Goal: Task Accomplishment & Management: Manage account settings

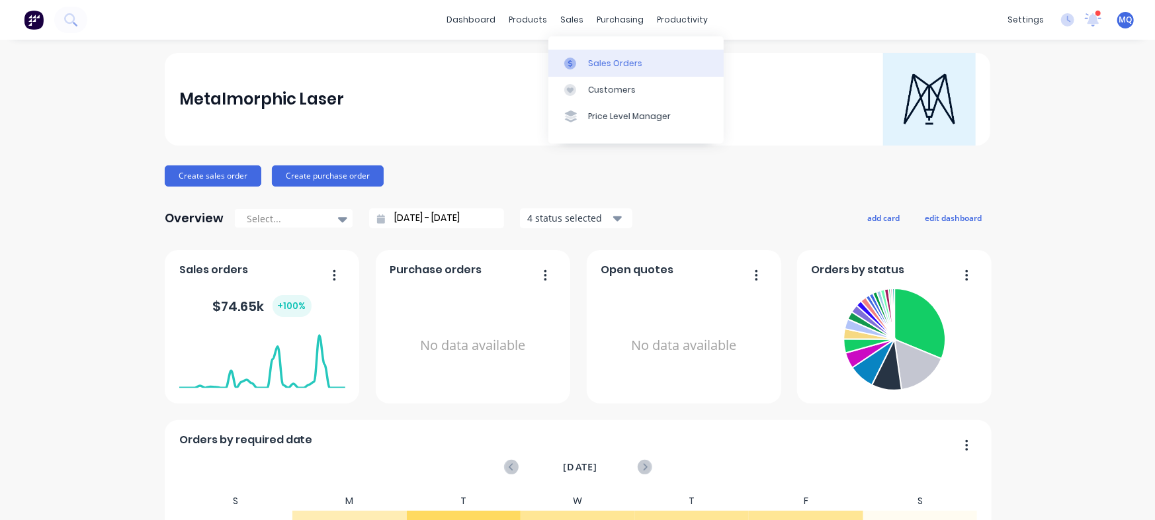
click at [578, 60] on div at bounding box center [574, 64] width 20 height 12
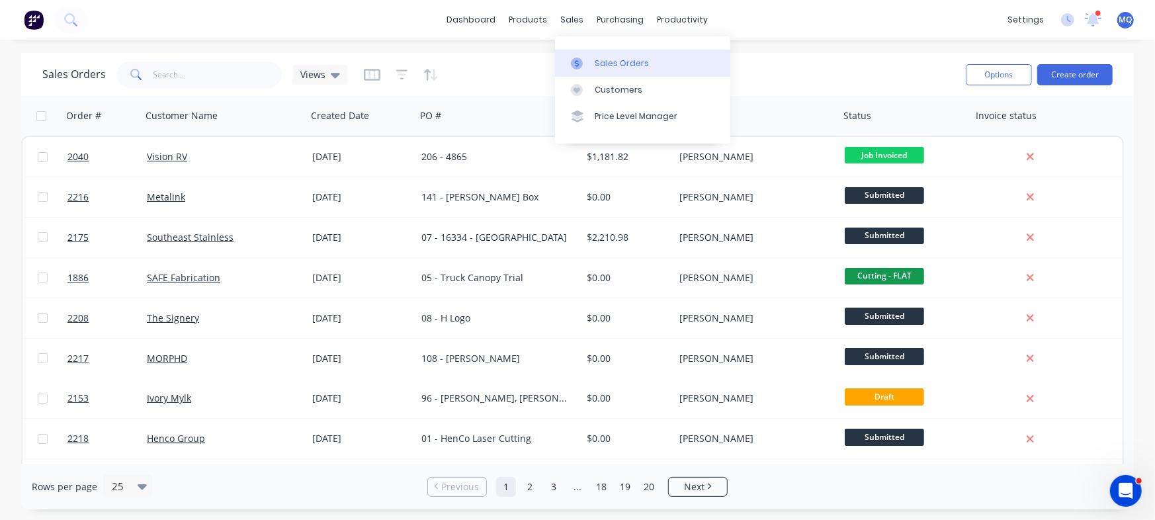
click at [579, 56] on link "Sales Orders" at bounding box center [642, 63] width 175 height 26
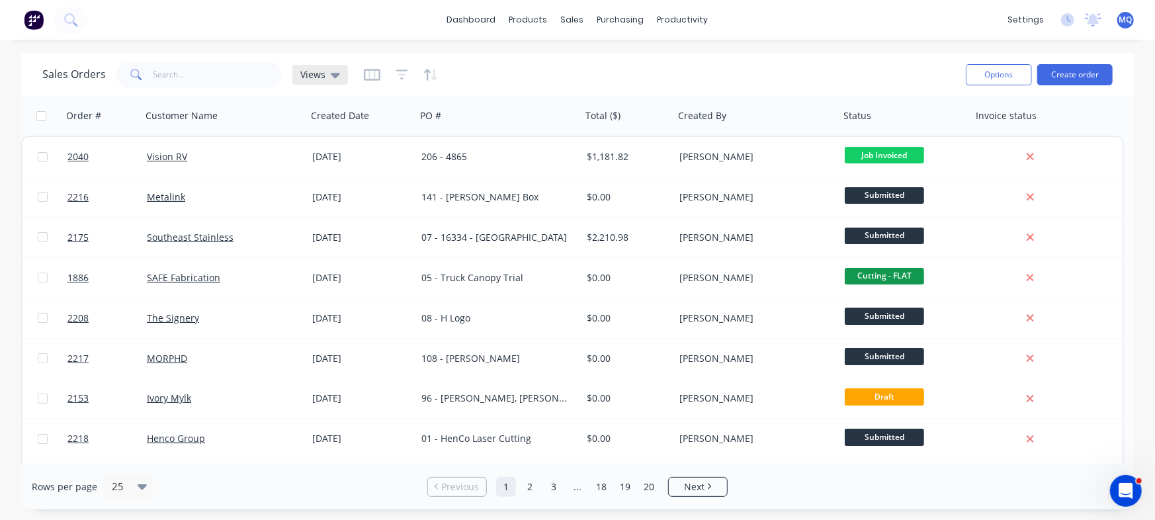
click at [324, 82] on div "Views" at bounding box center [320, 75] width 56 height 20
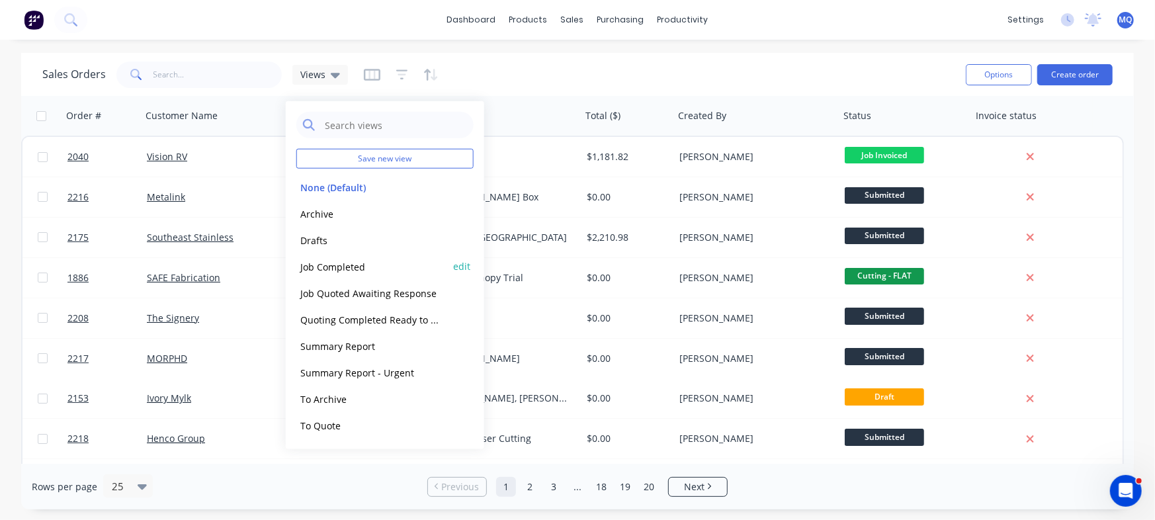
click at [341, 266] on button "Job Completed" at bounding box center [371, 266] width 151 height 15
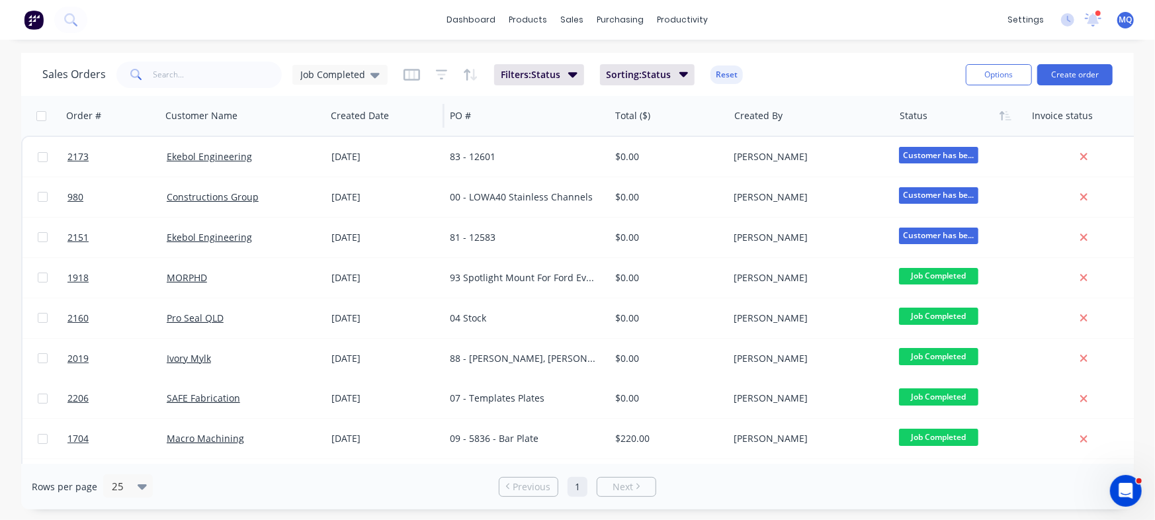
drag, startPoint x: 347, startPoint y: 77, endPoint x: 345, endPoint y: 95, distance: 18.7
click at [346, 79] on span "Job Completed" at bounding box center [332, 74] width 65 height 14
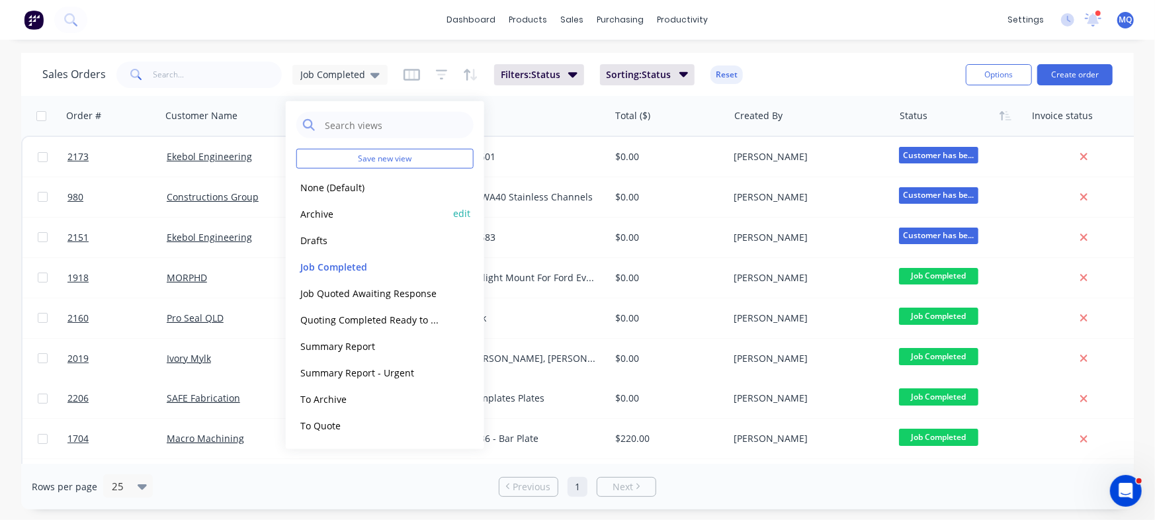
click at [345, 212] on button "Archive" at bounding box center [371, 213] width 151 height 15
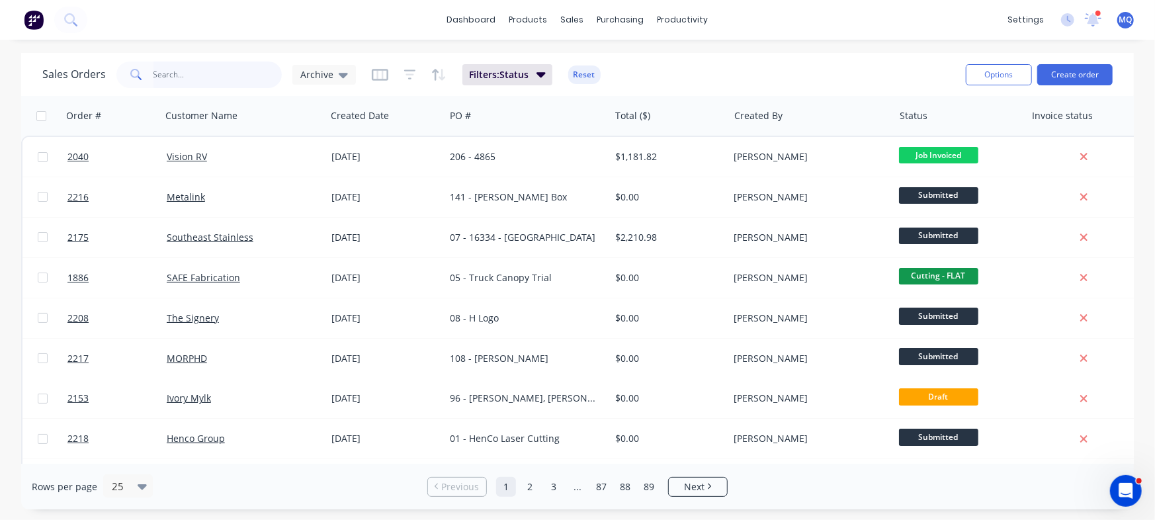
click at [202, 81] on input "text" at bounding box center [217, 75] width 129 height 26
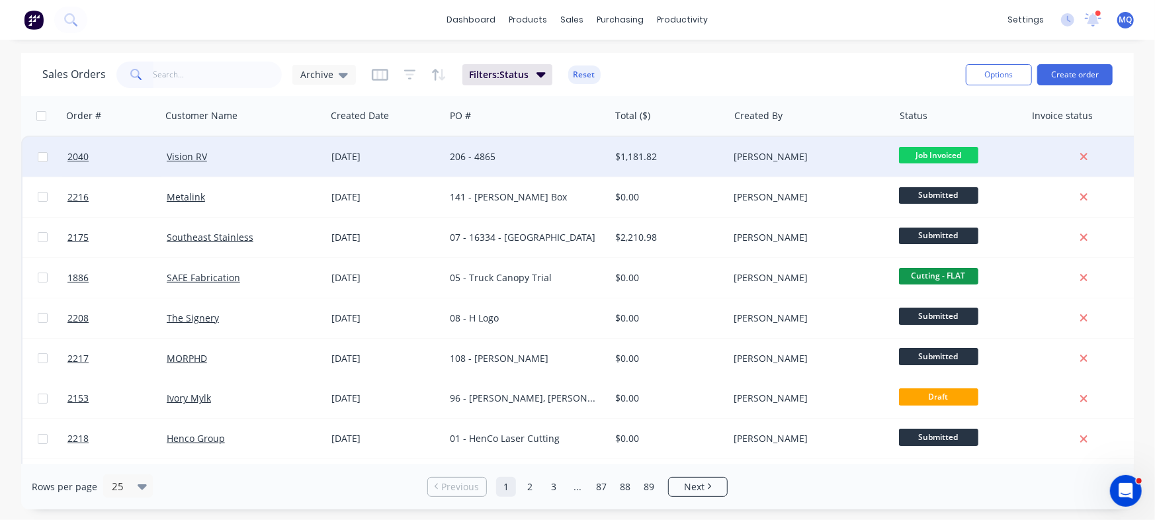
click at [568, 157] on div "206 - 4865" at bounding box center [523, 156] width 147 height 13
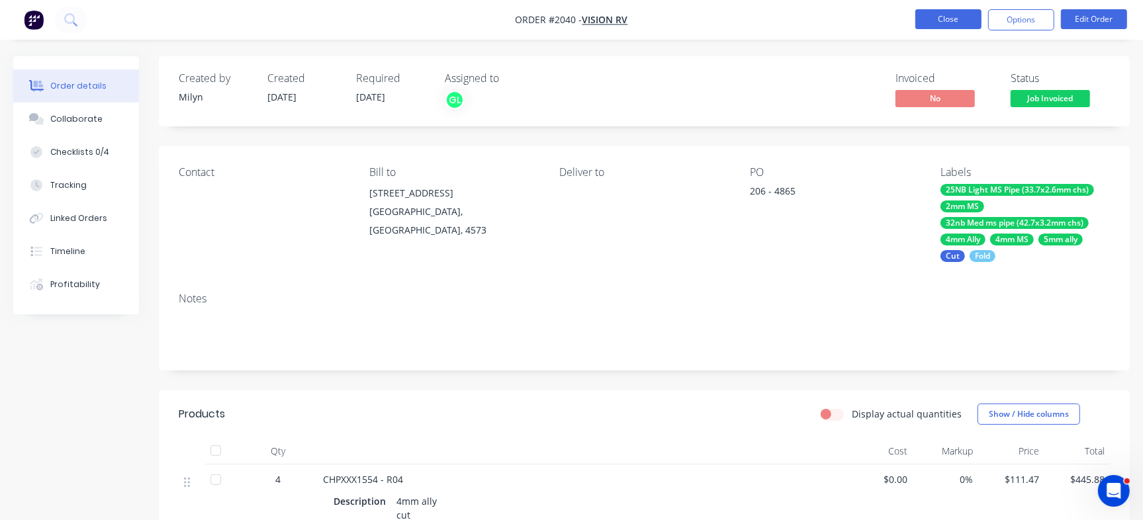
click at [965, 18] on button "Close" at bounding box center [948, 19] width 66 height 20
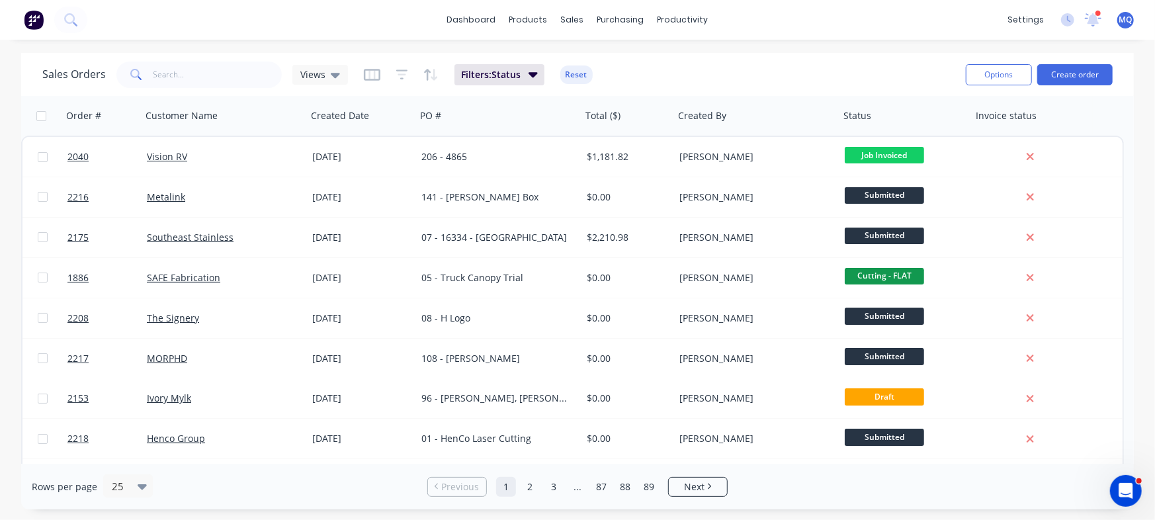
click at [328, 87] on div "Sales Orders Views" at bounding box center [195, 75] width 306 height 26
click at [328, 82] on div "Views" at bounding box center [320, 75] width 56 height 20
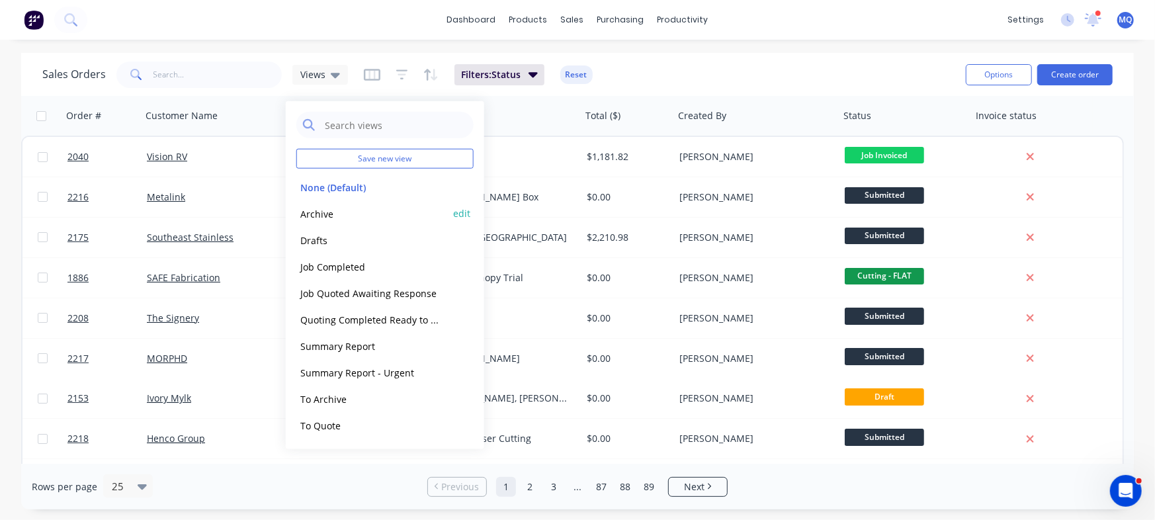
click at [327, 210] on button "Archive" at bounding box center [371, 213] width 151 height 15
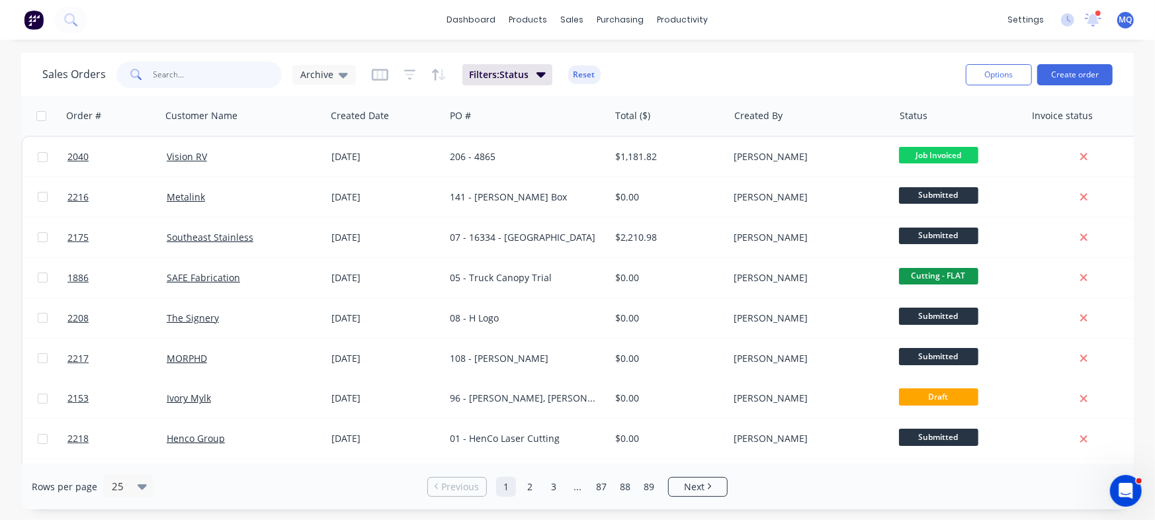
click at [209, 73] on input "text" at bounding box center [217, 75] width 129 height 26
paste input "INPS144209"
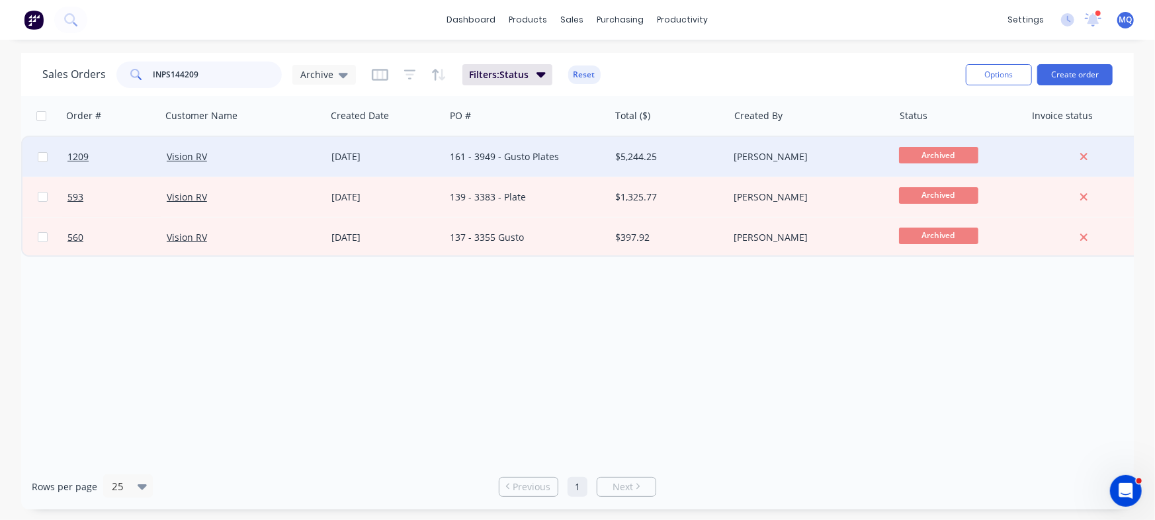
type input "INPS144209"
click at [620, 150] on div "$5,244.25" at bounding box center [666, 156] width 103 height 13
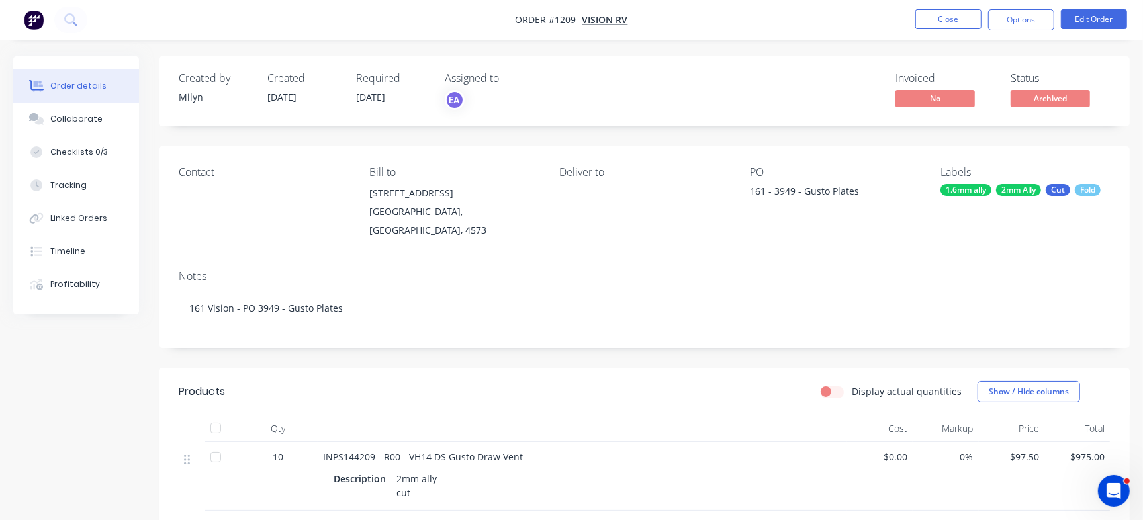
scroll to position [99, 0]
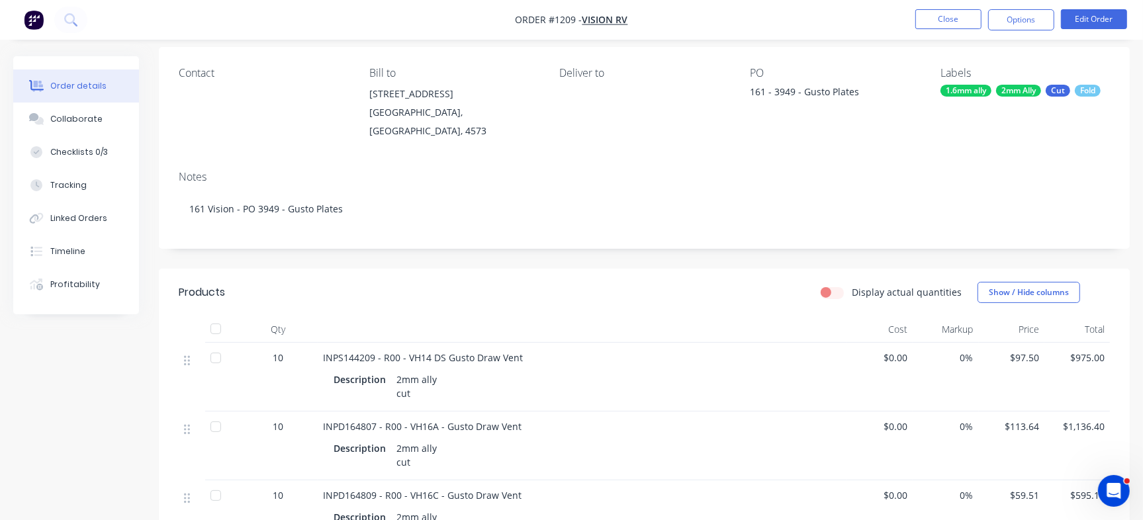
click at [359, 367] on div "Description 2mm ally cut" at bounding box center [582, 385] width 519 height 36
drag, startPoint x: 324, startPoint y: 347, endPoint x: 531, endPoint y: 342, distance: 206.5
click at [531, 351] on div "INPS144209 - R00 - VH14 DS Gusto Draw Vent" at bounding box center [582, 358] width 519 height 14
copy span "NPS144209 - R00 - VH14 DS Gusto Draw Vent"
drag, startPoint x: 396, startPoint y: 367, endPoint x: 431, endPoint y: 389, distance: 41.3
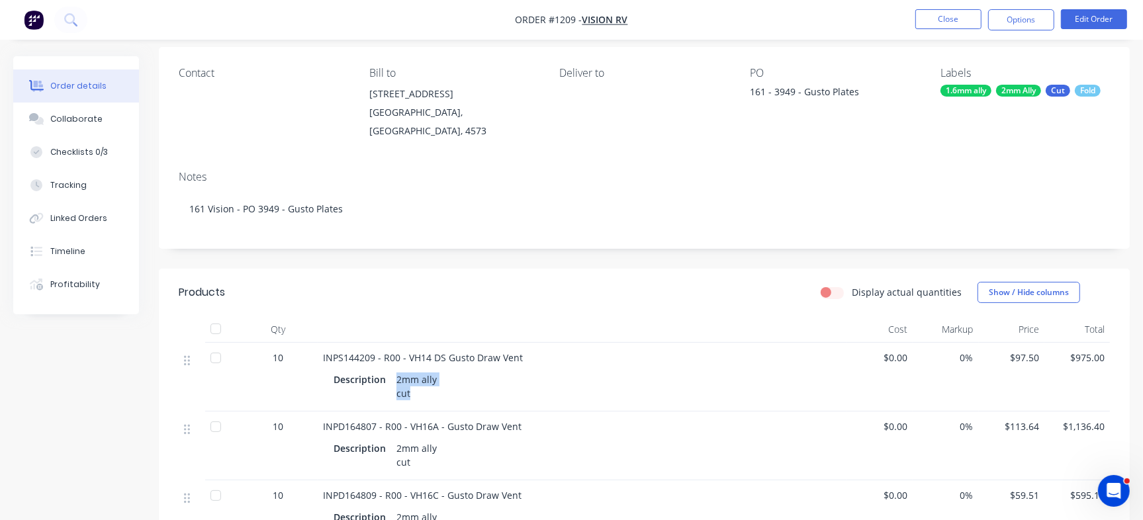
click at [431, 389] on div "2mm ally cut" at bounding box center [416, 386] width 51 height 33
click at [351, 343] on div "INPS144209 - R00 - VH14 DS Gusto Draw Vent Description 2mm ally cut" at bounding box center [582, 377] width 529 height 69
click at [370, 351] on span "INPS144209 - R00 - VH14 DS Gusto Draw Vent" at bounding box center [423, 357] width 200 height 13
click at [373, 351] on span "INPS144209 - R00 - VH14 DS Gusto Draw Vent" at bounding box center [423, 357] width 200 height 13
click at [357, 351] on span "INPS144209 - R00 - VH14 DS Gusto Draw Vent" at bounding box center [423, 357] width 200 height 13
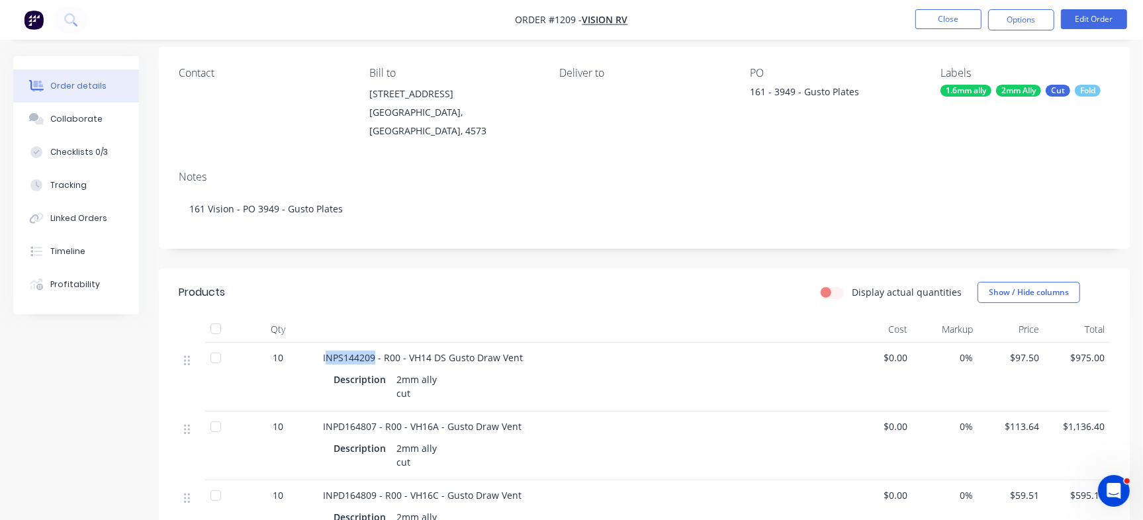
drag, startPoint x: 325, startPoint y: 341, endPoint x: 372, endPoint y: 341, distance: 47.6
click at [372, 351] on span "INPS144209 - R00 - VH14 DS Gusto Draw Vent" at bounding box center [423, 357] width 200 height 13
copy span "NPS144209"
click at [126, 134] on button "Collaborate" at bounding box center [76, 119] width 126 height 33
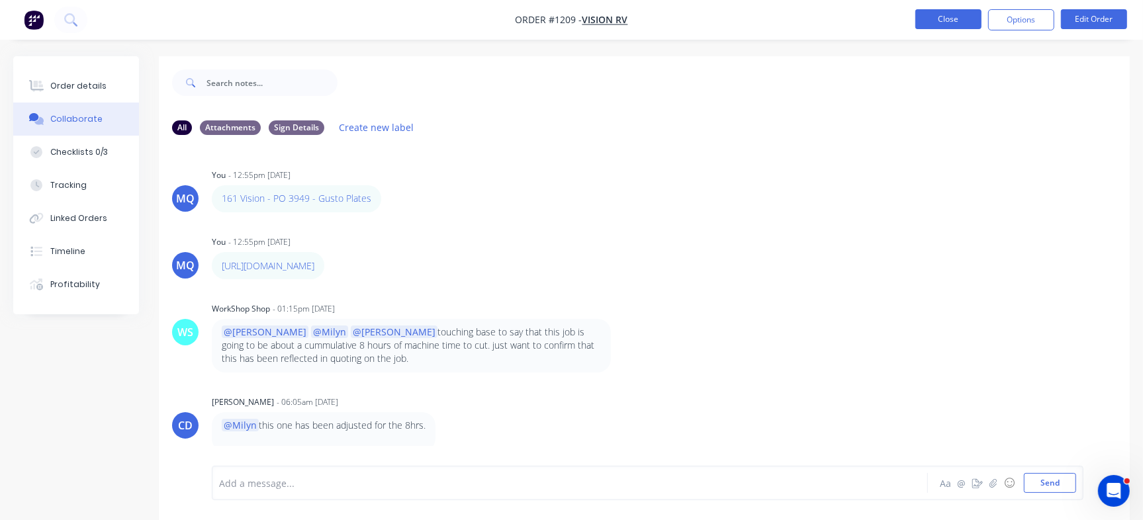
click at [956, 17] on button "Close" at bounding box center [948, 19] width 66 height 20
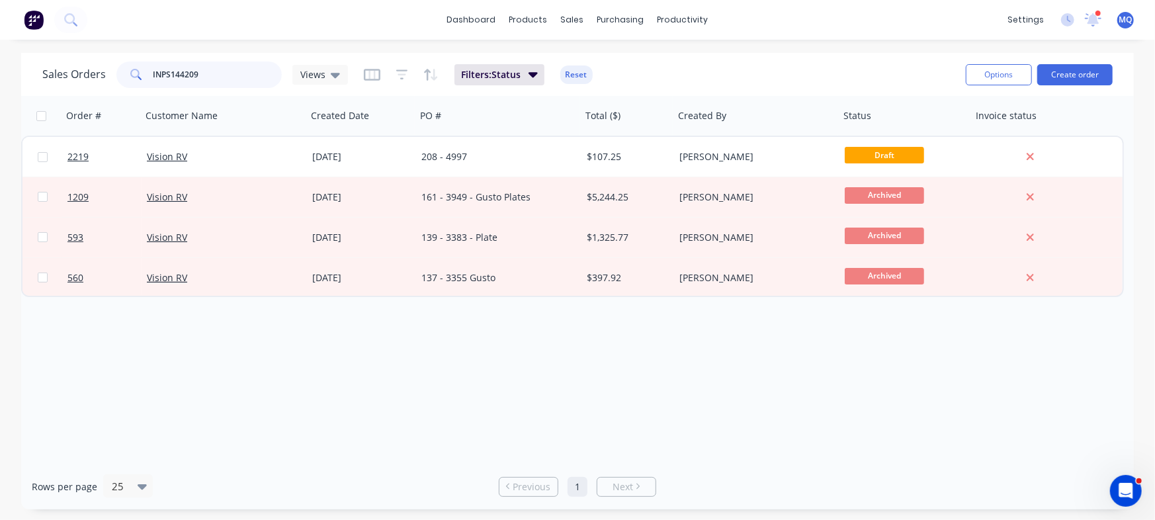
drag, startPoint x: 228, startPoint y: 78, endPoint x: 42, endPoint y: 56, distance: 187.8
click at [42, 56] on div "Sales Orders INPS144209 Views Filters: Status Reset Options Create order" at bounding box center [577, 74] width 1113 height 43
type input "paulger"
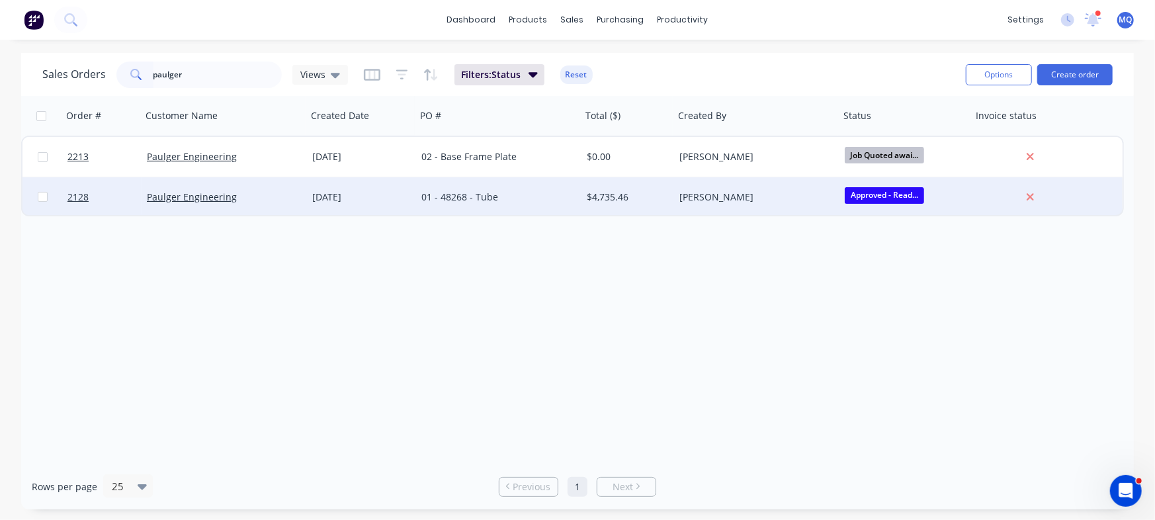
click at [353, 207] on div "[DATE]" at bounding box center [361, 197] width 109 height 40
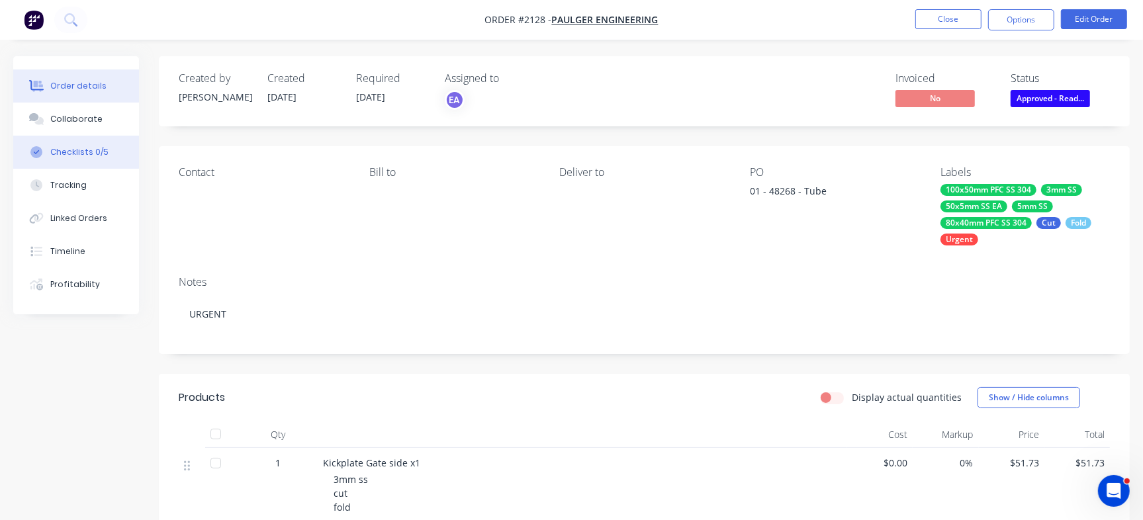
click at [93, 150] on div "Checklists 0/5" at bounding box center [79, 152] width 58 height 12
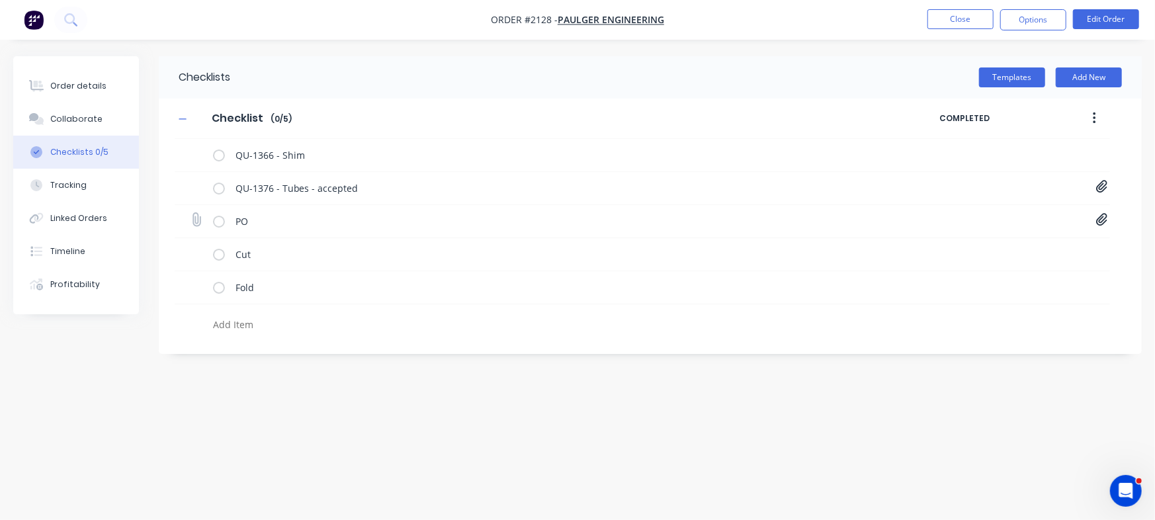
click at [1104, 222] on icon at bounding box center [1102, 219] width 12 height 13
click at [1092, 249] on icon at bounding box center [1091, 247] width 9 height 9
type textarea "x"
click at [197, 218] on icon at bounding box center [196, 220] width 18 height 18
click at [191, 213] on input "file" at bounding box center [191, 213] width 0 height 0
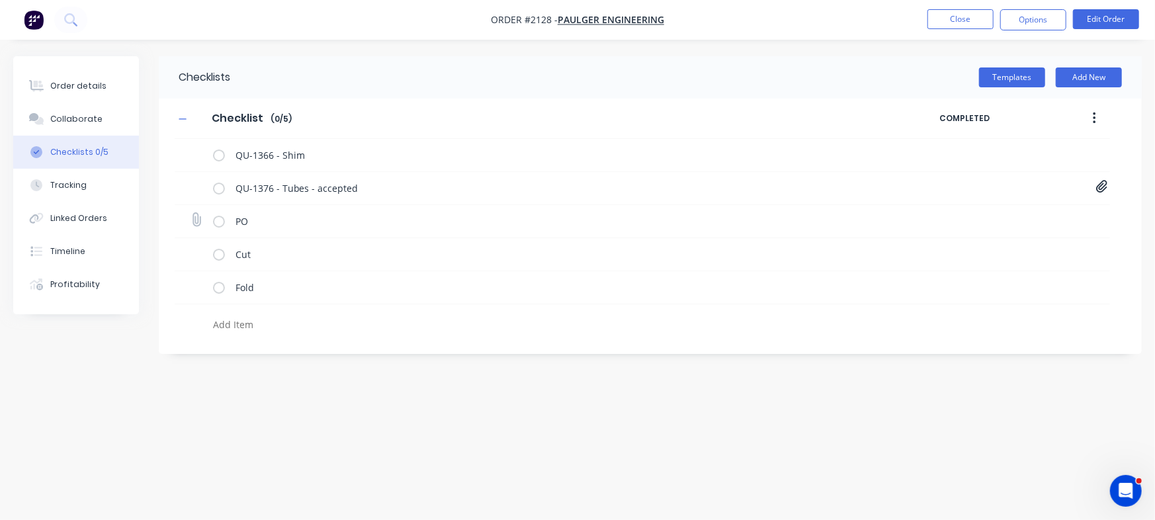
type input "C:\fakepath\PO Print - 48268 updated.pdf"
click at [85, 113] on div "Collaborate" at bounding box center [76, 119] width 52 height 12
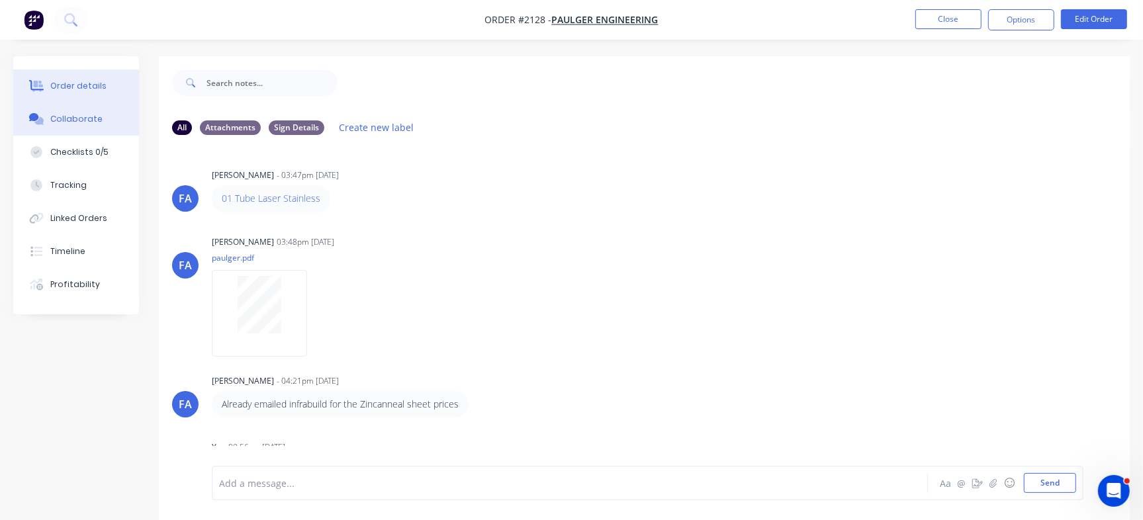
click at [84, 89] on div "Order details" at bounding box center [78, 86] width 56 height 12
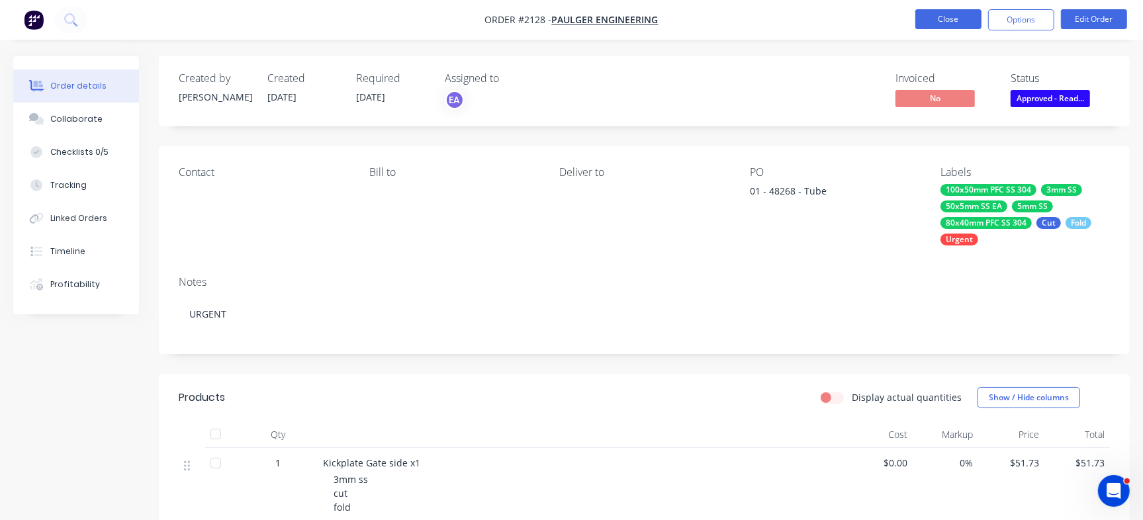
click at [922, 14] on button "Close" at bounding box center [948, 19] width 66 height 20
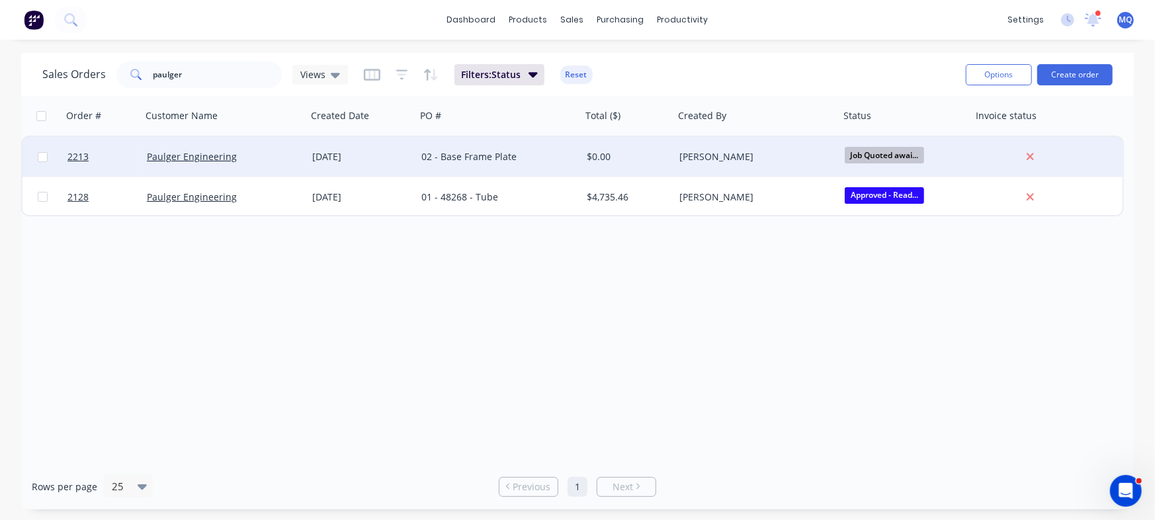
click at [398, 162] on div "[DATE]" at bounding box center [361, 156] width 99 height 13
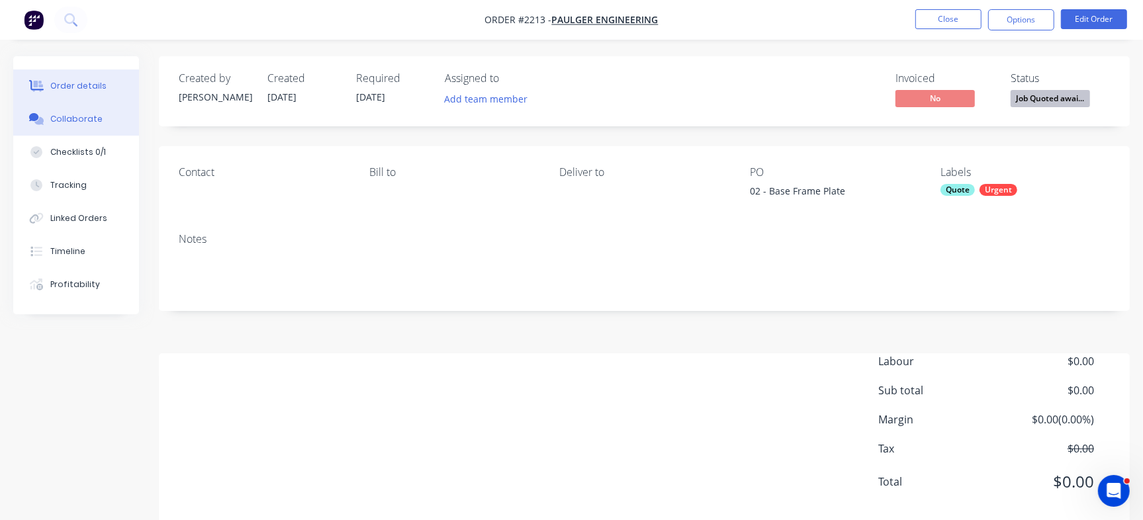
click at [77, 118] on div "Collaborate" at bounding box center [76, 119] width 52 height 12
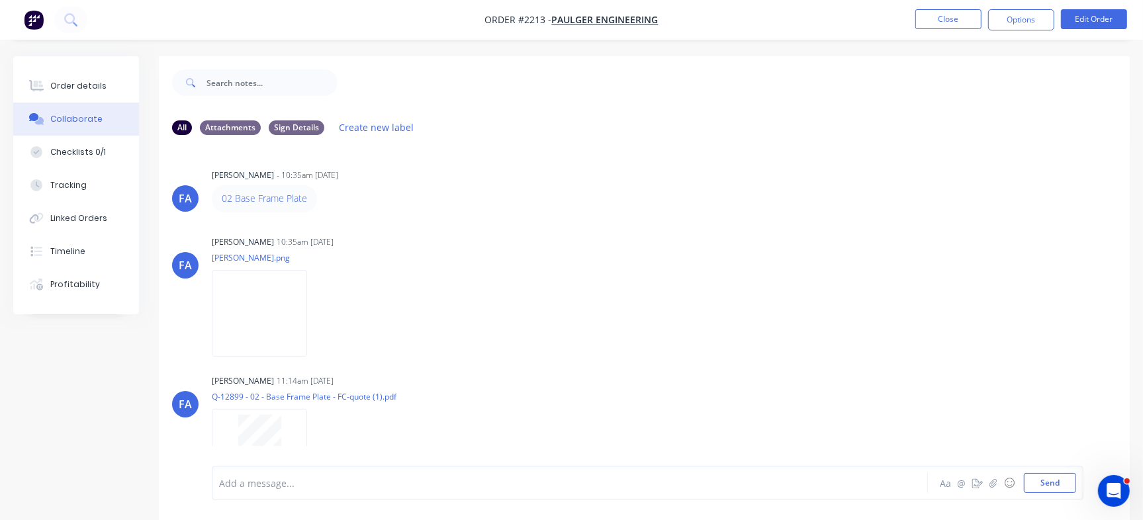
scroll to position [103, 0]
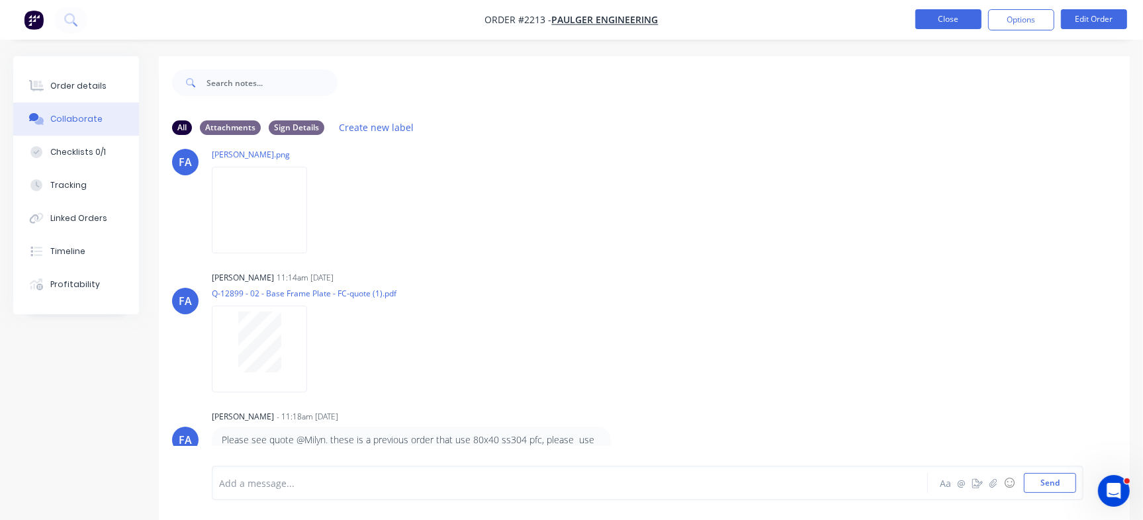
click at [956, 24] on button "Close" at bounding box center [948, 19] width 66 height 20
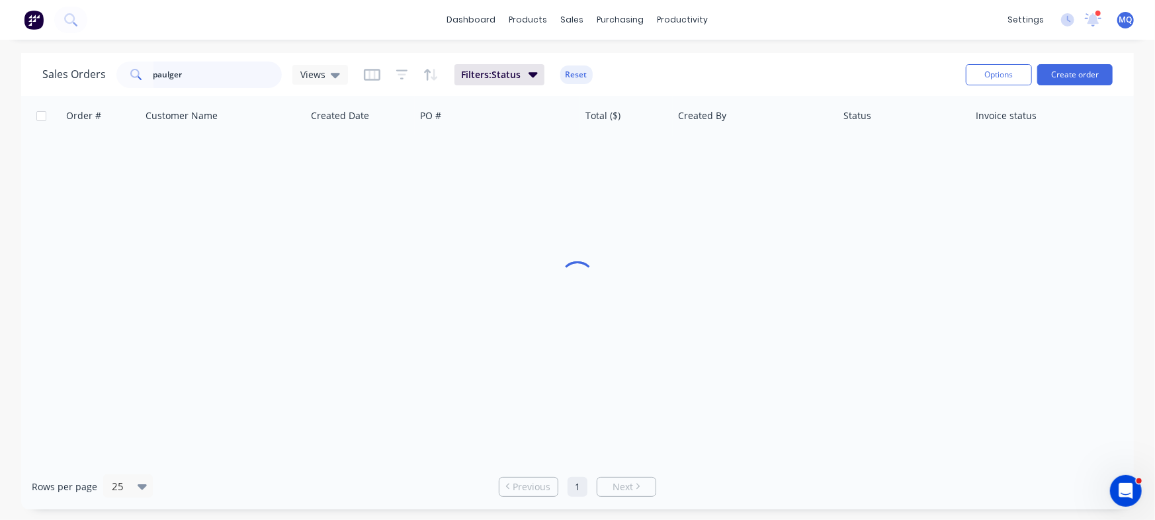
click at [221, 73] on input "paulger" at bounding box center [217, 75] width 129 height 26
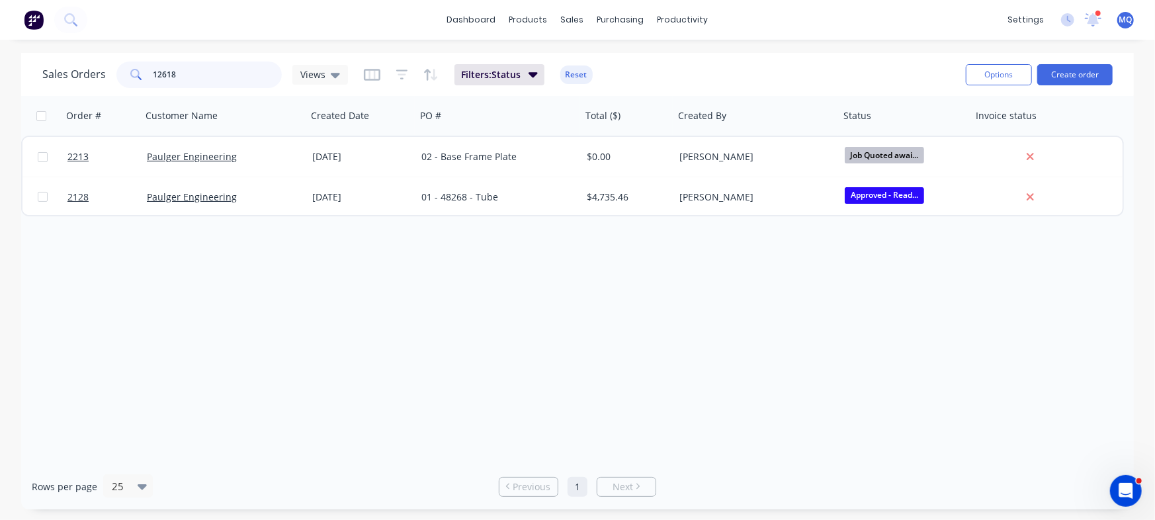
type input "12618"
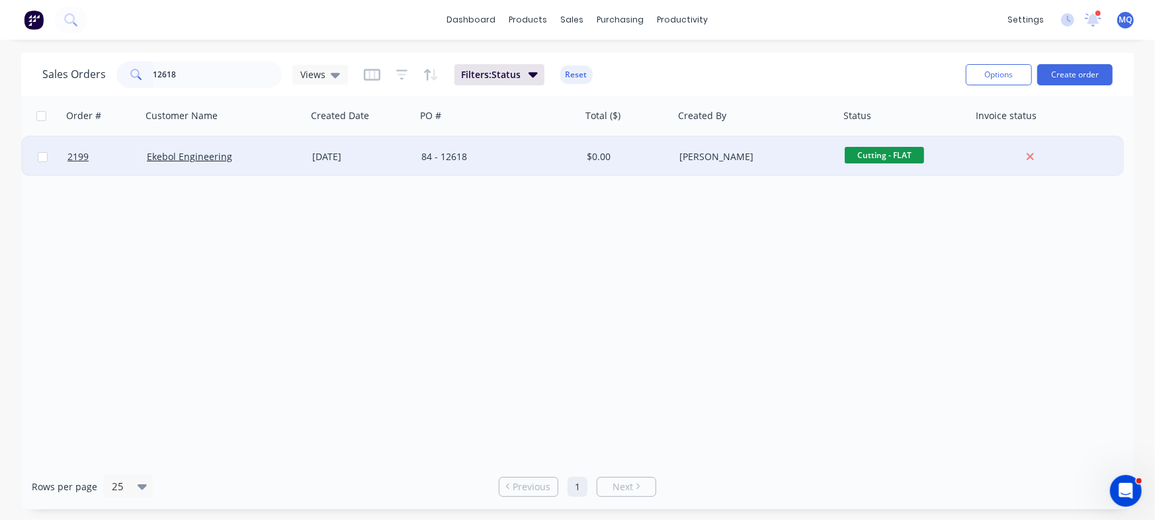
click at [448, 161] on div "84 - 12618" at bounding box center [494, 156] width 147 height 13
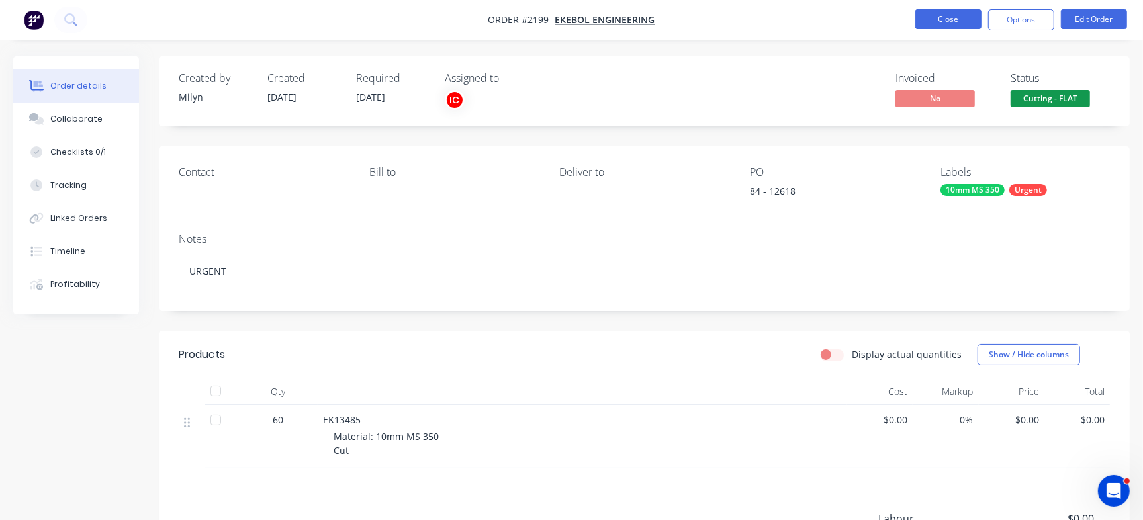
click at [935, 18] on button "Close" at bounding box center [948, 19] width 66 height 20
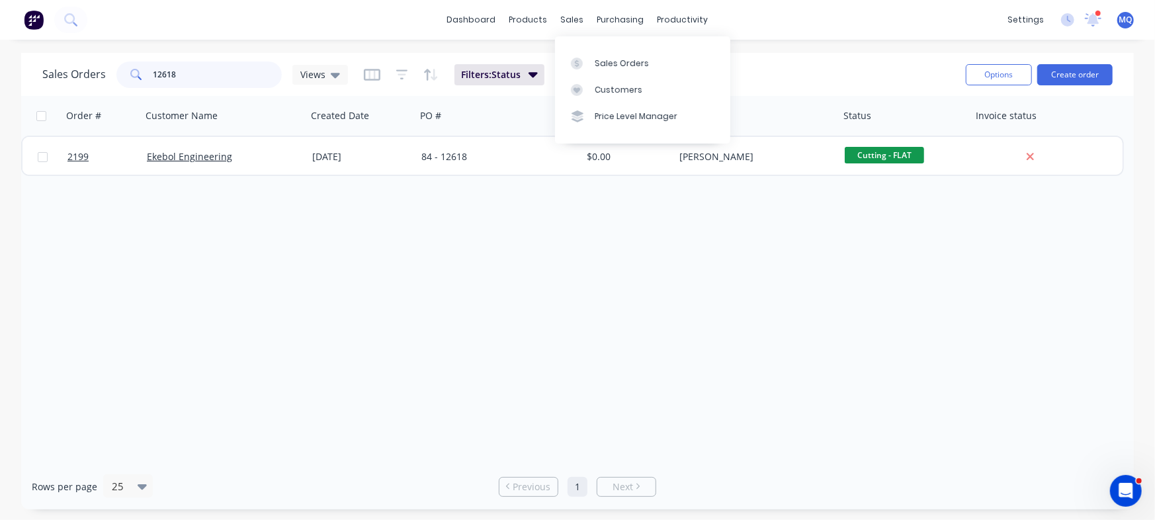
click at [228, 77] on input "12618" at bounding box center [217, 75] width 129 height 26
type input "12625"
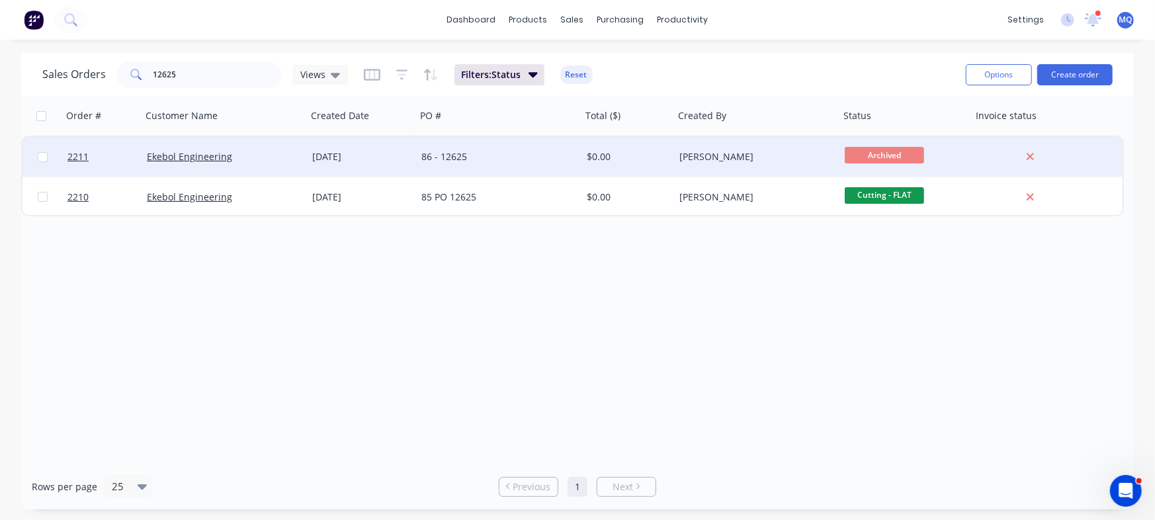
click at [588, 154] on div "$0.00" at bounding box center [626, 156] width 78 height 13
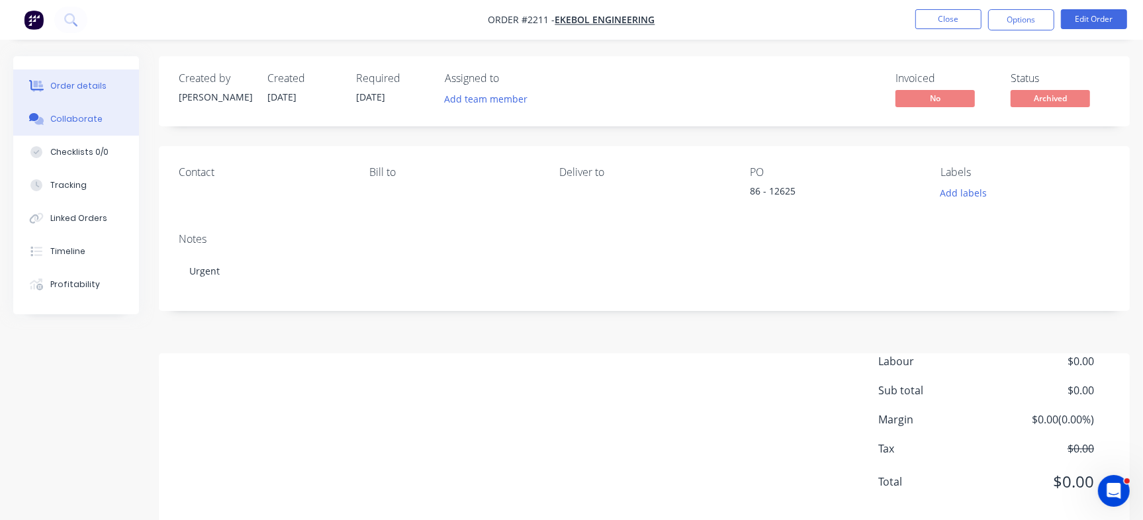
click at [112, 122] on button "Collaborate" at bounding box center [76, 119] width 126 height 33
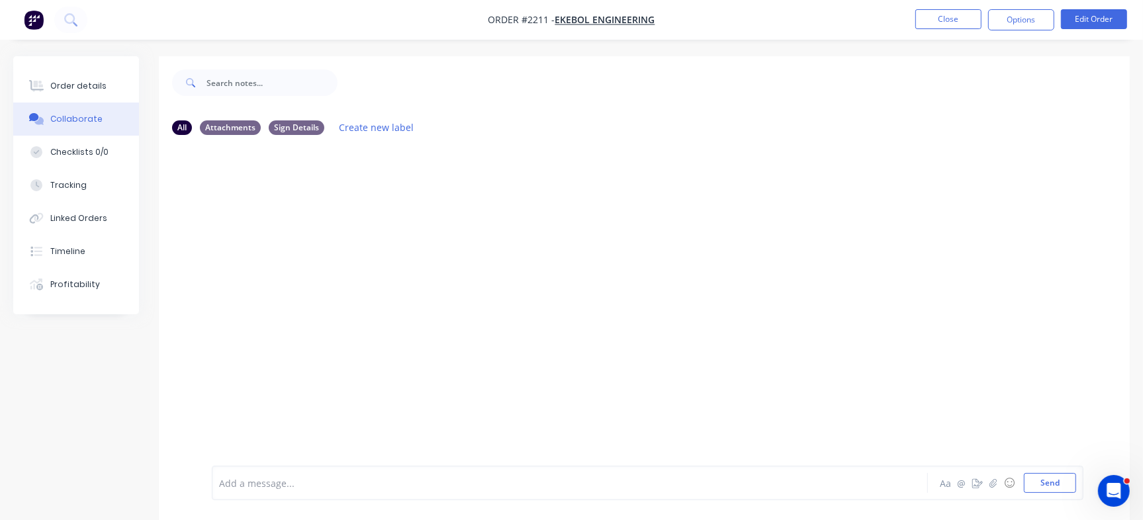
click at [698, 251] on div at bounding box center [644, 306] width 971 height 320
click at [107, 81] on button "Order details" at bounding box center [76, 85] width 126 height 33
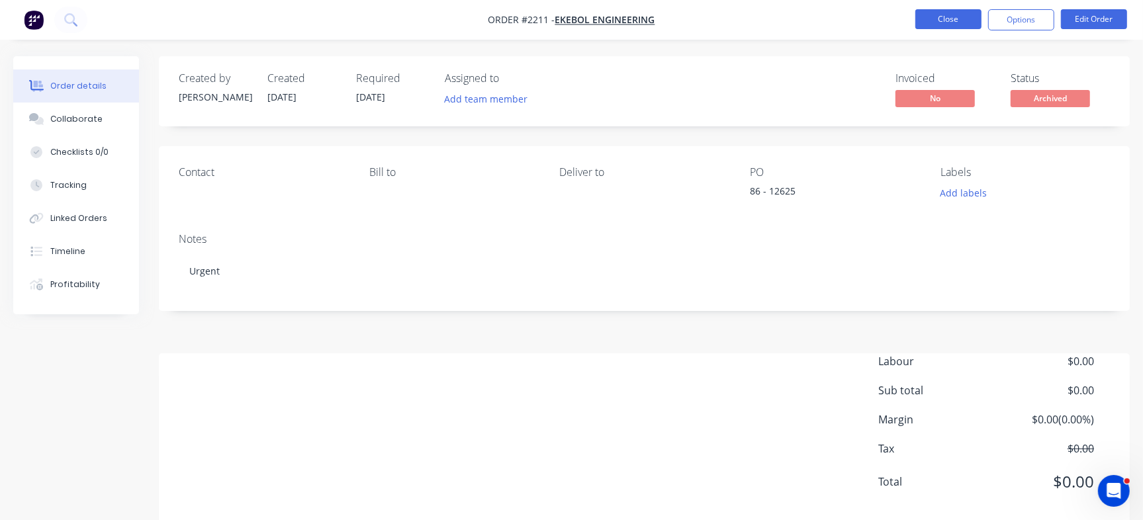
click at [930, 17] on button "Close" at bounding box center [948, 19] width 66 height 20
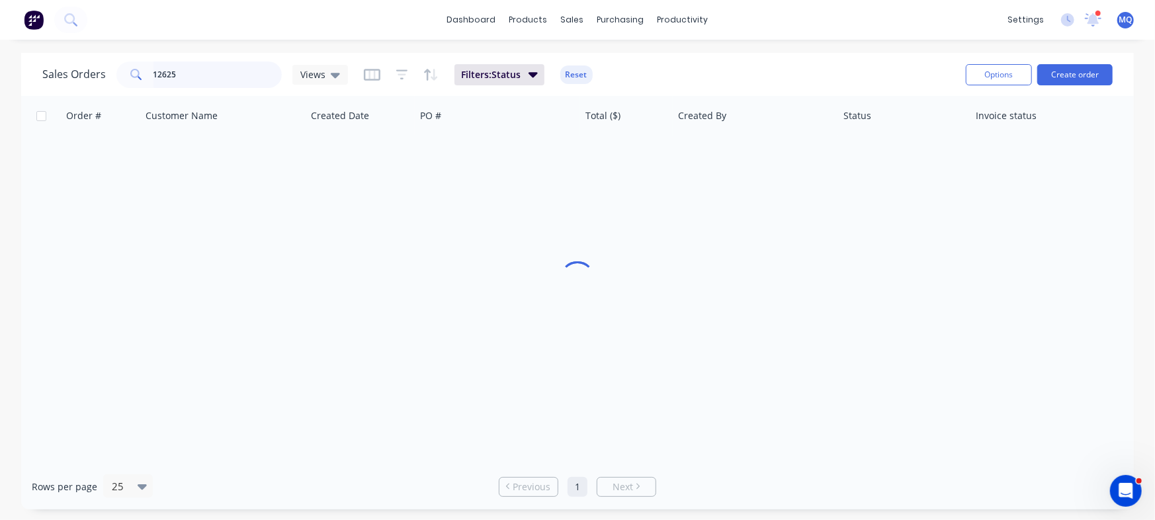
click at [217, 80] on input "12625" at bounding box center [217, 75] width 129 height 26
click at [217, 81] on input "12625" at bounding box center [217, 75] width 129 height 26
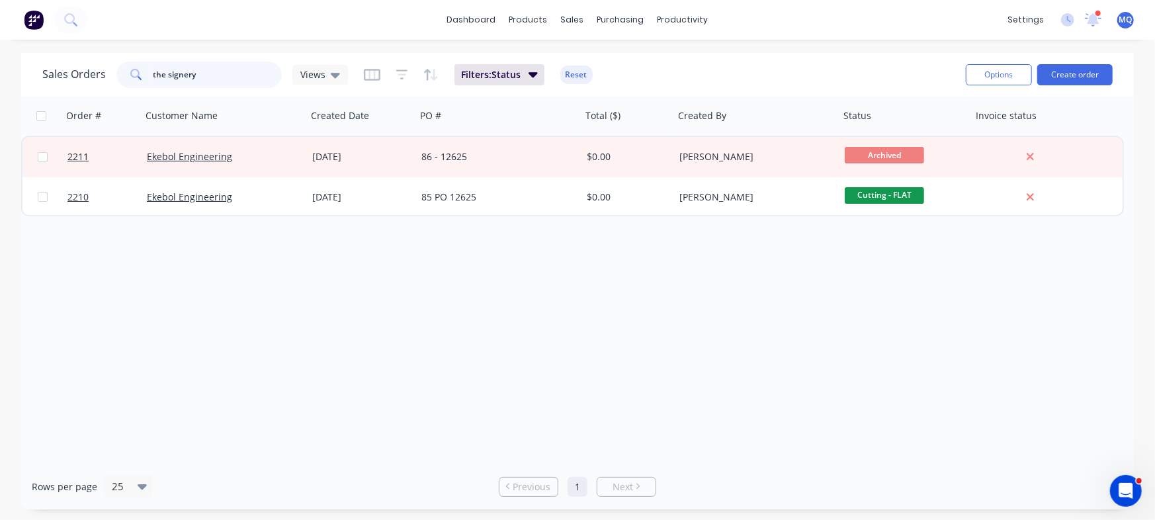
type input "the signery"
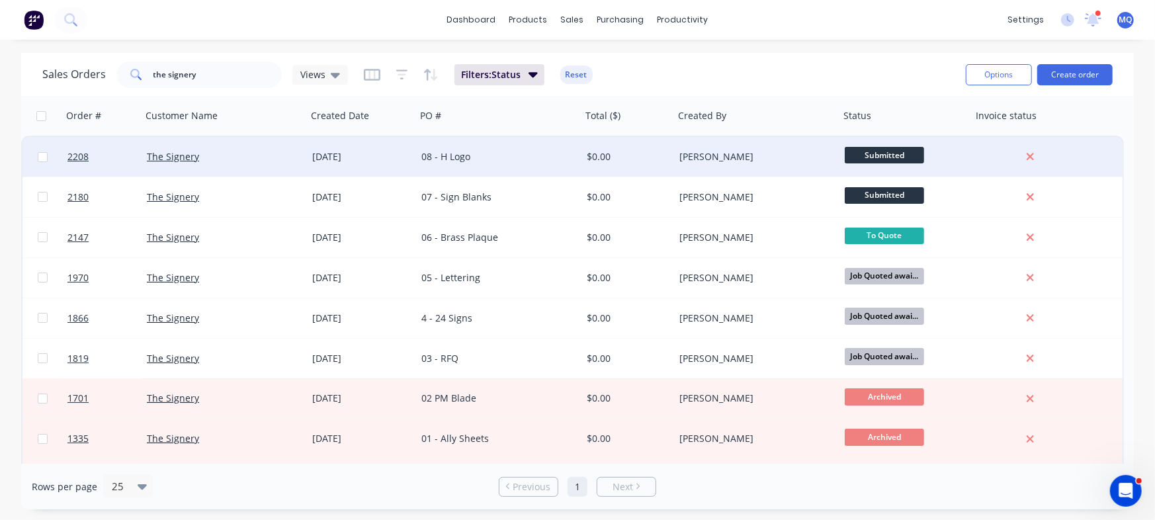
click at [391, 148] on div "[DATE]" at bounding box center [361, 157] width 109 height 40
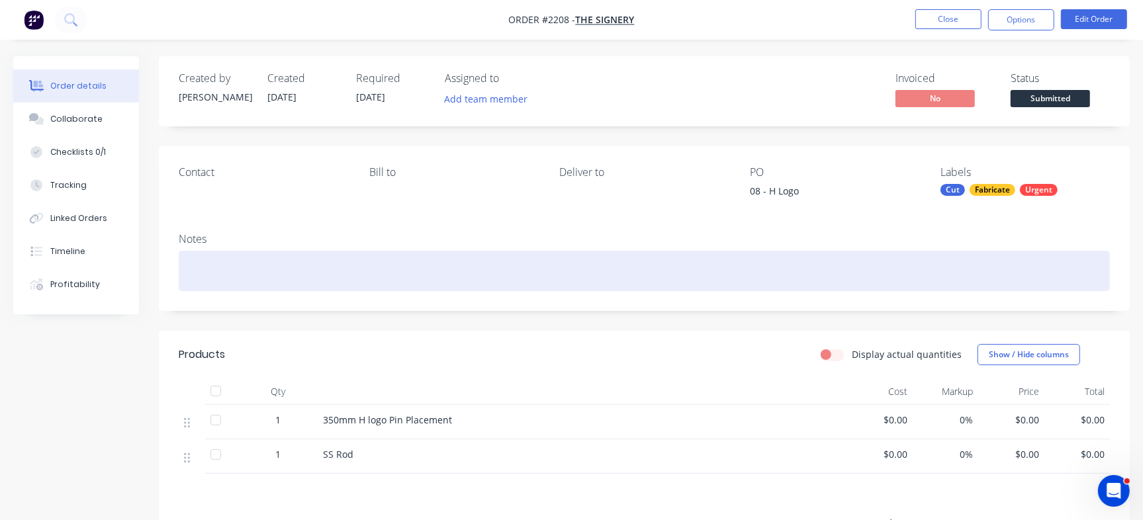
click at [297, 274] on div at bounding box center [644, 271] width 931 height 40
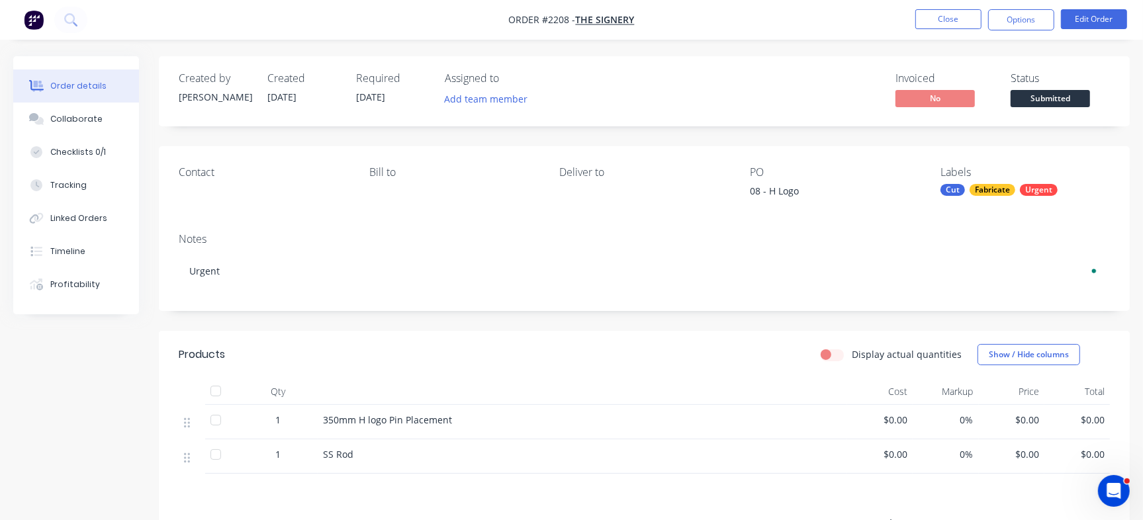
click at [674, 103] on div "Invoiced No Status Submitted" at bounding box center [843, 91] width 533 height 38
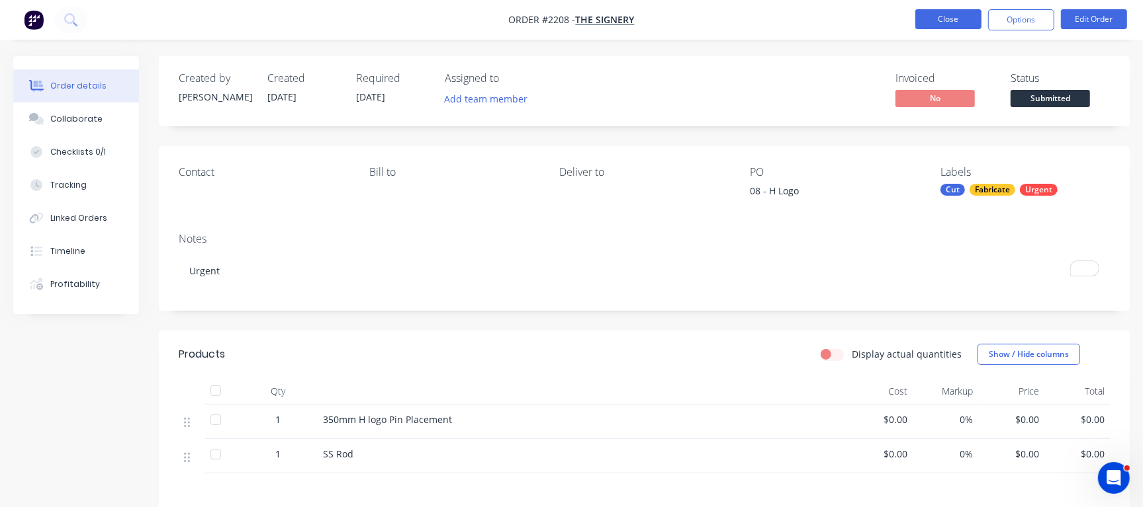
click at [941, 20] on button "Close" at bounding box center [948, 19] width 66 height 20
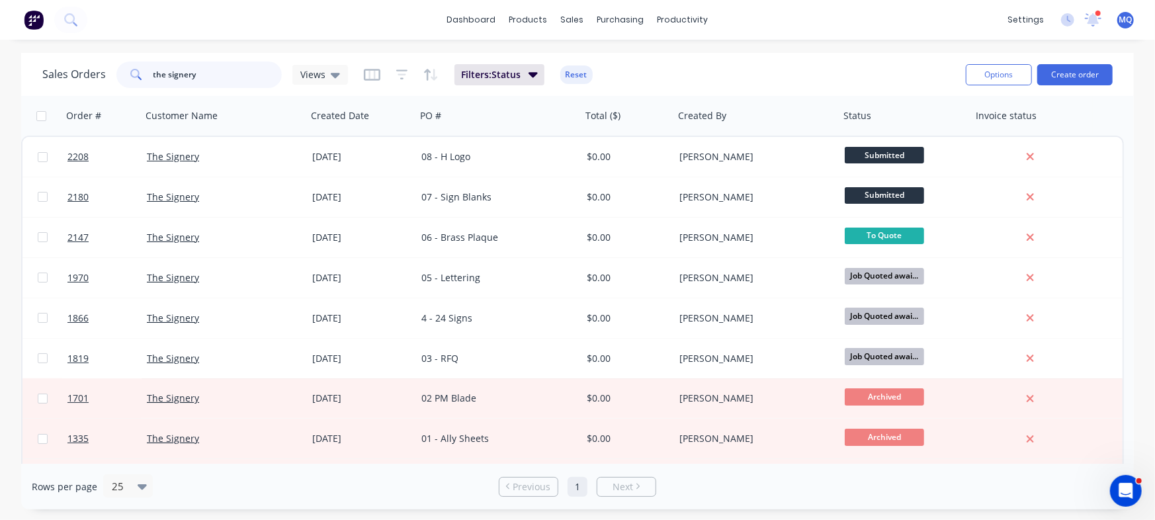
drag, startPoint x: 213, startPoint y: 78, endPoint x: 48, endPoint y: 63, distance: 165.4
click at [48, 63] on div "Sales Orders the signery Views" at bounding box center [195, 75] width 306 height 26
click at [331, 77] on icon at bounding box center [335, 74] width 9 height 15
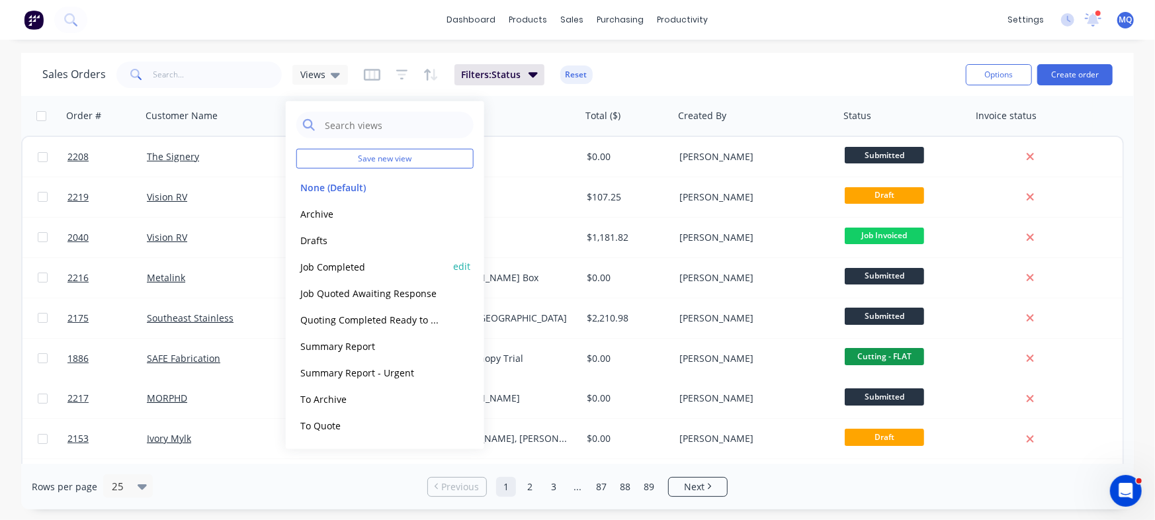
click at [320, 268] on button "Job Completed" at bounding box center [371, 266] width 151 height 15
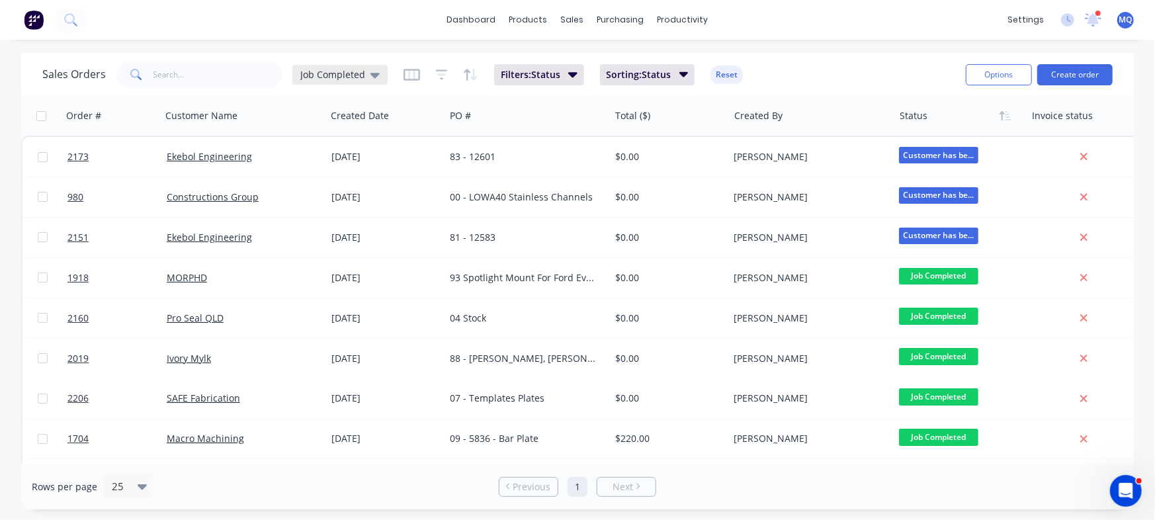
click at [310, 73] on span "Job Completed" at bounding box center [332, 74] width 65 height 14
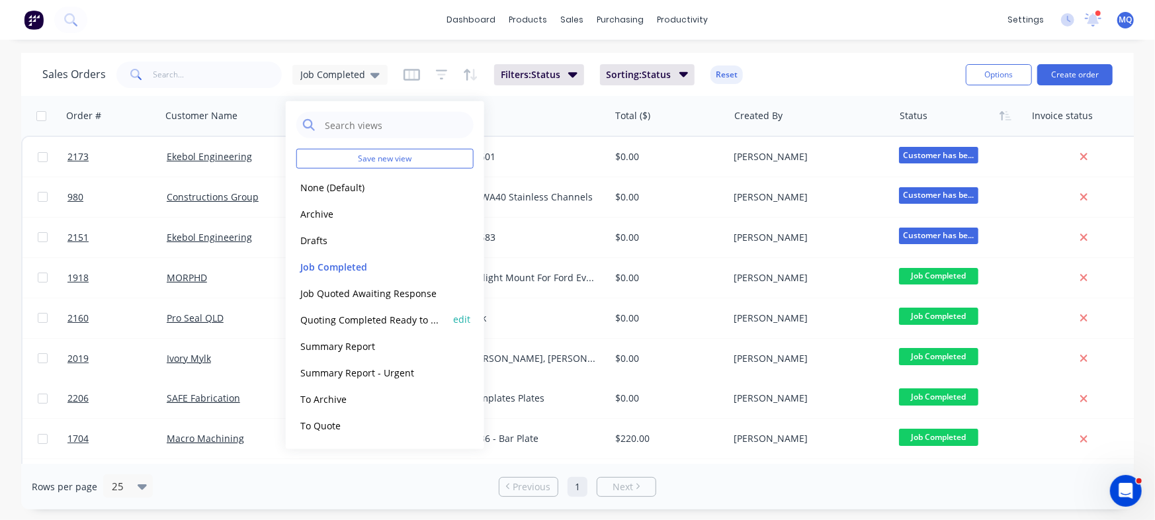
click at [345, 322] on button "Quoting Completed Ready to Send" at bounding box center [371, 319] width 151 height 15
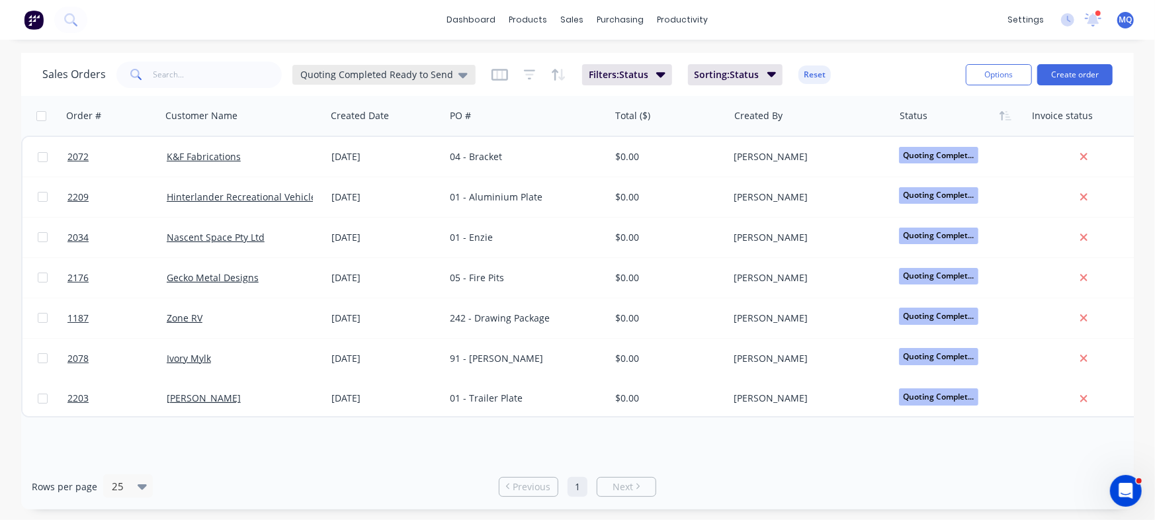
click at [372, 77] on span "Quoting Completed Ready to Send" at bounding box center [376, 74] width 153 height 14
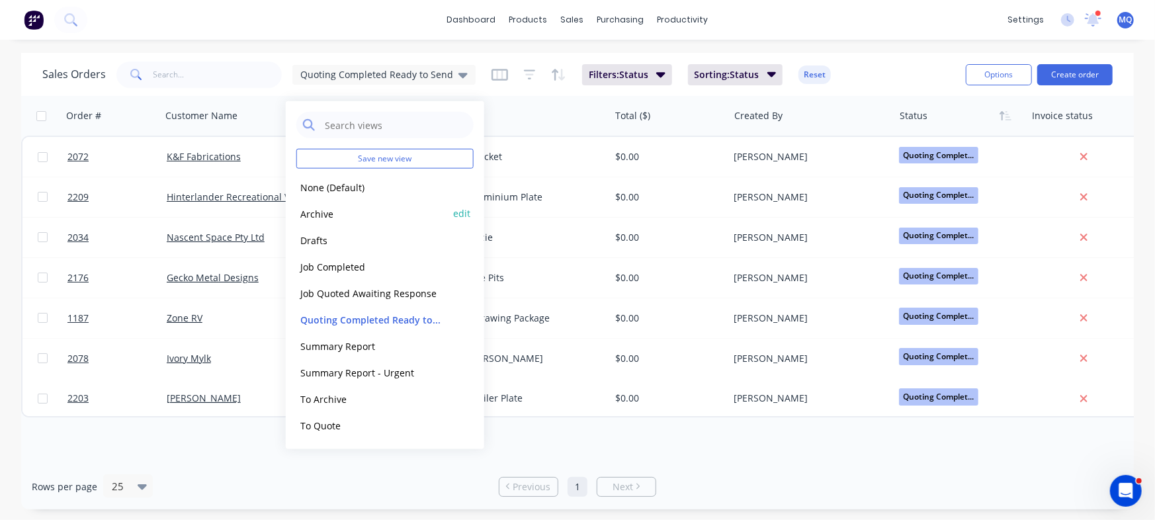
click at [333, 215] on button "Archive" at bounding box center [371, 213] width 151 height 15
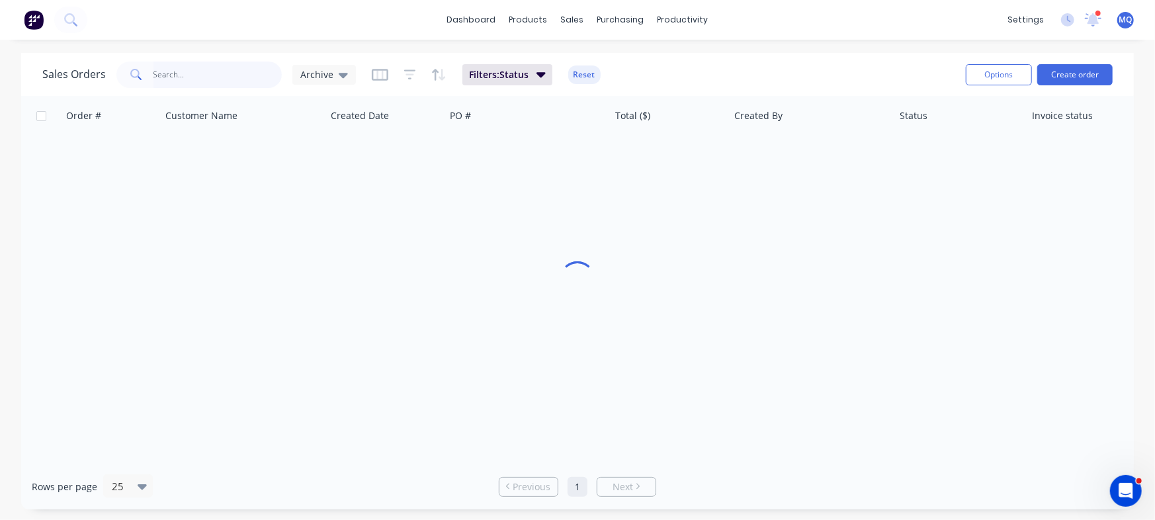
drag, startPoint x: 226, startPoint y: 70, endPoint x: 220, endPoint y: 73, distance: 6.8
click at [220, 73] on input "text" at bounding box center [217, 75] width 129 height 26
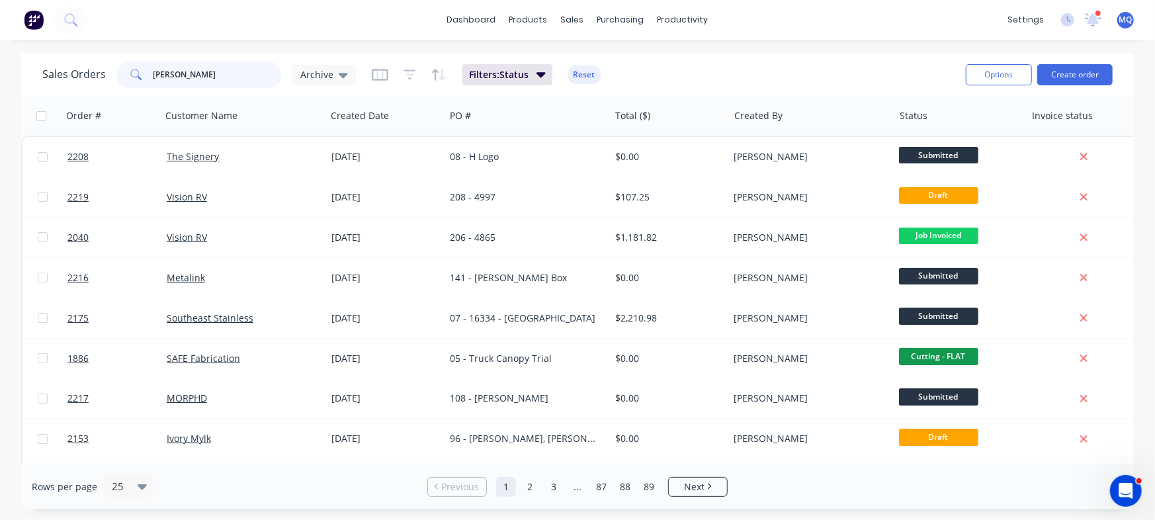
type input "bollar"
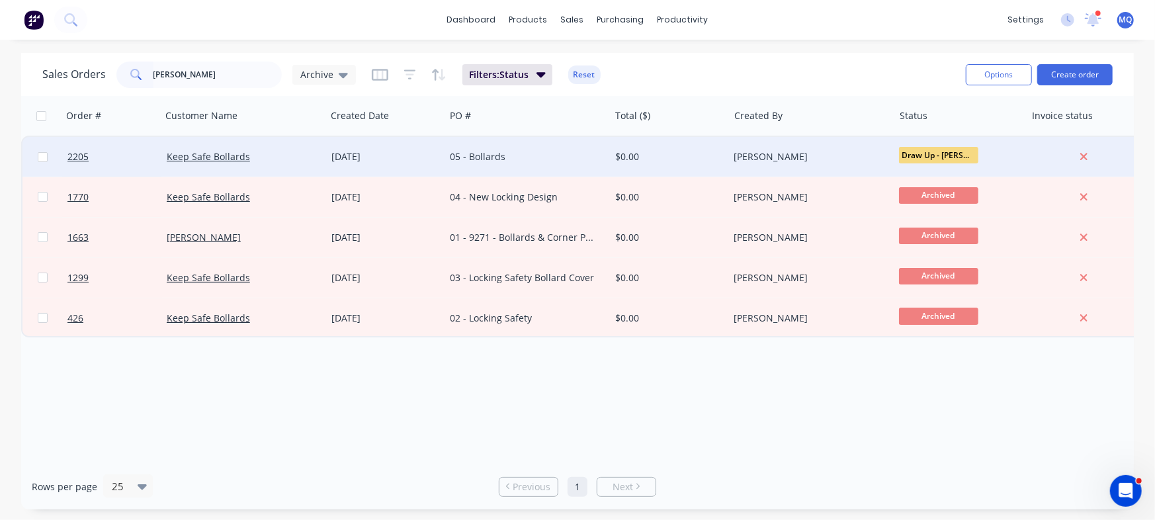
click at [373, 159] on div "[DATE]" at bounding box center [385, 156] width 109 height 13
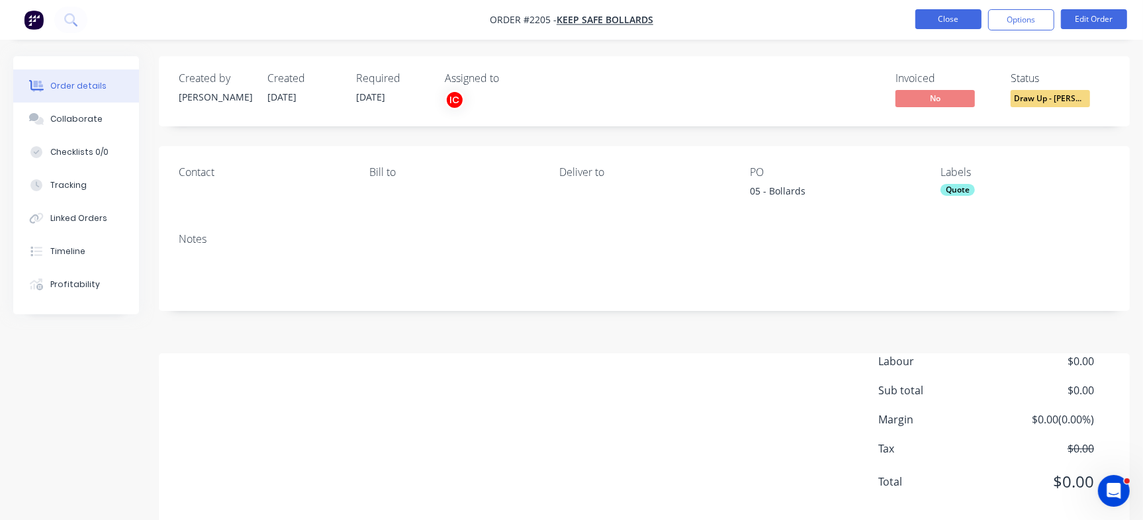
click at [929, 19] on button "Close" at bounding box center [948, 19] width 66 height 20
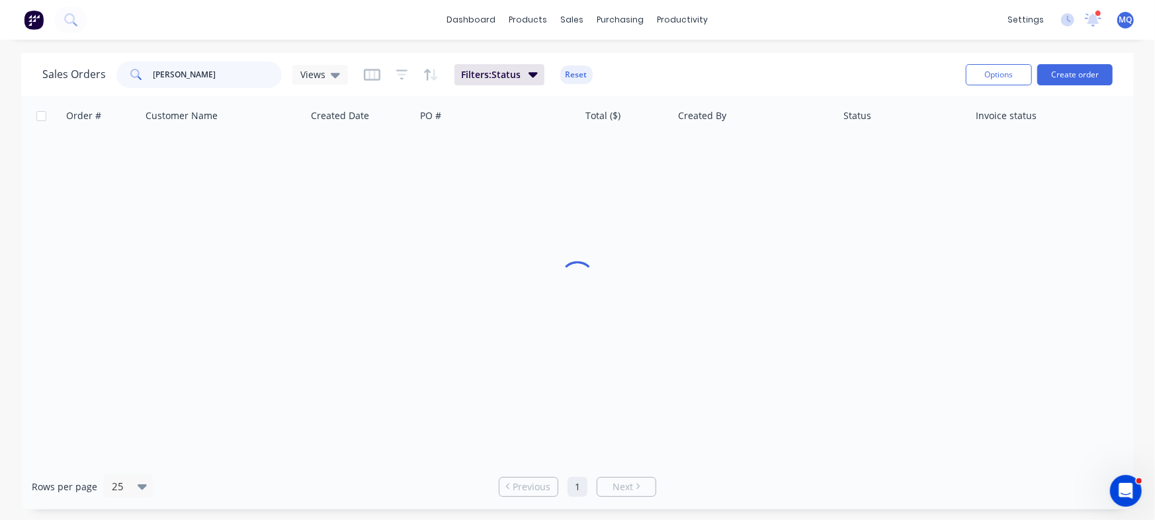
click at [185, 74] on input "bollar" at bounding box center [217, 75] width 129 height 26
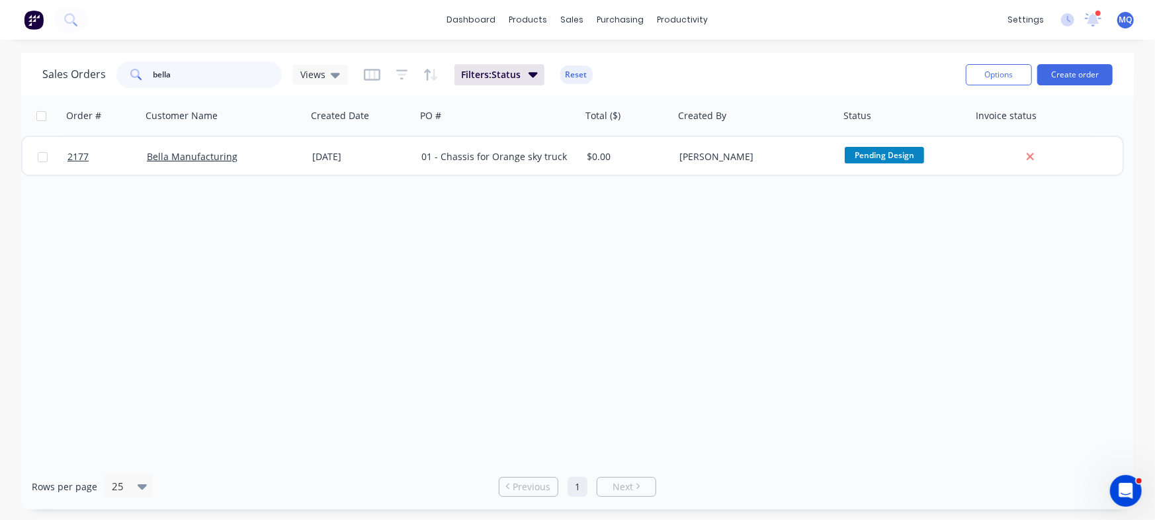
click at [220, 75] on input "bella" at bounding box center [217, 75] width 129 height 26
type input "49155"
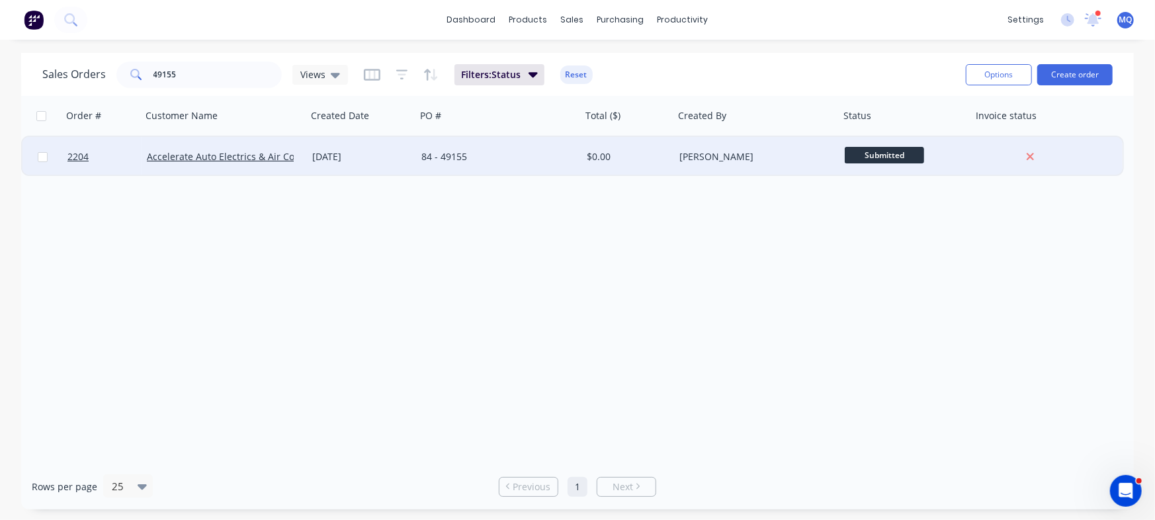
click at [329, 151] on div "[DATE]" at bounding box center [361, 156] width 99 height 13
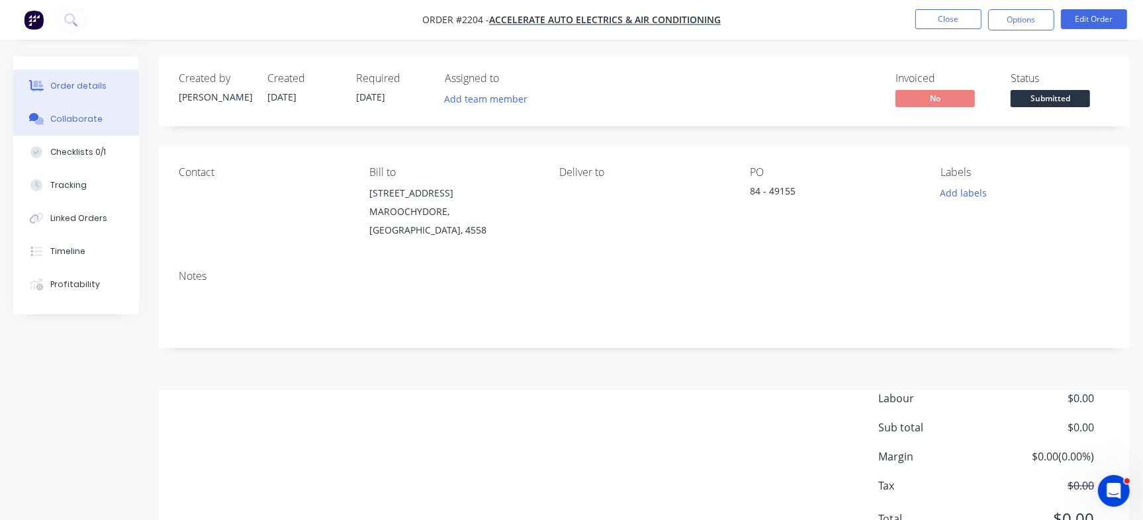
click at [97, 117] on button "Collaborate" at bounding box center [76, 119] width 126 height 33
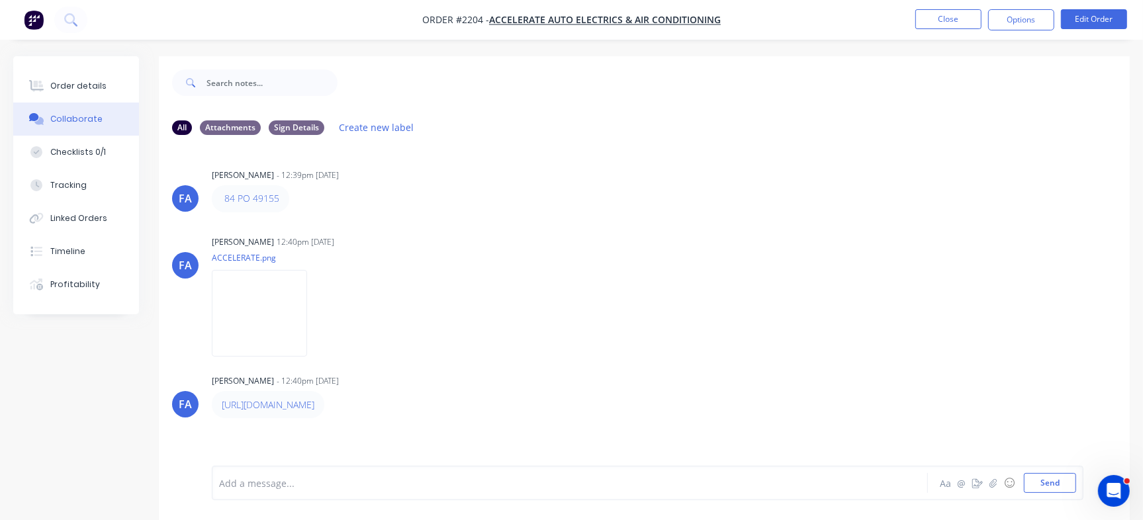
scroll to position [20, 0]
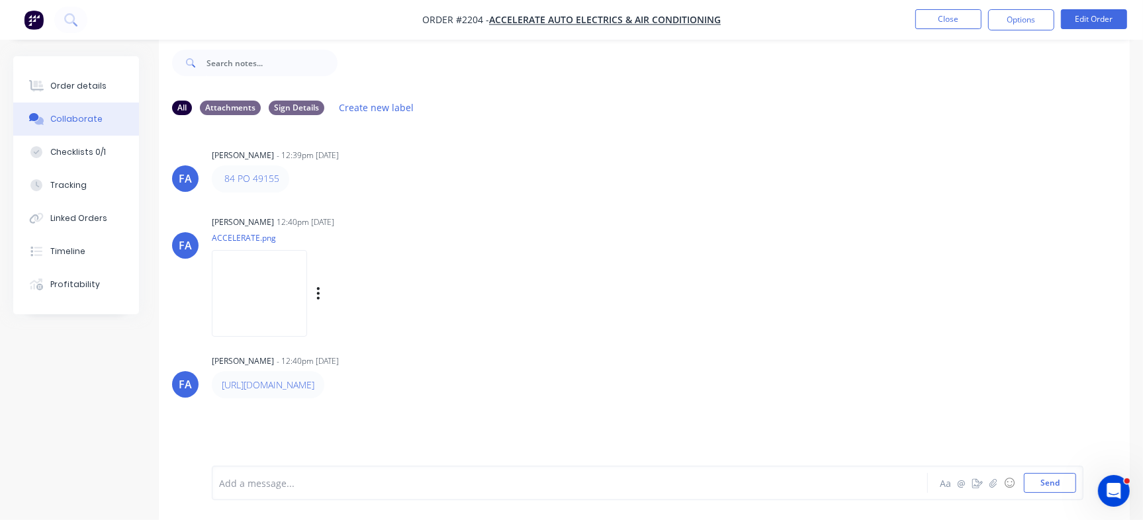
click at [292, 290] on img at bounding box center [259, 293] width 95 height 87
click at [936, 33] on nav "Order #2204 - Accelerate Auto Electrics & Air Conditioning Close Options Edit O…" at bounding box center [571, 20] width 1143 height 40
click at [946, 13] on button "Close" at bounding box center [948, 19] width 66 height 20
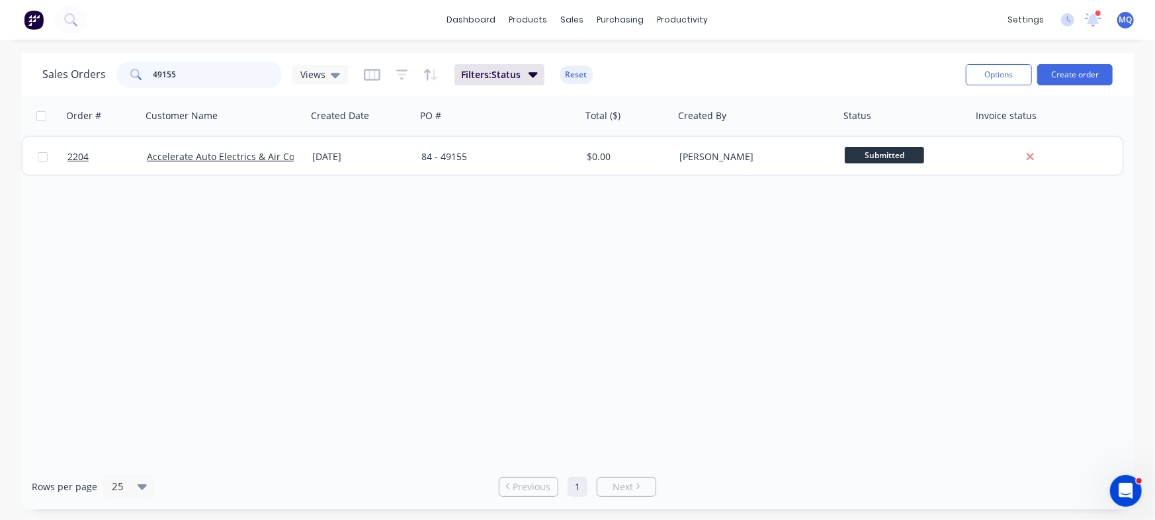
click at [200, 75] on input "49155" at bounding box center [217, 75] width 129 height 26
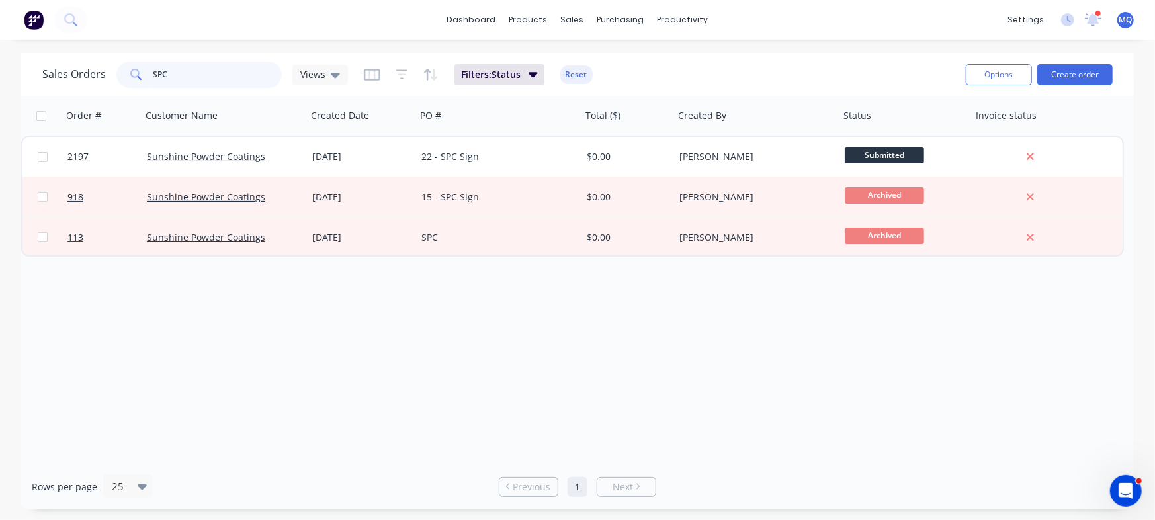
click at [202, 77] on input "SPC" at bounding box center [217, 75] width 129 height 26
type input "the signery"
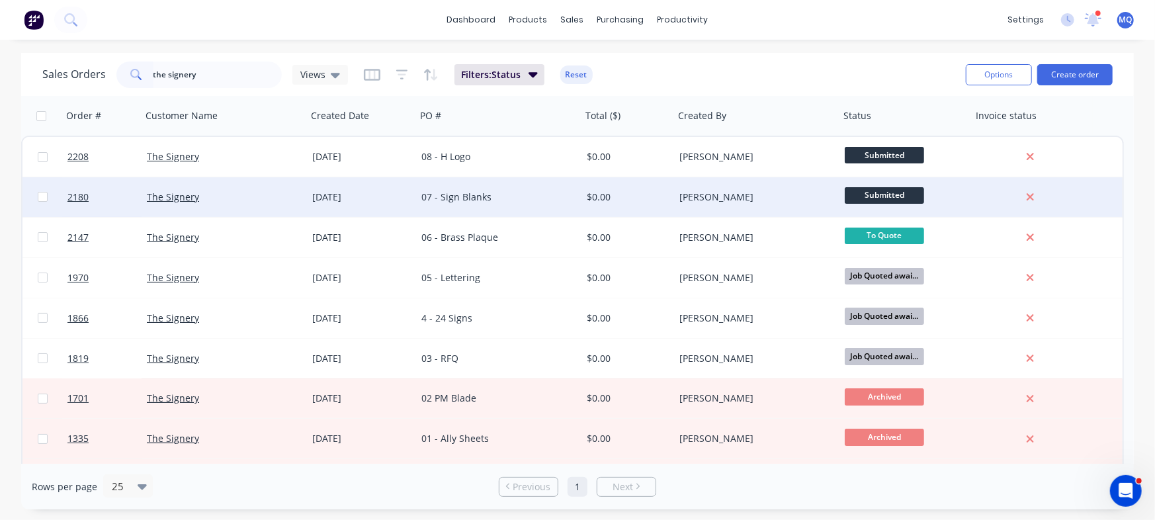
click at [457, 187] on div "07 - Sign Blanks" at bounding box center [498, 197] width 165 height 40
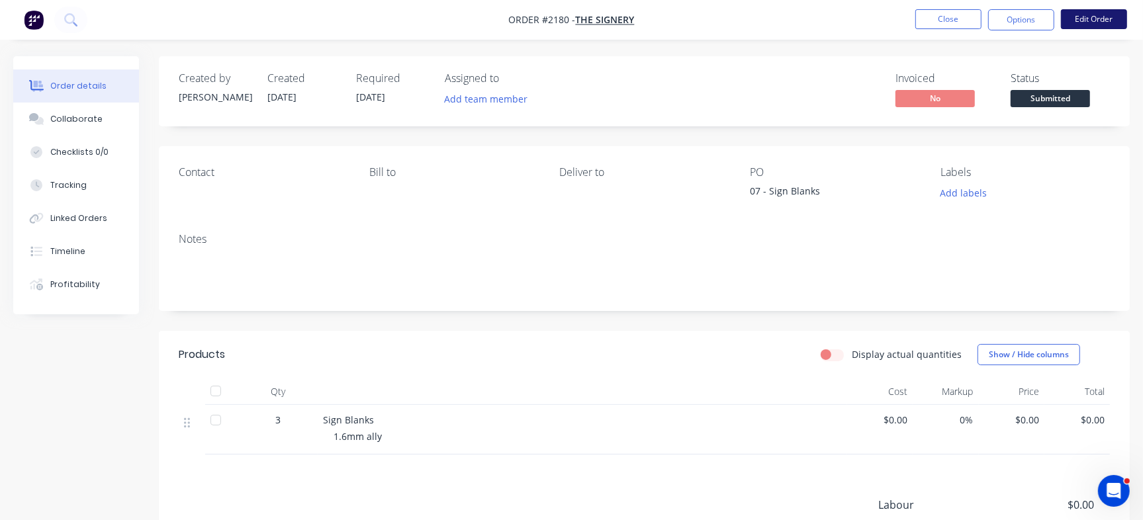
click at [1098, 22] on button "Edit Order" at bounding box center [1094, 19] width 66 height 20
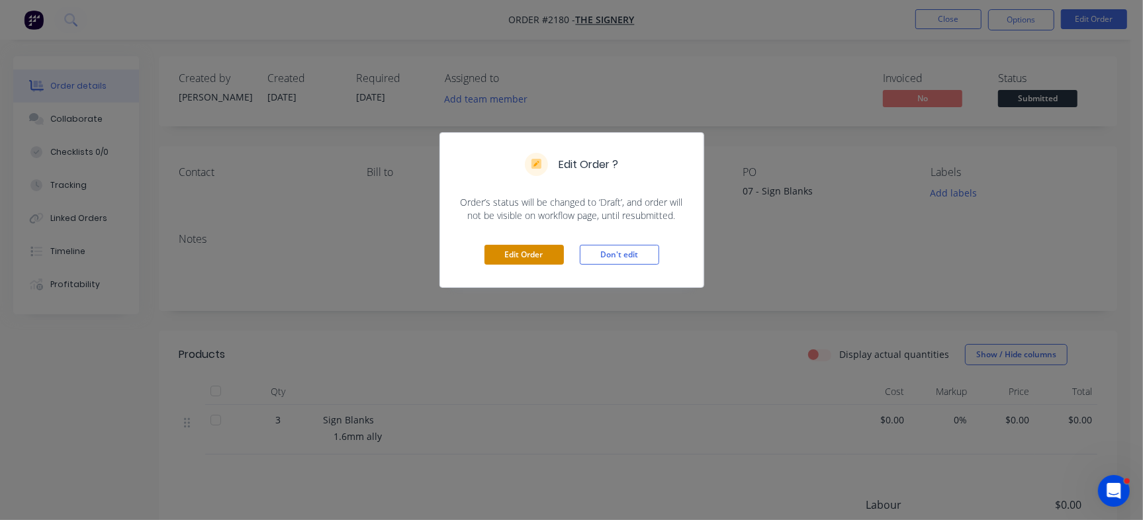
click at [554, 245] on button "Edit Order" at bounding box center [523, 255] width 79 height 20
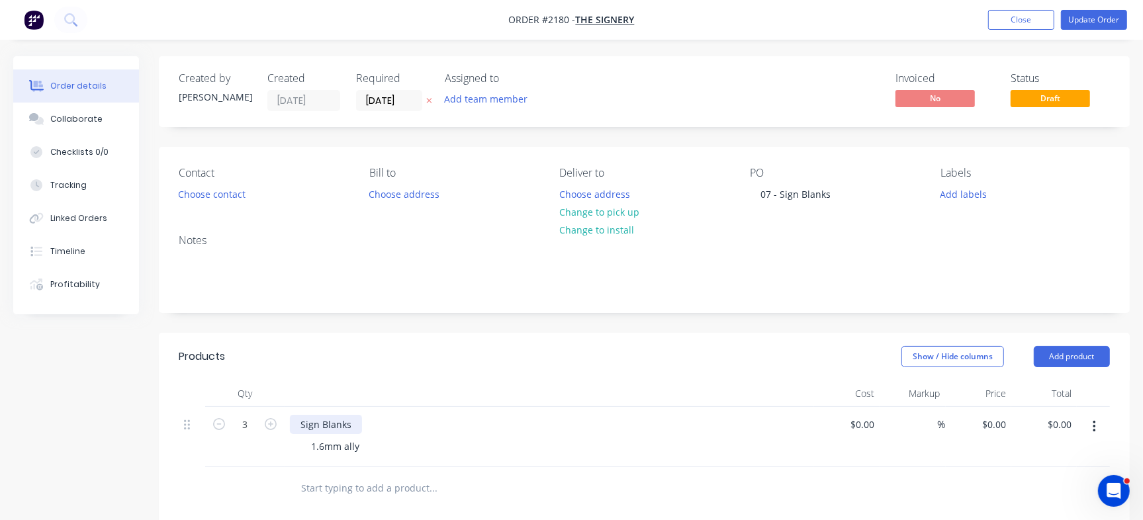
click at [352, 428] on div "Sign Blanks" at bounding box center [326, 424] width 72 height 19
click at [351, 423] on div "Sign Blanks" at bounding box center [326, 424] width 72 height 19
click at [1119, 26] on button "Update Order" at bounding box center [1094, 20] width 66 height 20
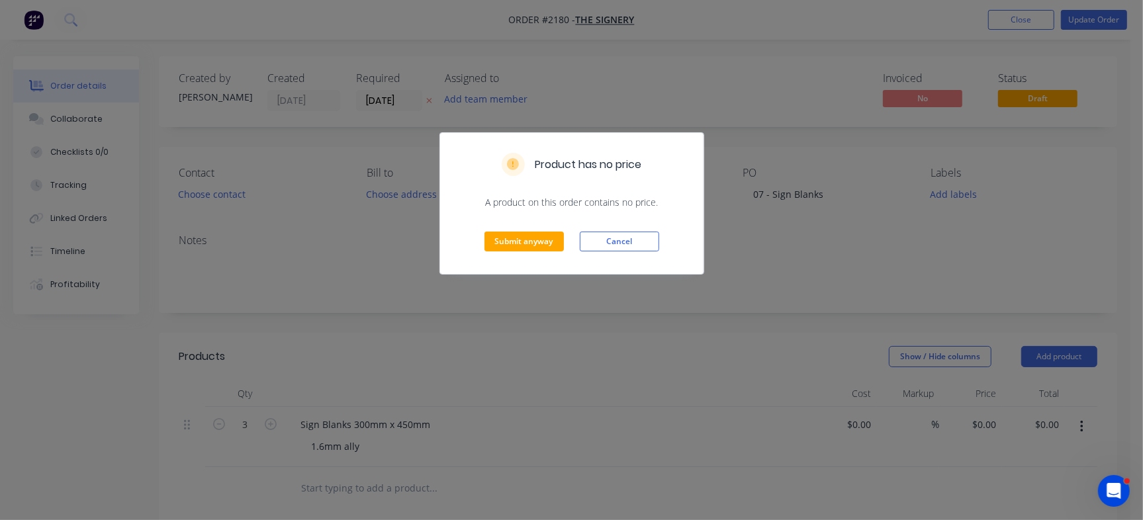
click at [502, 262] on div "Submit anyway Cancel" at bounding box center [571, 241] width 263 height 65
click at [504, 260] on div "Submit anyway Cancel" at bounding box center [571, 241] width 263 height 65
click at [507, 238] on button "Submit anyway" at bounding box center [523, 242] width 79 height 20
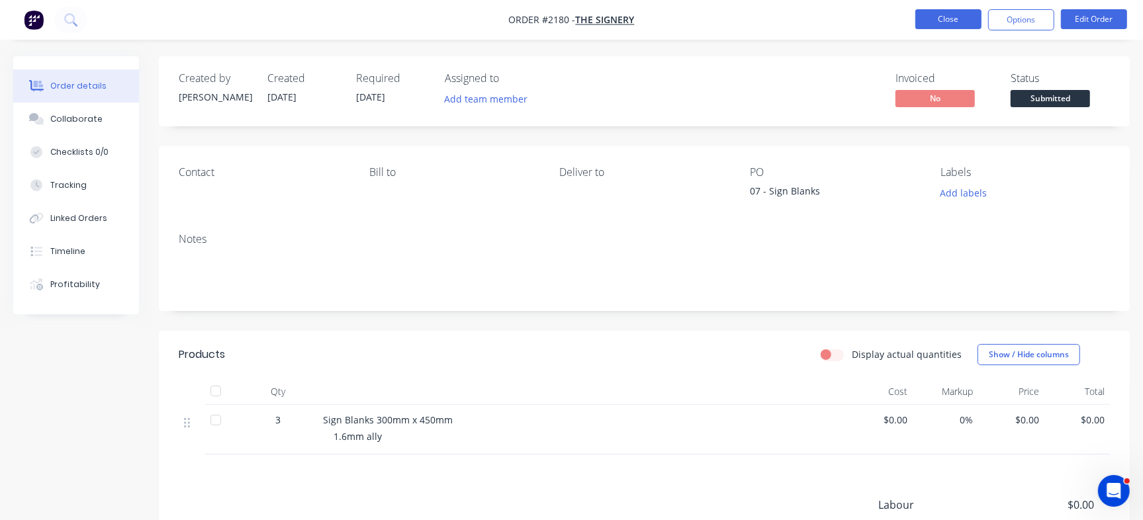
click at [973, 22] on button "Close" at bounding box center [948, 19] width 66 height 20
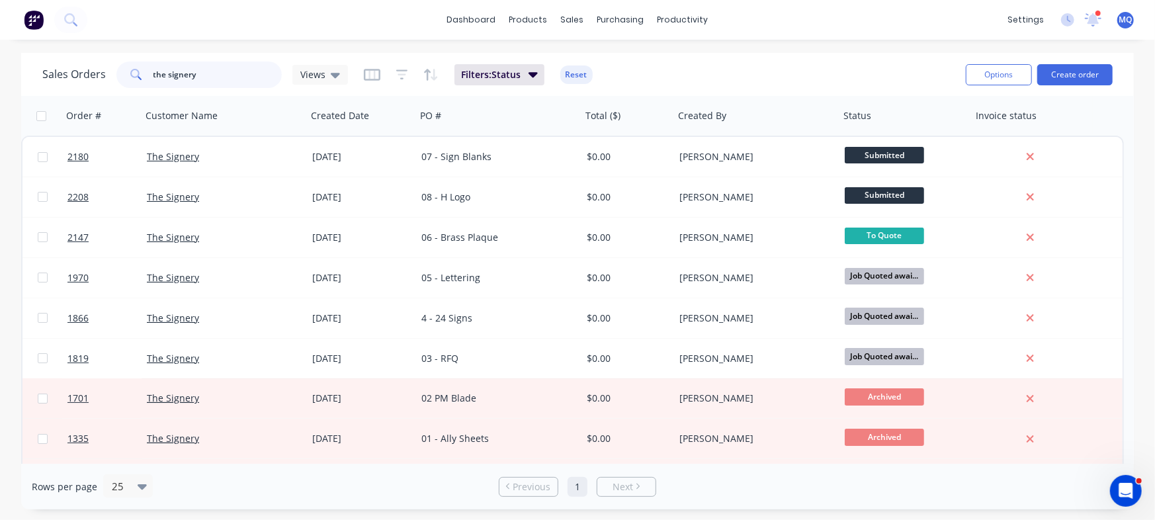
drag, startPoint x: 220, startPoint y: 71, endPoint x: 42, endPoint y: 56, distance: 178.7
click at [42, 55] on div "Sales Orders the signery Views Filters: Status Reset Options Create order" at bounding box center [577, 74] width 1113 height 43
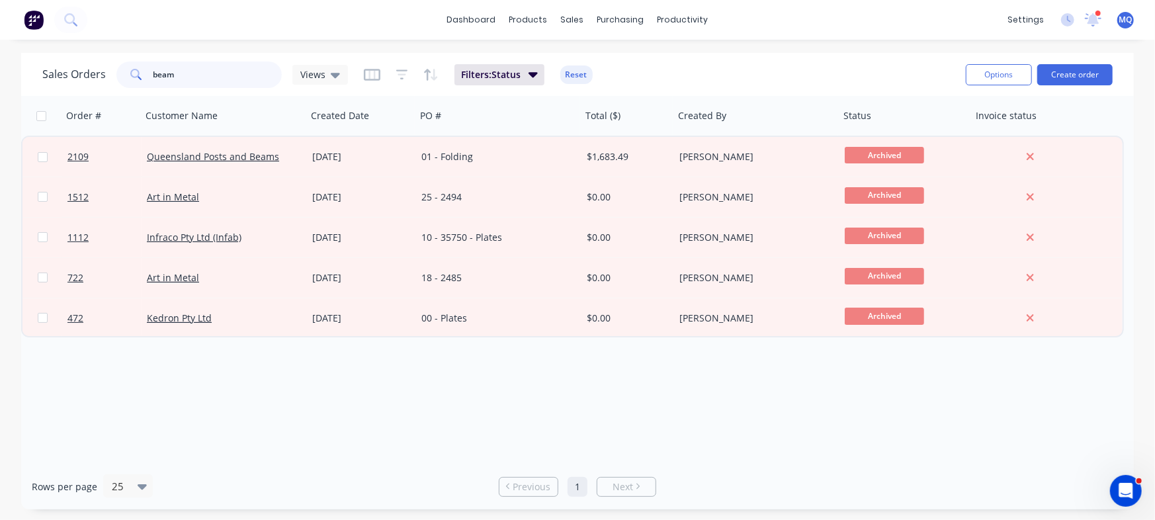
drag, startPoint x: 219, startPoint y: 79, endPoint x: 0, endPoint y: 29, distance: 224.5
click at [0, 29] on div "dashboard products sales purchasing productivity dashboard products Product Cat…" at bounding box center [577, 260] width 1155 height 520
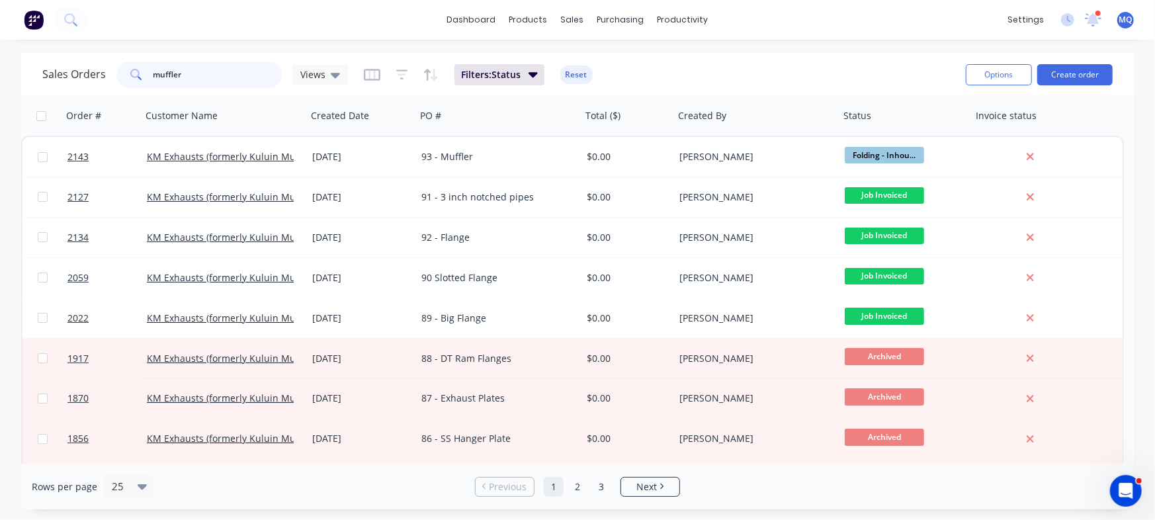
drag, startPoint x: 33, startPoint y: 53, endPoint x: 0, endPoint y: 42, distance: 34.9
click at [0, 42] on div "dashboard products sales purchasing productivity dashboard products Product Cat…" at bounding box center [577, 260] width 1155 height 520
type input "vandean"
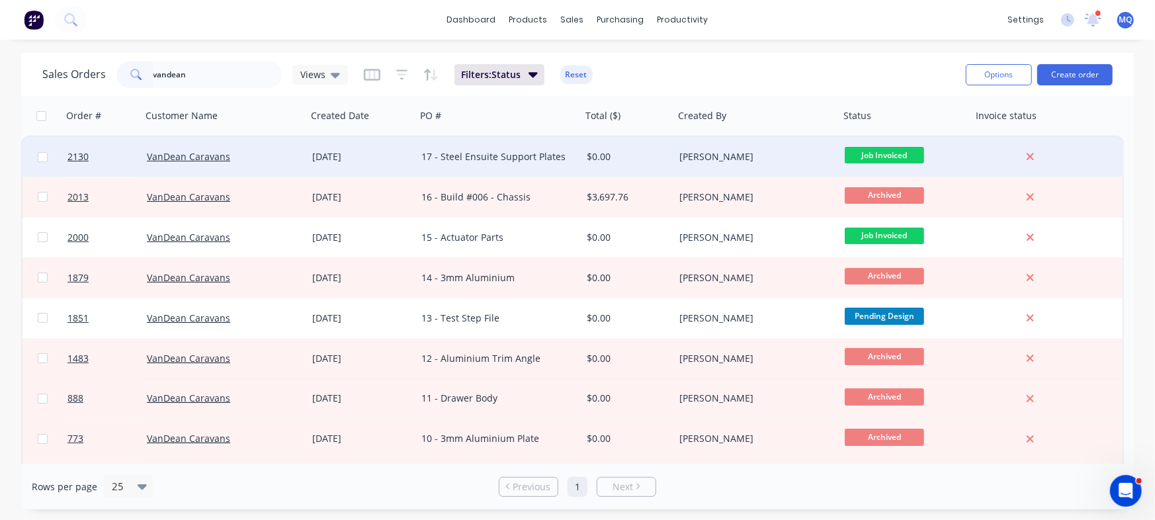
click at [480, 145] on div "17 - Steel Ensuite Support Plates" at bounding box center [498, 157] width 165 height 40
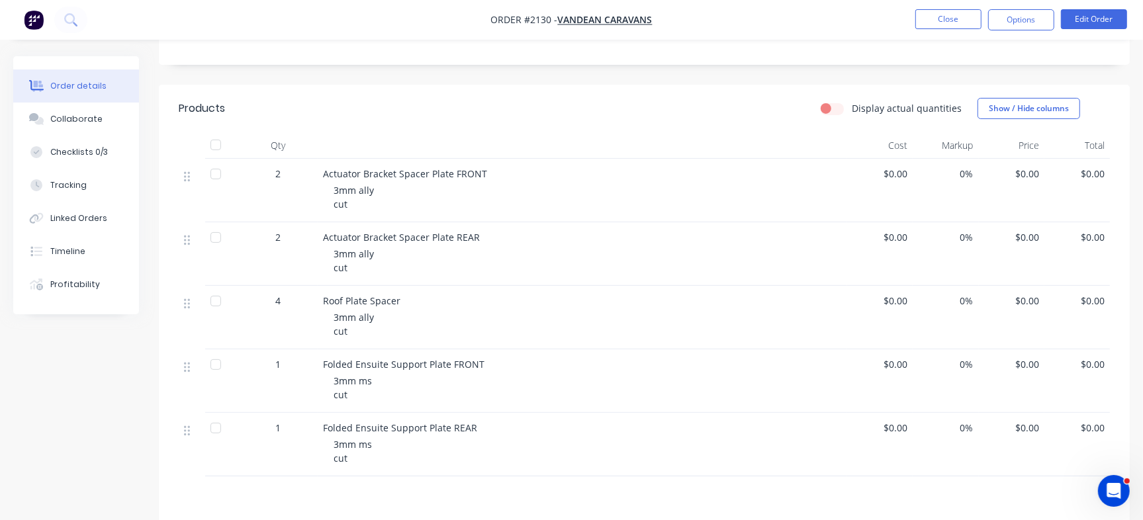
scroll to position [289, 0]
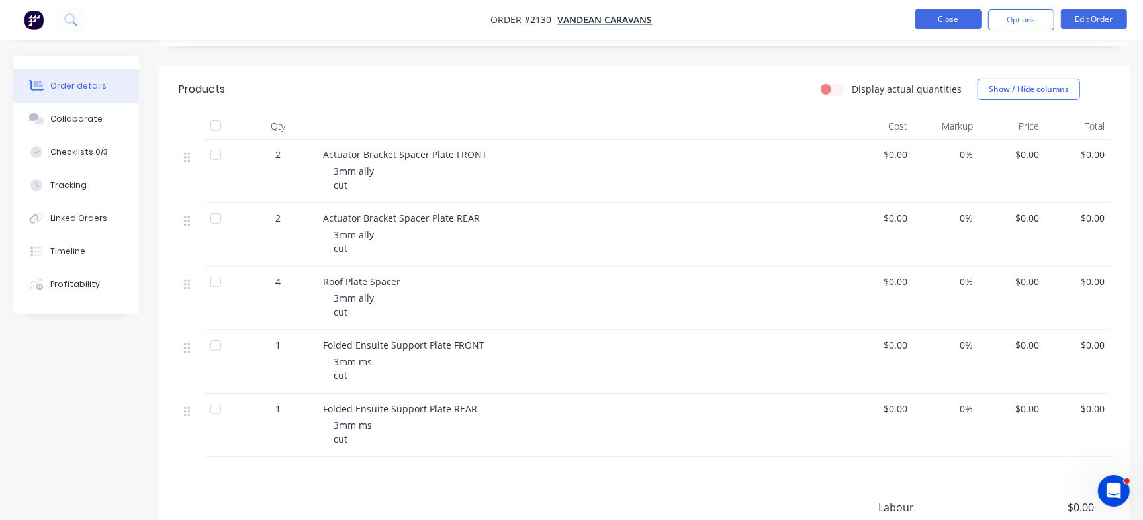
click at [947, 12] on button "Close" at bounding box center [948, 19] width 66 height 20
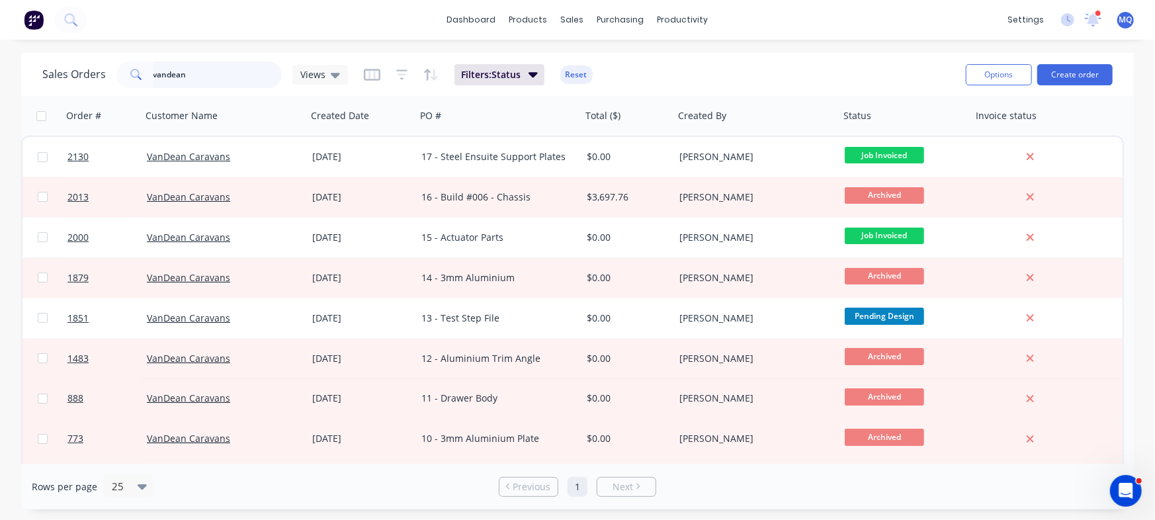
click at [211, 64] on input "vandean" at bounding box center [217, 75] width 129 height 26
type input "greenwich"
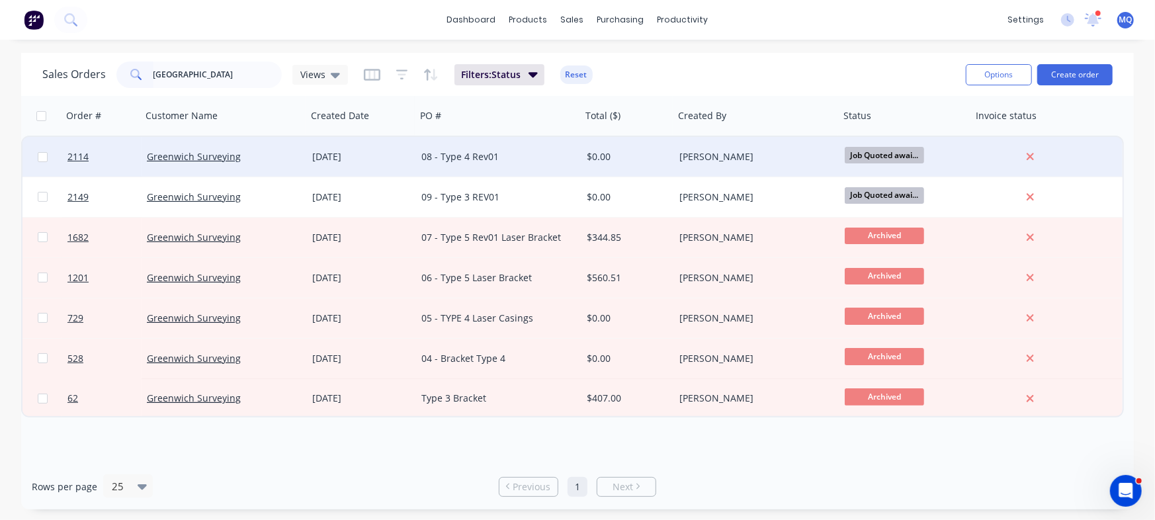
click at [505, 154] on div "08 - Type 4 Rev01" at bounding box center [494, 156] width 147 height 13
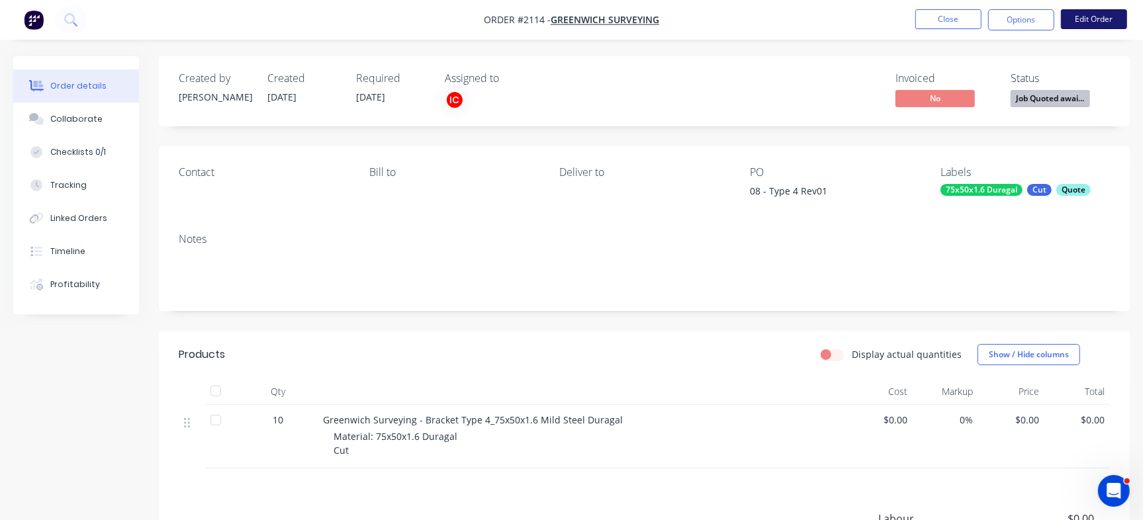
click at [1091, 15] on button "Edit Order" at bounding box center [1094, 19] width 66 height 20
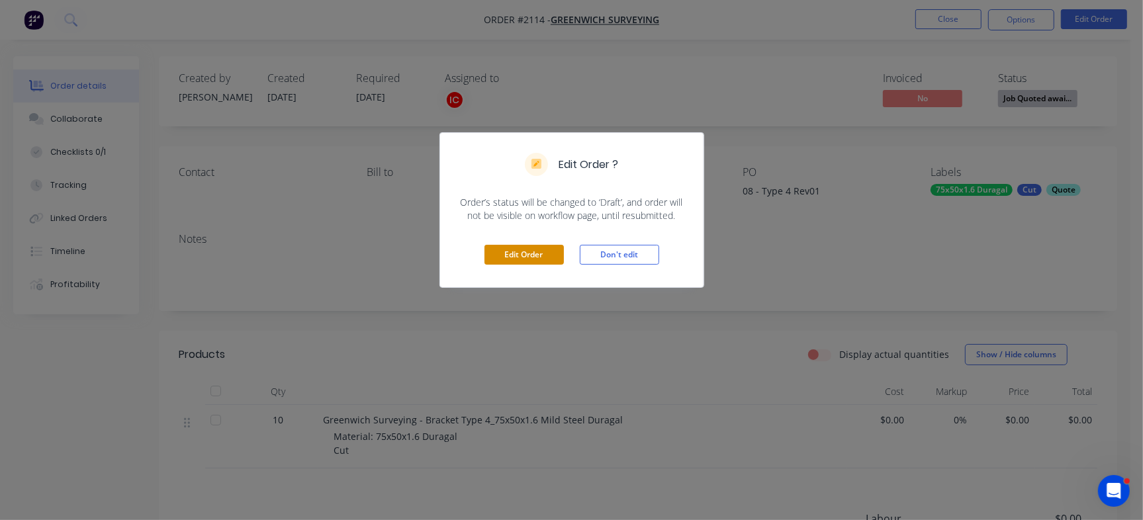
click at [503, 253] on button "Edit Order" at bounding box center [523, 255] width 79 height 20
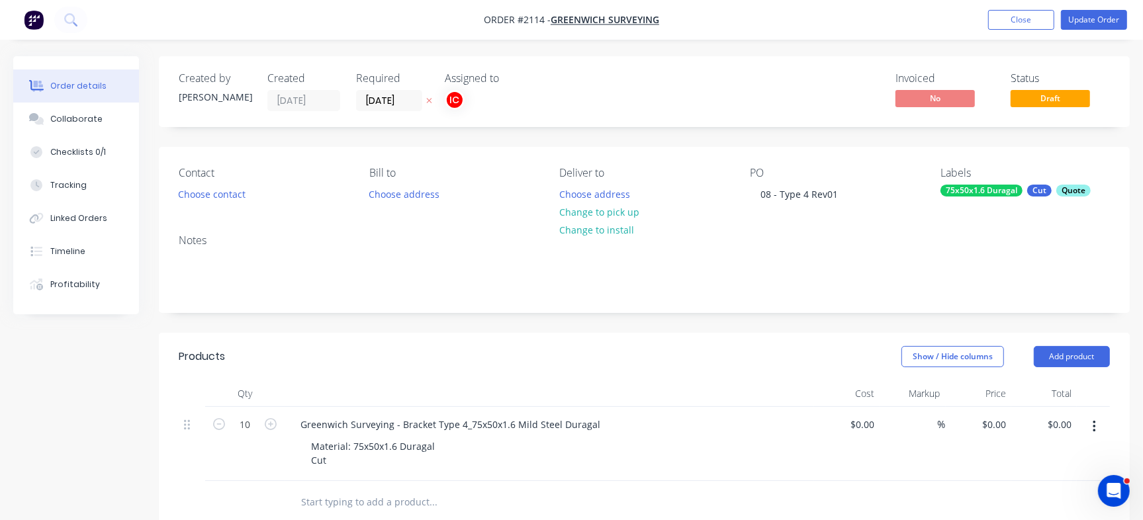
click at [331, 494] on input "text" at bounding box center [432, 502] width 265 height 26
paste input "Greenwich Surveying - Bracket Type 3_75x50x1.6 Mild Steel Duragal Material: 75x…"
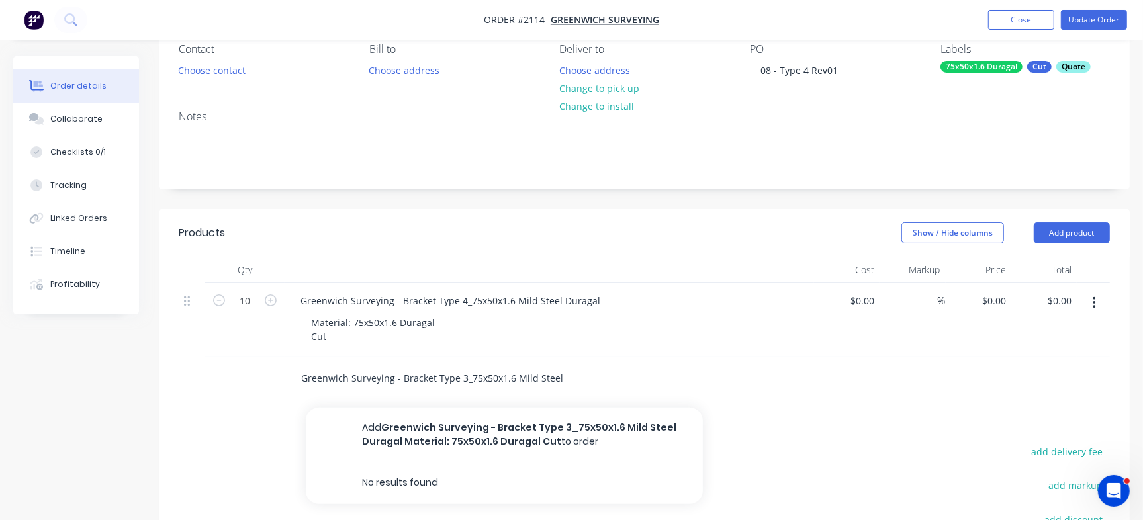
click at [356, 365] on input "Greenwich Surveying - Bracket Type 3_75x50x1.6 Mild Steel Duragal Material: 75x…" at bounding box center [432, 378] width 265 height 26
paste input "text"
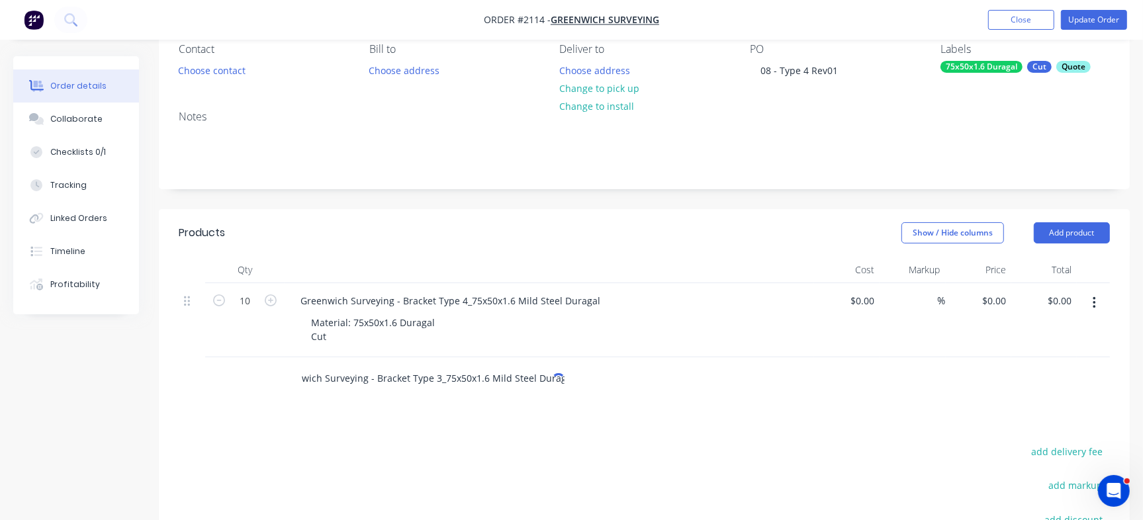
click at [397, 388] on input "Greenwich Surveying - Bracket Type 3_75x50x1.6 Mild Steel Duragal" at bounding box center [432, 378] width 265 height 26
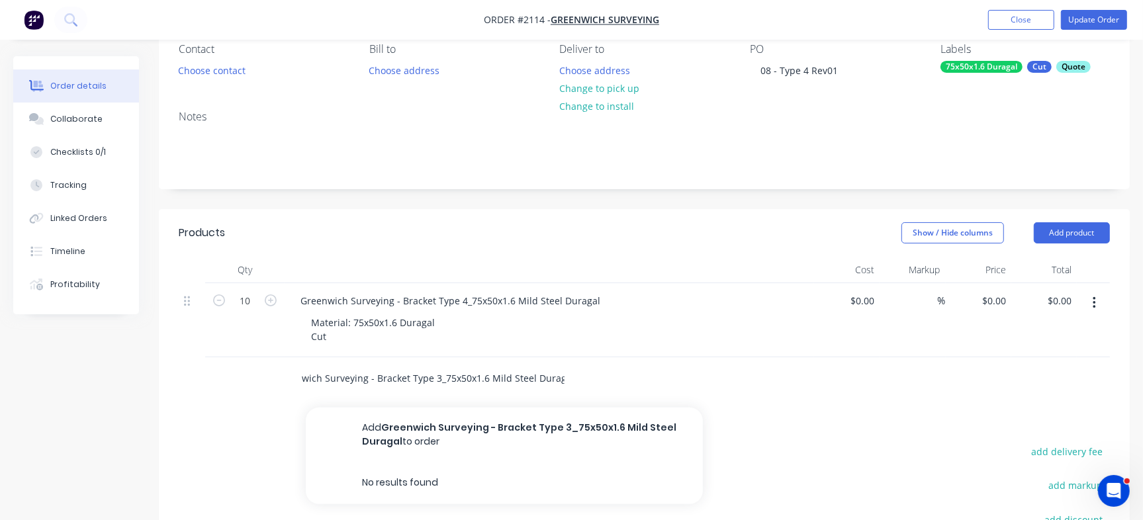
paste input "text"
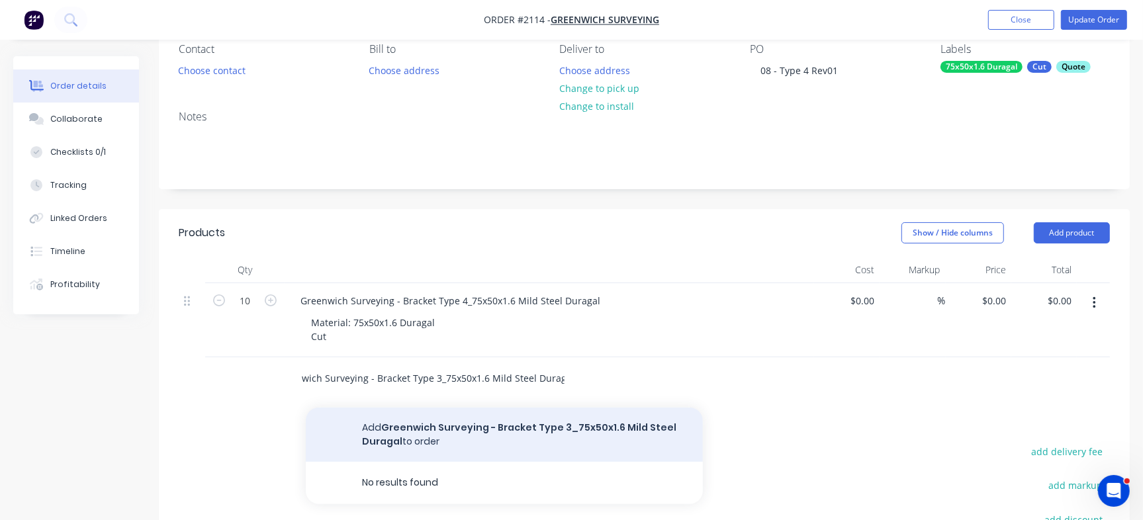
type input "Greenwich Surveying - Bracket Type 3_75x50x1.6 Mild Steel Duragal"
click at [404, 431] on button "Add Greenwich Surveying - Bracket Type 3_75x50x1.6 Mild Steel Duragal to order" at bounding box center [504, 435] width 397 height 54
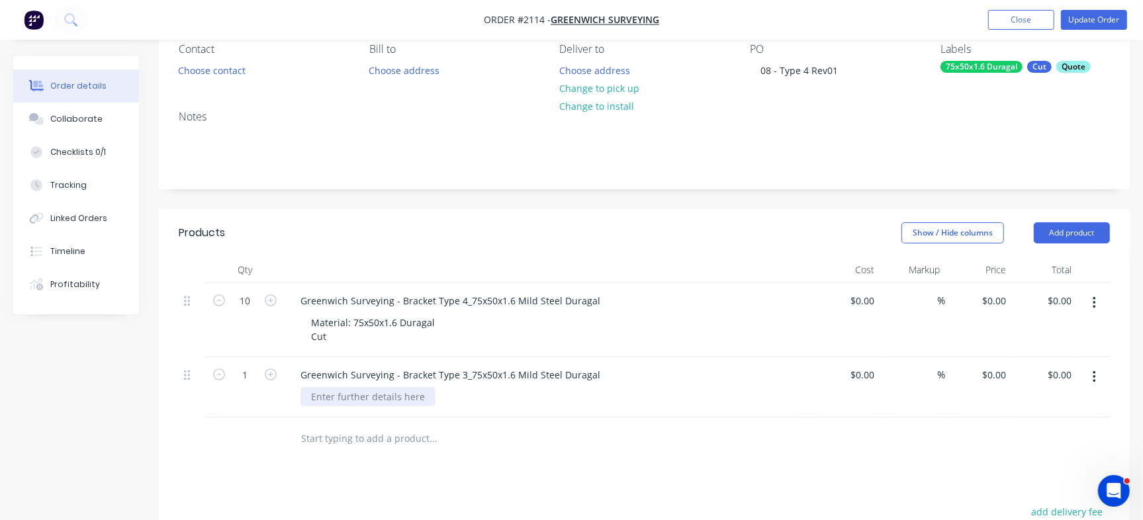
click at [351, 399] on div at bounding box center [367, 396] width 135 height 19
paste div
click at [536, 450] on input "text" at bounding box center [432, 452] width 265 height 26
click at [251, 311] on input "1" at bounding box center [245, 301] width 34 height 20
type input "10"
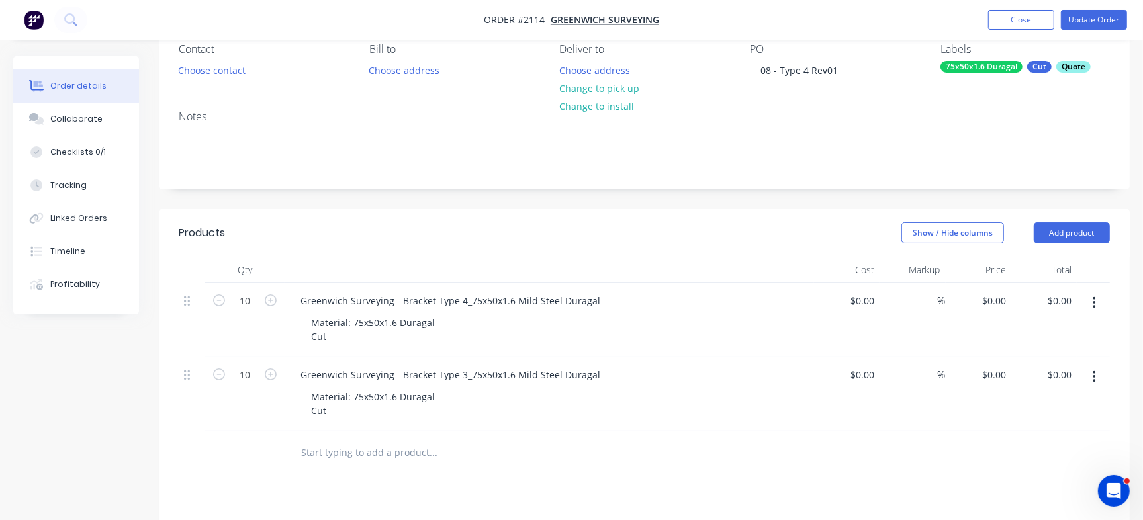
click at [415, 204] on div "Created by Francis Adrian Created 15/08/25 Required 29/08/25 Assigned to IC Inv…" at bounding box center [644, 362] width 971 height 859
click at [78, 148] on div "Checklists 0/1" at bounding box center [78, 152] width 56 height 12
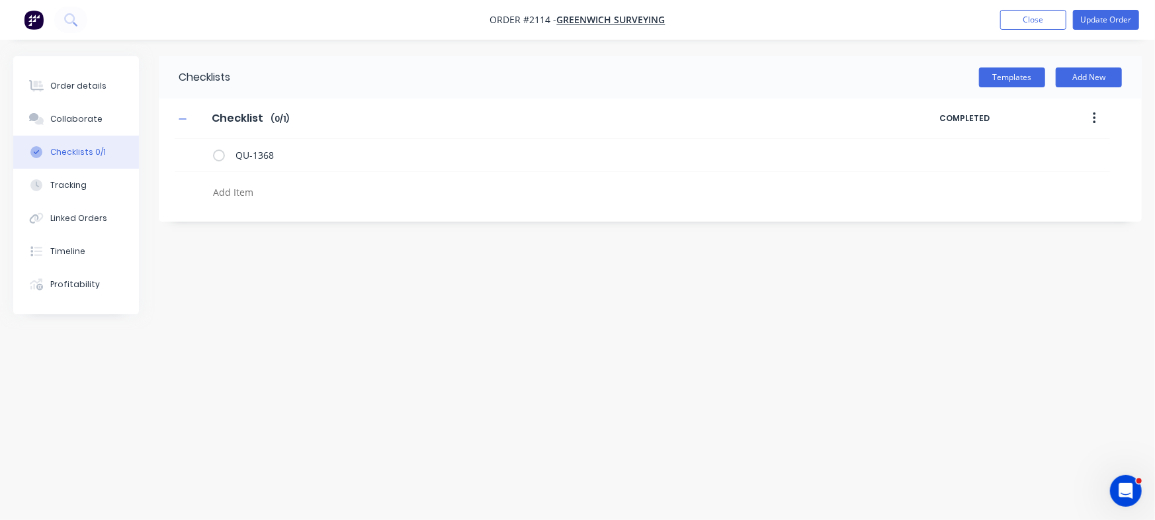
click at [253, 200] on textarea at bounding box center [509, 192] width 602 height 19
paste textarea "QU-1377"
type textarea "QU-1377"
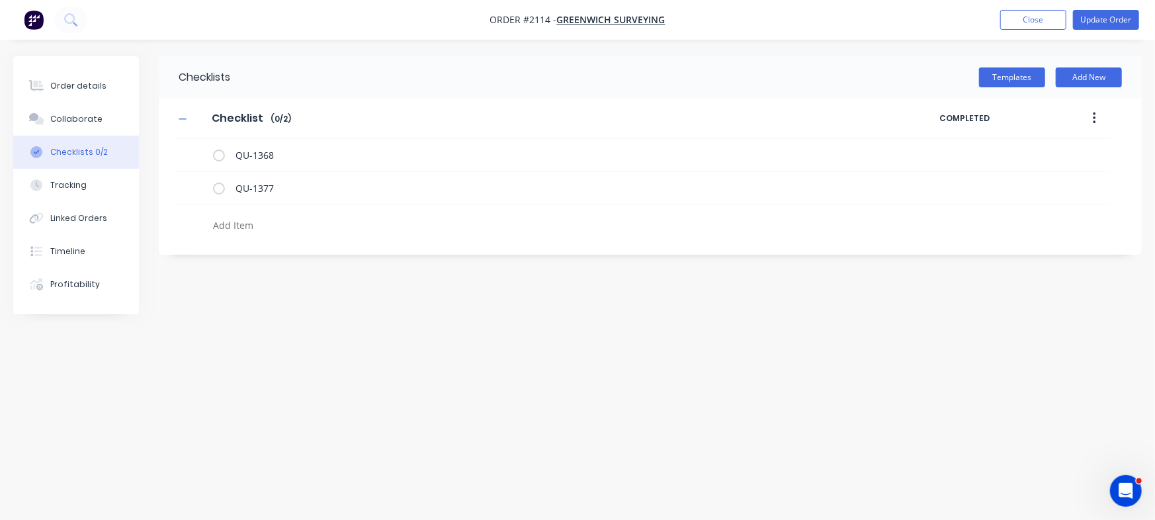
click at [304, 279] on div "Checklists Templates Add New Checklist Checklist Enter Checklist name ( 0 / 2 )…" at bounding box center [577, 234] width 1129 height 357
click at [126, 128] on button "Collaborate" at bounding box center [76, 119] width 126 height 33
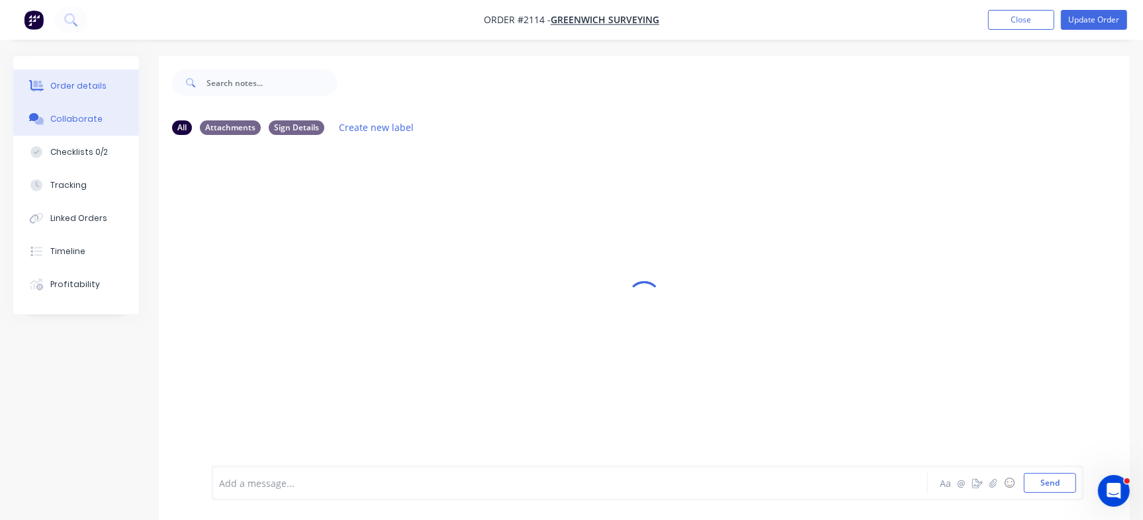
click at [76, 86] on div "Order details" at bounding box center [78, 86] width 56 height 12
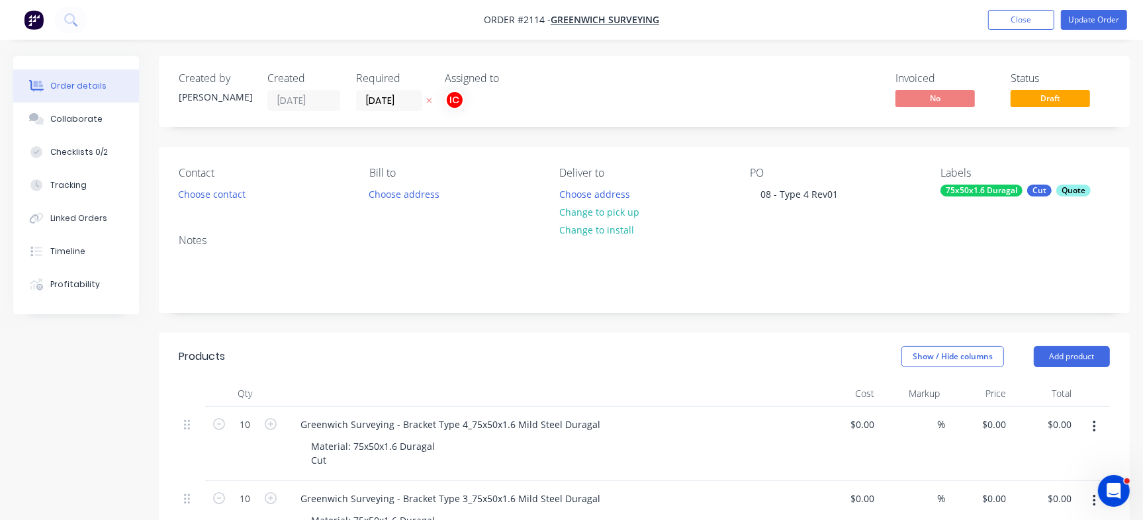
click at [1062, 193] on div "Quote" at bounding box center [1073, 191] width 34 height 12
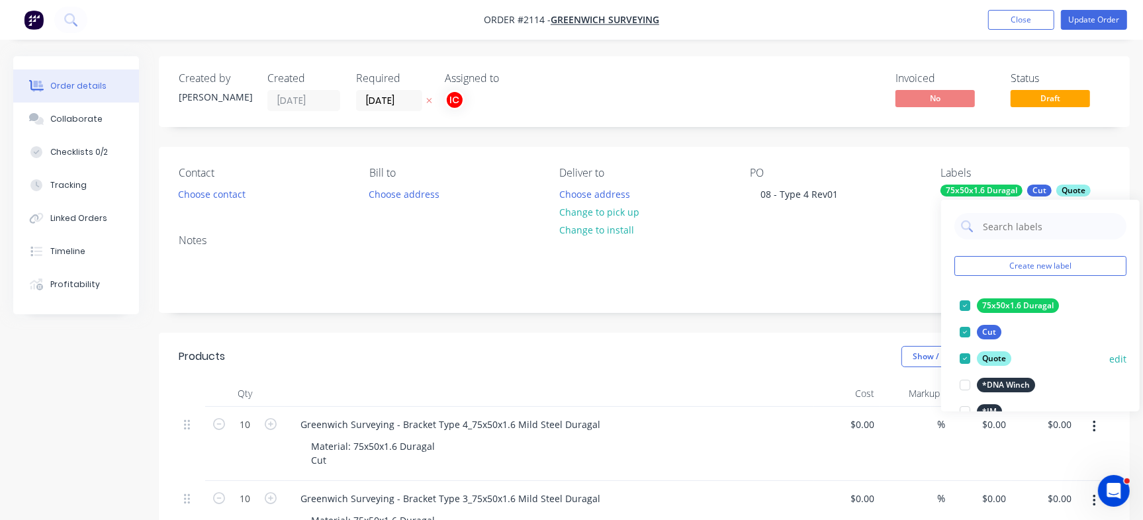
click at [972, 361] on div at bounding box center [964, 358] width 26 height 26
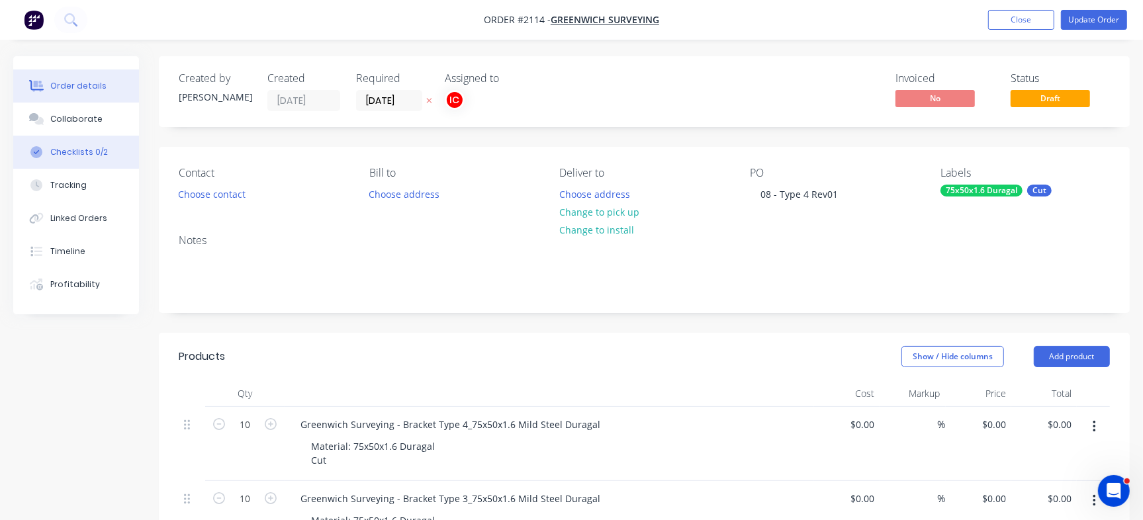
click at [103, 153] on div "Checklists 0/2" at bounding box center [79, 152] width 58 height 12
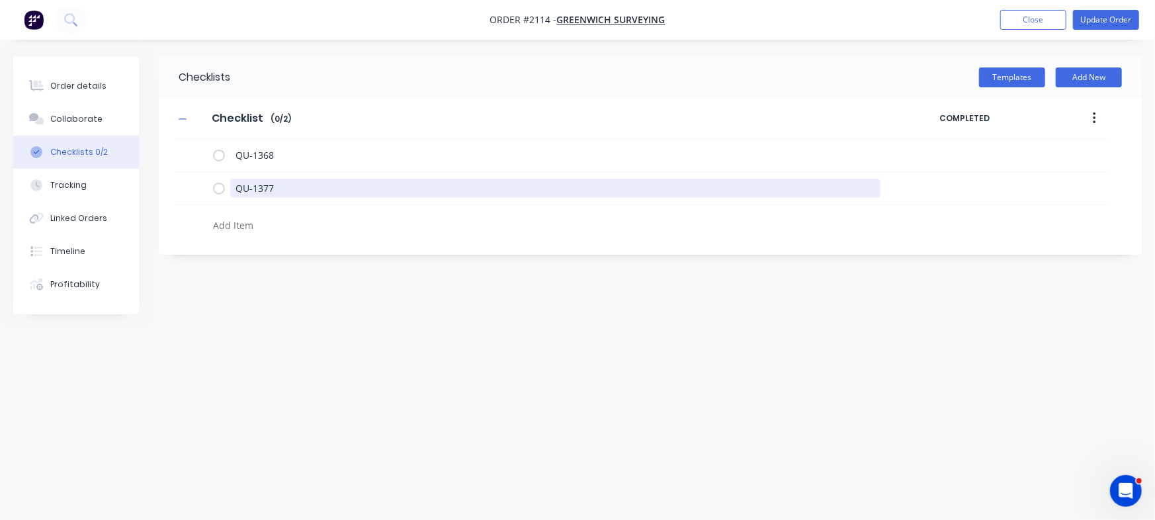
drag, startPoint x: 298, startPoint y: 187, endPoint x: 139, endPoint y: 188, distance: 158.8
click at [139, 188] on div "Order details Collaborate Checklists 0/2 Tracking Linked Orders Timeline Profit…" at bounding box center [577, 234] width 1155 height 357
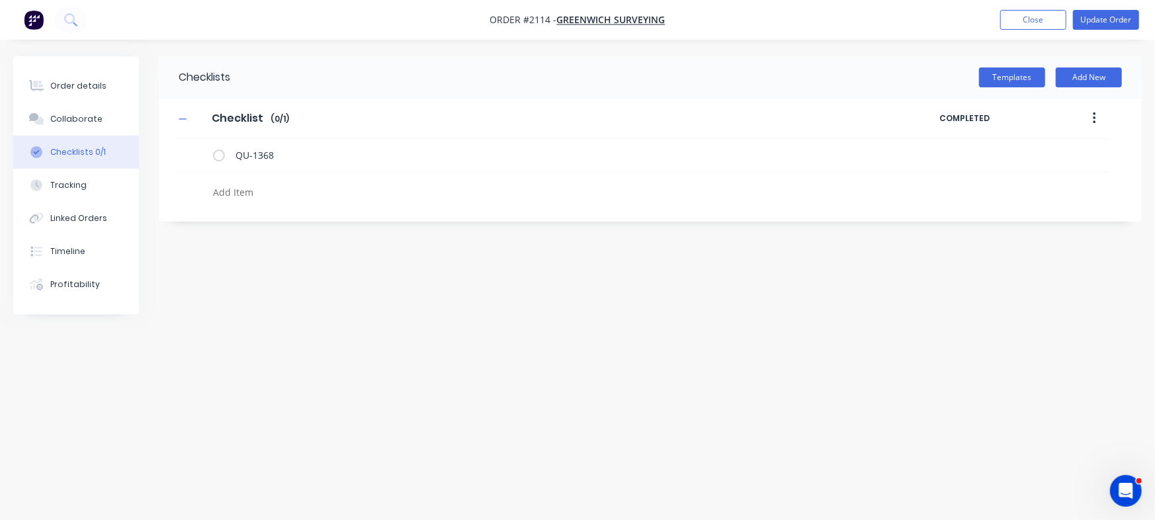
click at [374, 299] on div "Checklists Templates Add New Checklist Checklist Enter Checklist name ( 0 / 1 )…" at bounding box center [577, 234] width 1129 height 357
click at [99, 81] on div "Order details" at bounding box center [78, 86] width 56 height 12
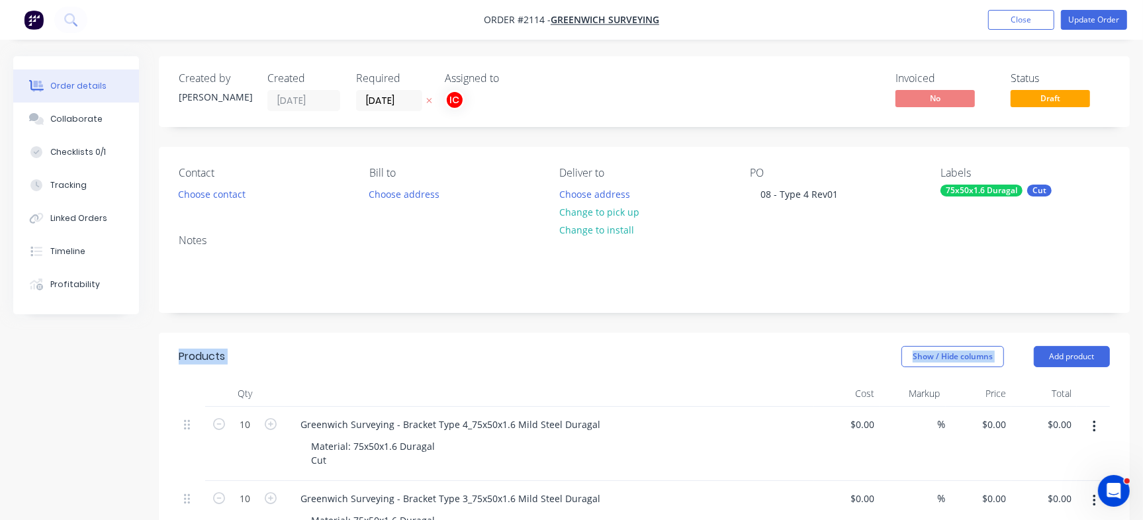
drag, startPoint x: 1141, startPoint y: 262, endPoint x: 1144, endPoint y: 355, distance: 92.7
click at [1143, 355] on html "Order #2114 - Greenwich Surveying Add product Close Update Order Order details …" at bounding box center [571, 468] width 1143 height 936
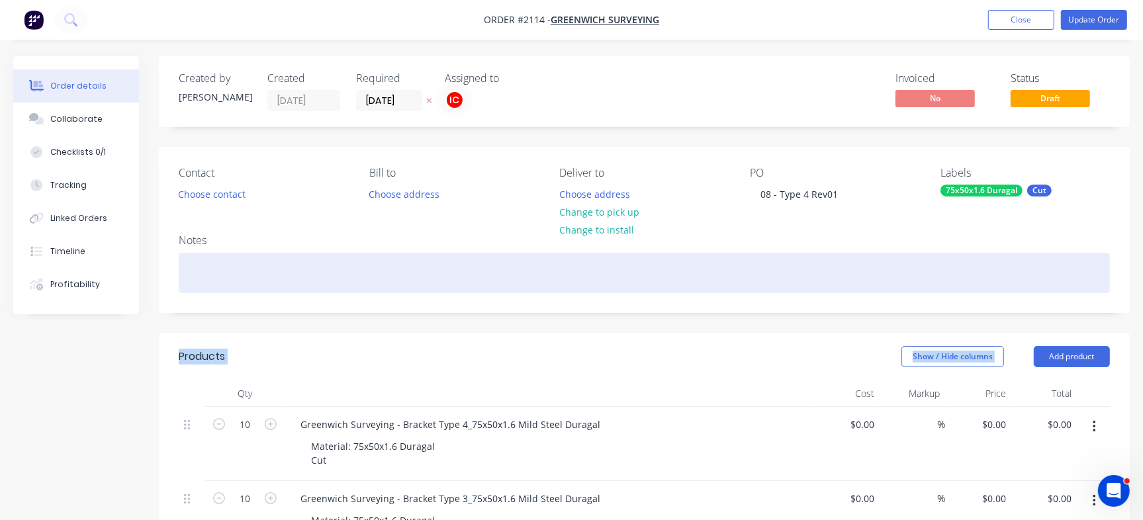
click at [1030, 265] on div at bounding box center [644, 273] width 931 height 40
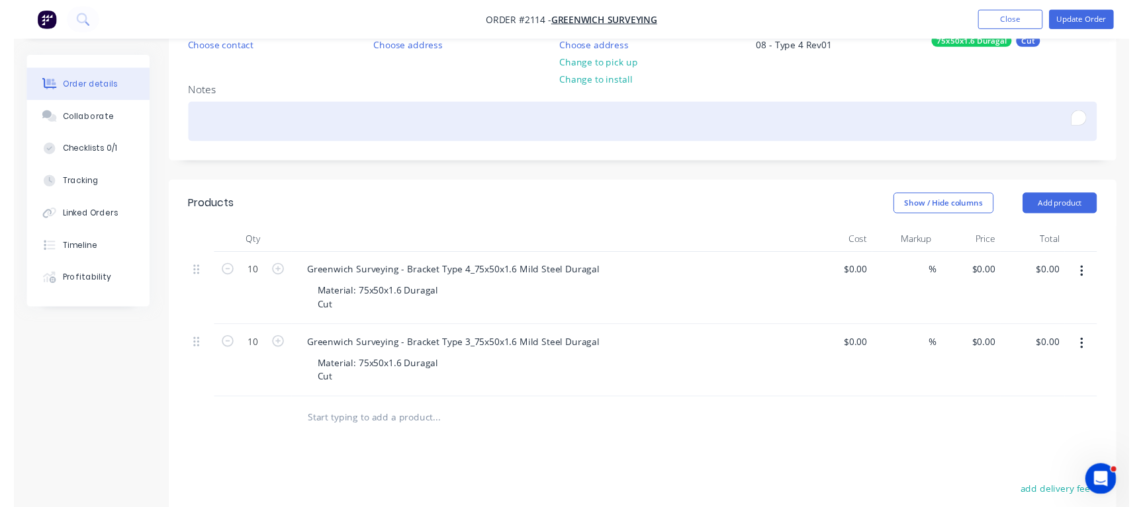
scroll to position [153, 0]
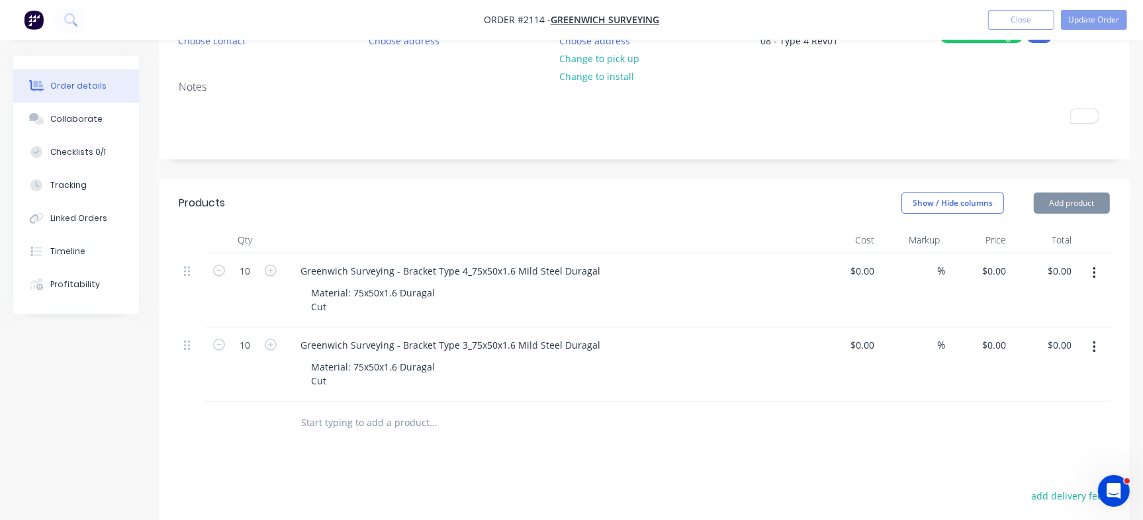
click at [1100, 342] on button "button" at bounding box center [1093, 347] width 31 height 24
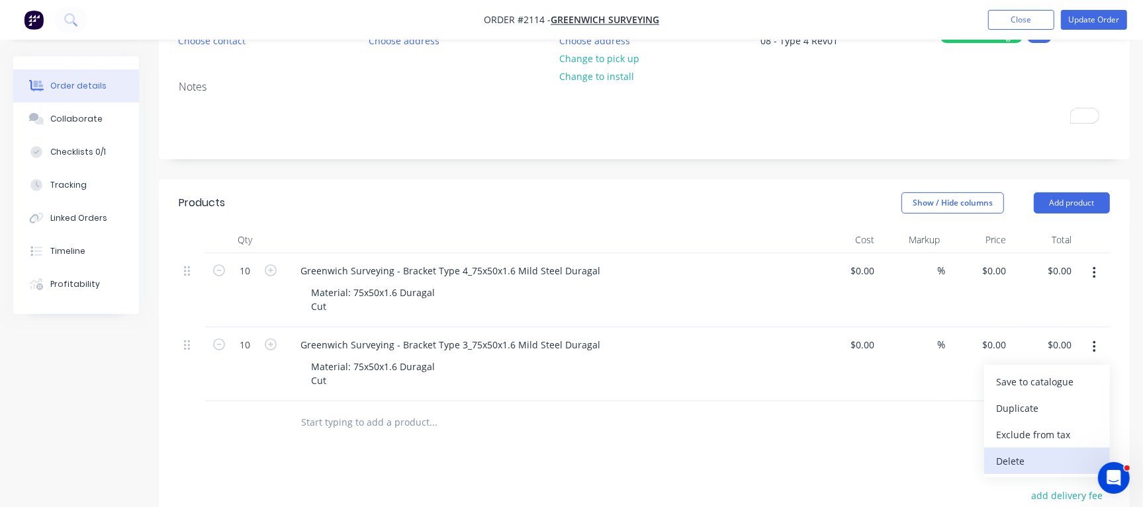
click at [1039, 464] on div "Delete" at bounding box center [1047, 461] width 102 height 19
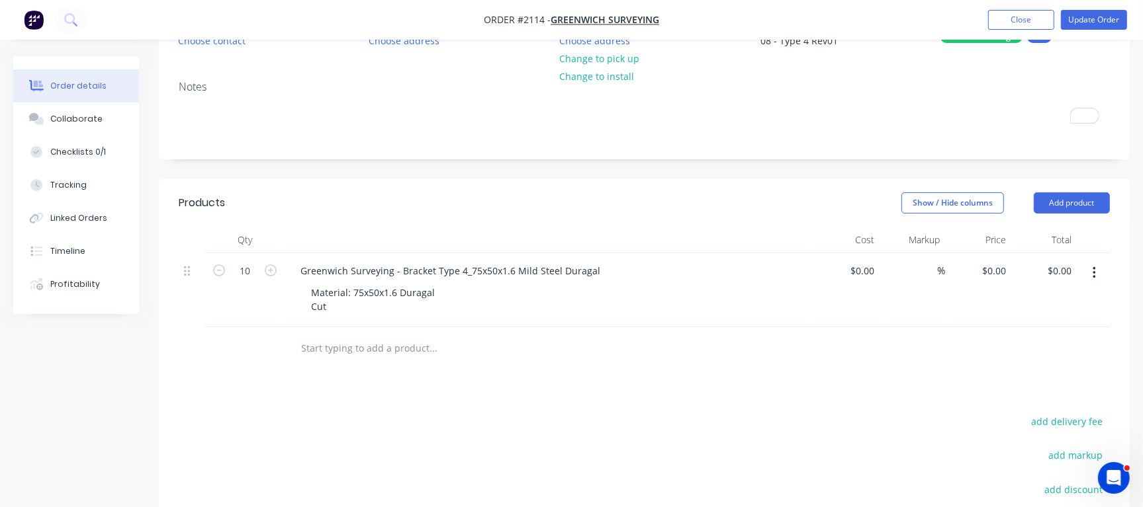
click at [679, 398] on div "Products Show / Hide columns Add product Qty Cost Markup Price Total 10 Greenwi…" at bounding box center [644, 433] width 971 height 509
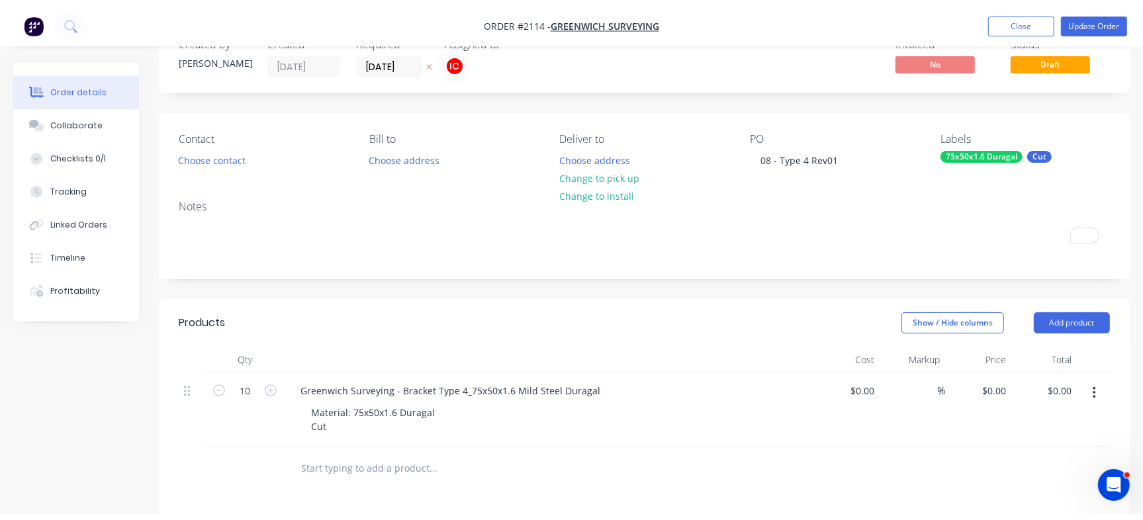
scroll to position [0, 0]
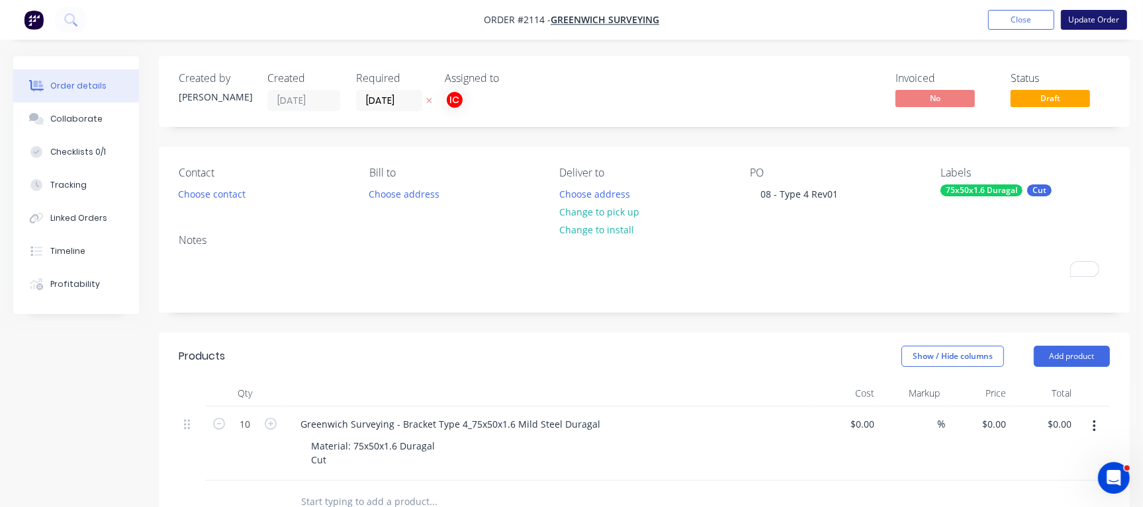
click at [1092, 11] on button "Update Order" at bounding box center [1094, 20] width 66 height 20
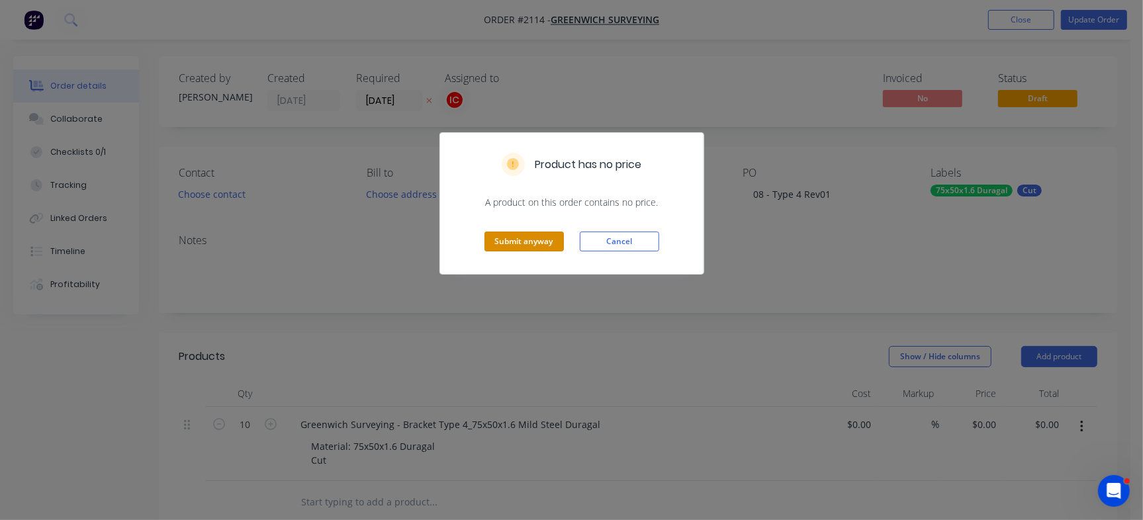
click at [554, 232] on button "Submit anyway" at bounding box center [523, 242] width 79 height 20
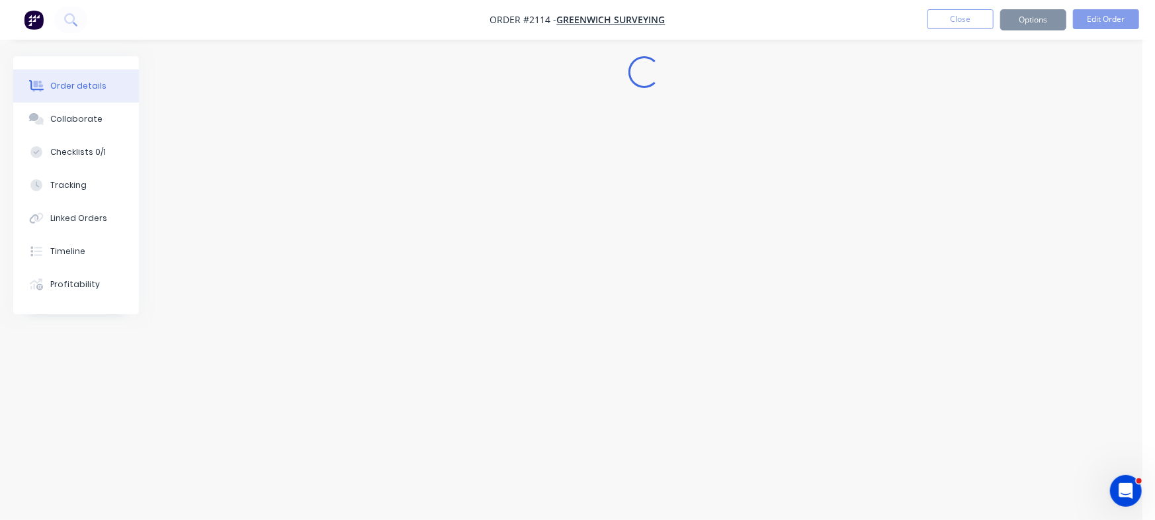
click at [548, 237] on div "Submit anyway Cancel" at bounding box center [577, 208] width 263 height 65
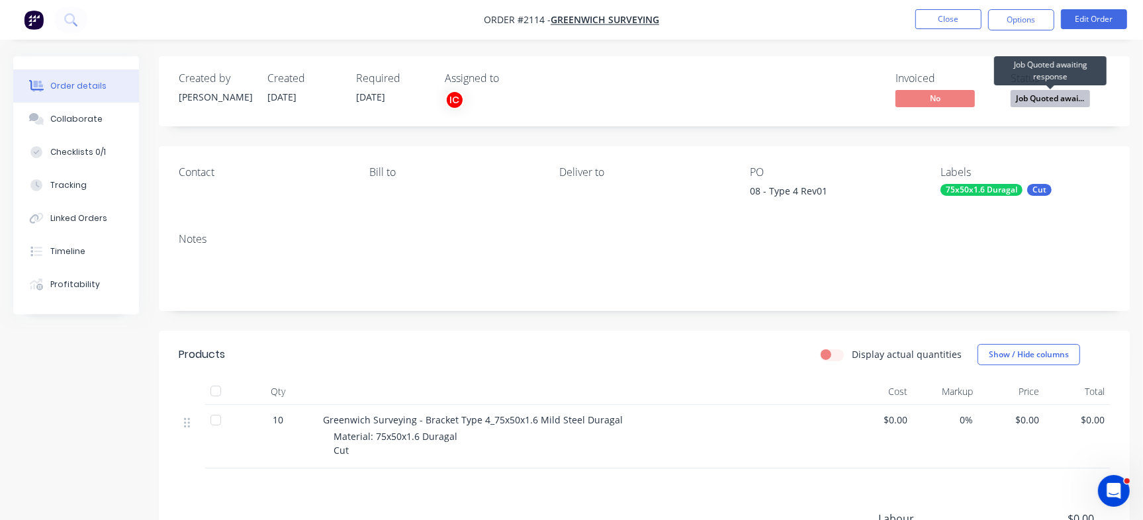
click at [1029, 102] on span "Job Quoted awai..." at bounding box center [1049, 98] width 79 height 17
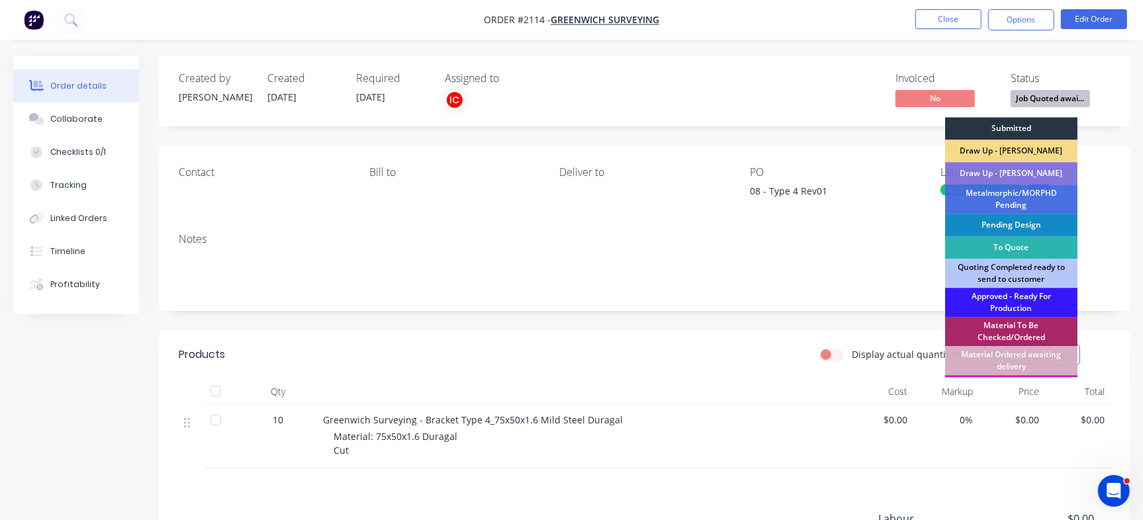
click at [1018, 125] on div "Submitted" at bounding box center [1011, 128] width 132 height 22
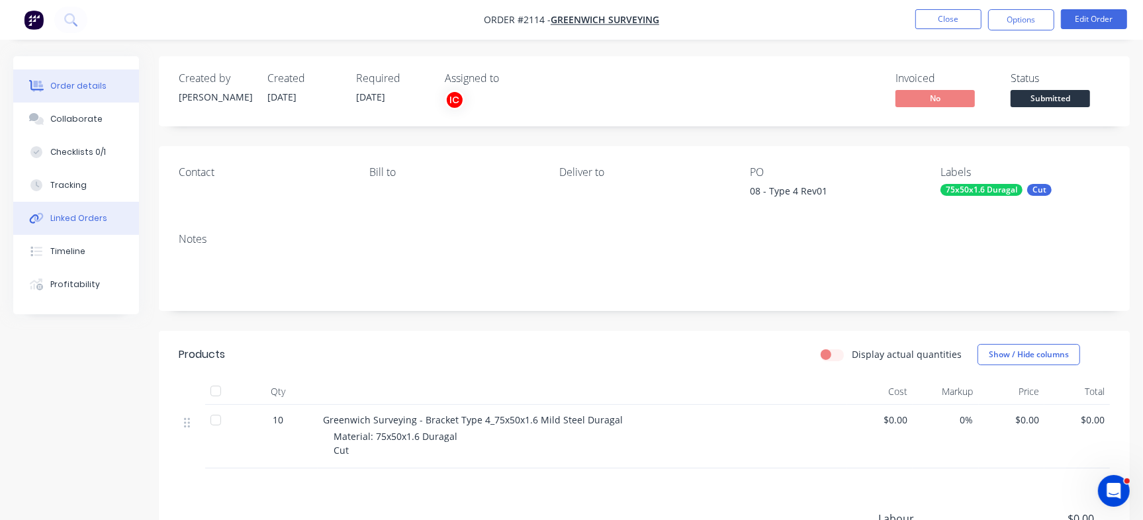
click at [99, 227] on button "Linked Orders" at bounding box center [76, 218] width 126 height 33
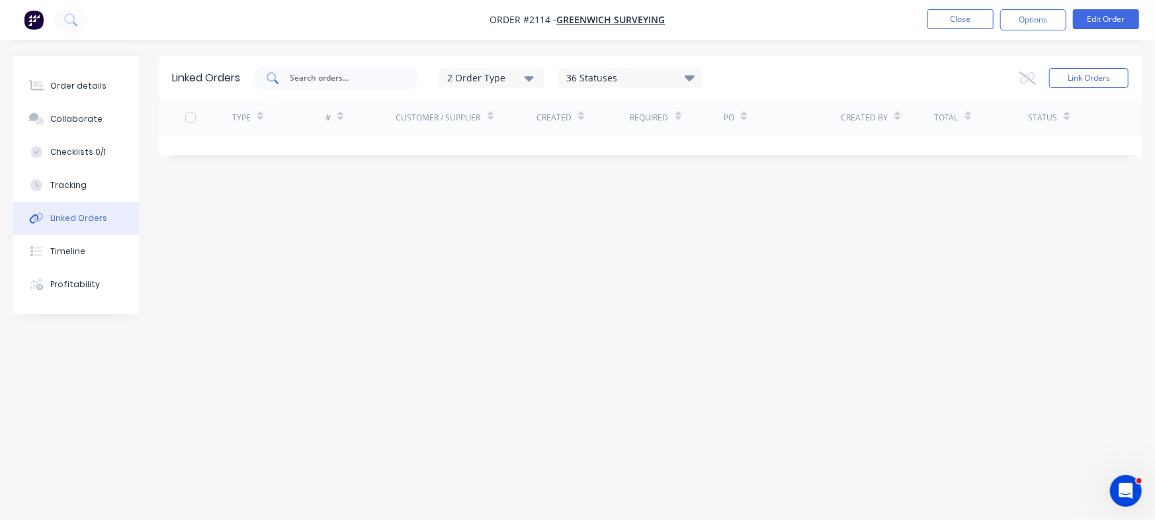
click at [376, 75] on input "text" at bounding box center [343, 77] width 110 height 13
type input "greenwich"
drag, startPoint x: 370, startPoint y: 77, endPoint x: 220, endPoint y: 77, distance: 150.8
click at [220, 77] on div "Linked Orders greenwich 2 Order Type 36 Statuses Sales Order Status All Archive…" at bounding box center [650, 77] width 983 height 43
click at [1070, 68] on button "Link Orders" at bounding box center [1088, 78] width 79 height 20
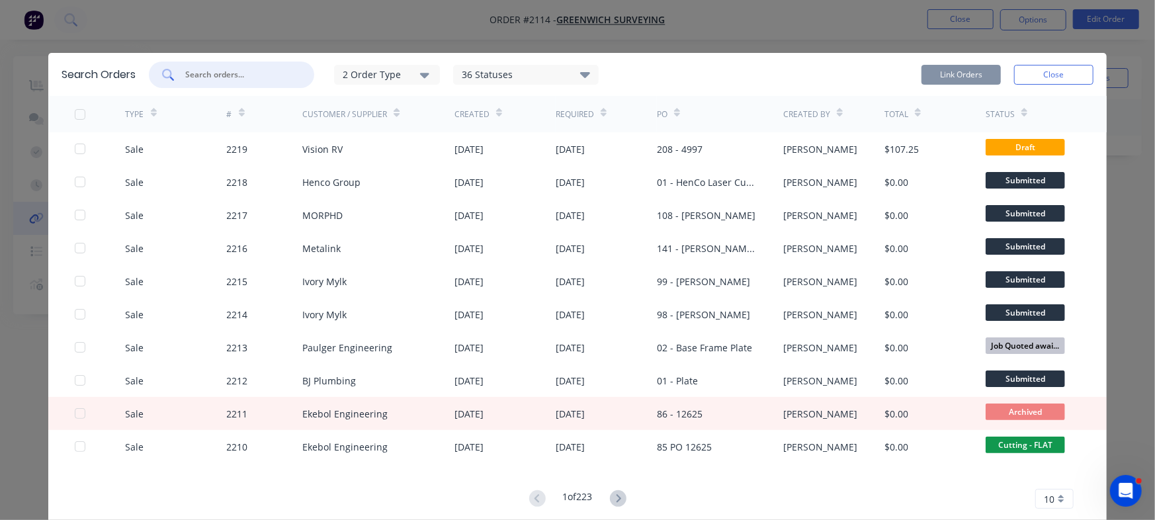
click at [245, 71] on input "text" at bounding box center [239, 74] width 110 height 13
type input "greenwich"
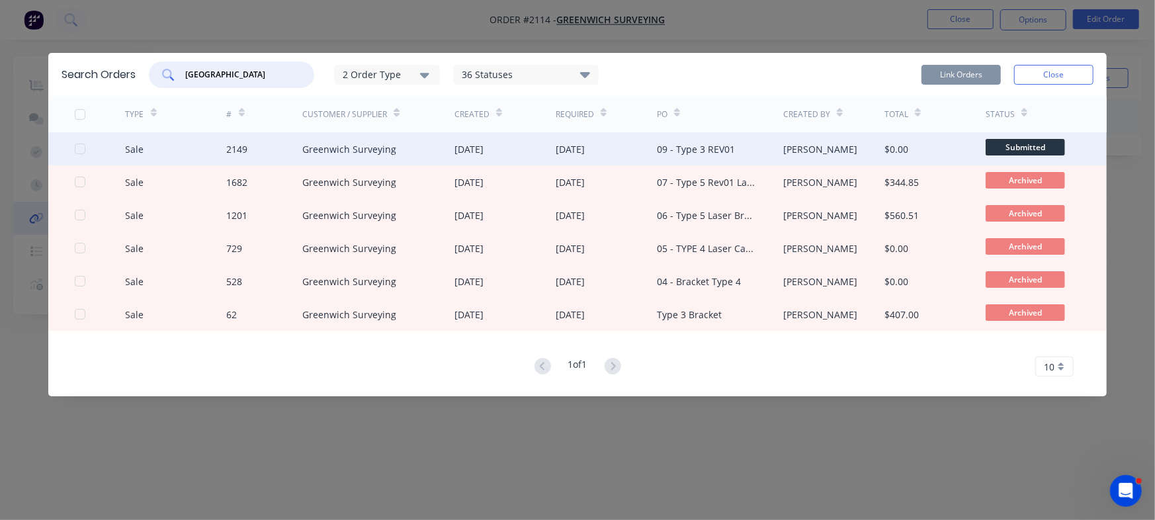
click at [85, 145] on div at bounding box center [80, 149] width 26 height 26
click at [977, 75] on button "Link Orders" at bounding box center [961, 75] width 79 height 20
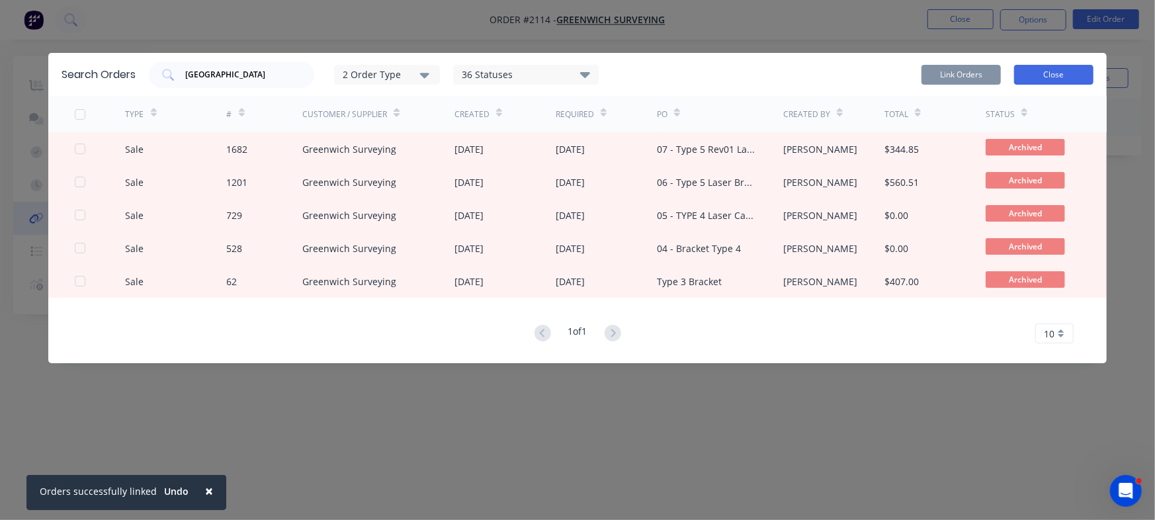
click at [1051, 73] on button "Close" at bounding box center [1053, 75] width 79 height 20
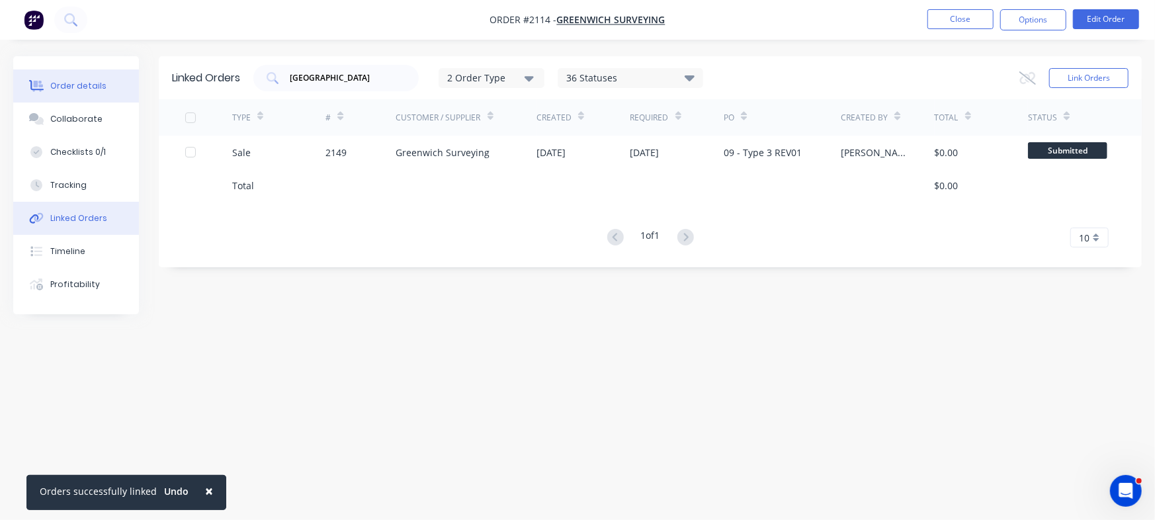
click at [89, 85] on div "Order details" at bounding box center [78, 86] width 56 height 12
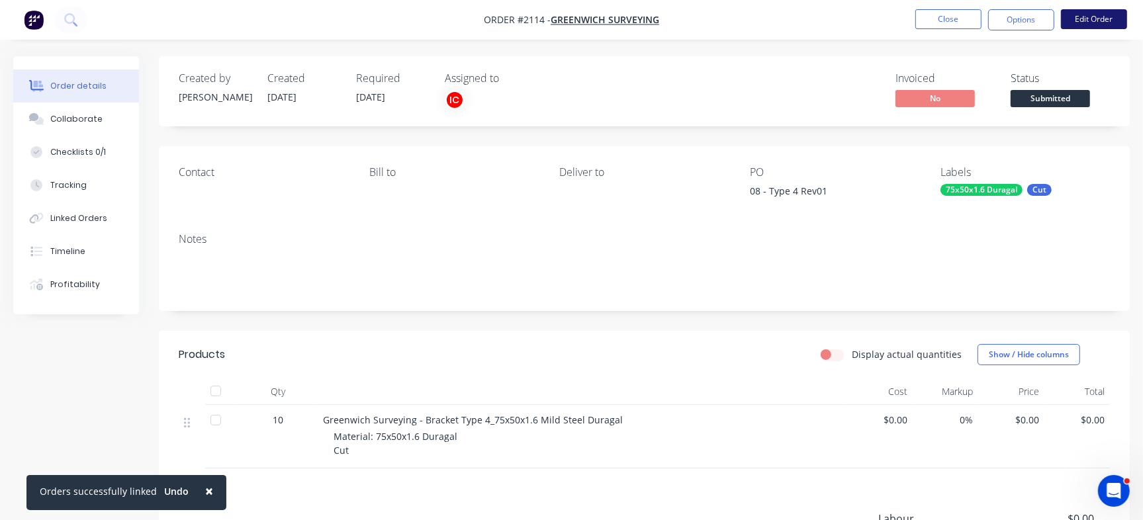
click at [1089, 25] on button "Edit Order" at bounding box center [1094, 19] width 66 height 20
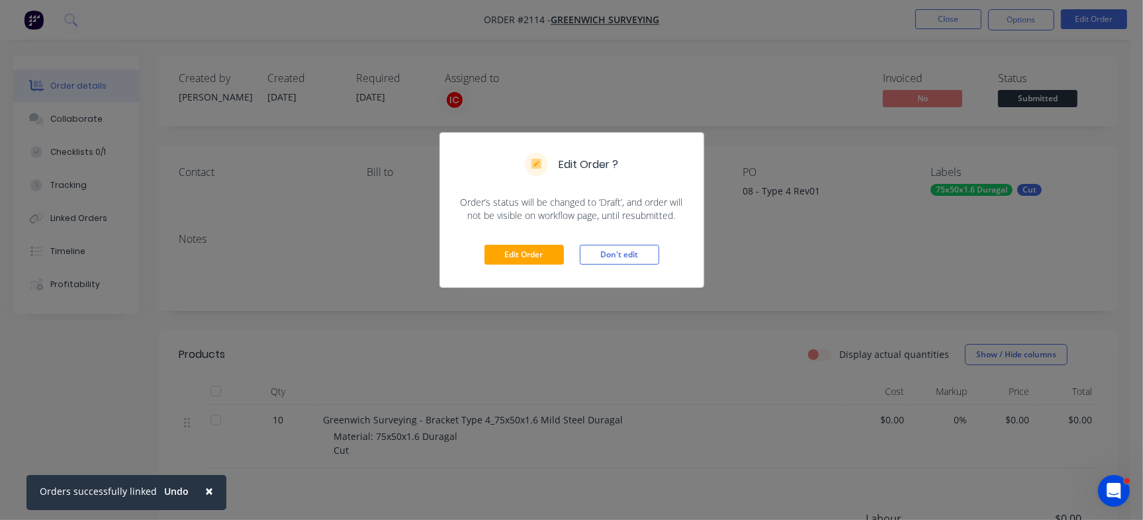
click at [500, 243] on div "Edit Order Don't edit" at bounding box center [571, 254] width 263 height 65
click at [641, 259] on button "Don't edit" at bounding box center [619, 255] width 79 height 20
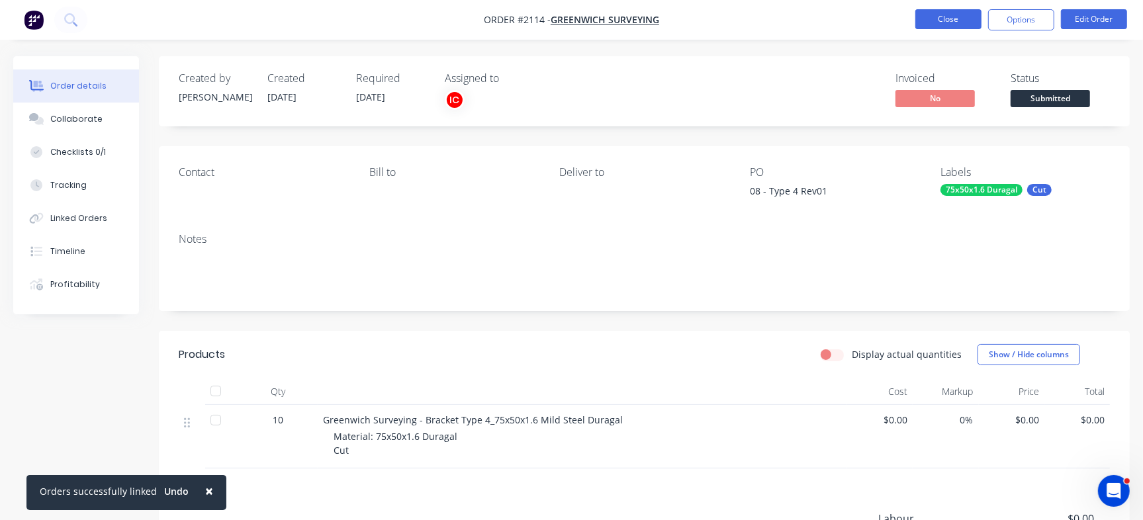
click at [953, 17] on button "Close" at bounding box center [948, 19] width 66 height 20
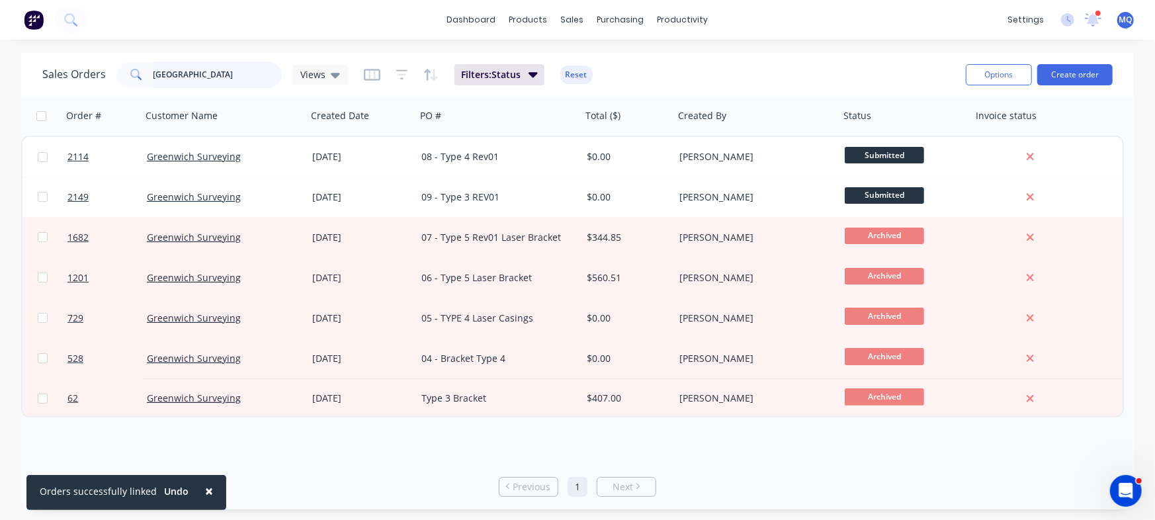
drag, startPoint x: 201, startPoint y: 71, endPoint x: 9, endPoint y: 71, distance: 191.9
click at [9, 71] on div "Sales Orders greenwich Views Filters: Status Reset Options Create order Order #…" at bounding box center [577, 281] width 1155 height 457
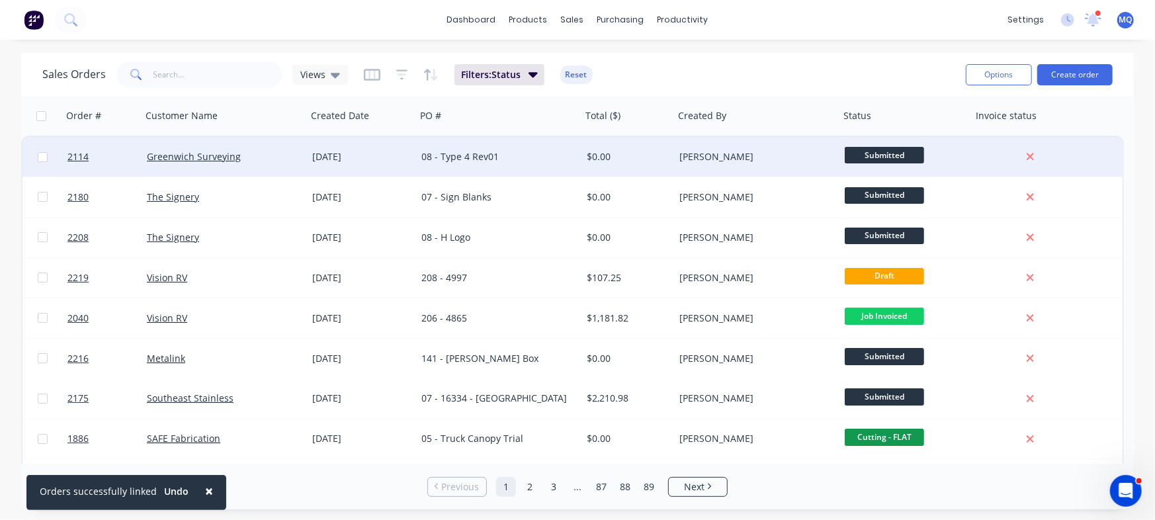
click at [511, 164] on div "08 - Type 4 Rev01" at bounding box center [498, 157] width 165 height 40
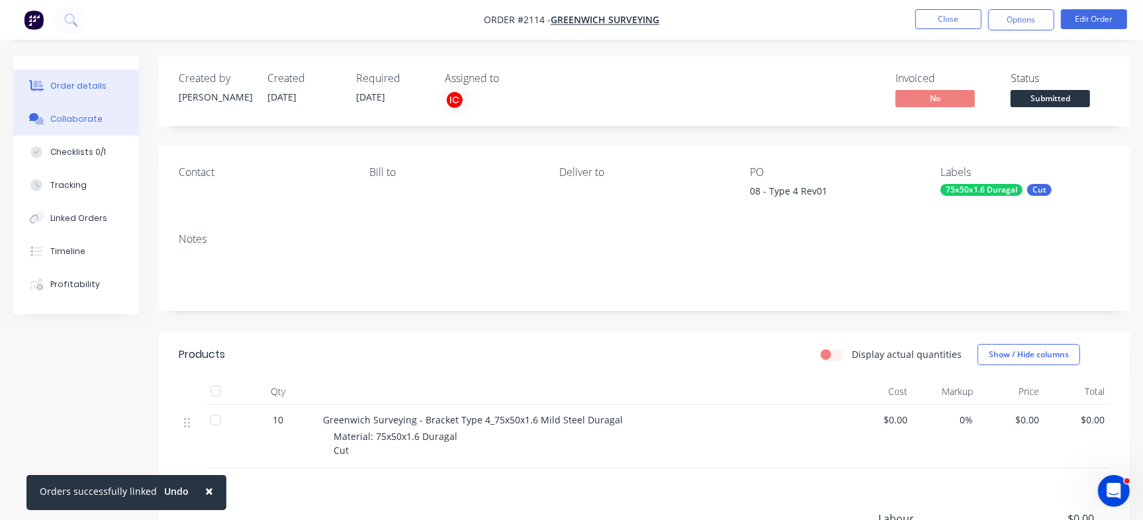
click at [104, 122] on button "Collaborate" at bounding box center [76, 119] width 126 height 33
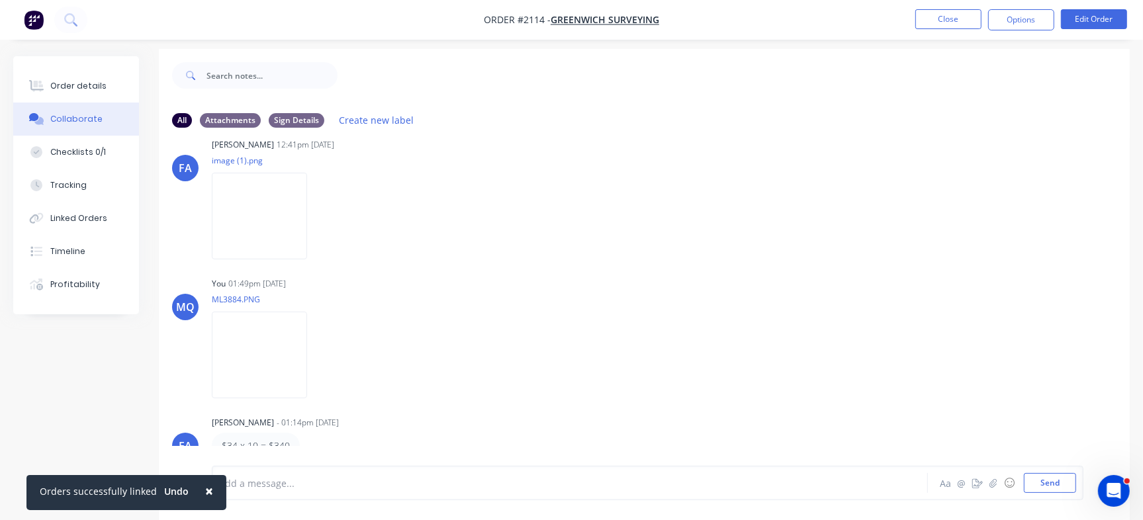
scroll to position [20, 0]
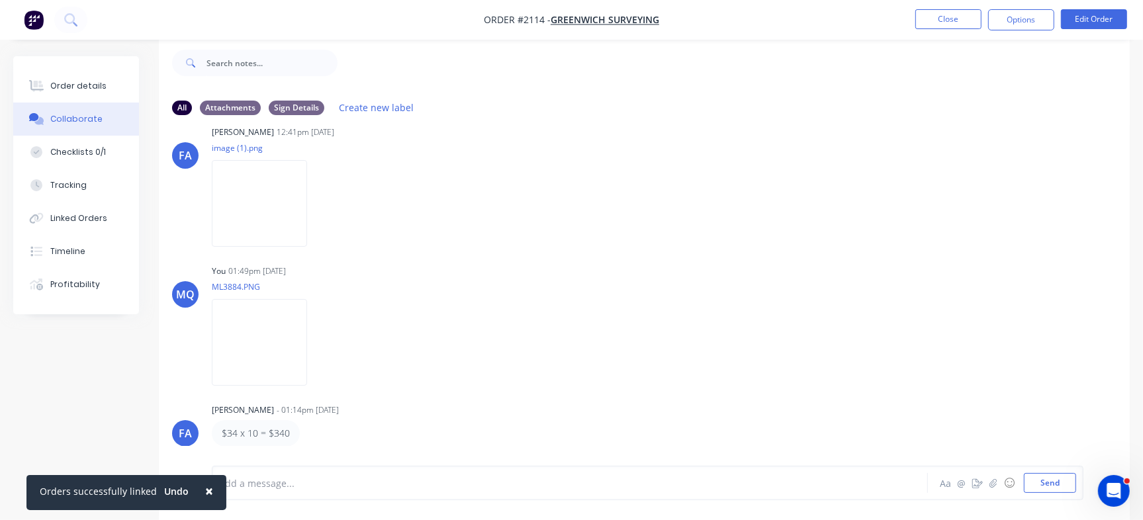
drag, startPoint x: 1116, startPoint y: 359, endPoint x: 464, endPoint y: 487, distance: 664.1
click at [1091, 453] on div "All Attachments Sign Details Create new label FA Francis Adrian Candido - 12:40…" at bounding box center [644, 304] width 971 height 431
click at [523, 408] on div "Francis Adrian Candido - 01:14pm 20/08/25" at bounding box center [419, 410] width 414 height 12
drag, startPoint x: 1042, startPoint y: 494, endPoint x: 1035, endPoint y: 476, distance: 18.4
click at [1041, 494] on div "Add a message... Aa @ ☺ Send" at bounding box center [647, 449] width 871 height 102
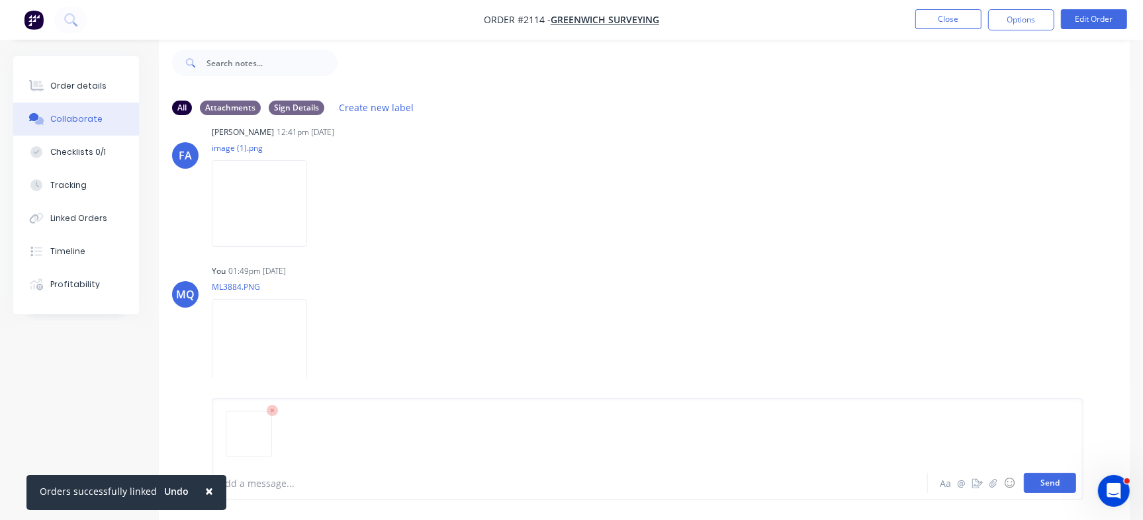
click at [1041, 480] on button "Send" at bounding box center [1050, 483] width 52 height 20
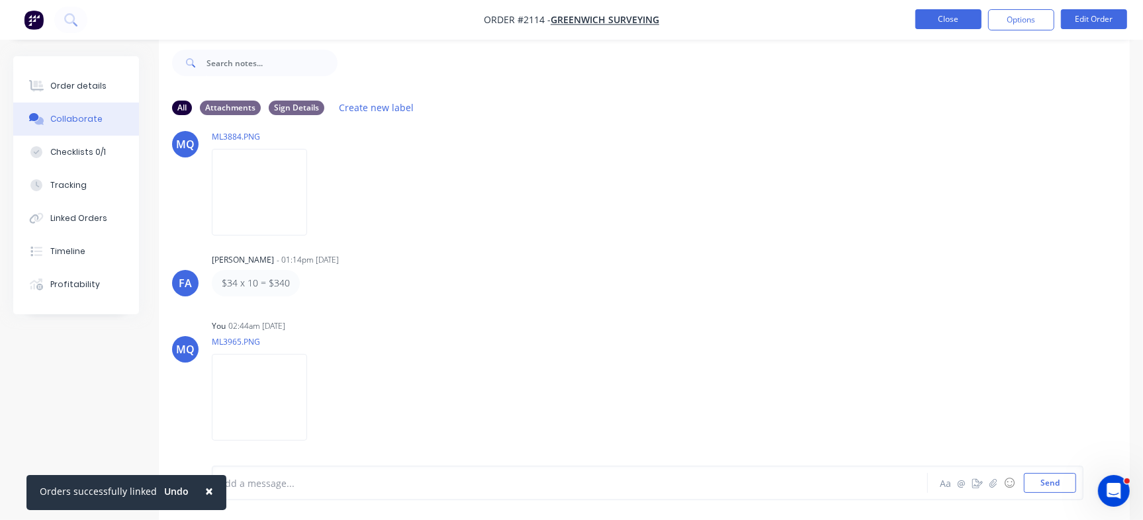
click at [959, 15] on button "Close" at bounding box center [948, 19] width 66 height 20
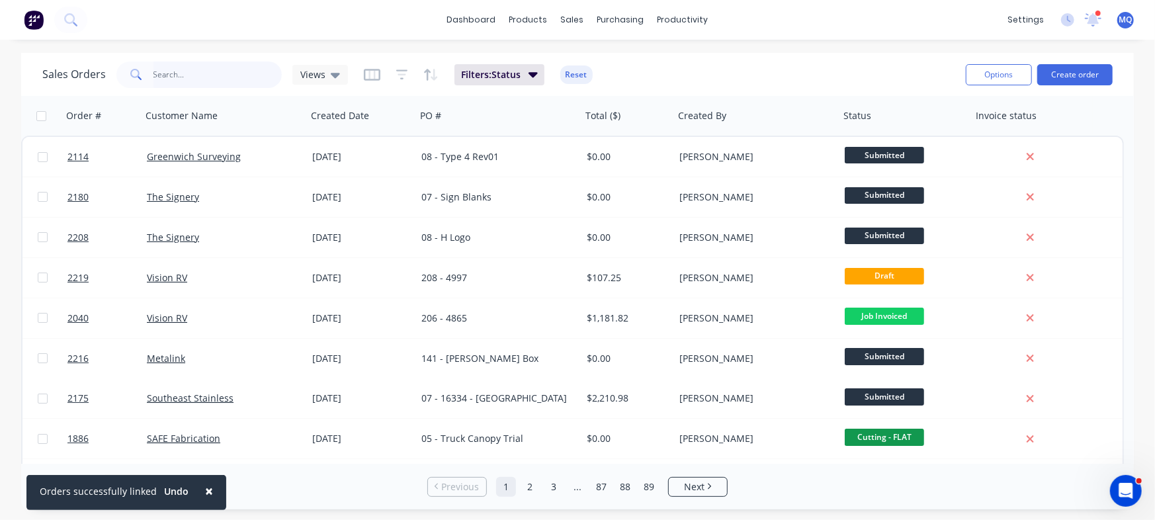
click at [205, 73] on input "text" at bounding box center [217, 75] width 129 height 26
type input "greenwich"
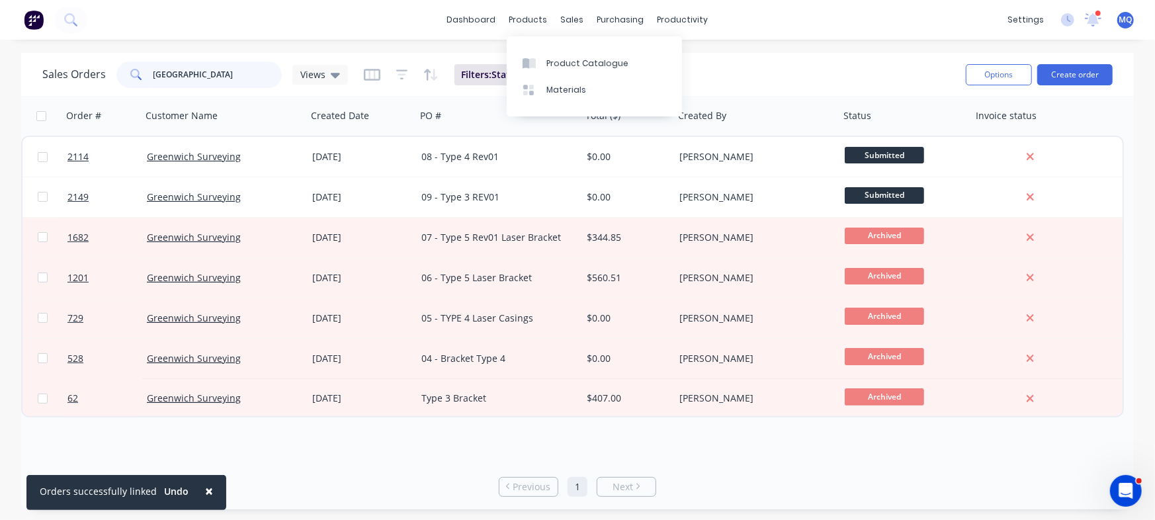
click at [214, 73] on input "greenwich" at bounding box center [217, 75] width 129 height 26
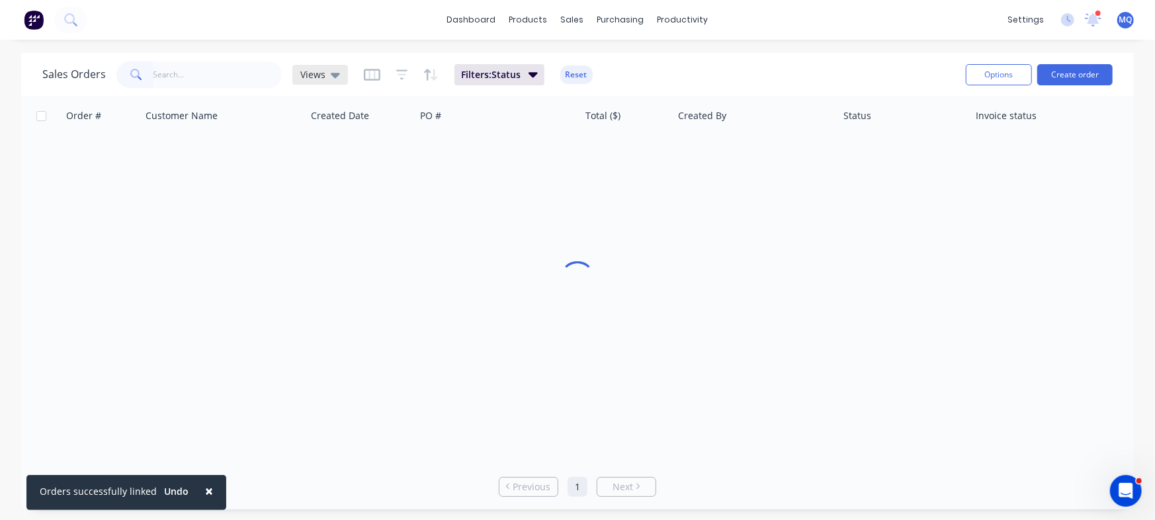
click at [337, 81] on div "Views" at bounding box center [320, 75] width 56 height 20
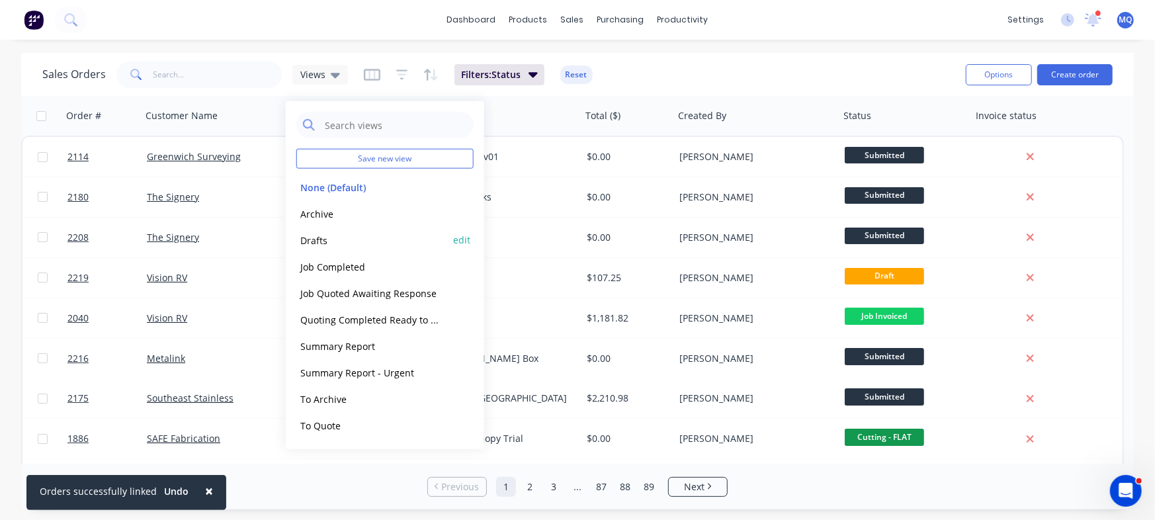
click at [334, 236] on button "Drafts" at bounding box center [371, 239] width 151 height 15
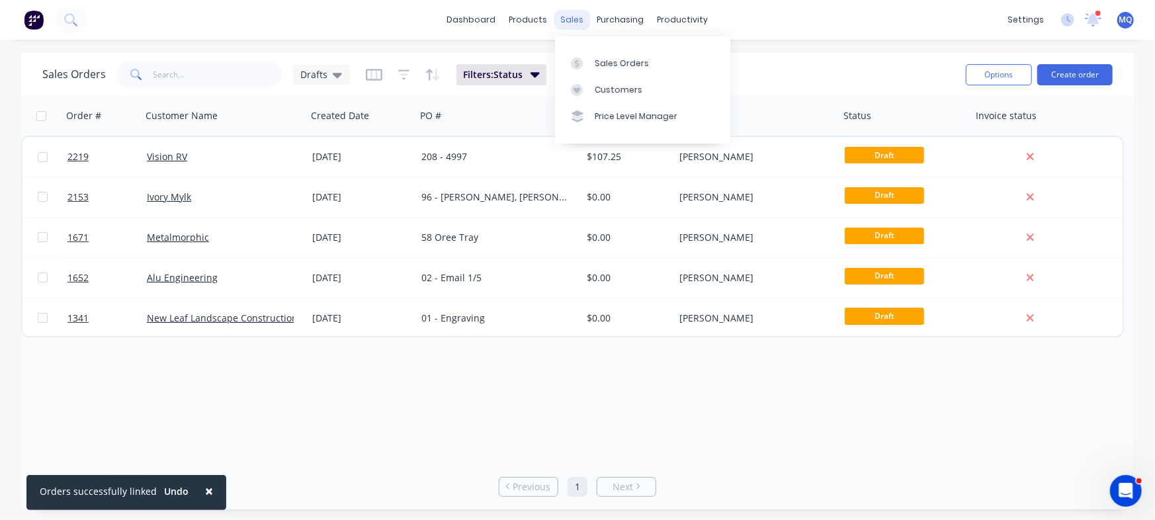
click at [568, 17] on div "sales" at bounding box center [572, 20] width 36 height 20
click at [572, 58] on icon at bounding box center [577, 64] width 12 height 12
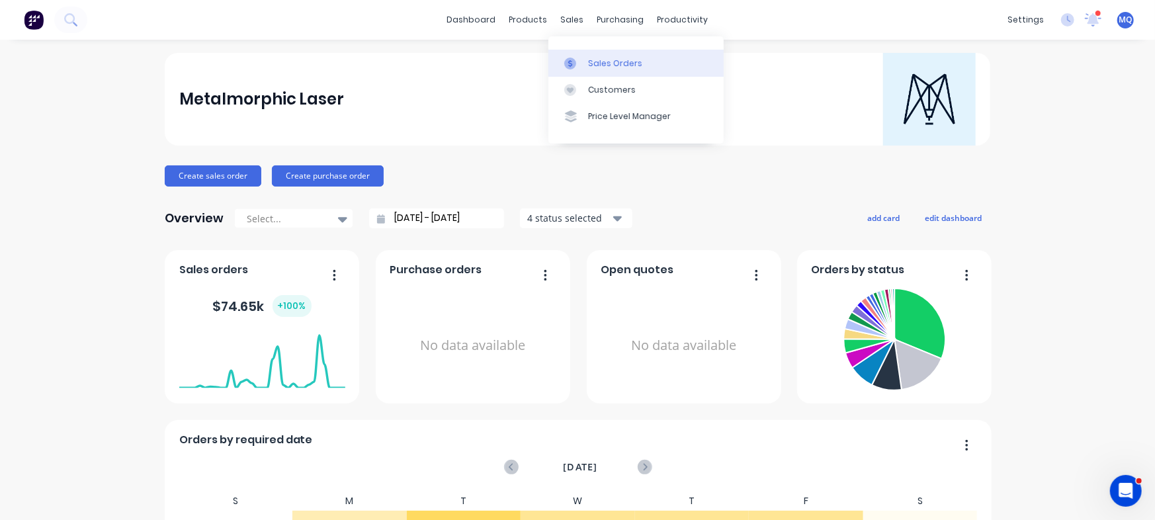
click at [577, 55] on link "Sales Orders" at bounding box center [635, 63] width 175 height 26
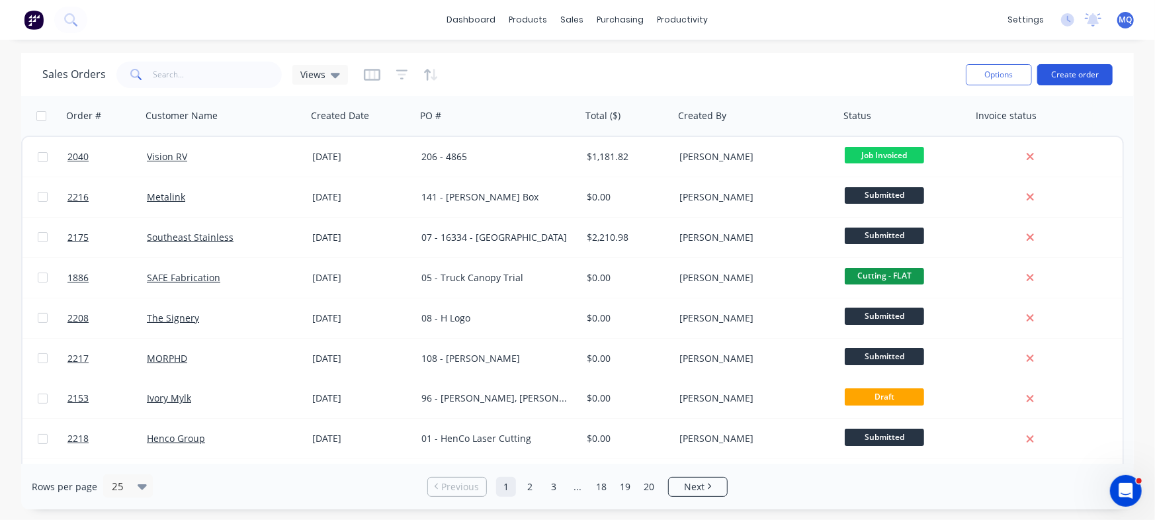
click at [1078, 70] on button "Create order" at bounding box center [1074, 74] width 75 height 21
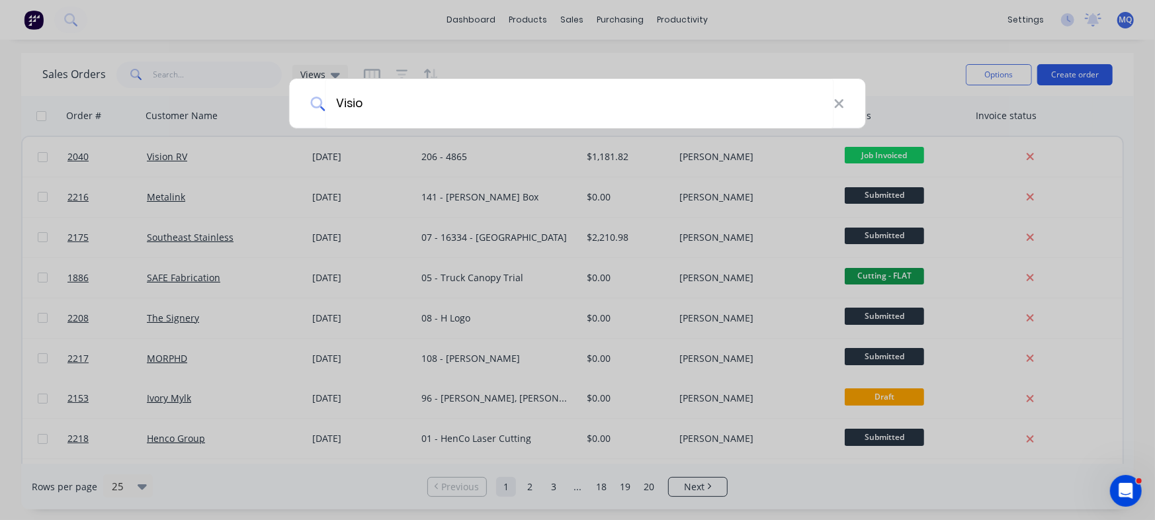
type input "Vision"
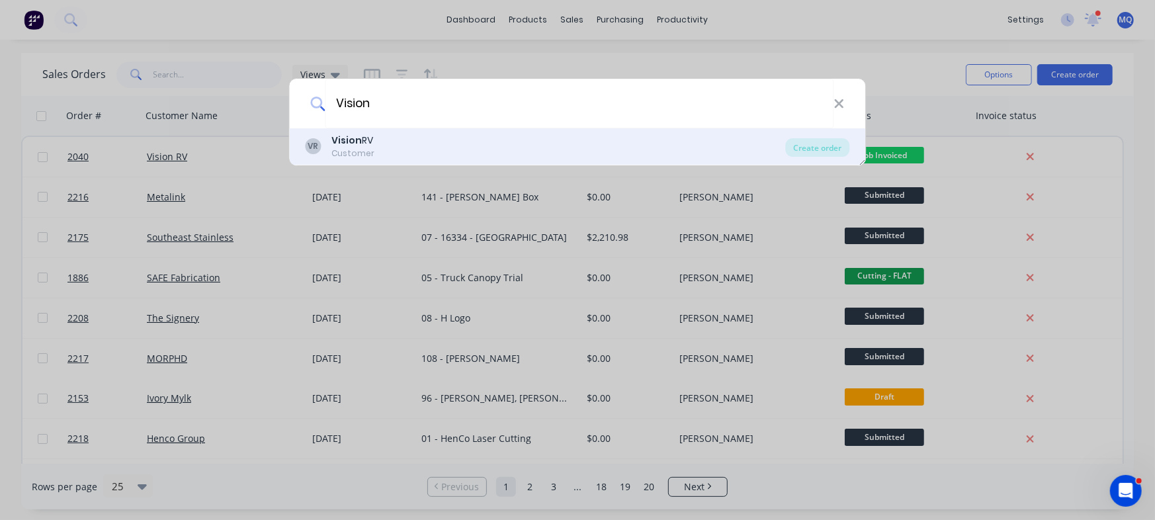
click at [435, 144] on div "VR Vision RV Customer" at bounding box center [546, 147] width 480 height 26
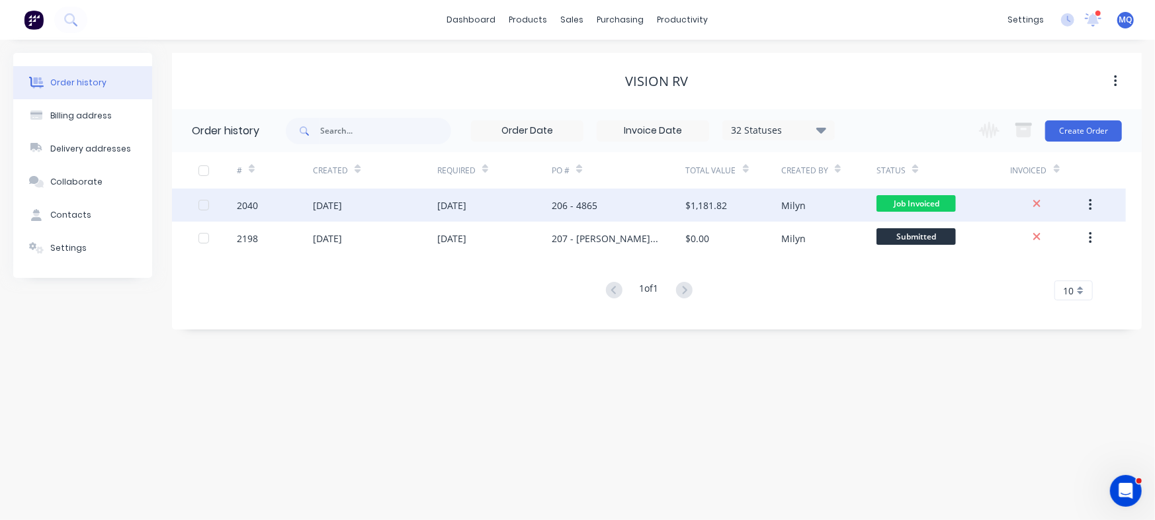
click at [691, 208] on div "$1,181.82" at bounding box center [707, 205] width 42 height 14
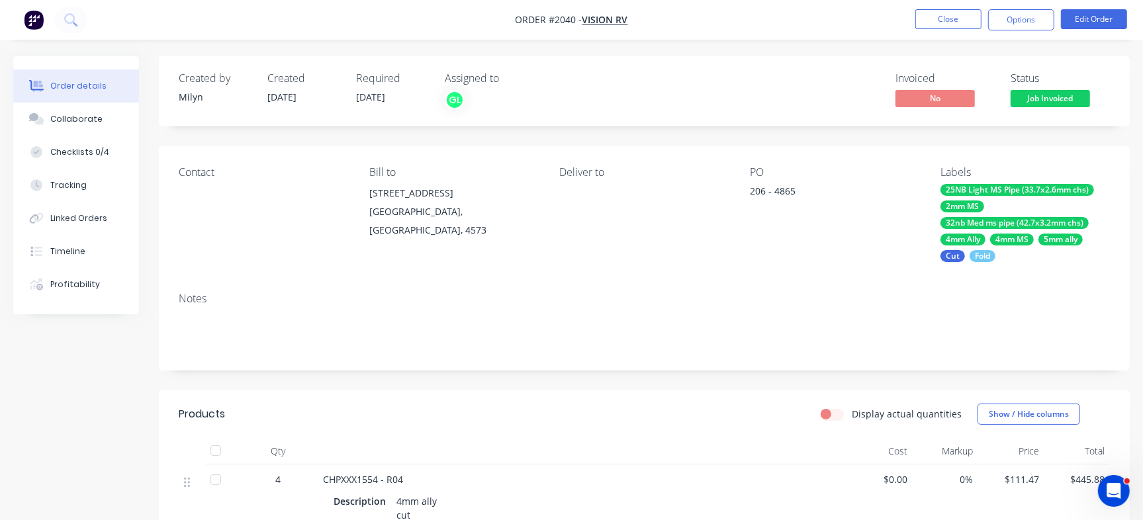
click at [769, 92] on div "Invoiced No Status Job Invoiced" at bounding box center [843, 91] width 533 height 38
click at [93, 125] on button "Collaborate" at bounding box center [76, 119] width 126 height 33
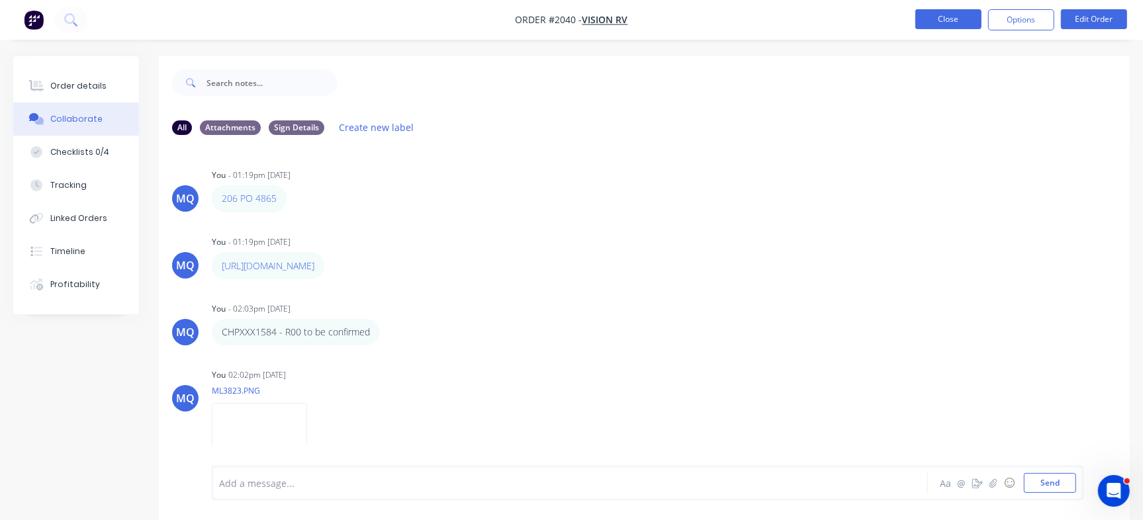
click at [953, 21] on button "Close" at bounding box center [948, 19] width 66 height 20
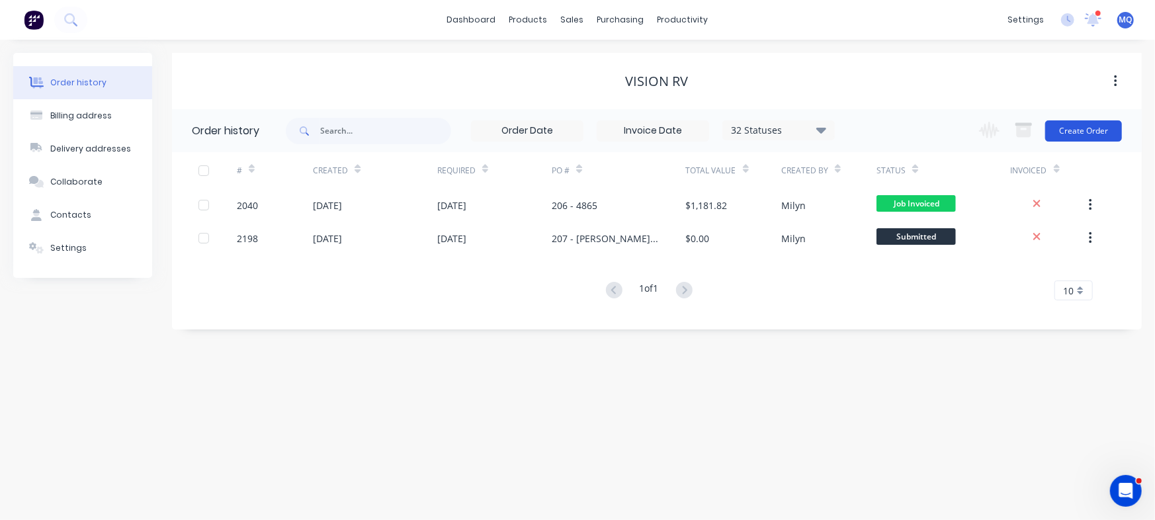
click at [1109, 130] on button "Create Order" at bounding box center [1083, 130] width 77 height 21
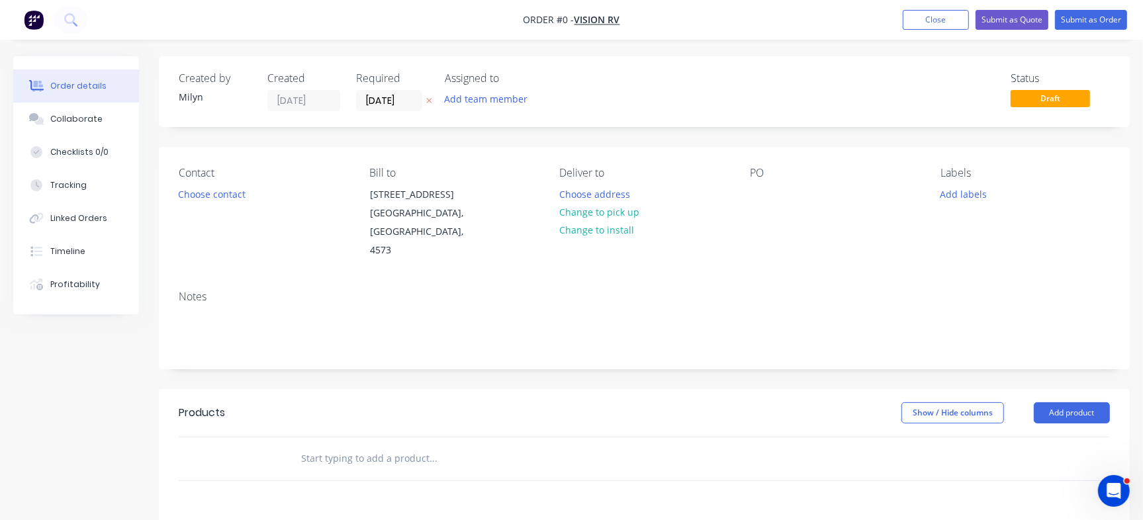
click at [352, 447] on input "text" at bounding box center [432, 458] width 265 height 26
paste input "INPS144209"
type input "INPS144209"
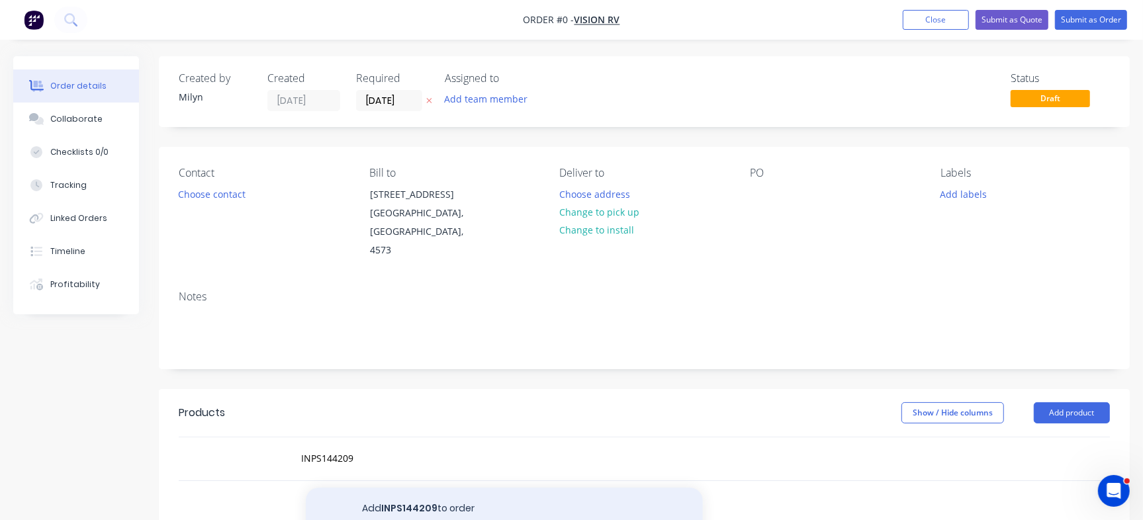
click at [412, 498] on button "Add INPS144209 to order" at bounding box center [504, 509] width 397 height 42
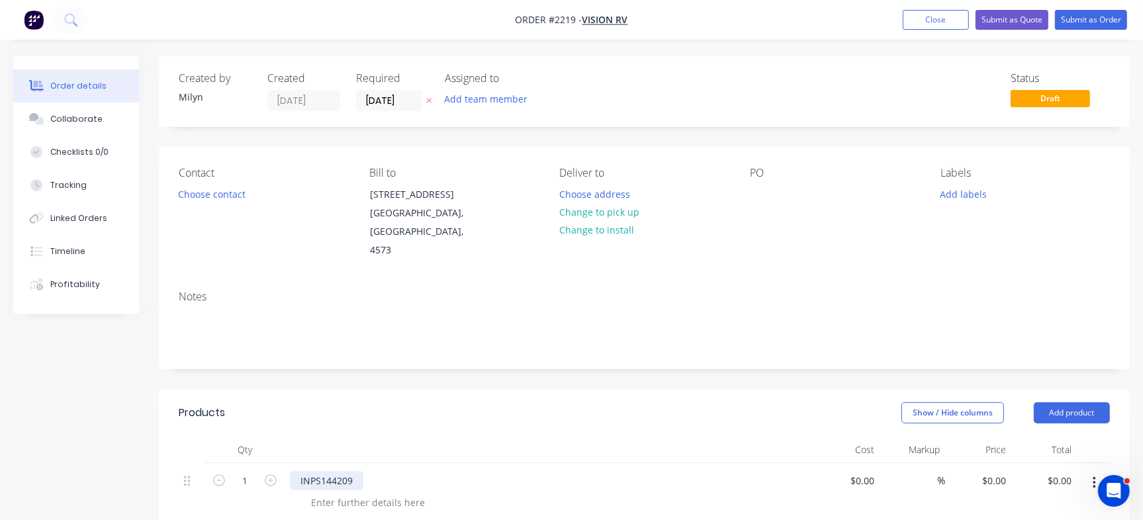
click at [347, 471] on div "INPS144209" at bounding box center [326, 480] width 73 height 19
paste div
click at [387, 493] on div at bounding box center [367, 502] width 135 height 19
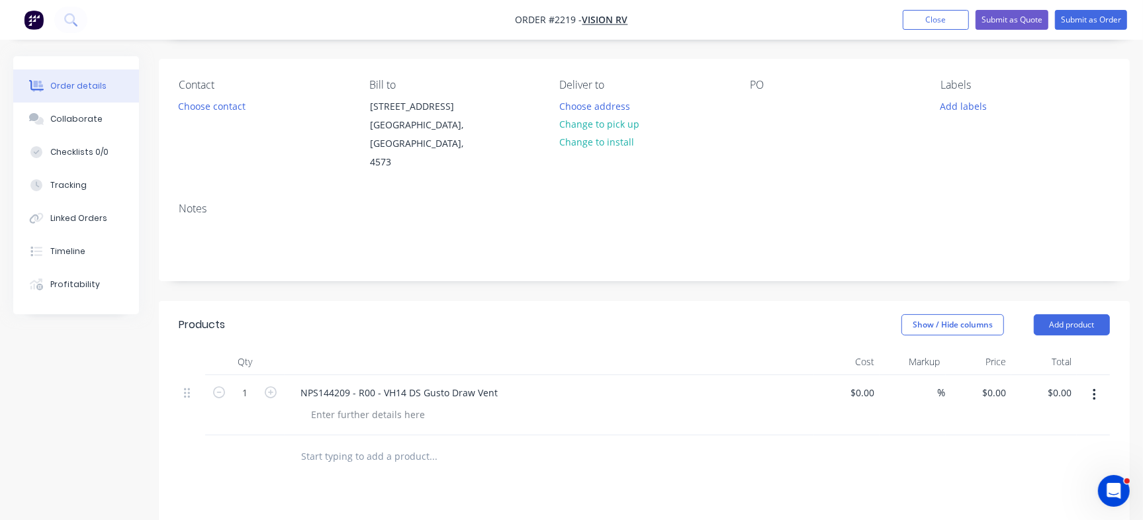
click at [381, 443] on input "text" at bounding box center [432, 456] width 265 height 26
paste input "NPS144209"
type input "NPS144209"
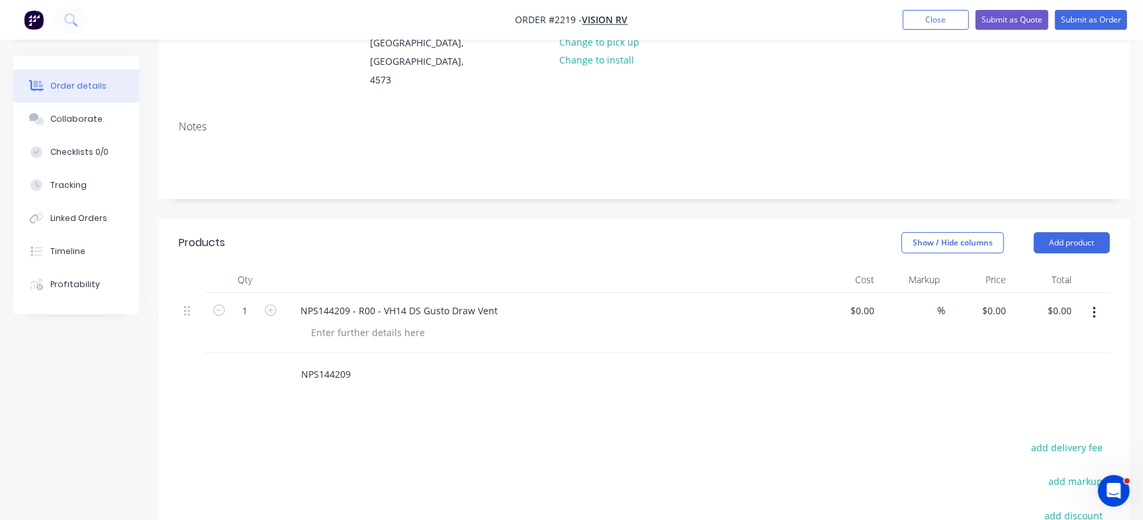
scroll to position [185, 0]
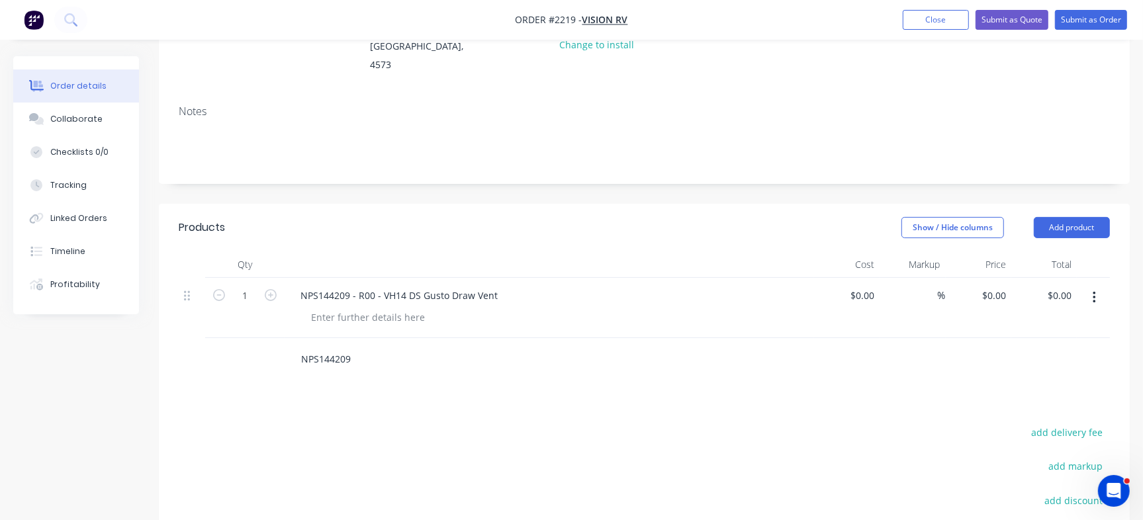
drag, startPoint x: 352, startPoint y: 330, endPoint x: 203, endPoint y: 330, distance: 148.9
click at [203, 338] on div "NPS144209" at bounding box center [644, 359] width 931 height 43
click at [350, 402] on div "Products Show / Hide columns Add product Qty Cost Markup Price Total 1 NPS14420…" at bounding box center [644, 451] width 971 height 495
click at [329, 346] on input "text" at bounding box center [432, 359] width 265 height 26
paste input "NPS144209"
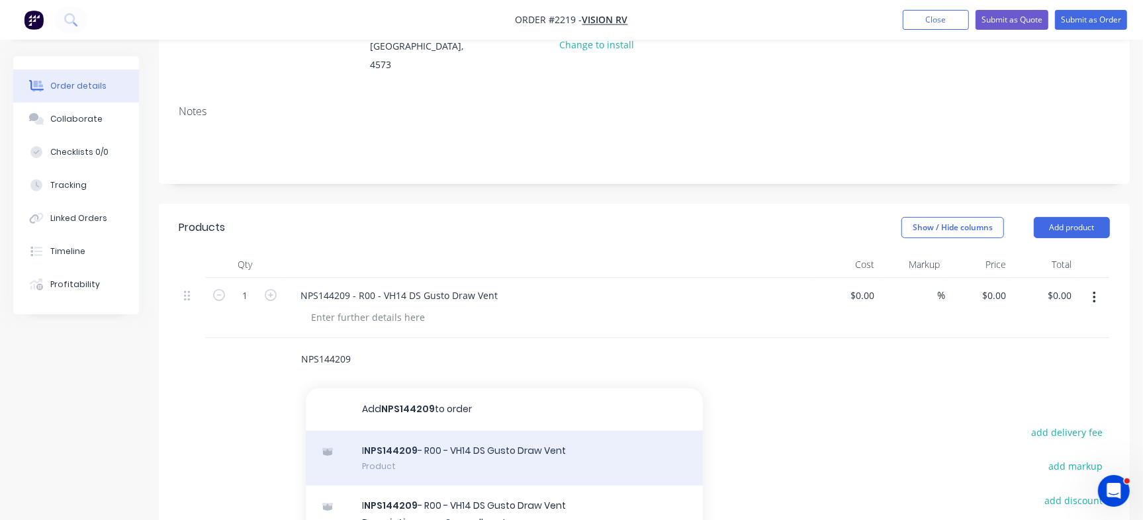
type input "NPS144209"
click at [398, 435] on div "I NPS144209 - R00 - VH14 DS Gusto Draw Vent Product" at bounding box center [504, 459] width 397 height 56
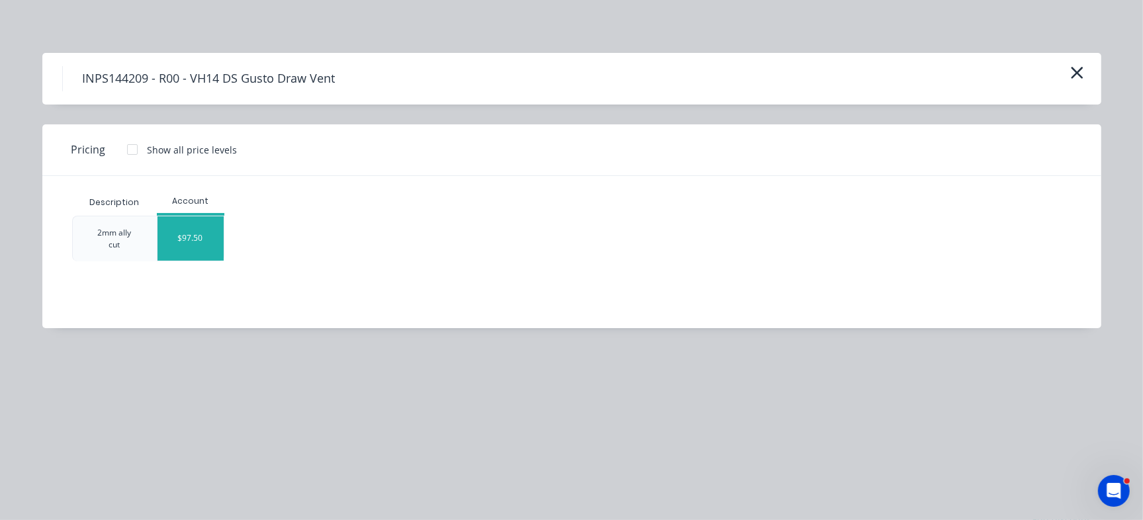
click at [202, 238] on div "$97.50" at bounding box center [190, 238] width 66 height 44
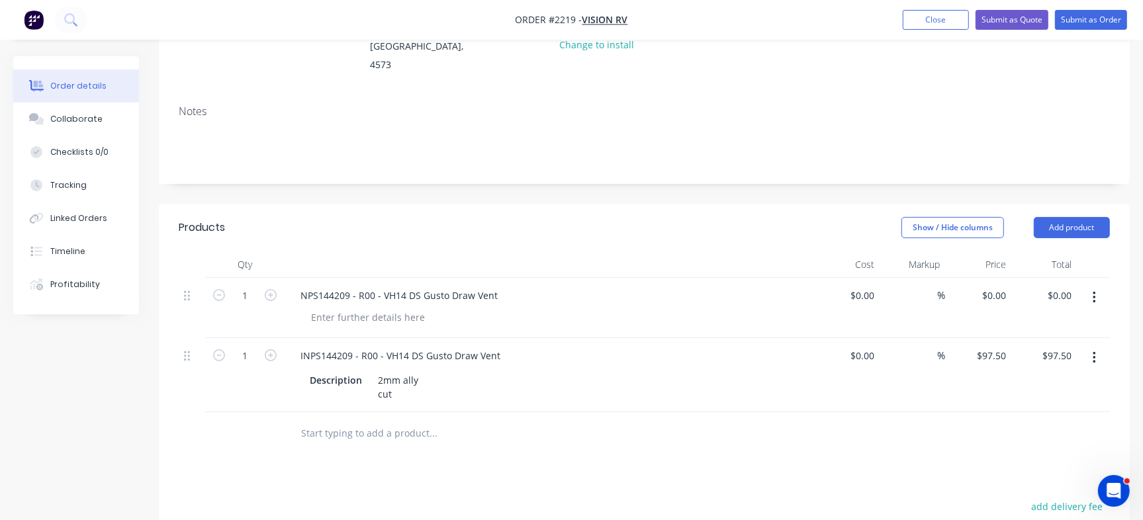
click at [1087, 286] on button "button" at bounding box center [1093, 298] width 31 height 24
click at [1018, 402] on div "Delete" at bounding box center [1047, 411] width 102 height 19
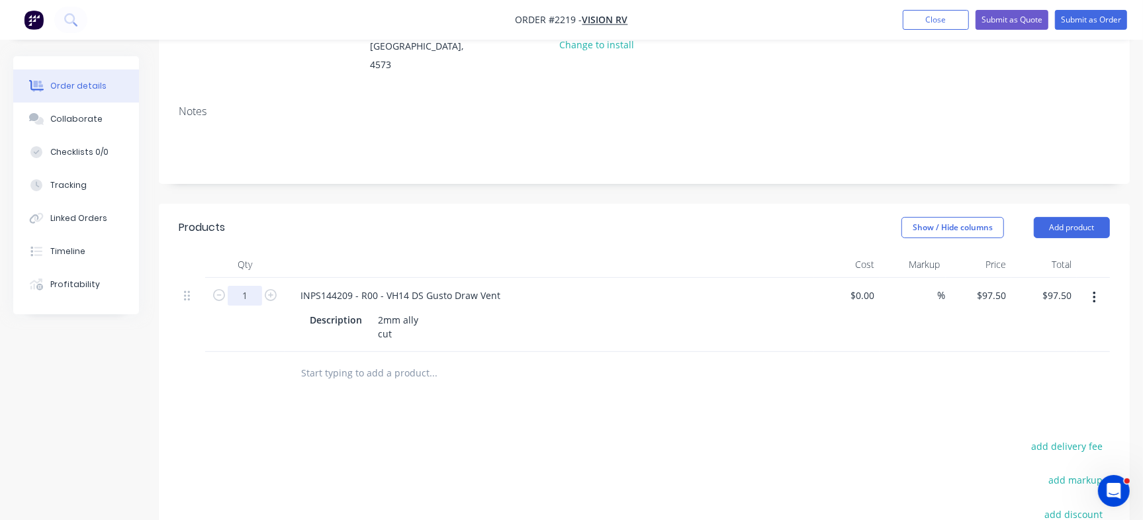
click at [255, 286] on input "1" at bounding box center [245, 296] width 34 height 20
type input "2"
type input "$195.00"
click at [715, 398] on div "Products Show / Hide columns Add product Qty Cost Markup Price Total 2 INPS1442…" at bounding box center [644, 458] width 971 height 509
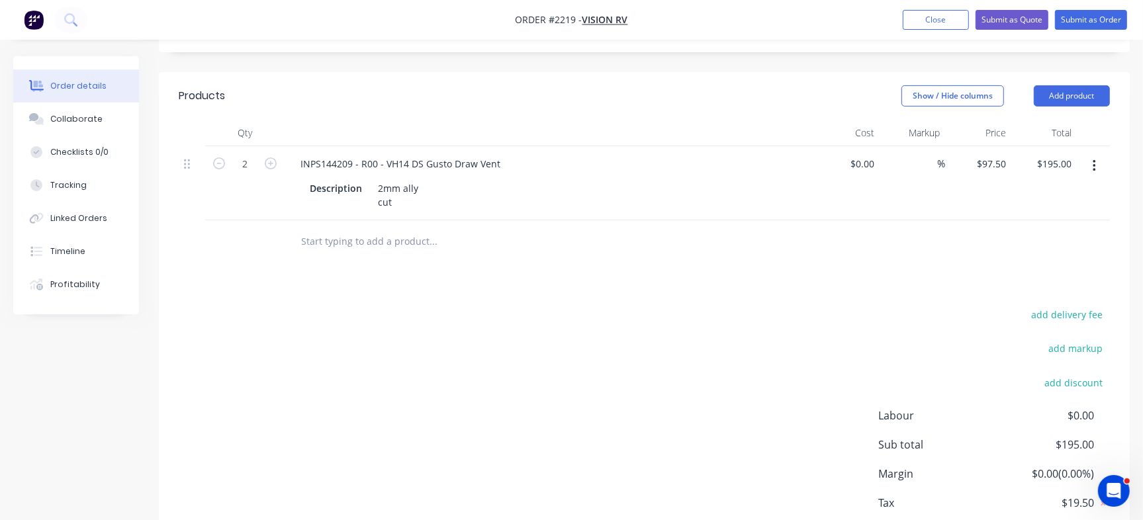
scroll to position [378, 0]
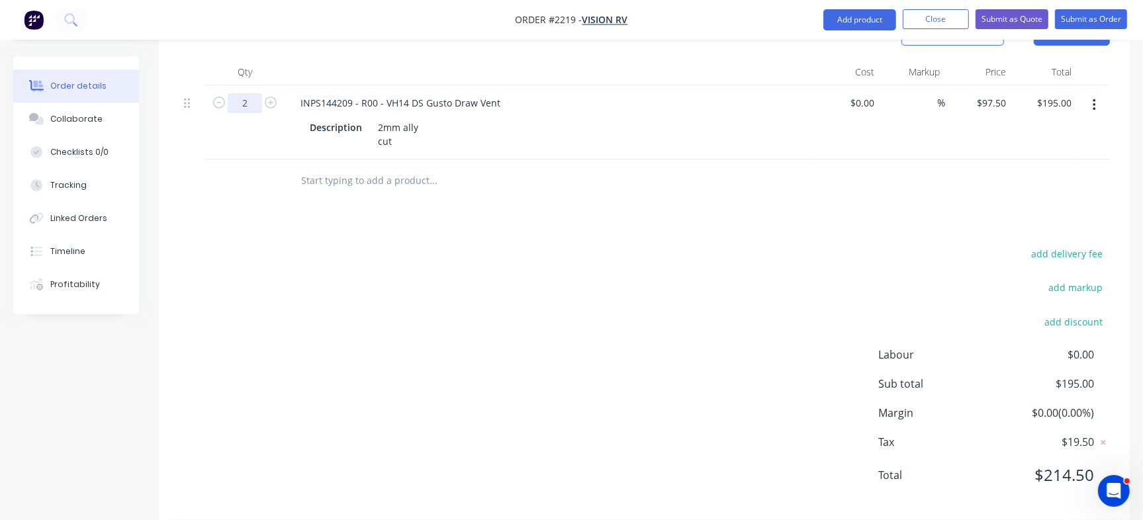
click at [245, 93] on input "2" at bounding box center [245, 103] width 34 height 20
type input "1"
type input "$97.50"
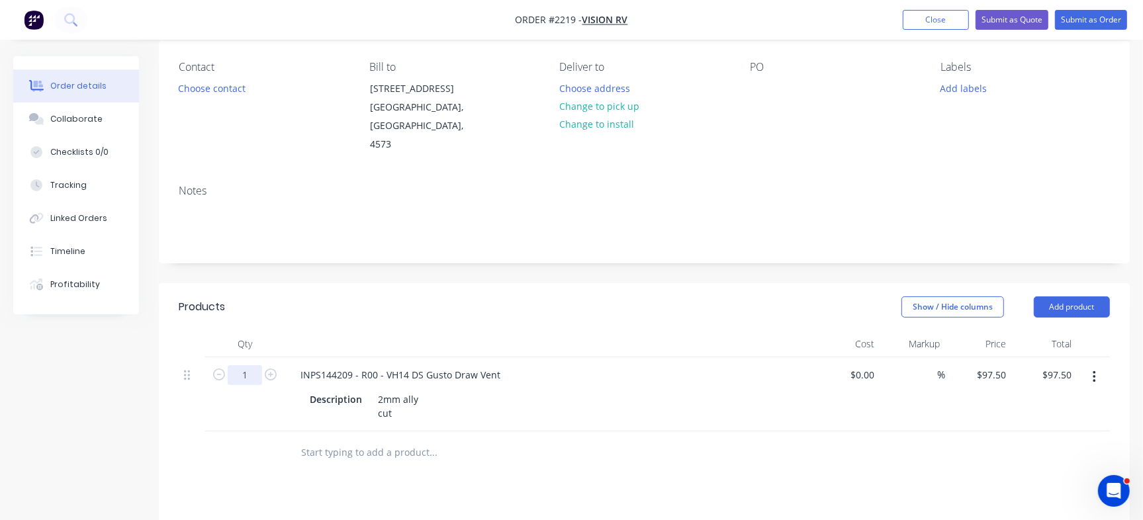
scroll to position [55, 0]
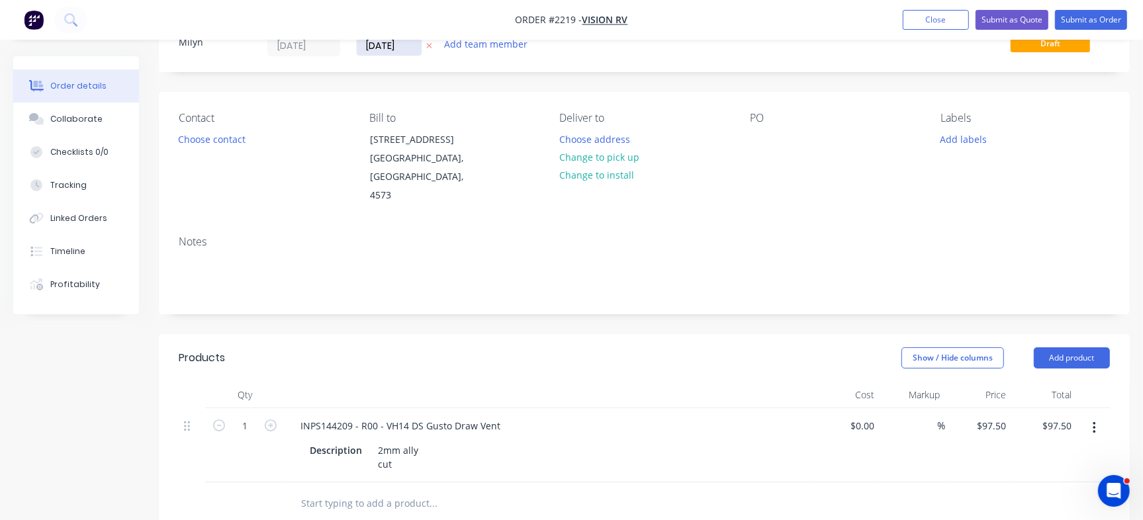
click at [400, 54] on input "02/09/25" at bounding box center [389, 46] width 65 height 20
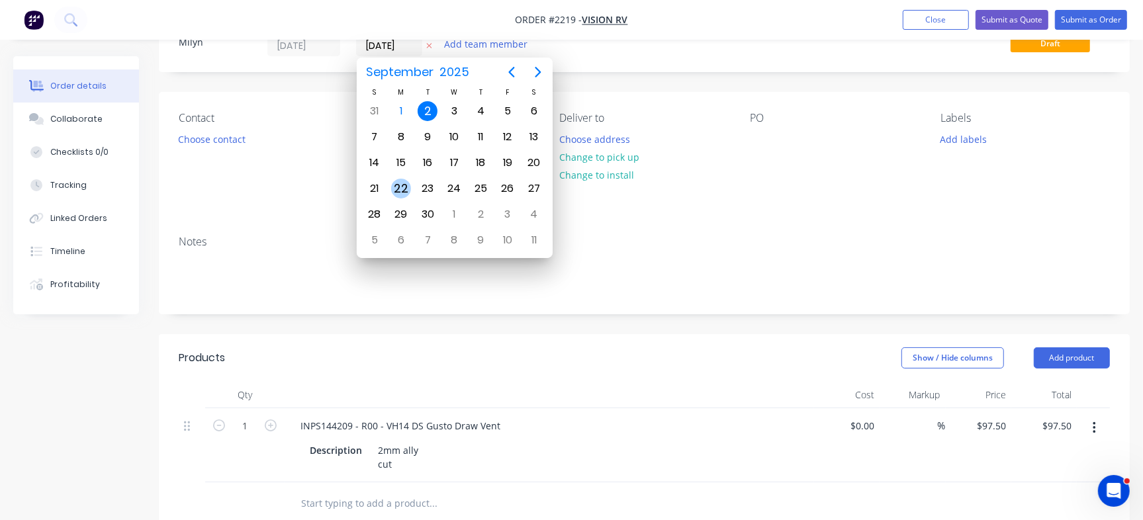
click at [396, 186] on div "22" at bounding box center [401, 189] width 20 height 20
type input "[DATE]"
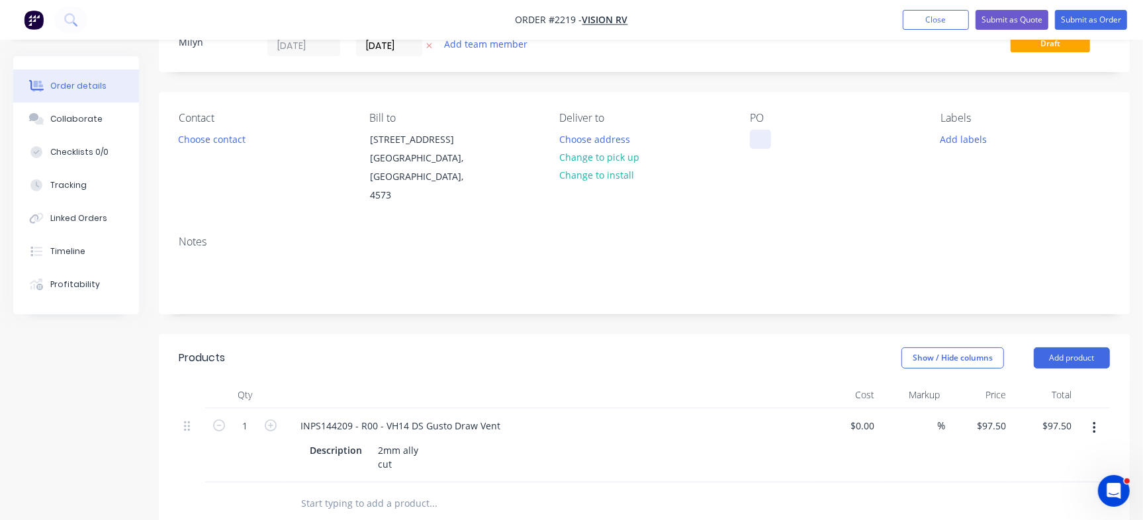
click at [754, 137] on div at bounding box center [760, 139] width 21 height 19
paste div
drag, startPoint x: 774, startPoint y: 168, endPoint x: 753, endPoint y: 151, distance: 27.3
click at [753, 151] on div "208 PO 4997 Add column" at bounding box center [788, 146] width 76 height 33
click at [783, 134] on div "208 PO 4997" at bounding box center [788, 139] width 76 height 19
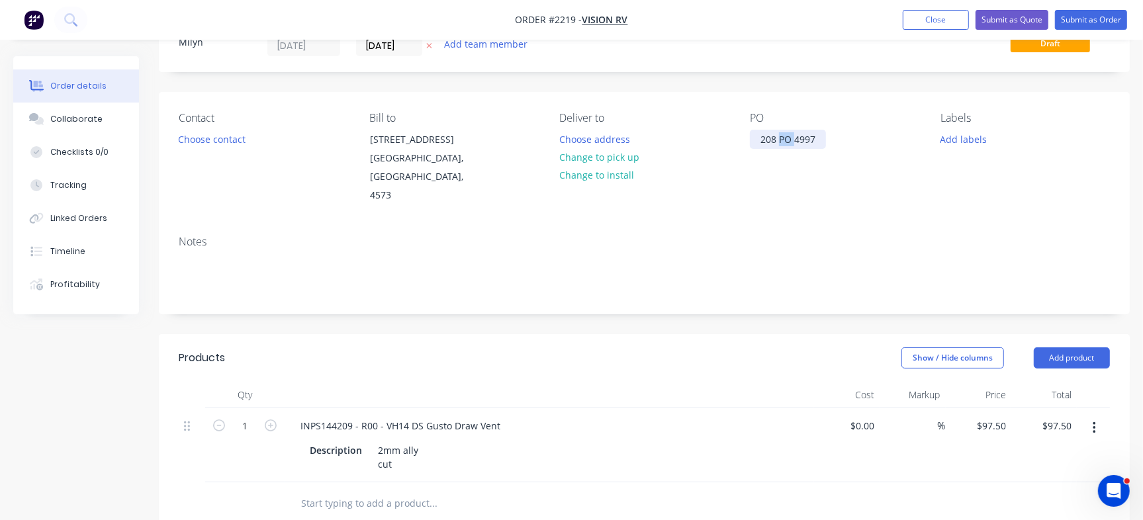
click at [783, 134] on div "208 PO 4997" at bounding box center [788, 139] width 76 height 19
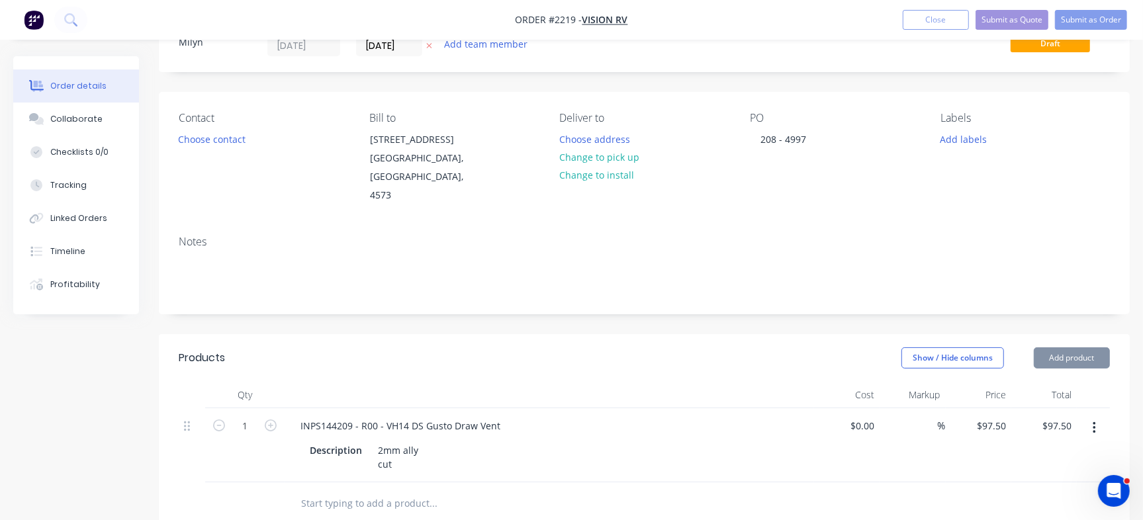
click at [608, 281] on div "Notes" at bounding box center [644, 269] width 971 height 89
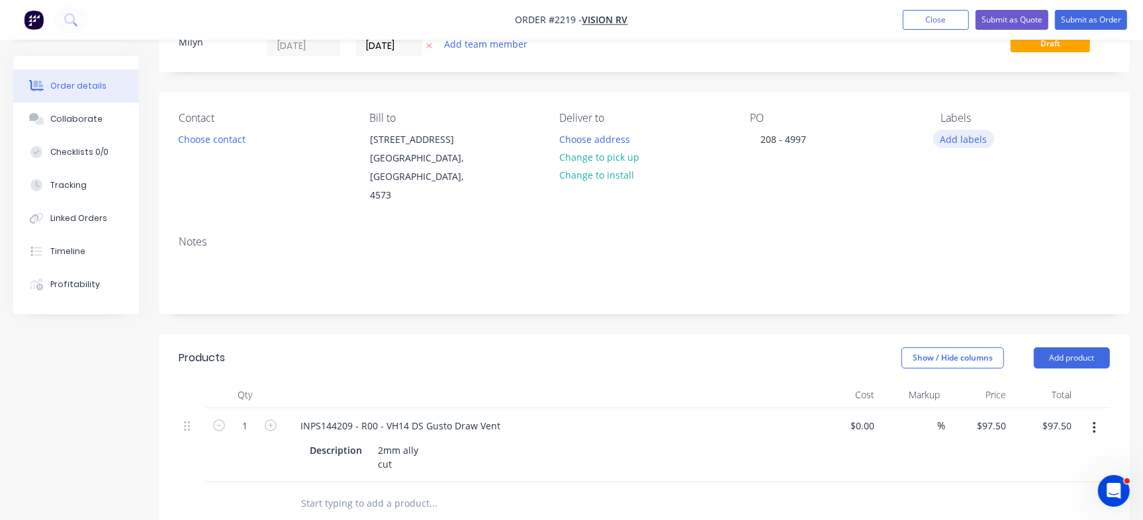
click at [963, 133] on button "Add labels" at bounding box center [963, 139] width 61 height 18
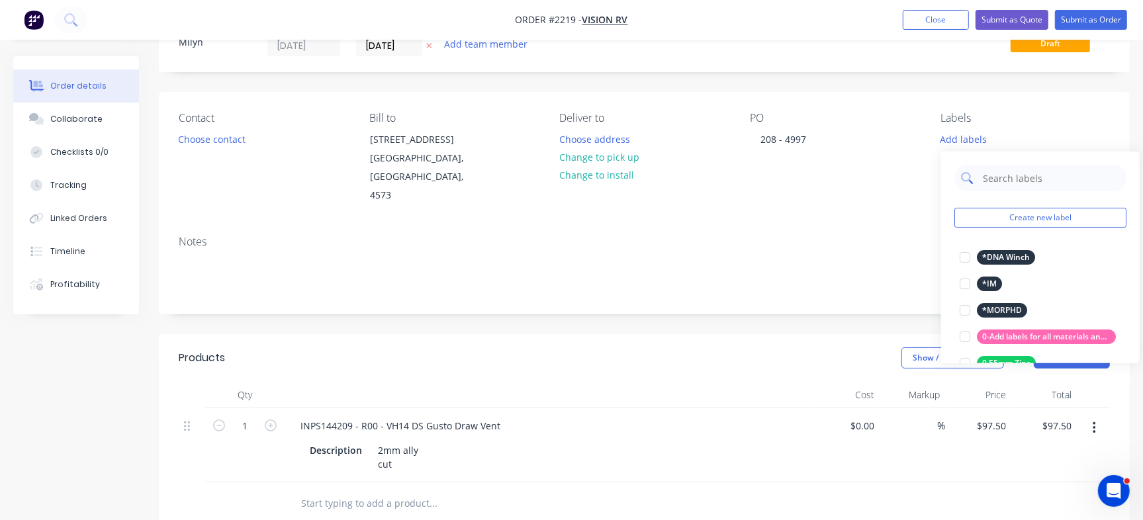
click at [1009, 175] on input "text" at bounding box center [1050, 178] width 138 height 26
type input "Cut"
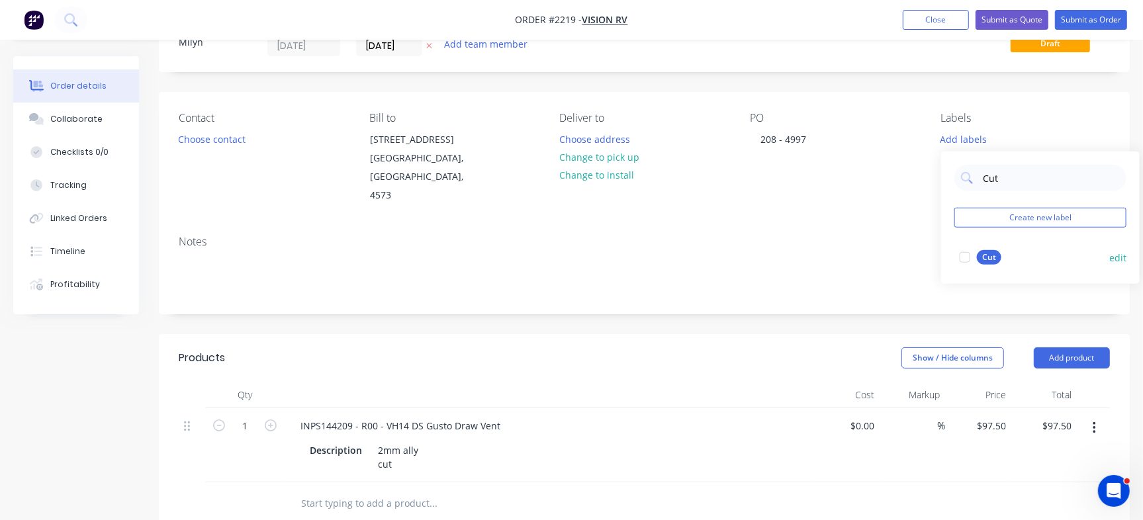
drag, startPoint x: 963, startPoint y: 260, endPoint x: 955, endPoint y: 253, distance: 10.9
click at [963, 260] on div at bounding box center [964, 257] width 26 height 26
click at [746, 69] on div "Created by Milyn Created 02/09/25 Required 22/09/25 Assigned to Add team member…" at bounding box center [644, 36] width 971 height 71
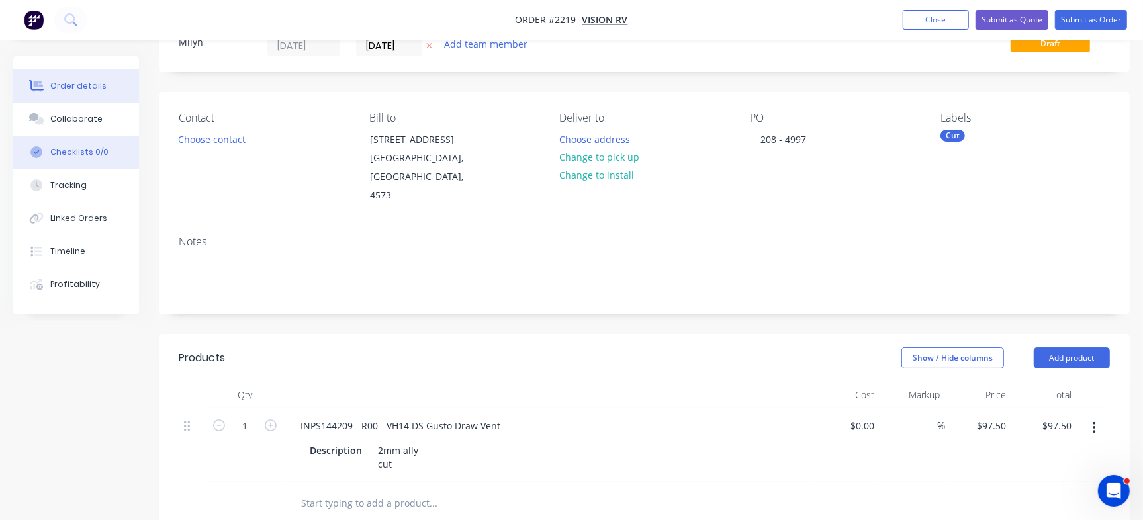
click at [98, 159] on button "Checklists 0/0" at bounding box center [76, 152] width 126 height 33
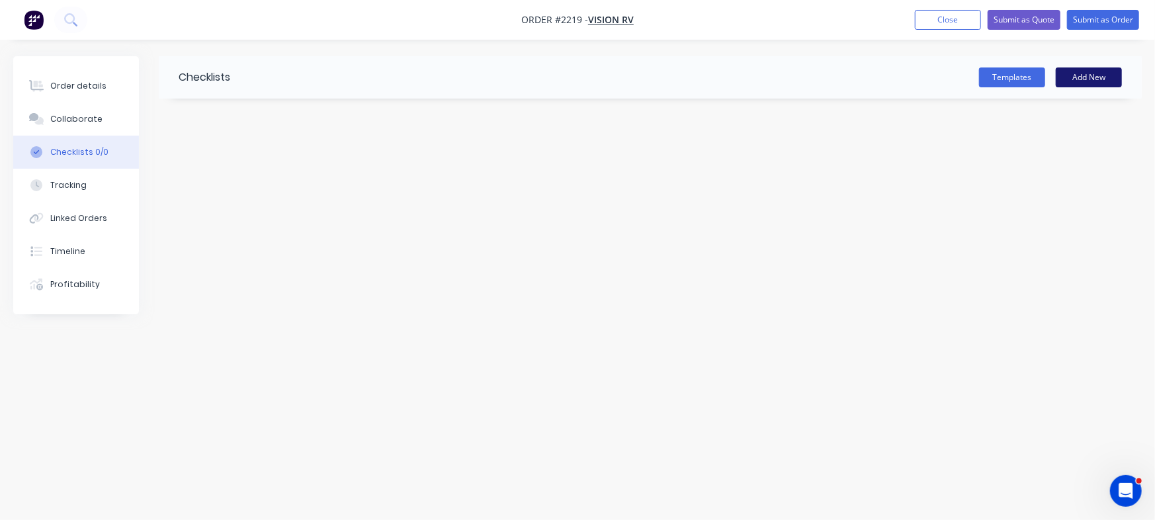
drag, startPoint x: 1106, startPoint y: 71, endPoint x: 277, endPoint y: 164, distance: 834.1
click at [1106, 71] on button "Add New" at bounding box center [1089, 77] width 66 height 20
type input "PO"
click at [232, 112] on input "PO" at bounding box center [220, 119] width 32 height 20
type textarea "x"
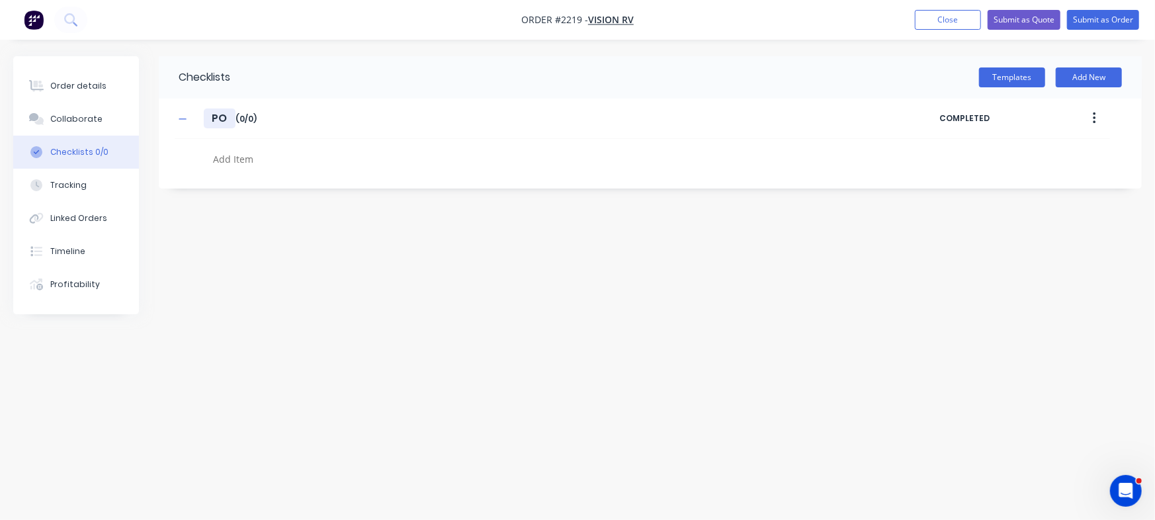
type input "P"
type textarea "x"
type input "C"
type textarea "x"
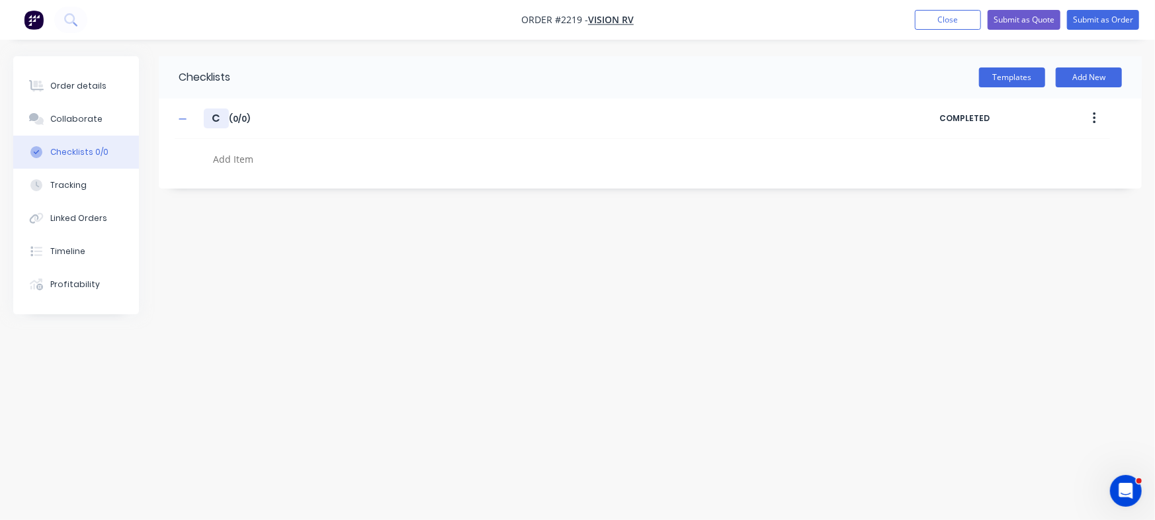
type input "Ch"
type textarea "x"
type input "Che"
type textarea "x"
type input "Chec"
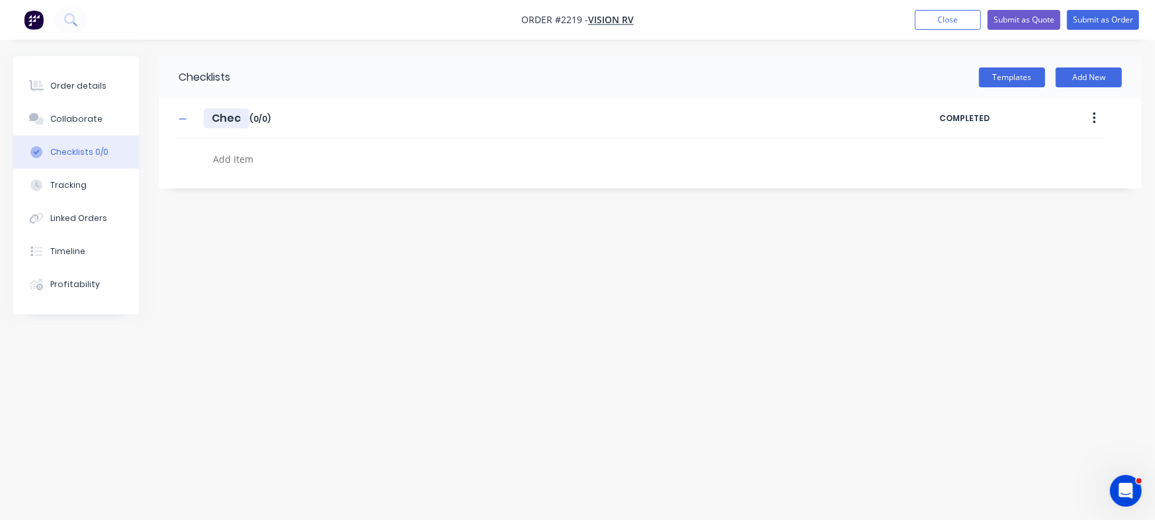
type textarea "x"
type input "Check"
type textarea "x"
type input "Checkl"
type textarea "x"
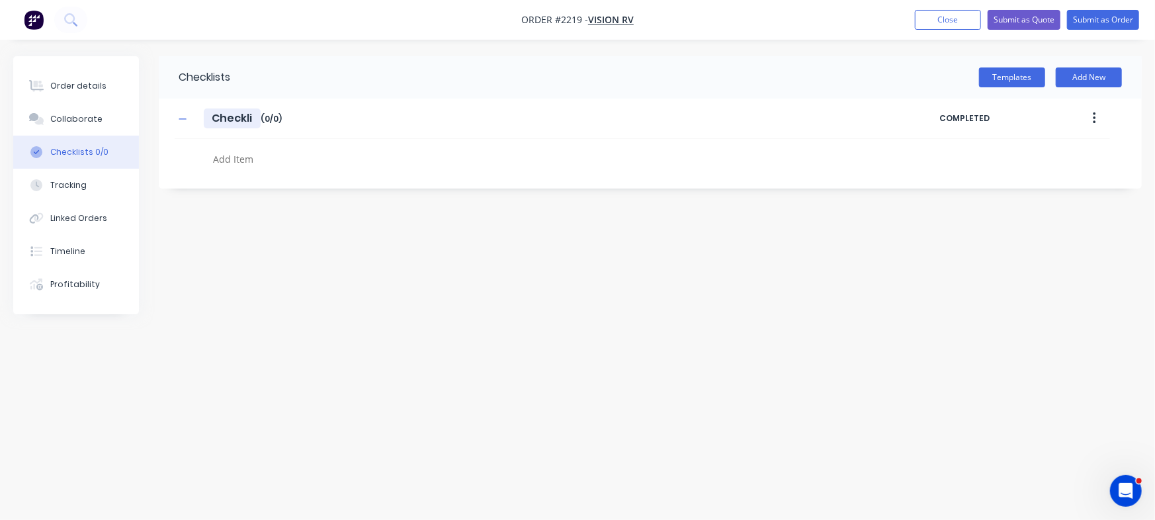
type input "Checklis"
type textarea "x"
type input "Checklist"
click at [247, 191] on div "Checklists Templates Add New Checklist Checklist Enter Checklist name ( 0 / 0 )…" at bounding box center [577, 234] width 1129 height 357
click at [244, 153] on textarea at bounding box center [509, 159] width 602 height 19
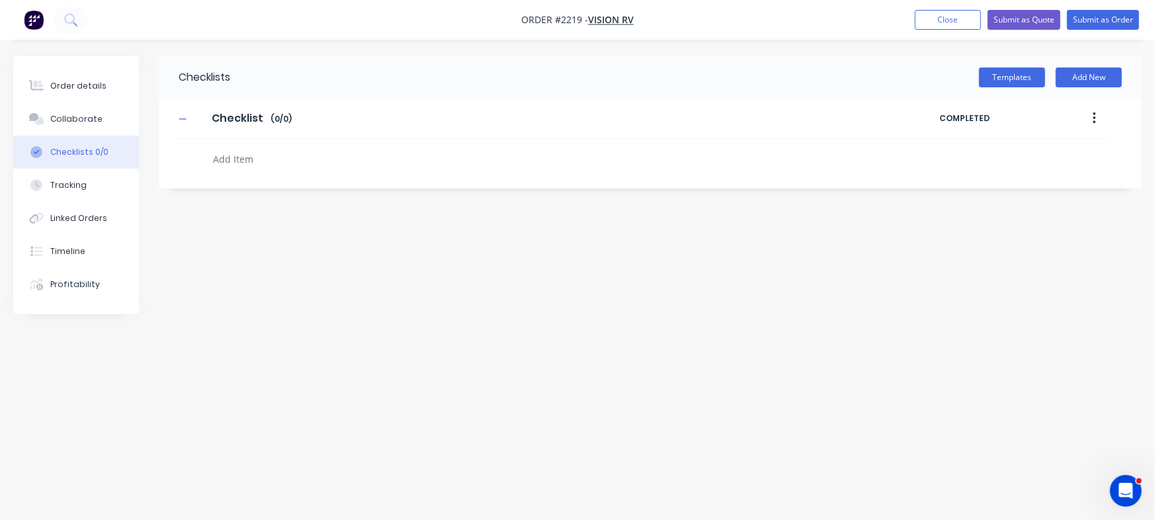
type textarea "x"
type textarea "P"
type textarea "x"
type textarea "PO"
type textarea "x"
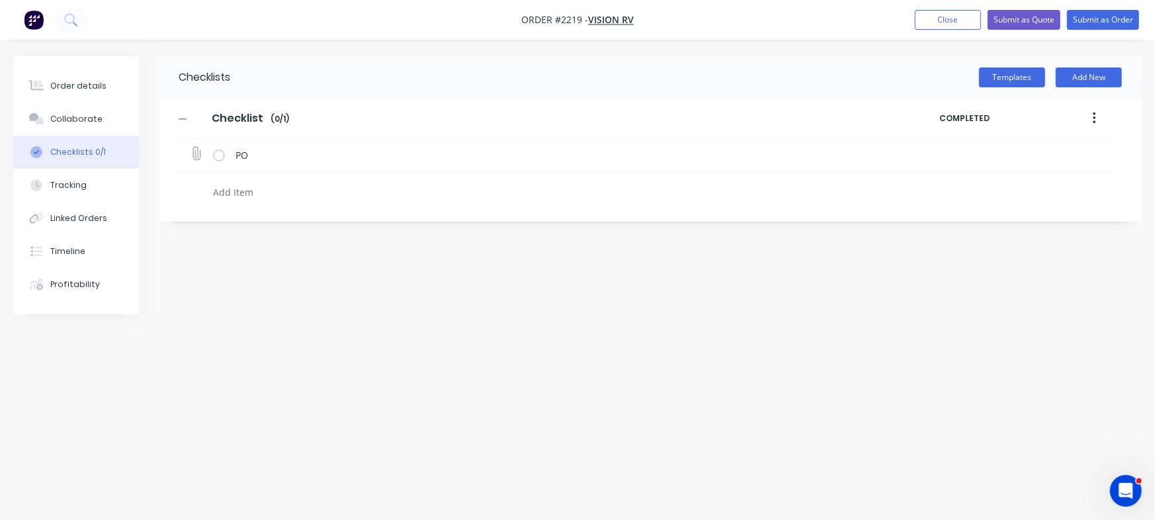
type textarea "x"
click at [193, 152] on icon at bounding box center [196, 153] width 17 height 17
click at [191, 147] on input "file" at bounding box center [191, 147] width 0 height 0
click at [196, 154] on icon at bounding box center [196, 153] width 17 height 17
click at [191, 147] on input "file" at bounding box center [191, 147] width 0 height 0
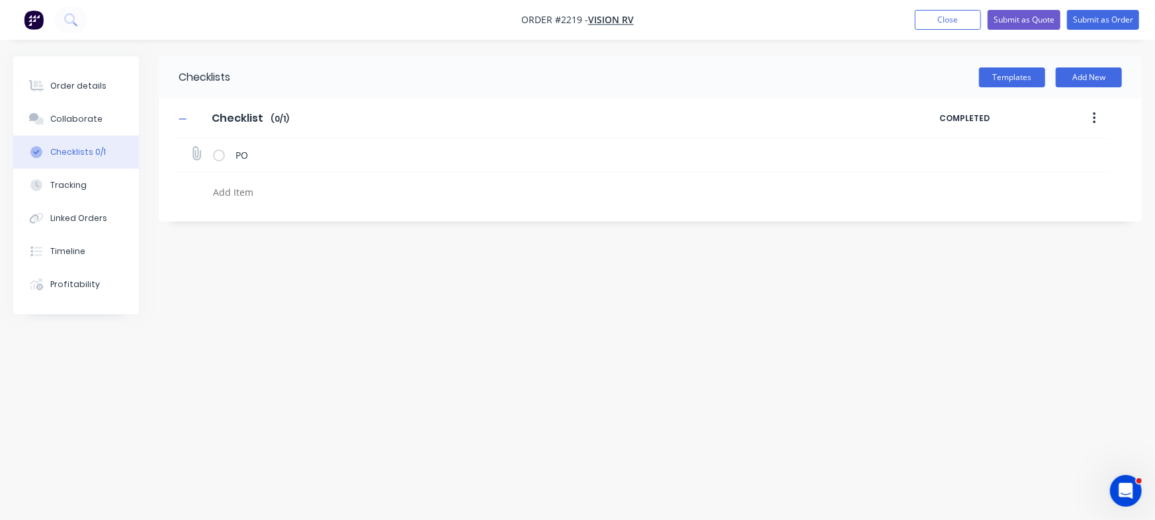
type input "C:\fakepath\PO04997.pdf"
click at [245, 191] on textarea at bounding box center [509, 192] width 602 height 19
click at [1098, 151] on icon at bounding box center [1102, 153] width 12 height 13
click at [900, 291] on div "Checklists Templates Add New Checklist Checklist Enter Checklist name ( 0 / 1 )…" at bounding box center [577, 234] width 1129 height 357
type textarea "x"
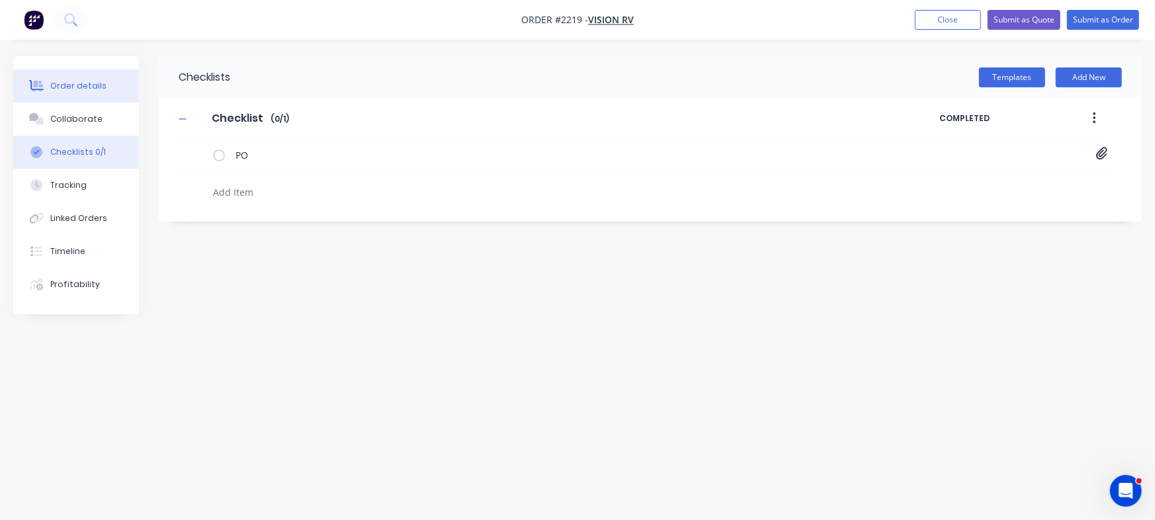
click at [95, 80] on div "Order details" at bounding box center [78, 86] width 56 height 12
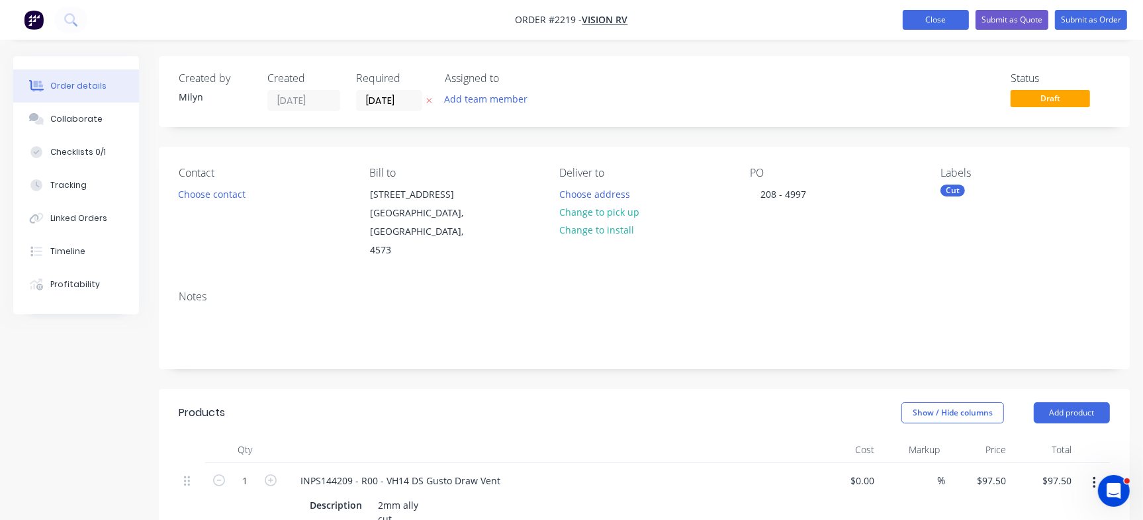
click at [923, 16] on button "Close" at bounding box center [935, 20] width 66 height 20
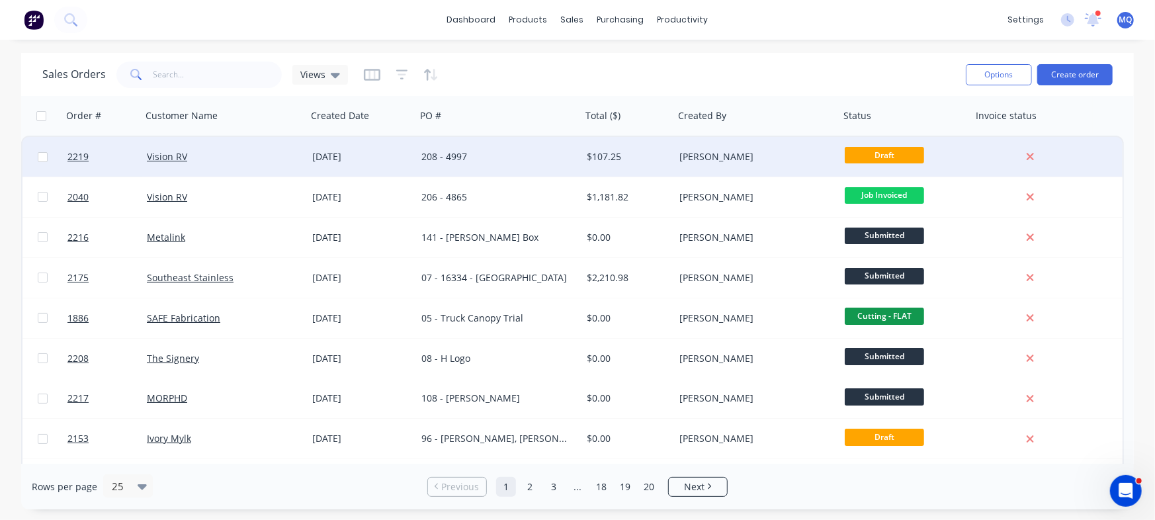
click at [471, 159] on div "208 - 4997" at bounding box center [494, 156] width 147 height 13
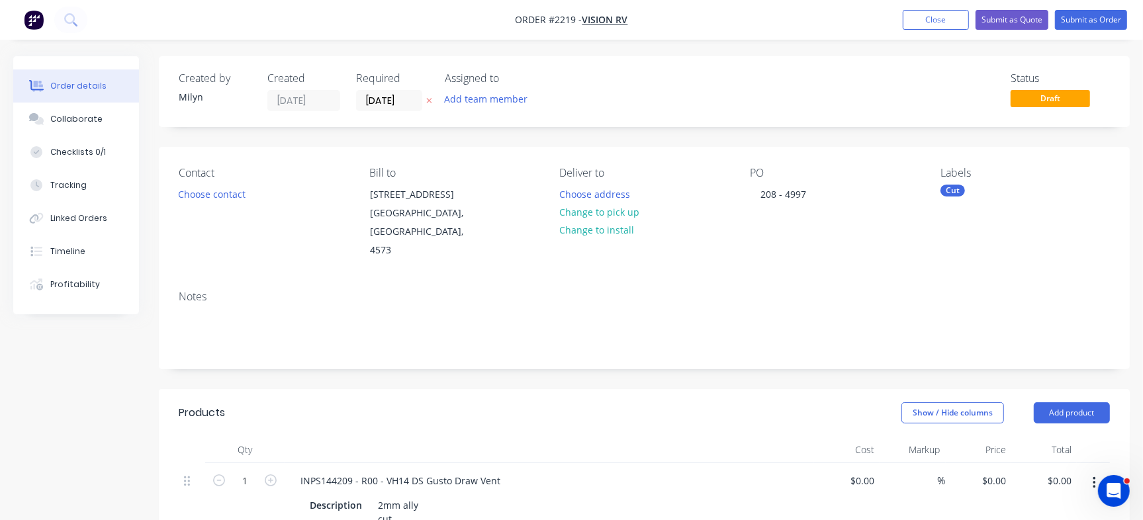
type input "$97.50"
click at [937, 29] on button "Close" at bounding box center [935, 20] width 66 height 20
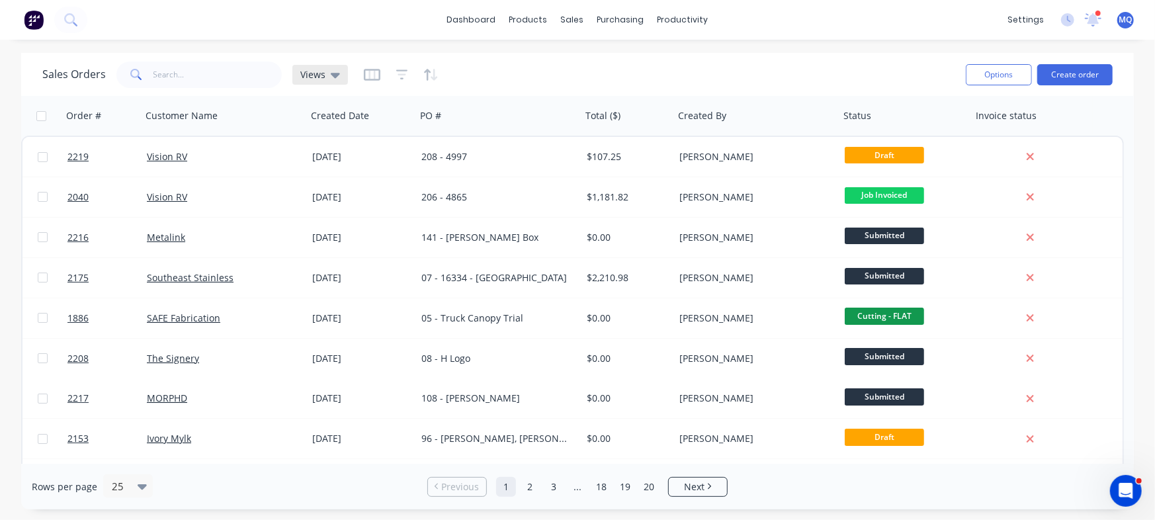
click at [313, 74] on span "Views" at bounding box center [312, 74] width 25 height 14
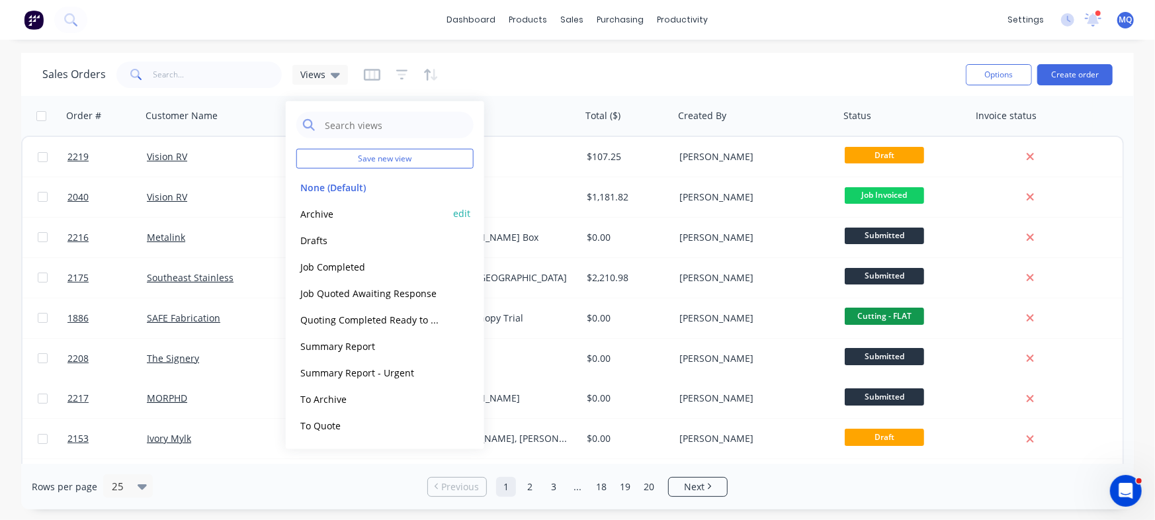
click at [316, 212] on button "Archive" at bounding box center [371, 213] width 151 height 15
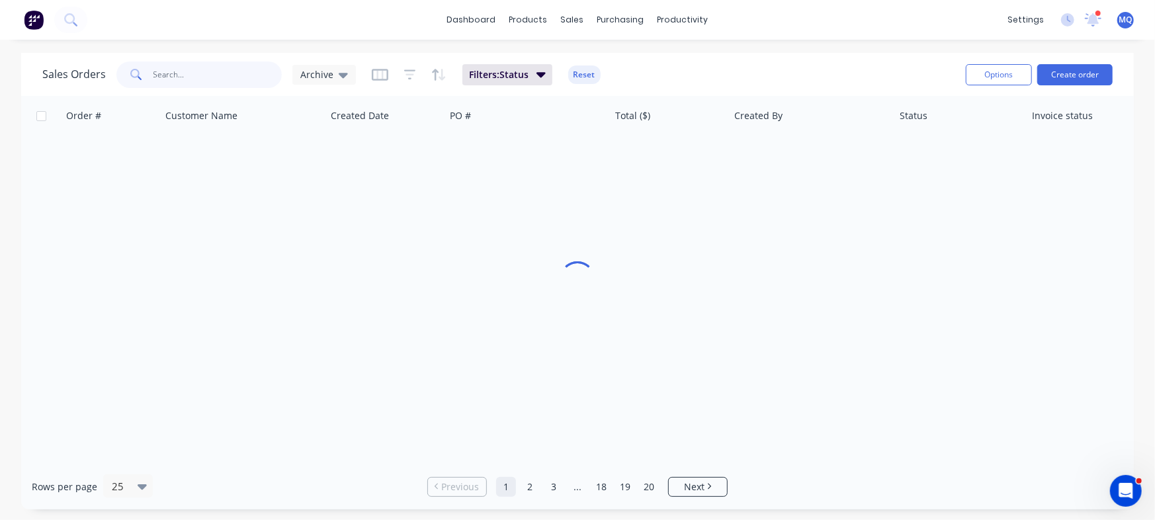
click at [193, 75] on input "text" at bounding box center [217, 75] width 129 height 26
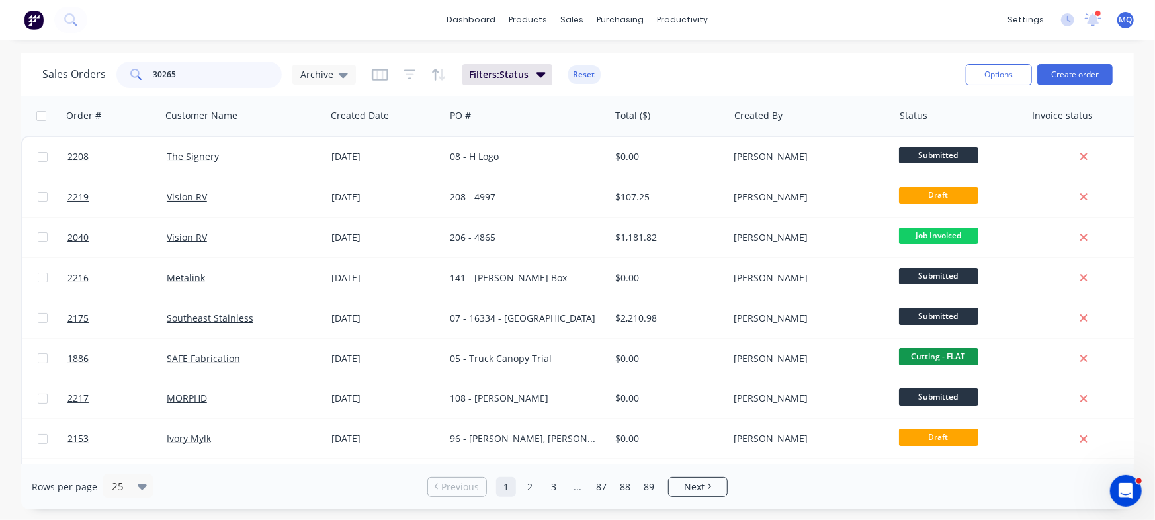
type input "30265"
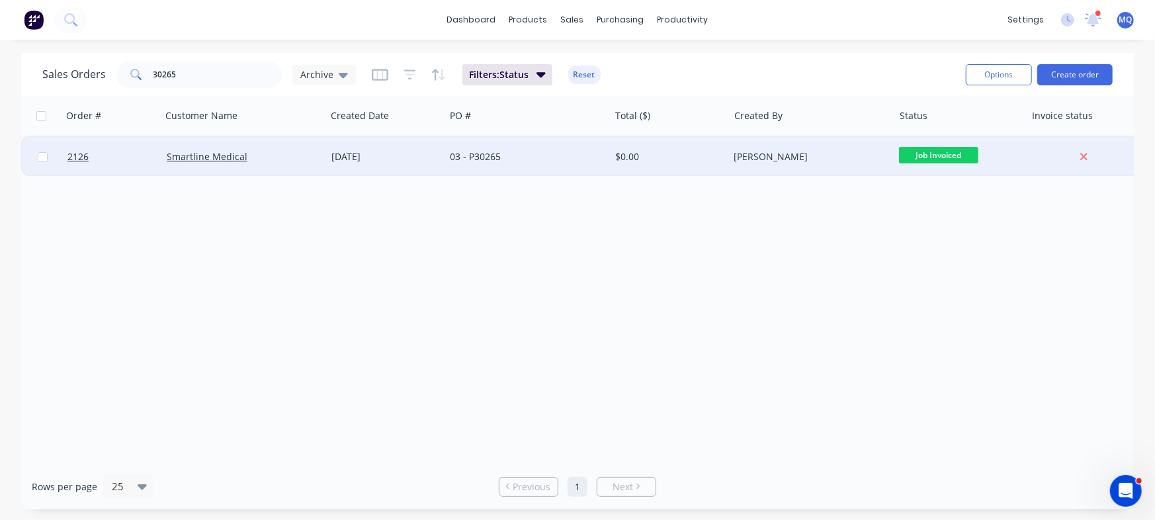
click at [395, 163] on div "[DATE]" at bounding box center [385, 157] width 119 height 40
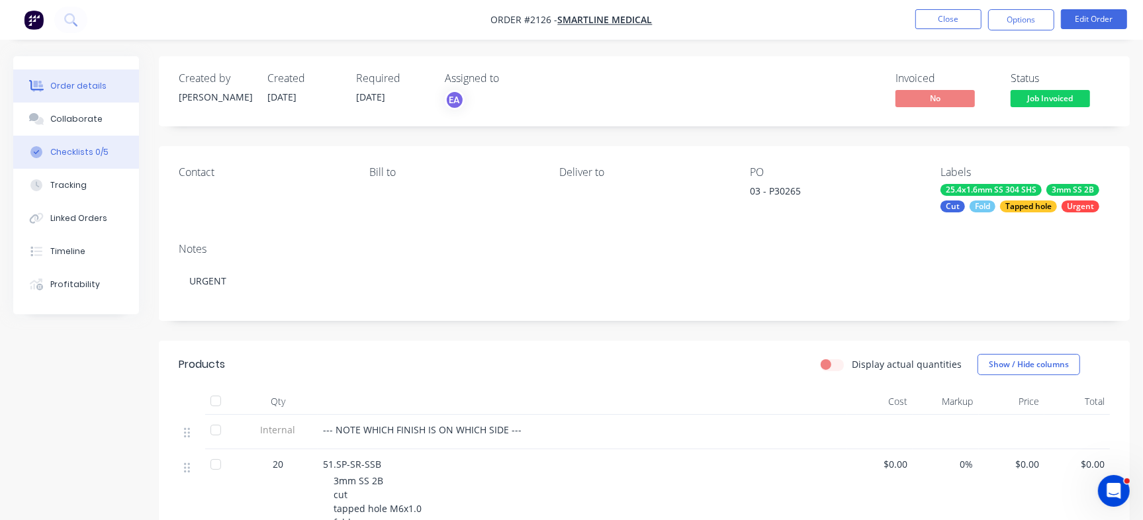
click at [109, 146] on button "Checklists 0/5" at bounding box center [76, 152] width 126 height 33
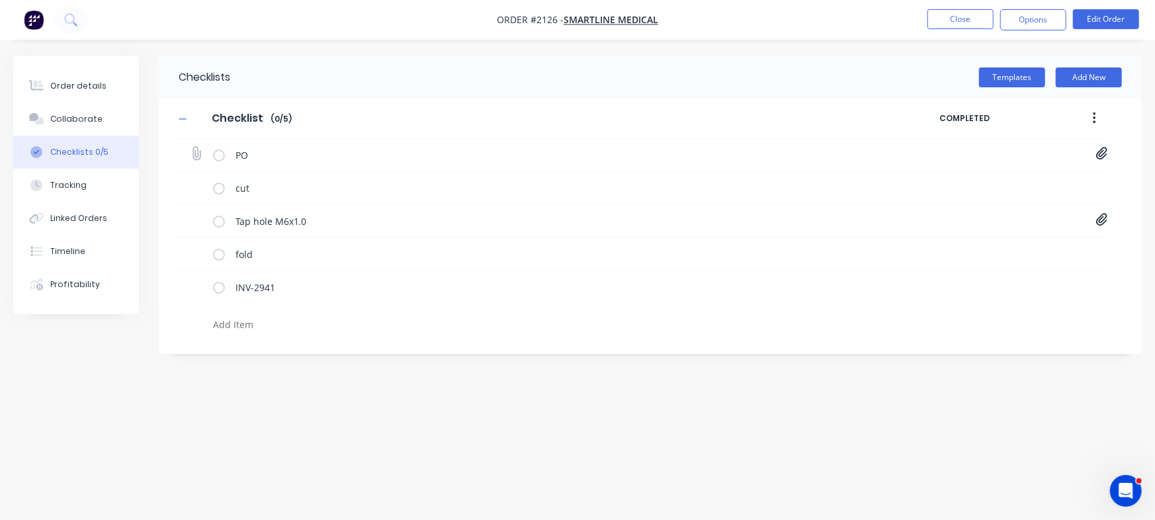
click at [1101, 159] on icon at bounding box center [1101, 154] width 11 height 13
click at [998, 177] on link "12bcfc7a-1dfe-44c3-95ba-6a9676e35694.pdf" at bounding box center [995, 183] width 154 height 14
click at [86, 83] on div "Order details" at bounding box center [78, 86] width 56 height 12
type textarea "x"
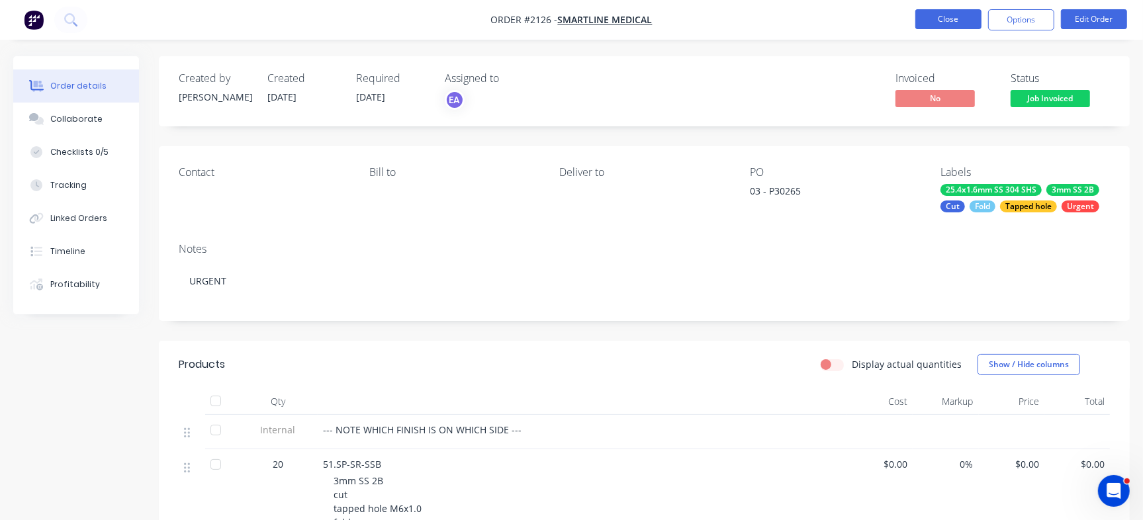
click at [948, 13] on button "Close" at bounding box center [948, 19] width 66 height 20
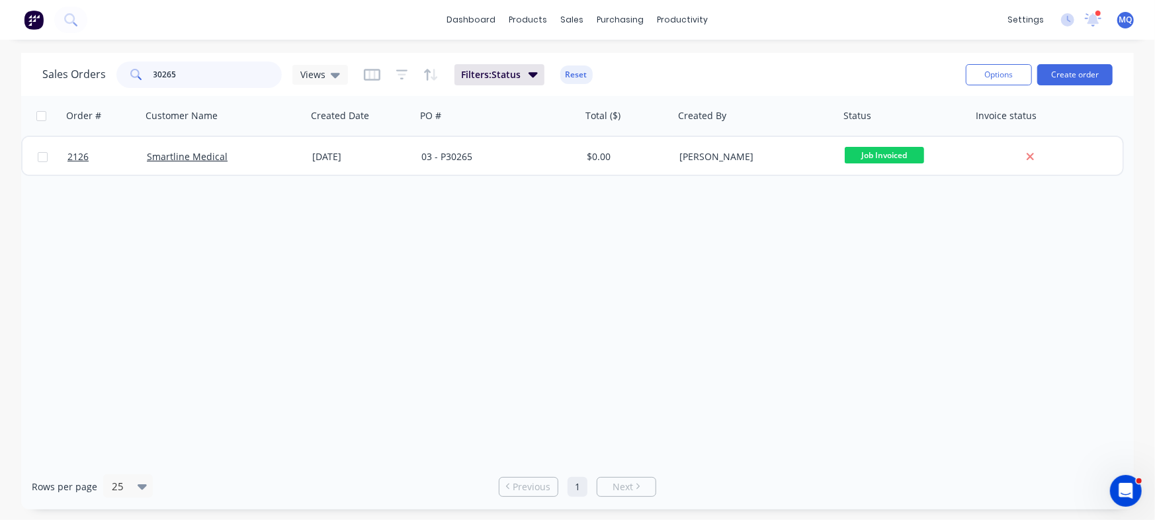
drag, startPoint x: 218, startPoint y: 73, endPoint x: 0, endPoint y: 35, distance: 221.7
click at [0, 35] on div "dashboard products sales purchasing productivity dashboard products Product Cat…" at bounding box center [577, 260] width 1155 height 520
type input "smart"
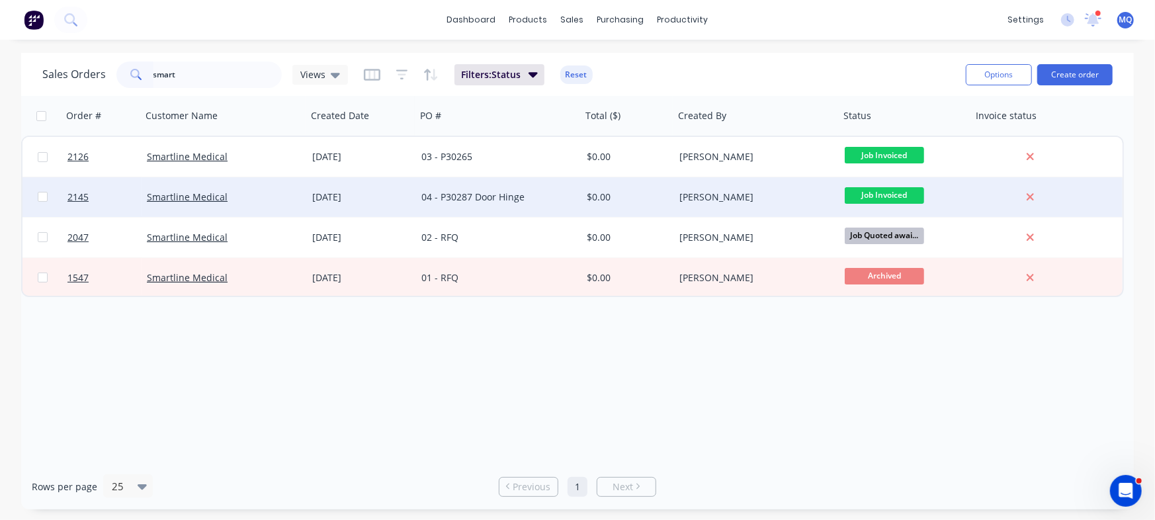
click at [481, 195] on div "04 - P30287 Door Hinge" at bounding box center [494, 197] width 147 height 13
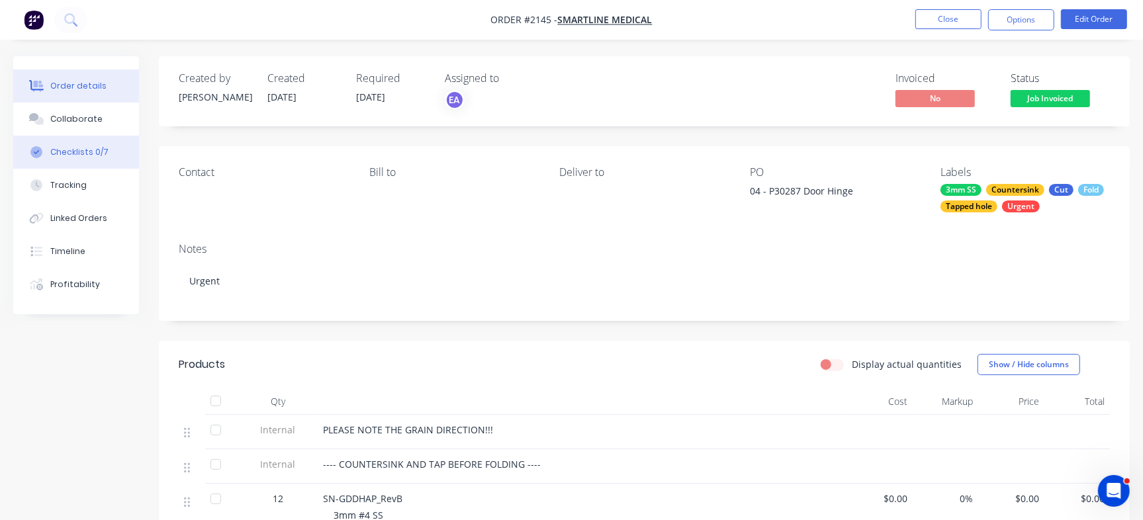
click at [92, 159] on button "Checklists 0/7" at bounding box center [76, 152] width 126 height 33
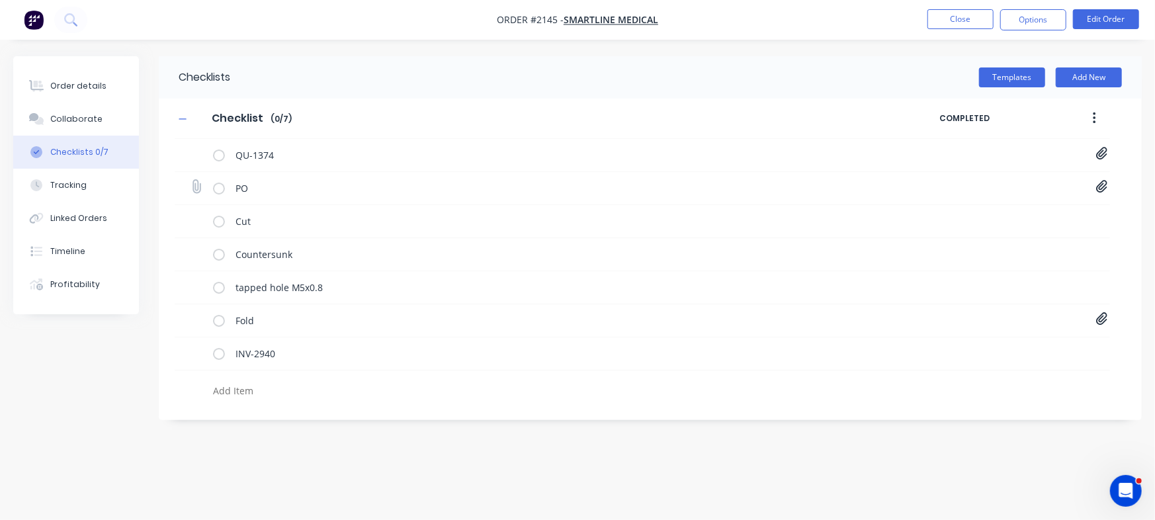
click at [1098, 191] on icon at bounding box center [1101, 187] width 11 height 13
click at [941, 214] on link "SmartlineP30287.pdf" at bounding box center [995, 216] width 154 height 14
click at [966, 22] on button "Close" at bounding box center [961, 19] width 66 height 20
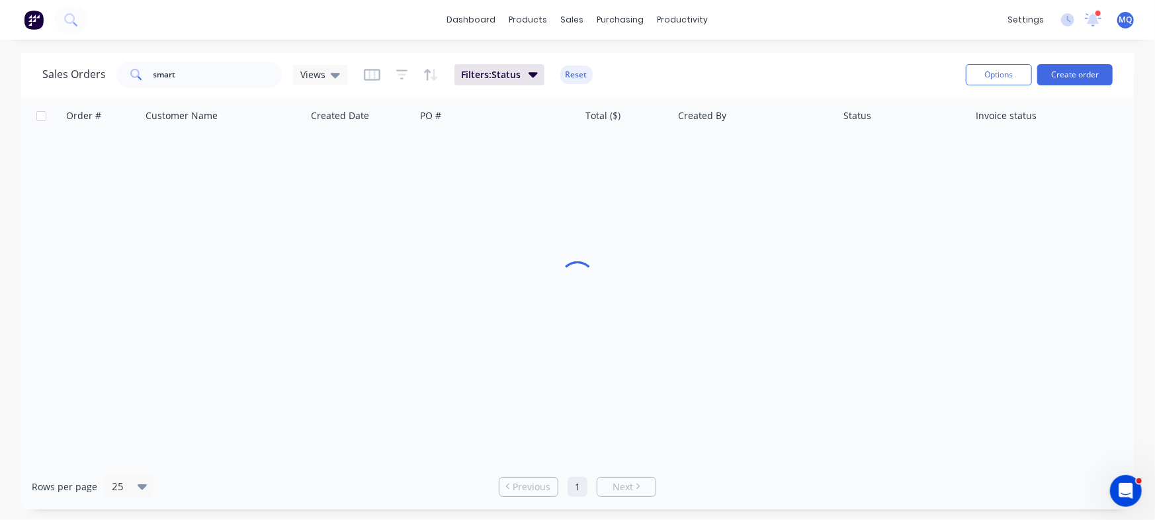
type textarea "x"
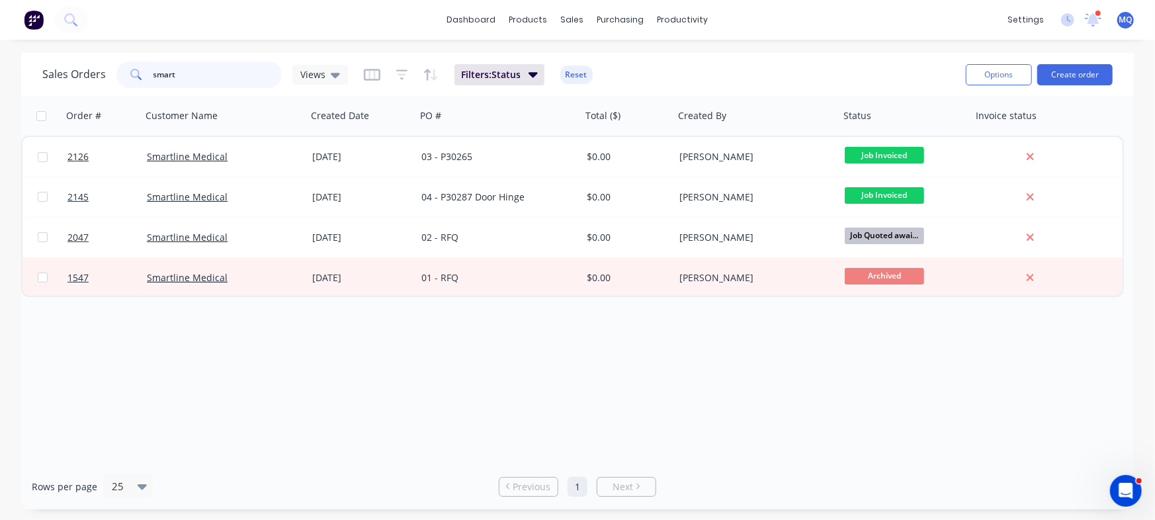
click at [168, 83] on input "smart" at bounding box center [217, 75] width 129 height 26
type input "greenwich"
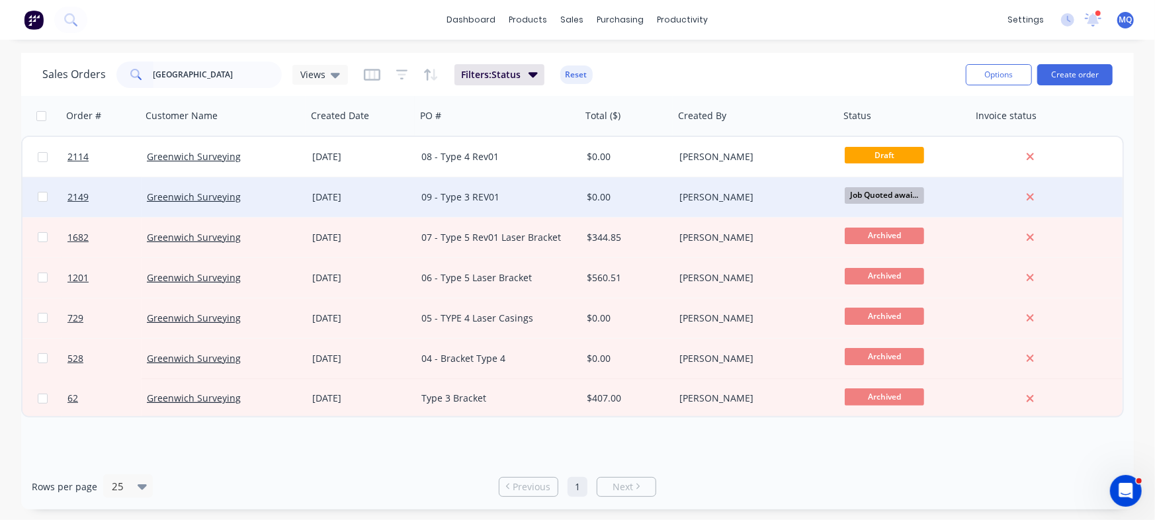
click at [521, 197] on div "09 - Type 3 REV01" at bounding box center [494, 197] width 147 height 13
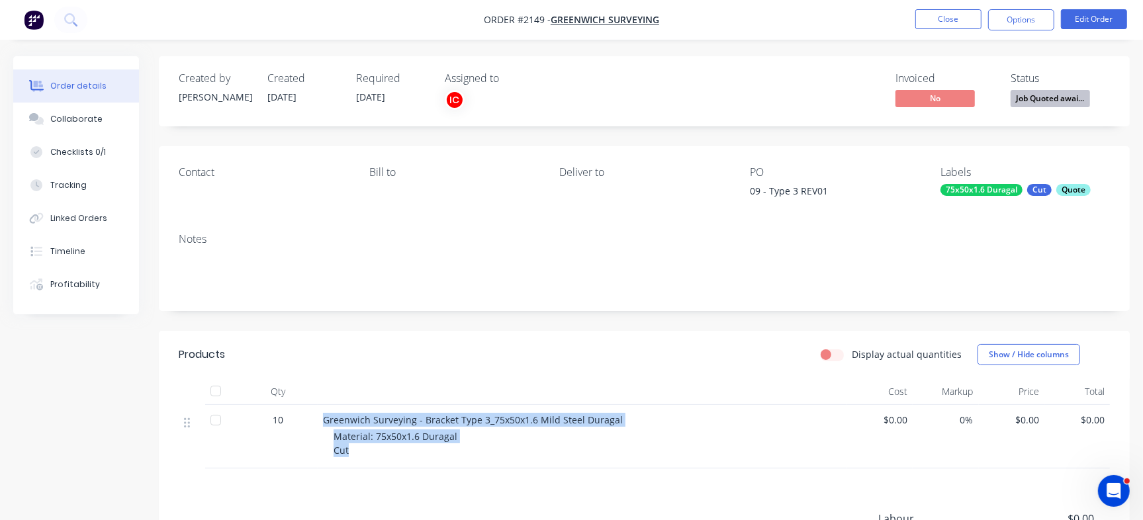
drag, startPoint x: 364, startPoint y: 455, endPoint x: 320, endPoint y: 417, distance: 57.3
click at [320, 417] on div "Greenwich Surveying - Bracket Type 3_75x50x1.6 Mild Steel Duragal Material: 75x…" at bounding box center [582, 437] width 529 height 64
copy div "Greenwich Surveying - Bracket Type 3_75x50x1.6 Mild Steel Duragal Material: 75x…"
click at [338, 431] on span "Material: 75x50x1.6 Duragal Cut" at bounding box center [395, 443] width 124 height 26
drag, startPoint x: 344, startPoint y: 419, endPoint x: 634, endPoint y: 423, distance: 290.5
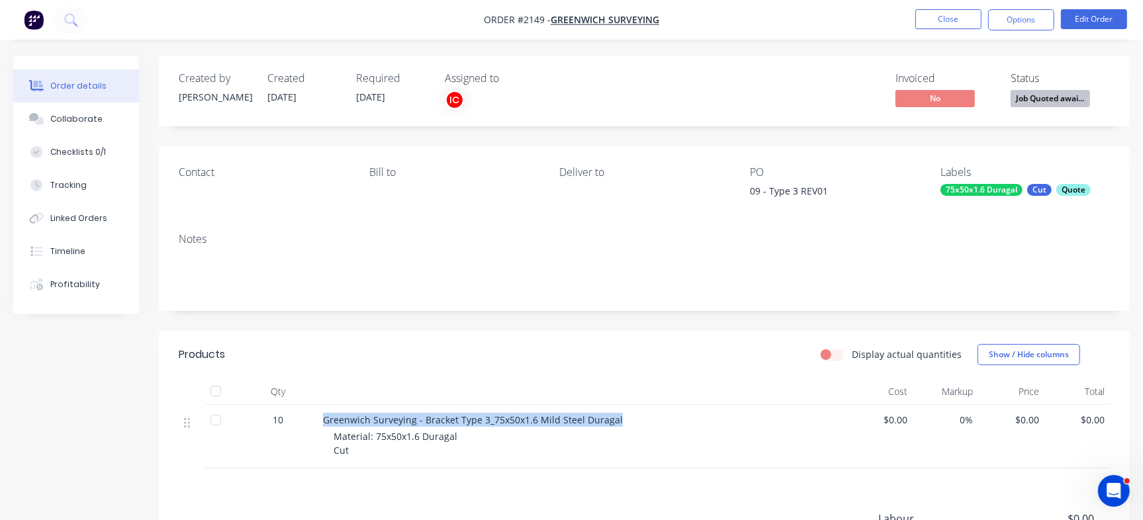
click at [634, 423] on div "Greenwich Surveying - Bracket Type 3_75x50x1.6 Mild Steel Duragal" at bounding box center [582, 420] width 519 height 14
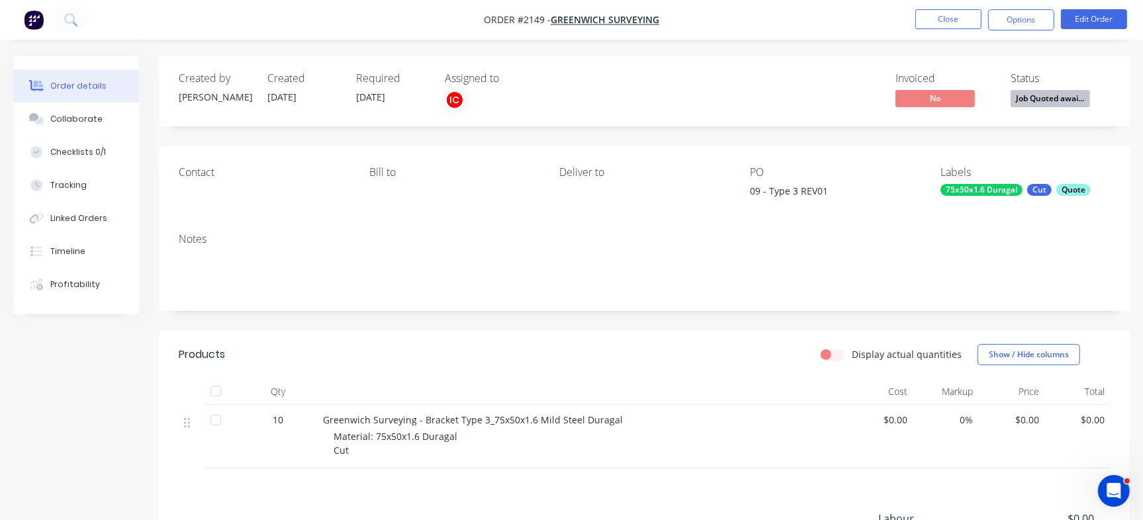
click at [346, 439] on span "Material: 75x50x1.6 Duragal Cut" at bounding box center [395, 443] width 124 height 26
click at [341, 437] on span "Material: 75x50x1.6 Duragal Cut" at bounding box center [395, 443] width 124 height 26
drag, startPoint x: 334, startPoint y: 435, endPoint x: 357, endPoint y: 466, distance: 39.3
click at [357, 466] on div "Greenwich Surveying - Bracket Type 3_75x50x1.6 Mild Steel Duragal Material: 75x…" at bounding box center [582, 437] width 529 height 64
copy span "Material: 75x50x1.6 Duragal Cut"
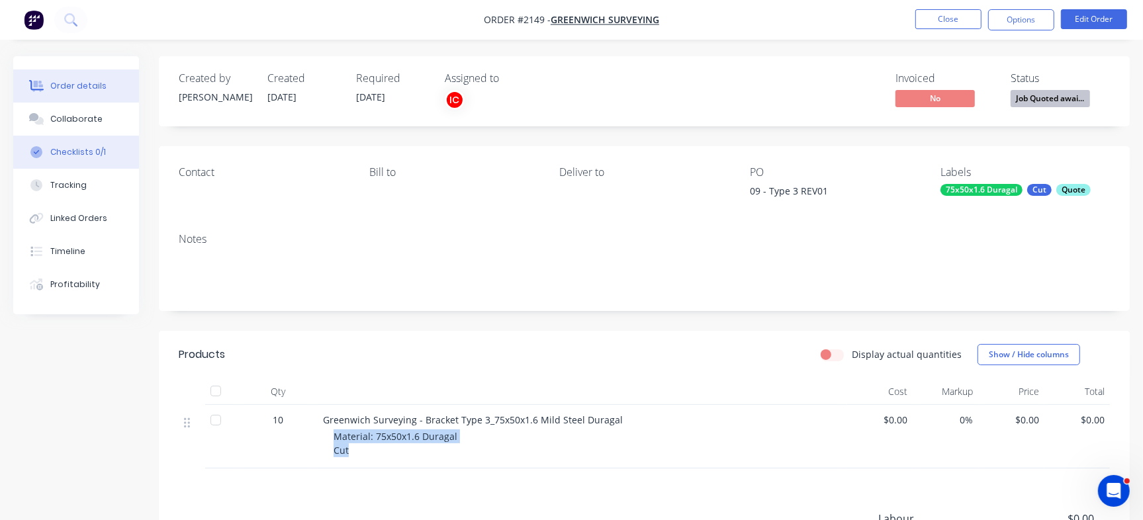
click at [92, 159] on button "Checklists 0/1" at bounding box center [76, 152] width 126 height 33
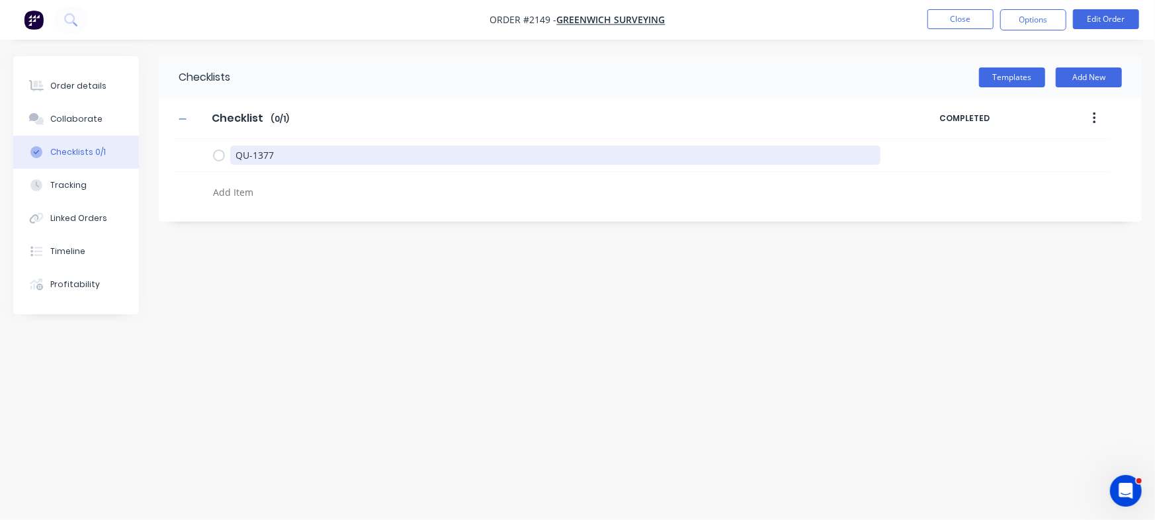
click at [52, 90] on div "Order details Collaborate Checklists 0/1 Tracking Linked Orders Timeline Profit…" at bounding box center [577, 234] width 1155 height 357
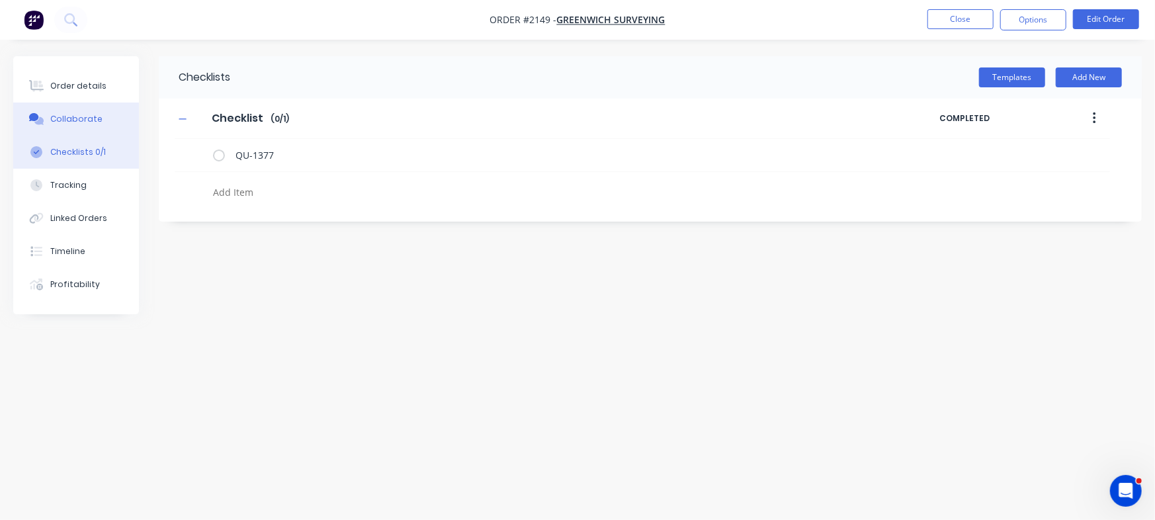
click at [89, 122] on div "Collaborate" at bounding box center [76, 119] width 52 height 12
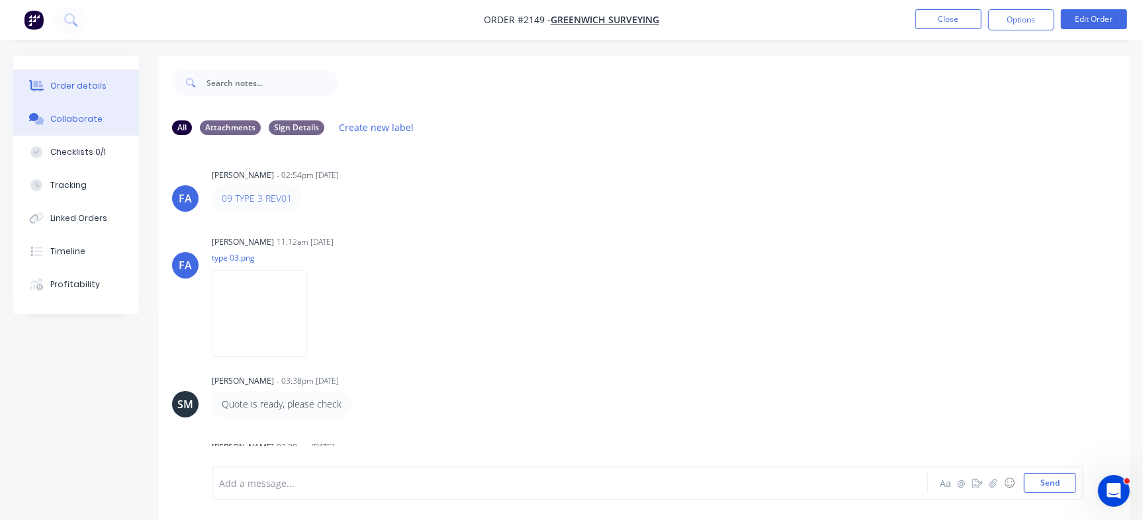
click at [86, 86] on div "Order details" at bounding box center [78, 86] width 56 height 12
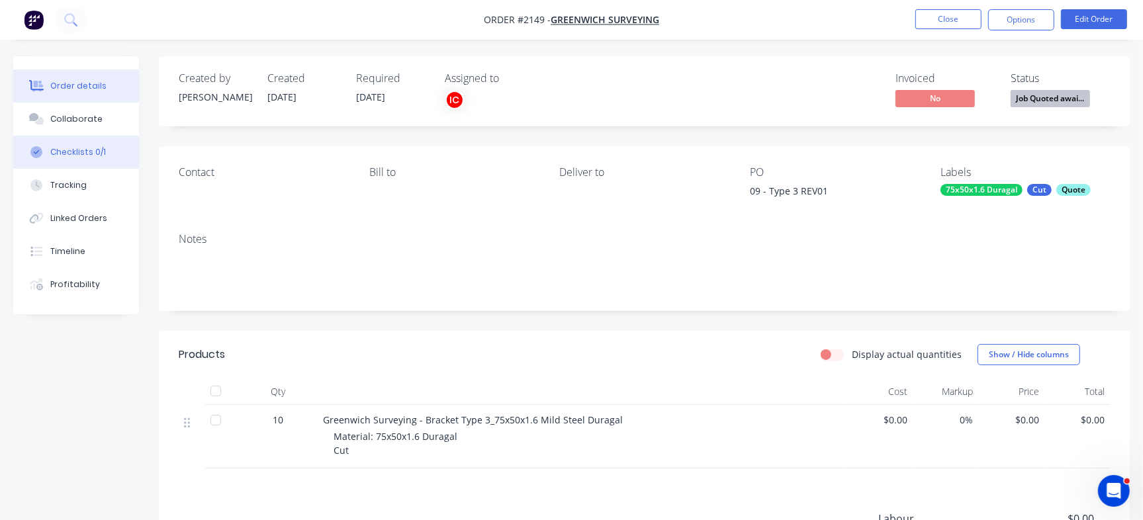
click at [93, 160] on button "Checklists 0/1" at bounding box center [76, 152] width 126 height 33
type textarea "x"
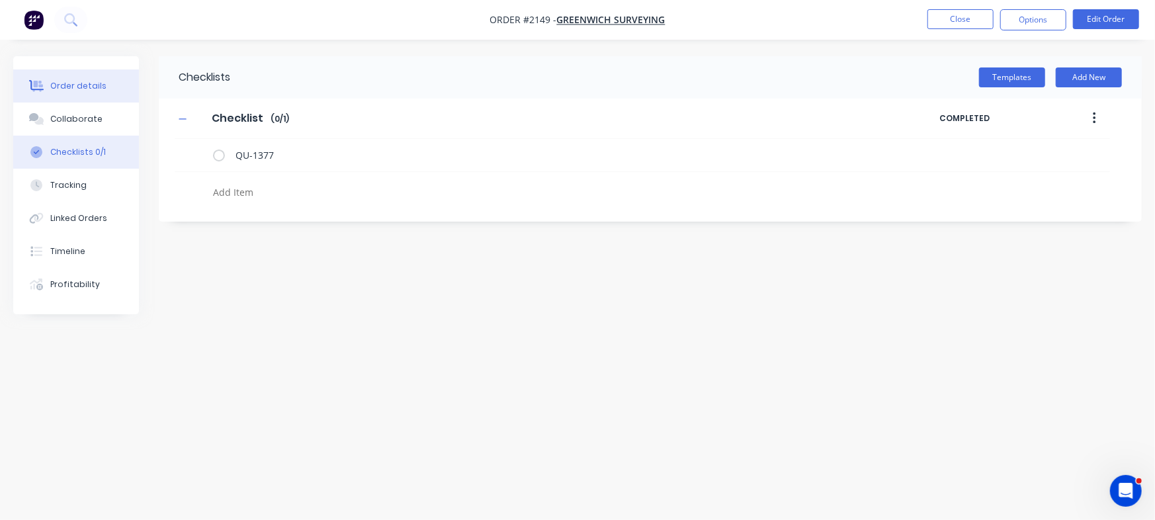
click at [98, 87] on div "Order details" at bounding box center [78, 86] width 56 height 12
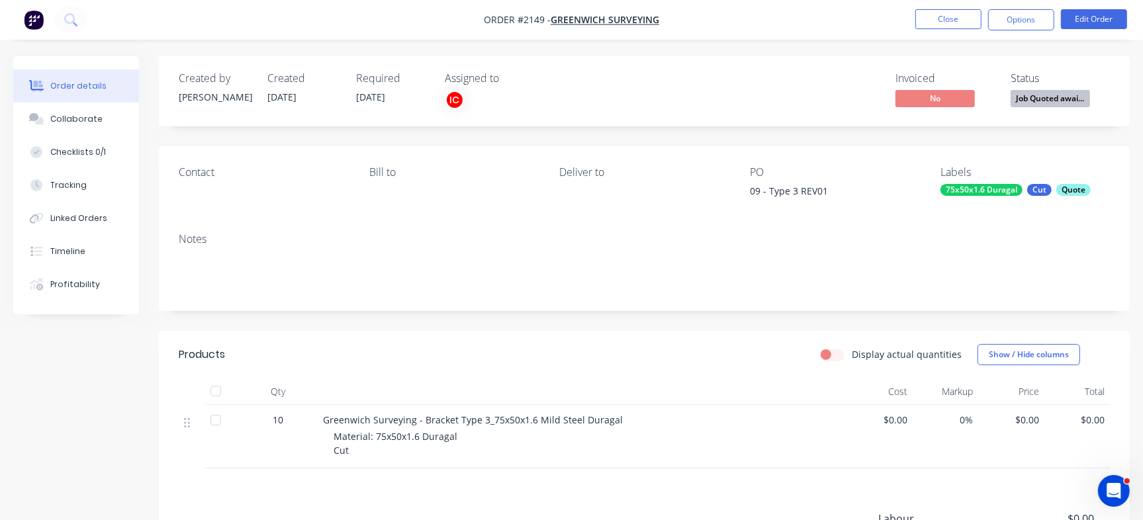
click at [1079, 190] on div "Quote" at bounding box center [1073, 190] width 34 height 12
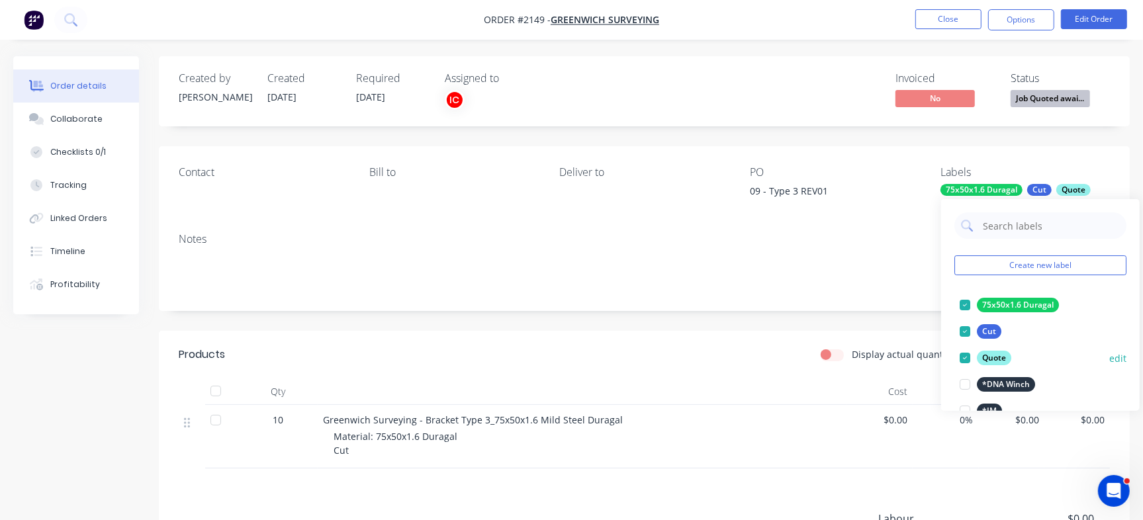
click at [961, 356] on div at bounding box center [964, 358] width 26 height 26
click at [831, 110] on div "Invoiced No Status Job Quoted awai..." at bounding box center [843, 91] width 533 height 38
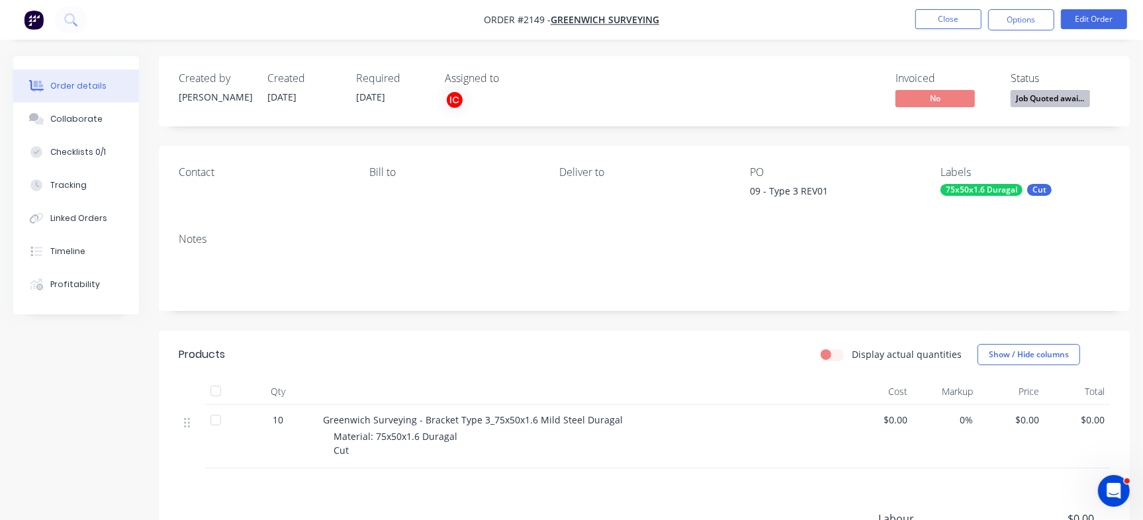
click at [1072, 103] on span "Job Quoted awai..." at bounding box center [1049, 98] width 79 height 17
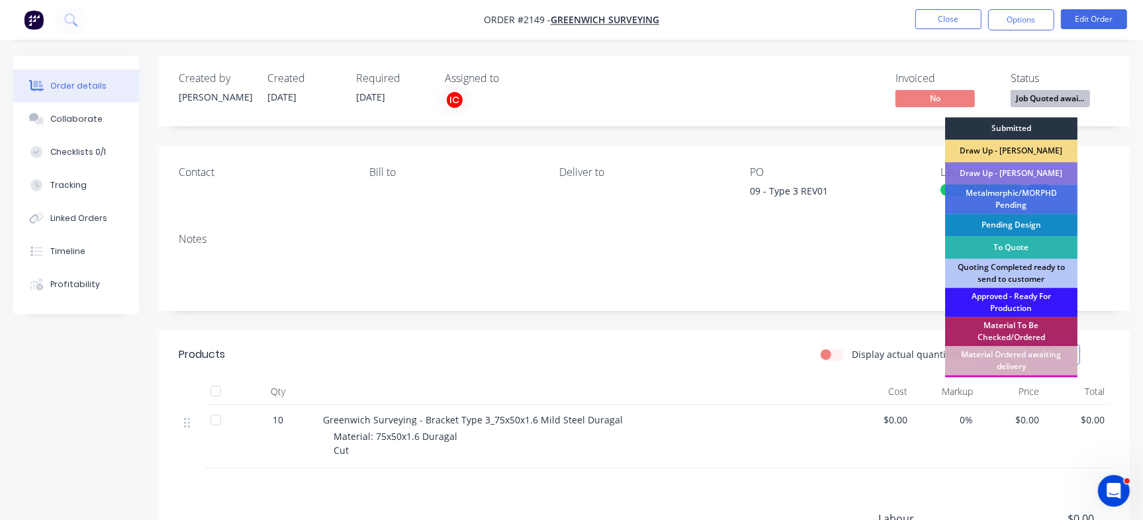
click at [1006, 130] on div "Submitted" at bounding box center [1011, 128] width 132 height 22
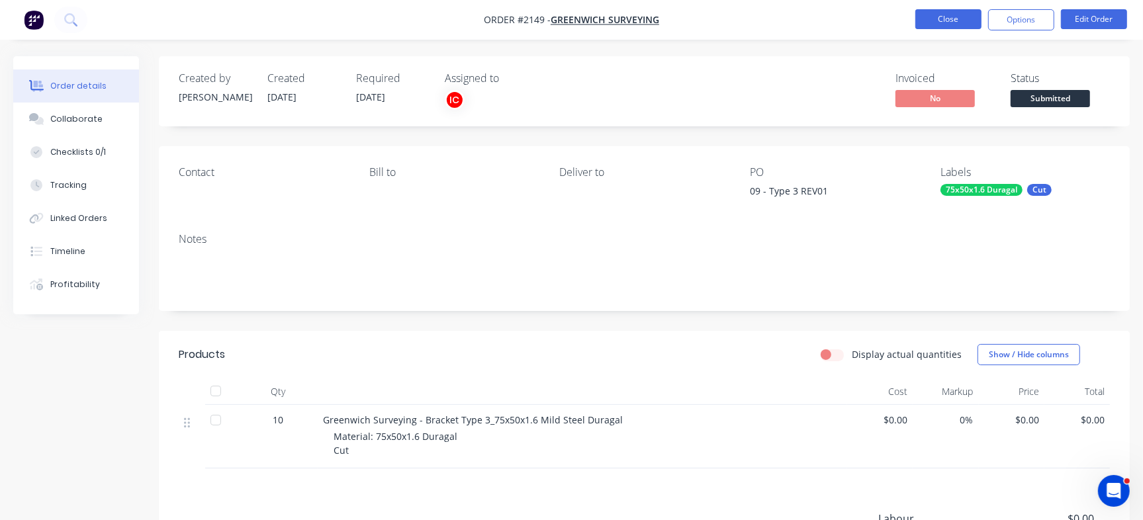
click at [935, 11] on button "Close" at bounding box center [948, 19] width 66 height 20
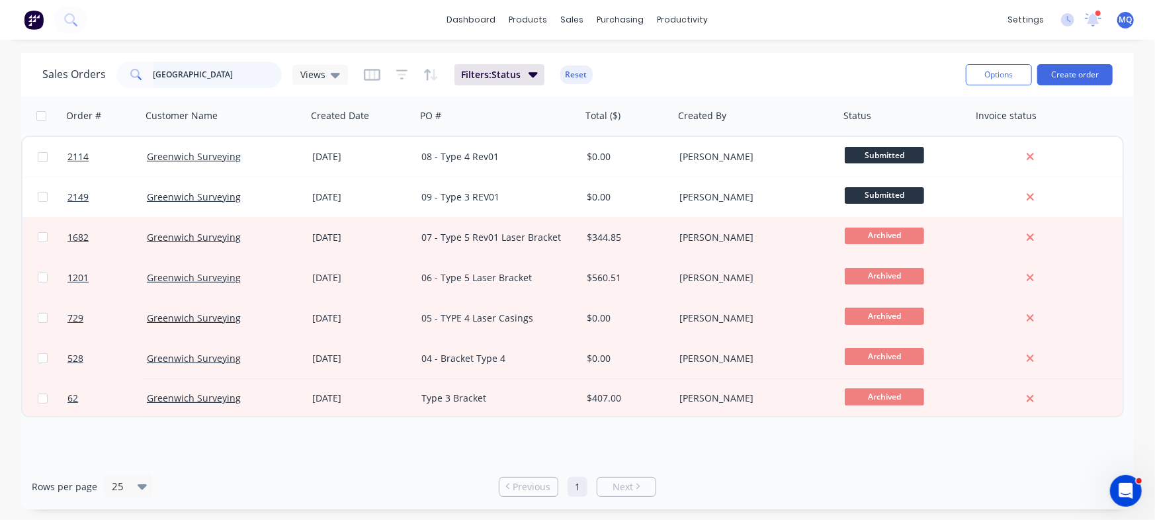
click at [261, 73] on input "greenwich" at bounding box center [217, 75] width 129 height 26
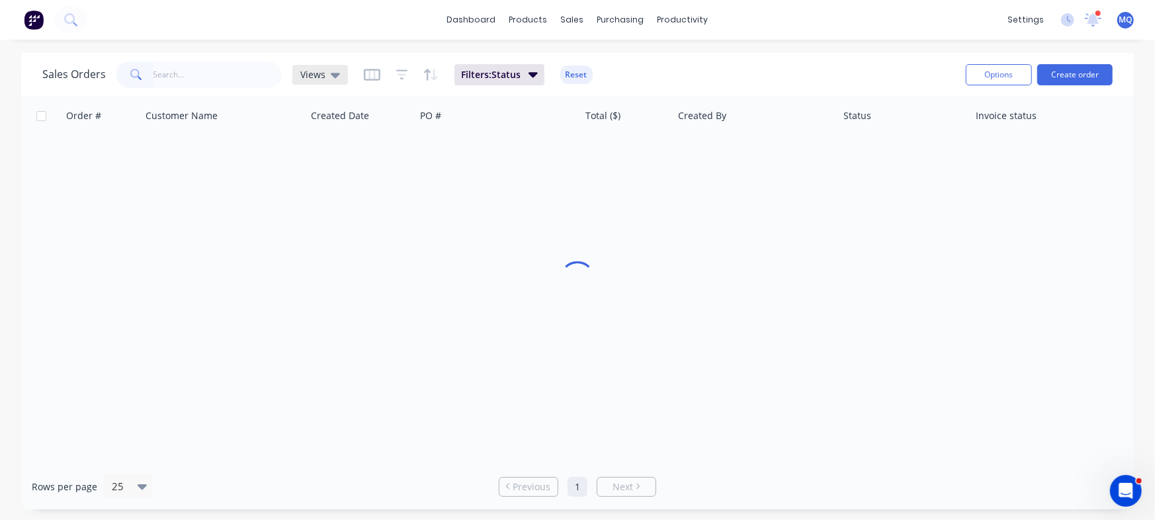
click at [315, 71] on span "Views" at bounding box center [312, 74] width 25 height 14
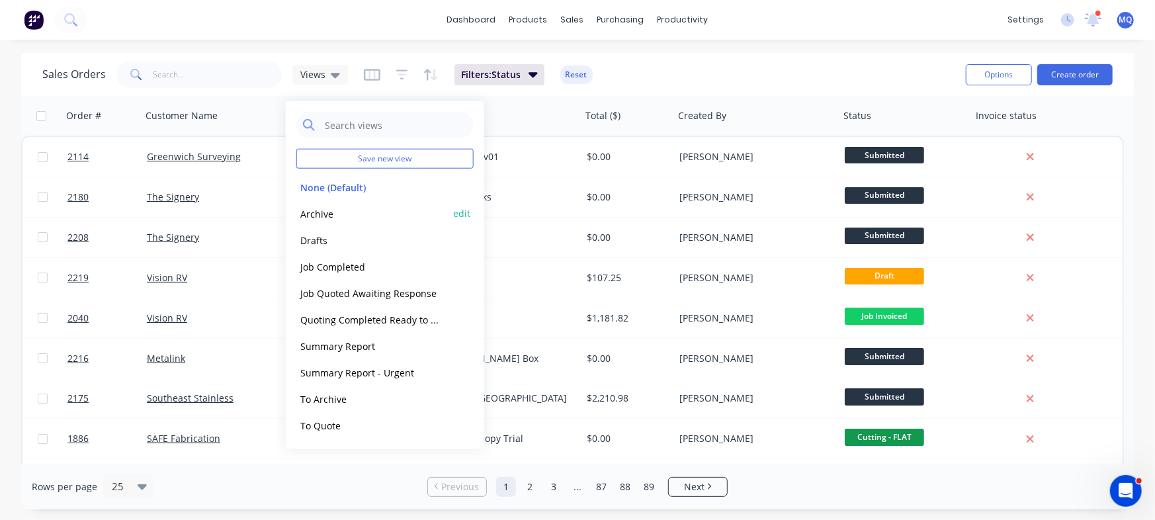
click at [347, 211] on button "Archive" at bounding box center [371, 213] width 151 height 15
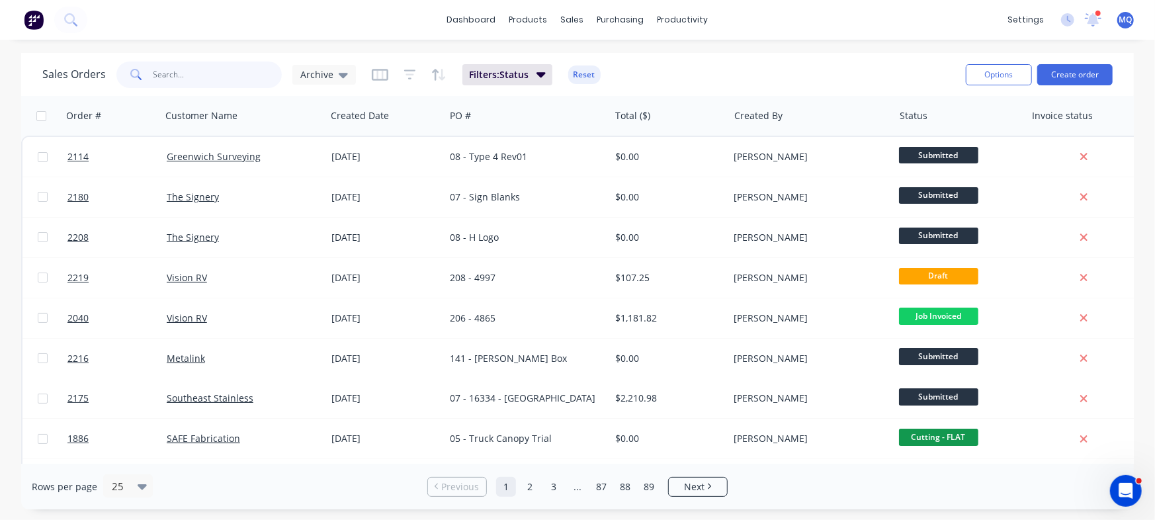
click at [191, 80] on input "text" at bounding box center [217, 75] width 129 height 26
type input "1382"
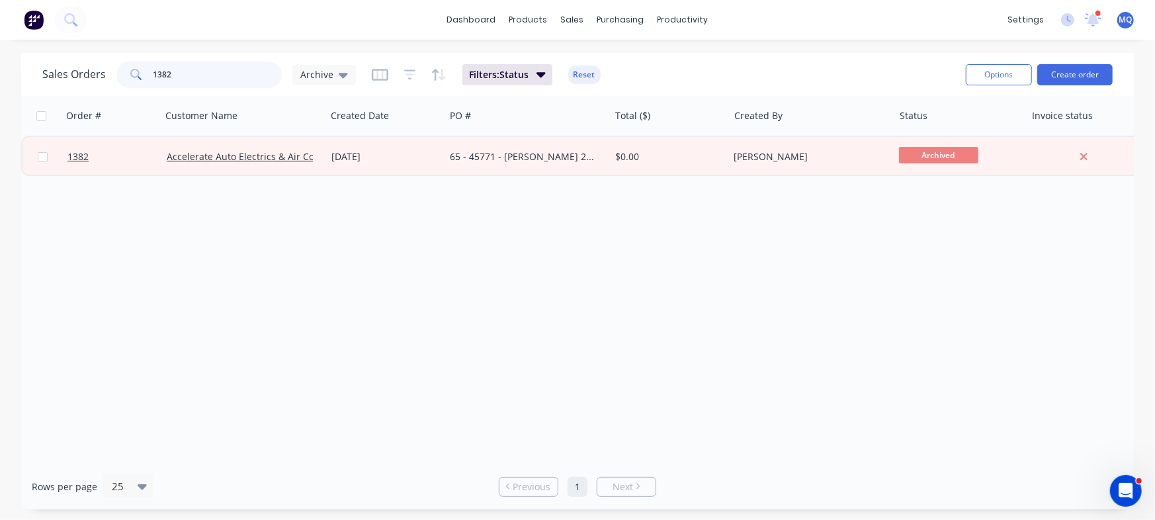
click at [192, 79] on input "1382" at bounding box center [217, 75] width 129 height 26
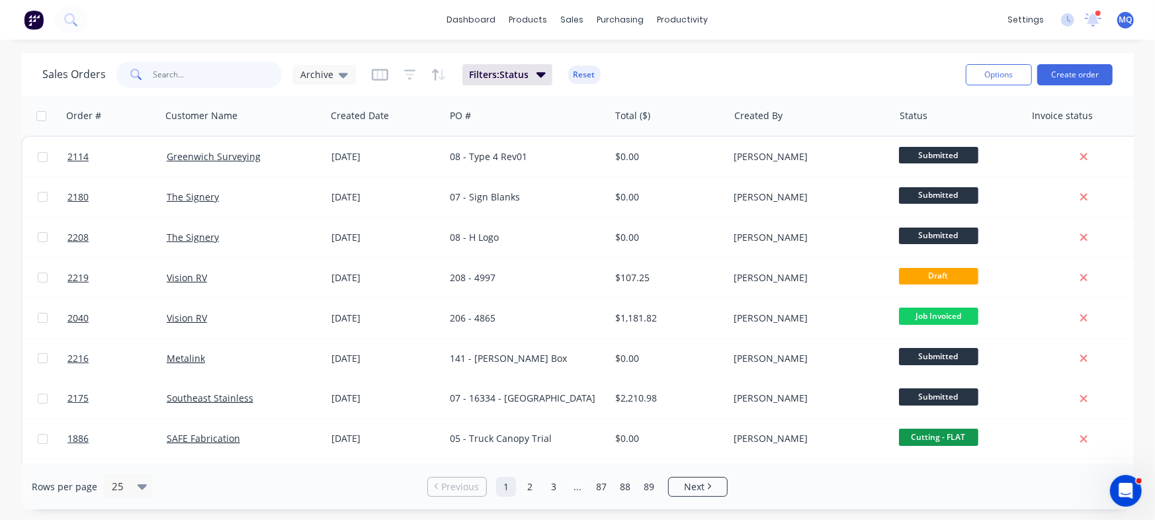
click at [193, 73] on input "text" at bounding box center [217, 75] width 129 height 26
type input "346"
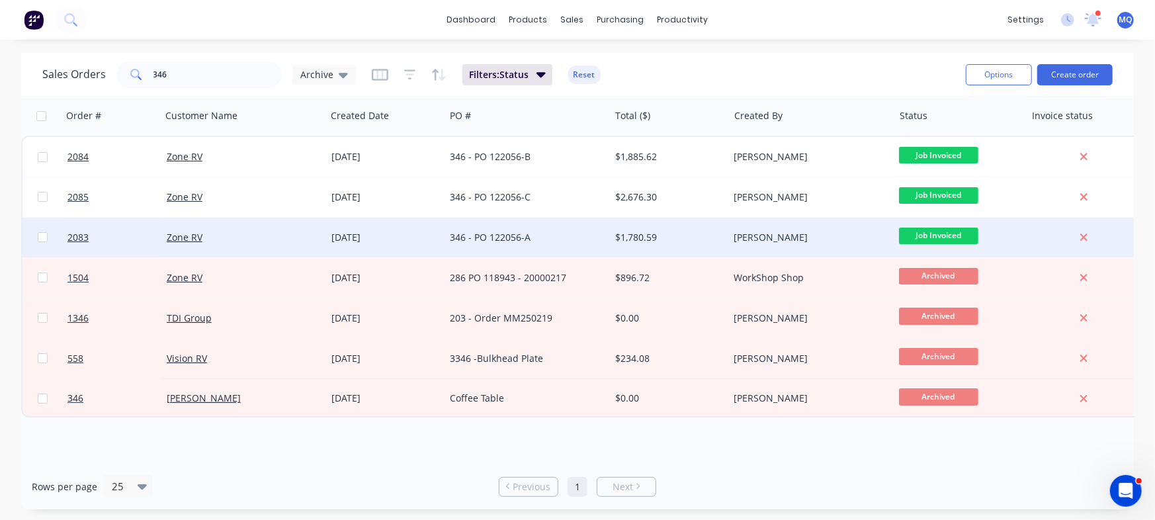
click at [543, 245] on div "346 - PO 122056-A" at bounding box center [527, 238] width 165 height 40
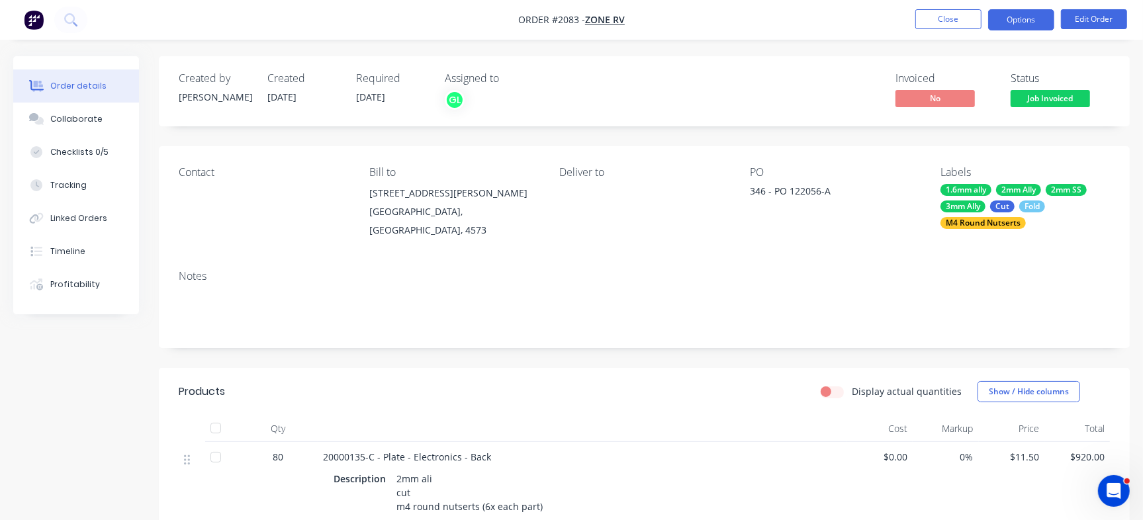
click at [1012, 14] on button "Options" at bounding box center [1021, 19] width 66 height 21
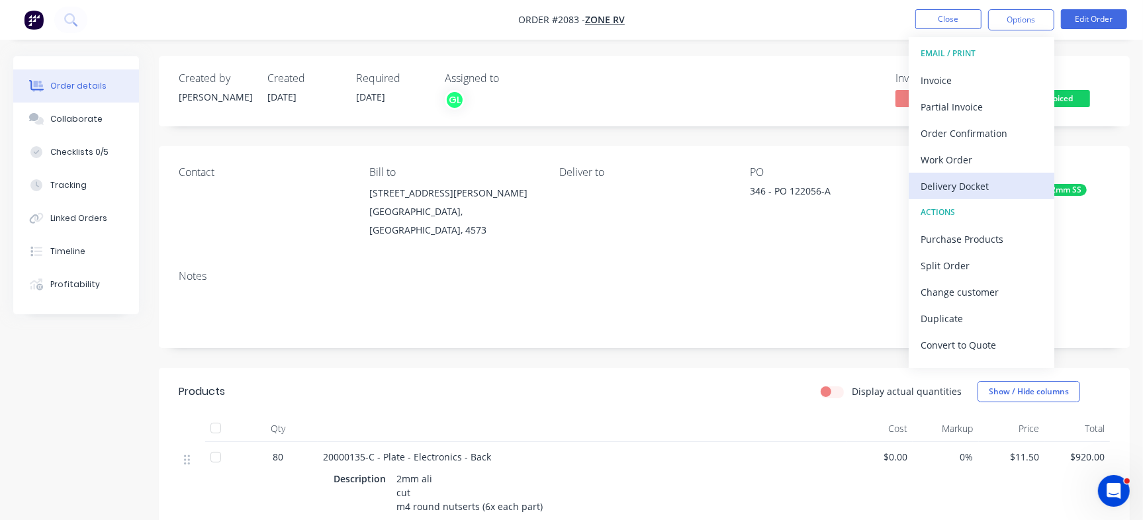
click at [948, 181] on div "Delivery Docket" at bounding box center [981, 186] width 122 height 19
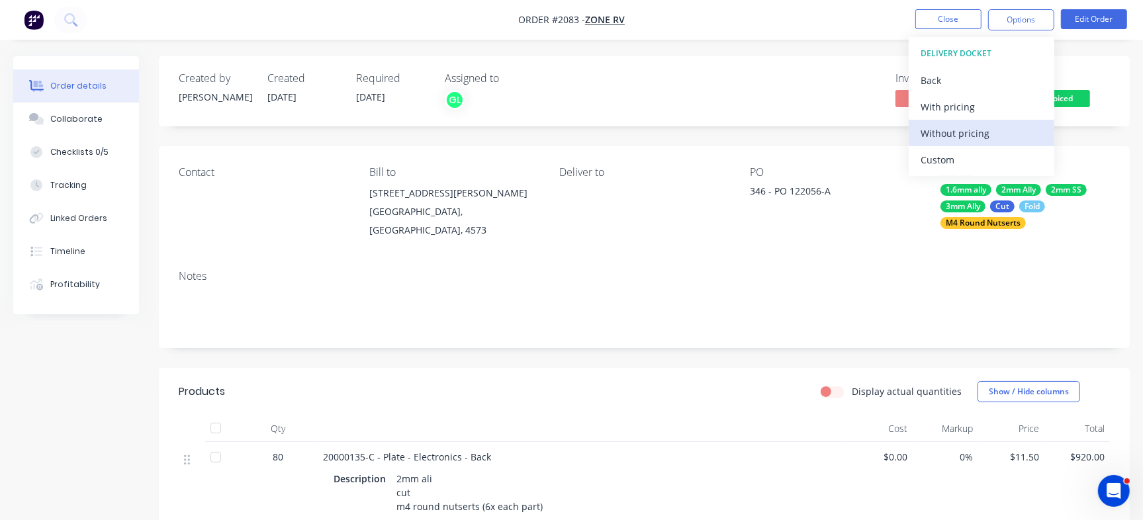
click at [946, 128] on div "Without pricing" at bounding box center [981, 133] width 122 height 19
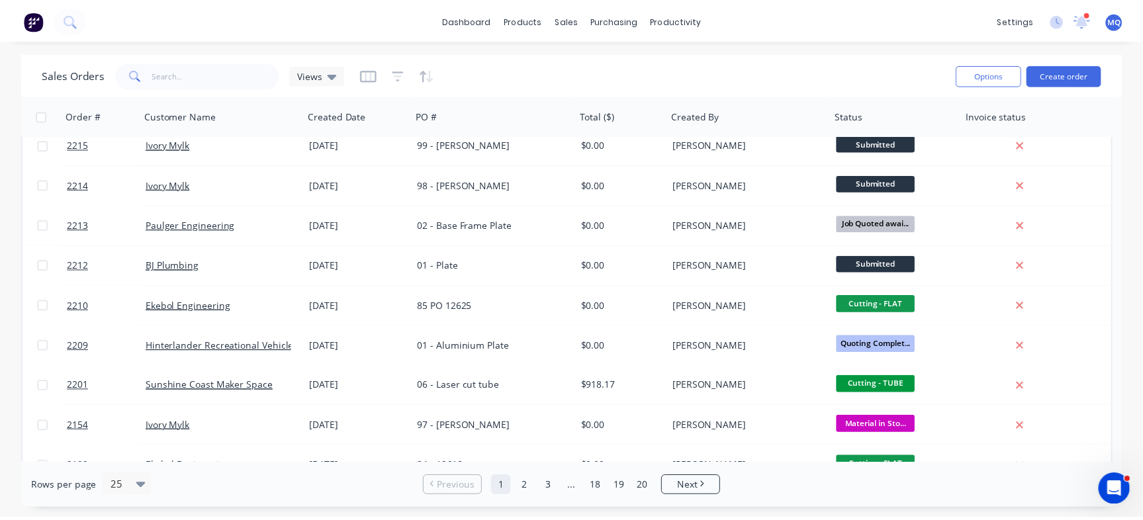
scroll to position [679, 0]
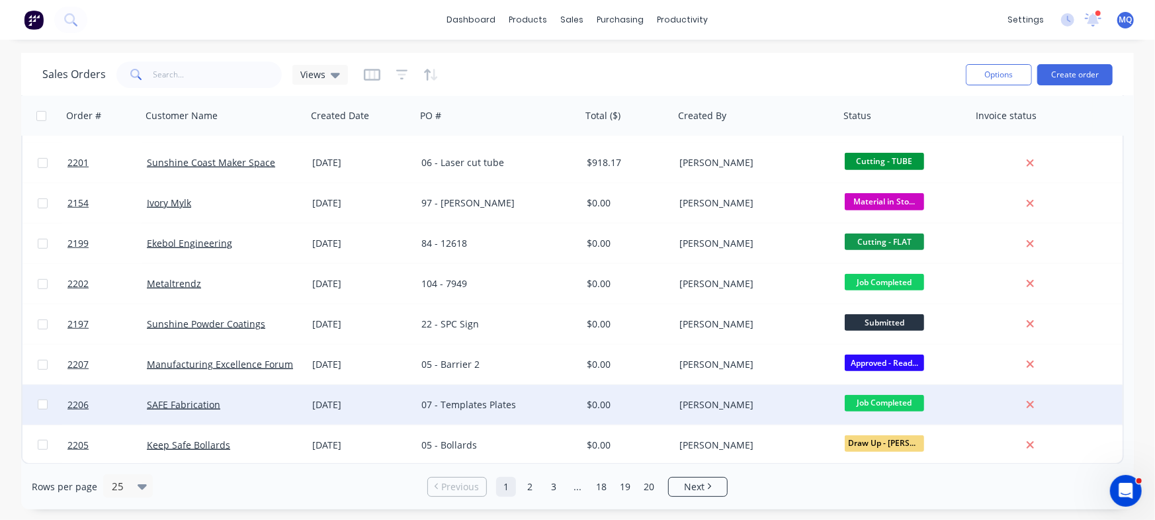
click at [576, 416] on div "07 - Templates Plates" at bounding box center [498, 405] width 165 height 40
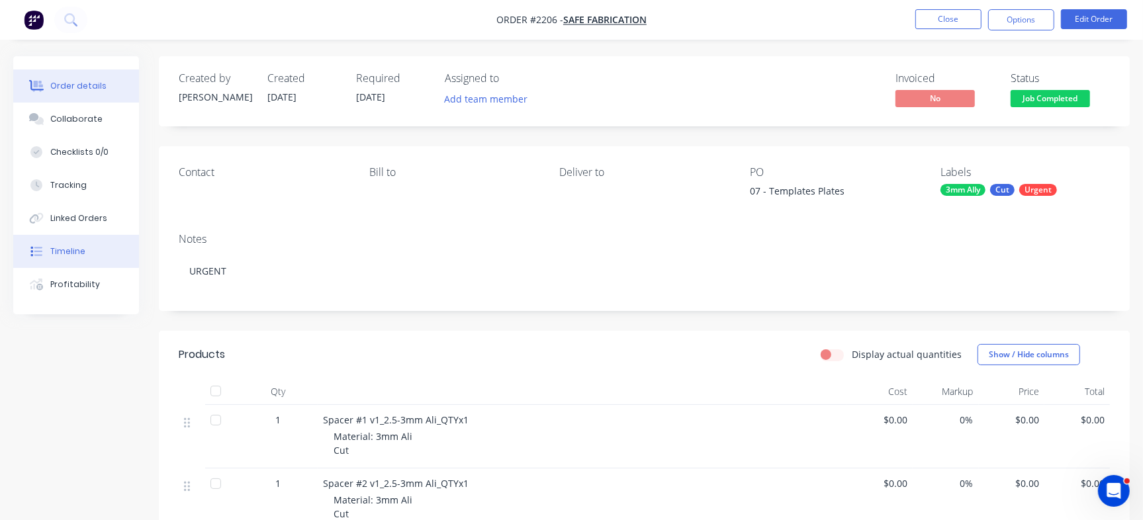
click at [97, 251] on button "Timeline" at bounding box center [76, 251] width 126 height 33
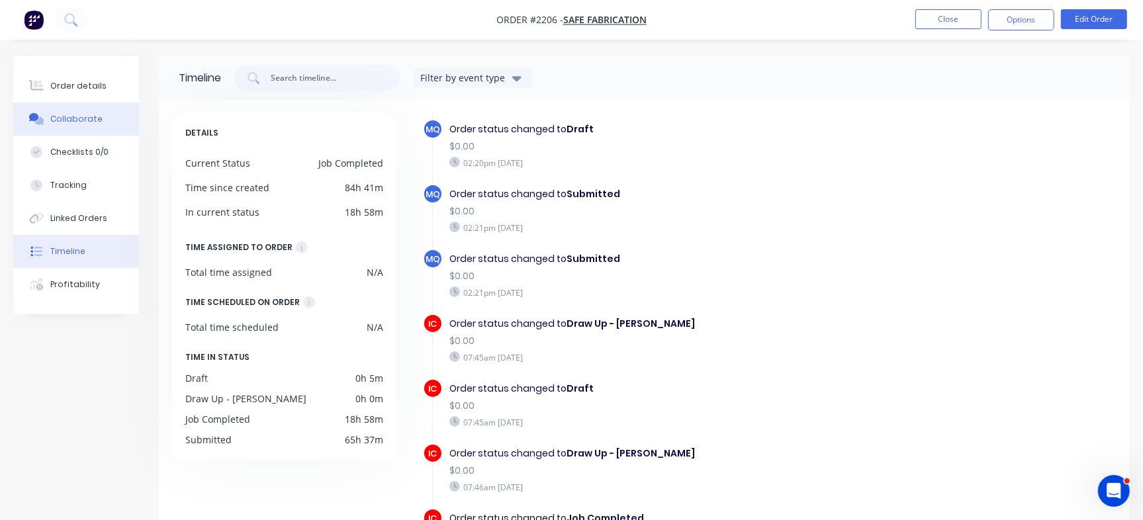
click at [73, 113] on div "Collaborate" at bounding box center [76, 119] width 52 height 12
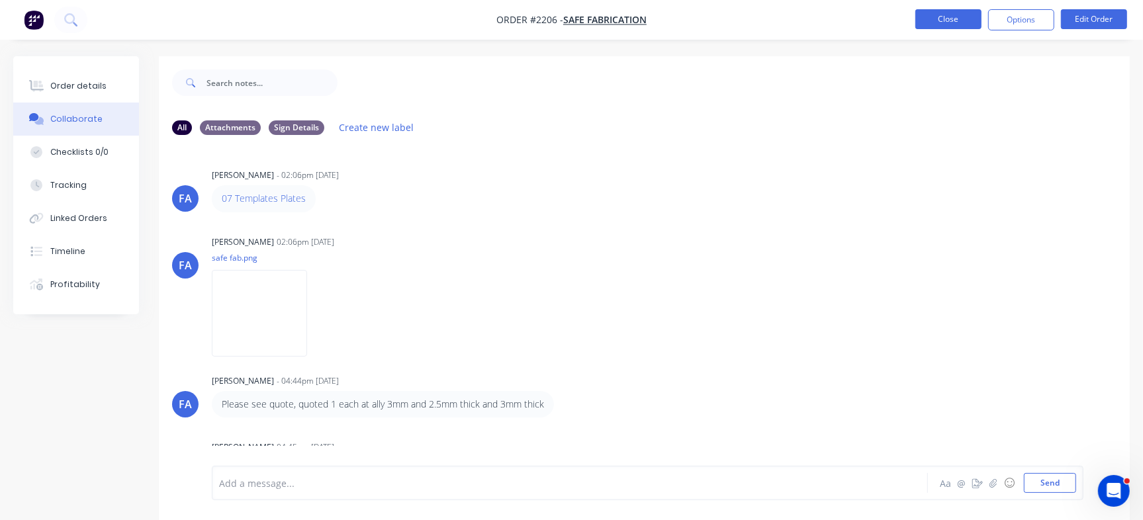
click at [946, 23] on button "Close" at bounding box center [948, 19] width 66 height 20
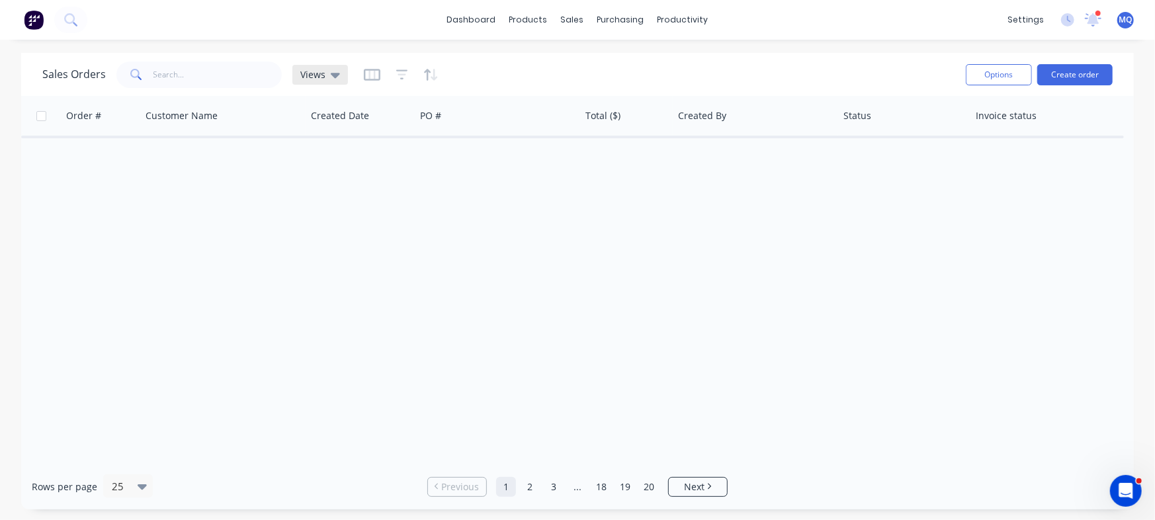
click at [327, 74] on div "Views" at bounding box center [320, 75] width 40 height 12
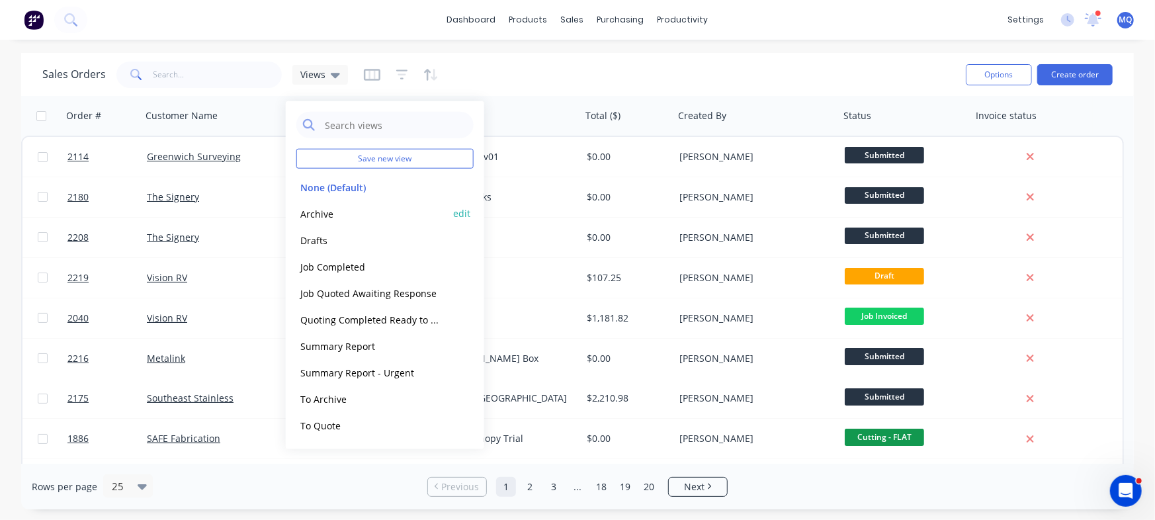
click at [339, 209] on button "Archive" at bounding box center [371, 213] width 151 height 15
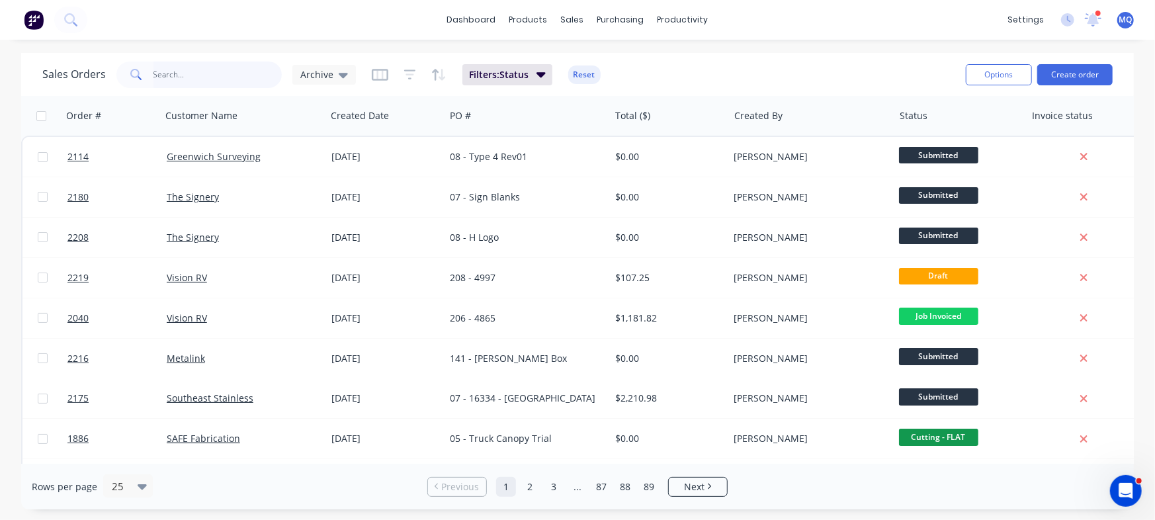
click at [225, 73] on input "text" at bounding box center [217, 75] width 129 height 26
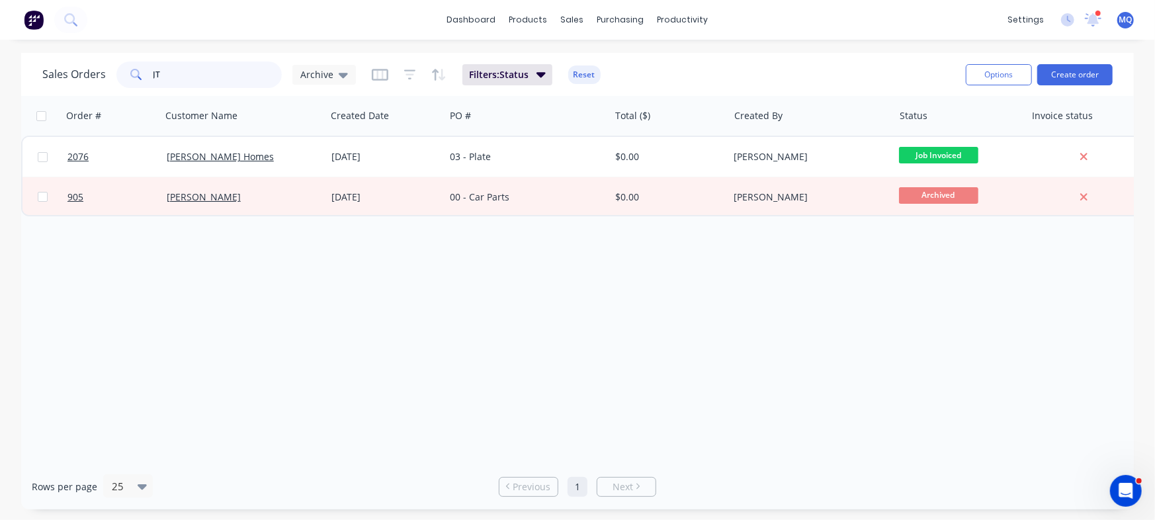
click at [193, 73] on input "JT" at bounding box center [217, 75] width 129 height 26
type input "h"
type input "[PERSON_NAME]"
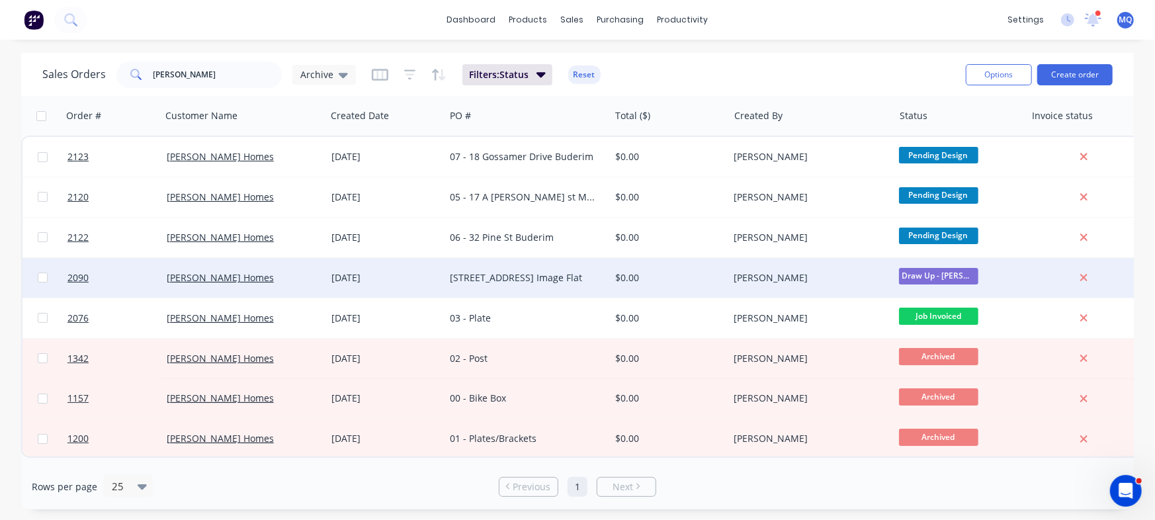
click at [611, 282] on div "$0.00" at bounding box center [669, 278] width 119 height 40
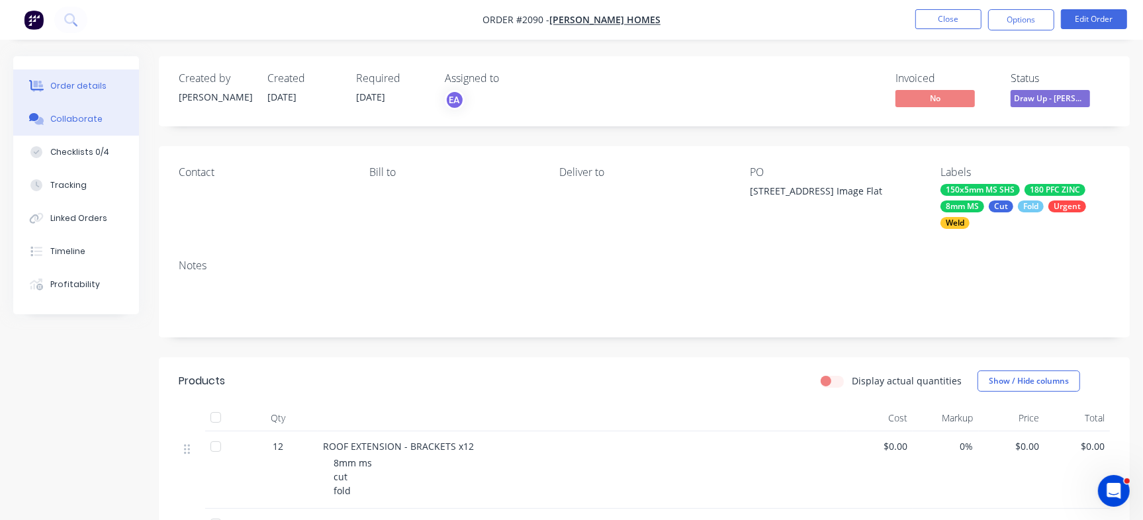
click at [112, 112] on button "Collaborate" at bounding box center [76, 119] width 126 height 33
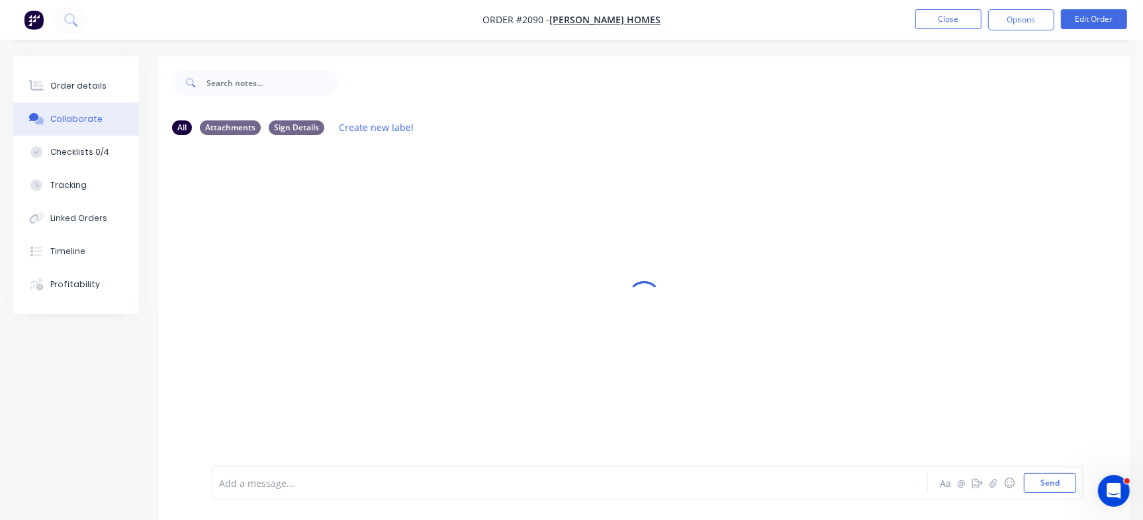
scroll to position [20, 0]
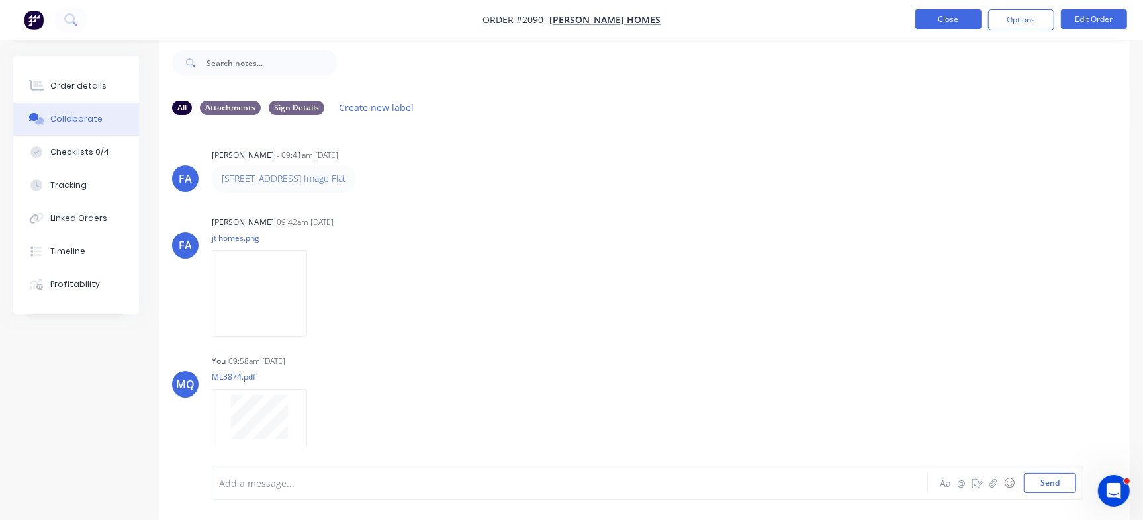
click at [945, 13] on button "Close" at bounding box center [948, 19] width 66 height 20
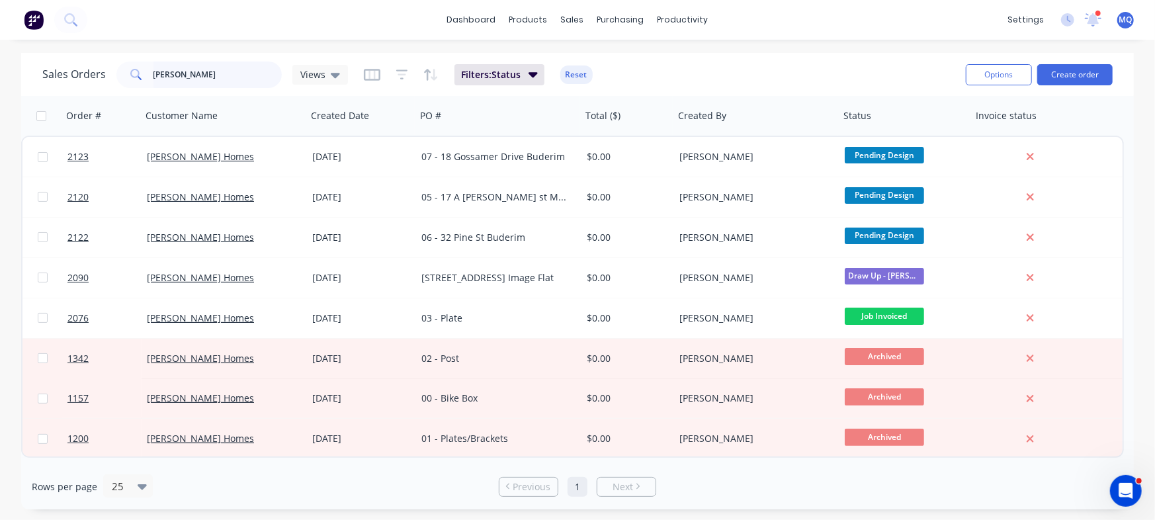
click at [206, 72] on input "[PERSON_NAME]" at bounding box center [217, 75] width 129 height 26
type input "345"
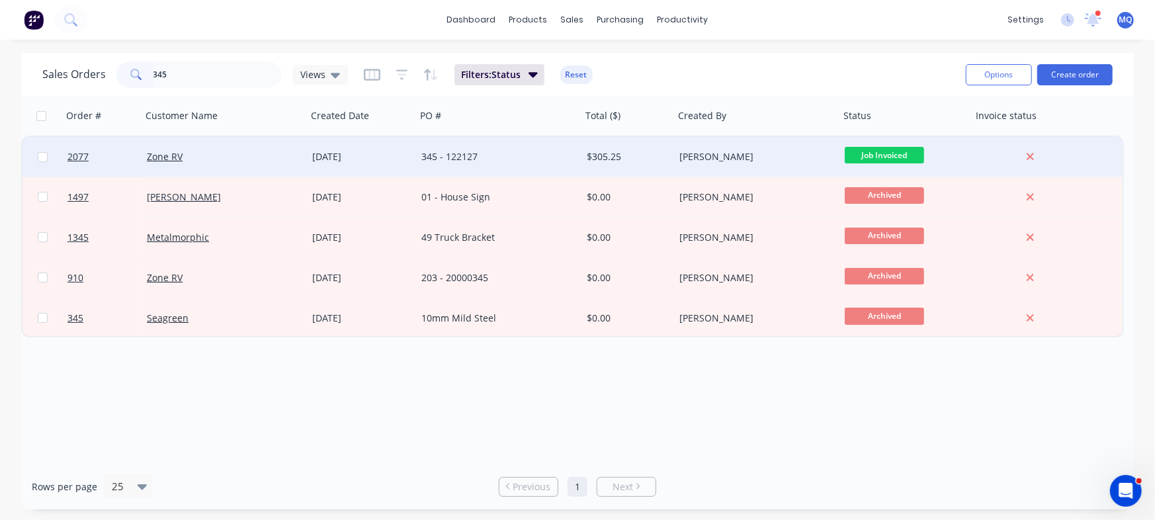
click at [547, 159] on div "345 - 122127" at bounding box center [494, 156] width 147 height 13
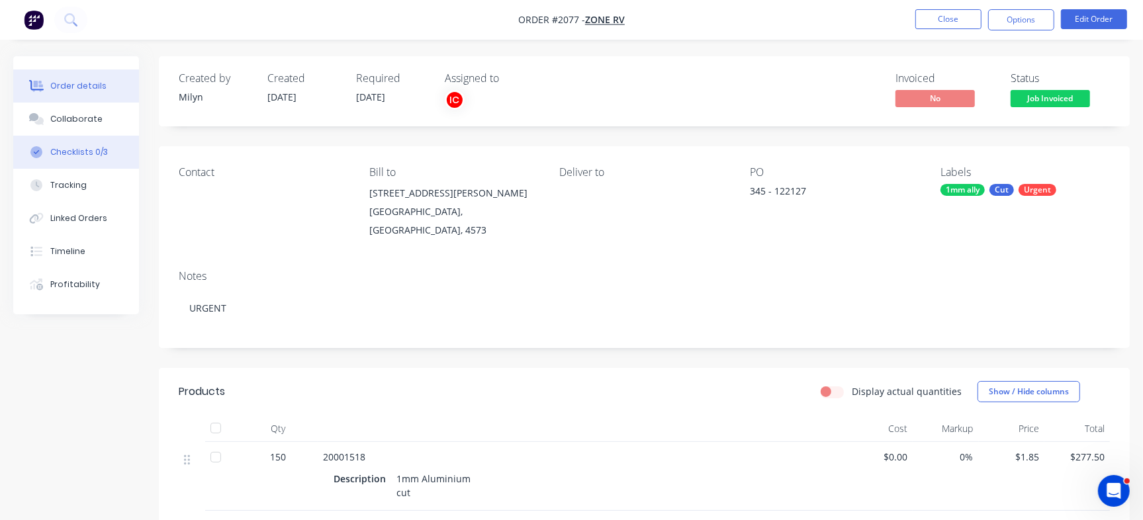
click at [73, 150] on div "Checklists 0/3" at bounding box center [79, 152] width 58 height 12
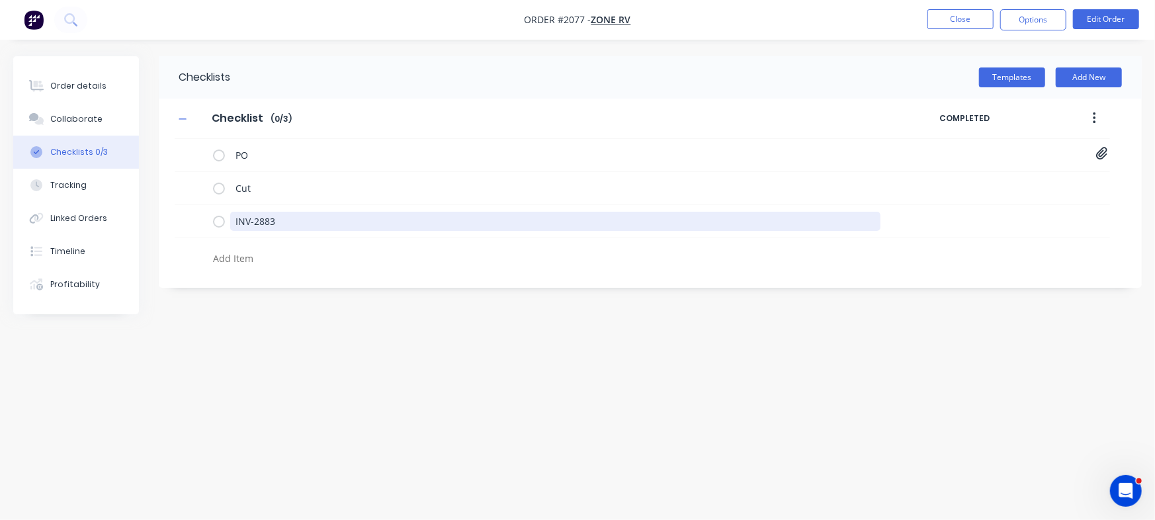
drag, startPoint x: 320, startPoint y: 220, endPoint x: 142, endPoint y: 124, distance: 201.6
click at [72, 191] on div "Order details Collaborate Checklists 0/3 Tracking Linked Orders Timeline Profit…" at bounding box center [577, 234] width 1155 height 357
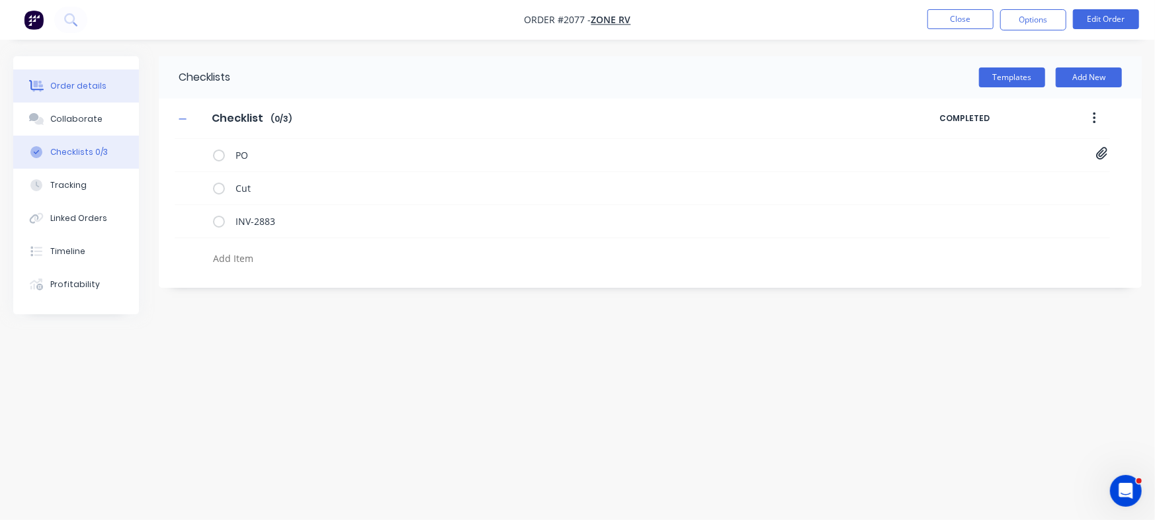
click at [85, 77] on button "Order details" at bounding box center [76, 85] width 126 height 33
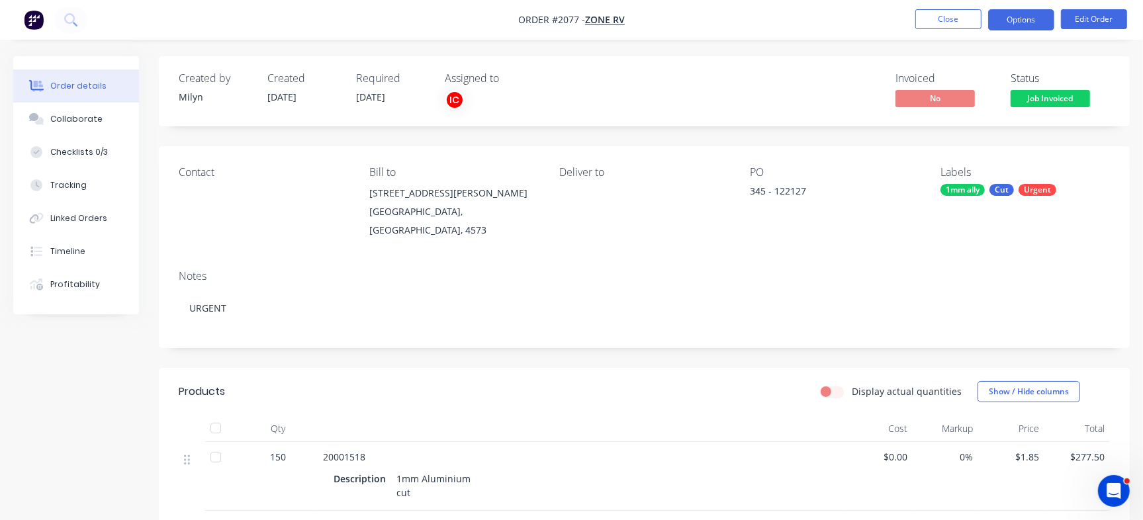
click at [1017, 13] on button "Options" at bounding box center [1021, 19] width 66 height 21
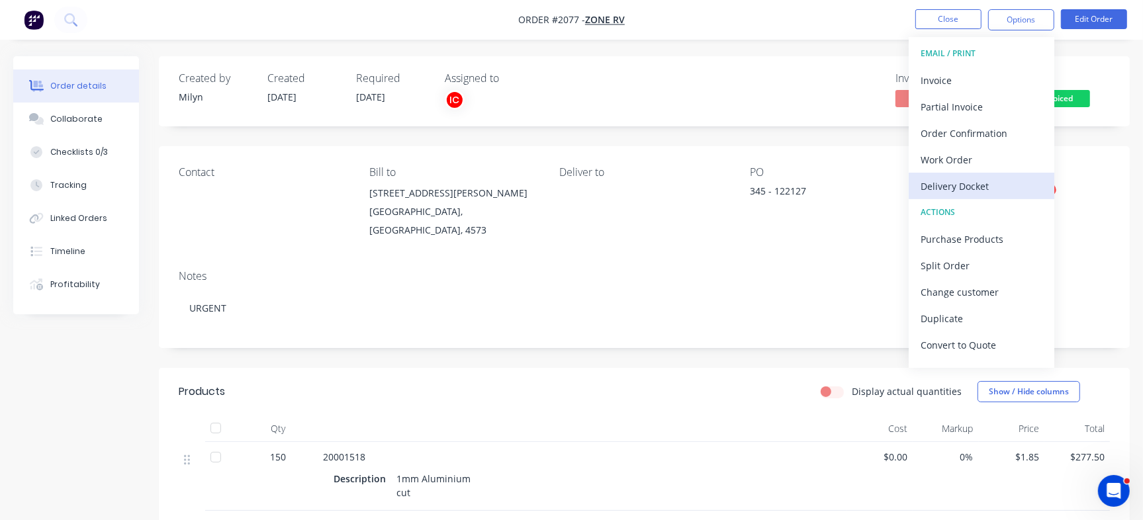
click at [990, 185] on div "Delivery Docket" at bounding box center [981, 186] width 122 height 19
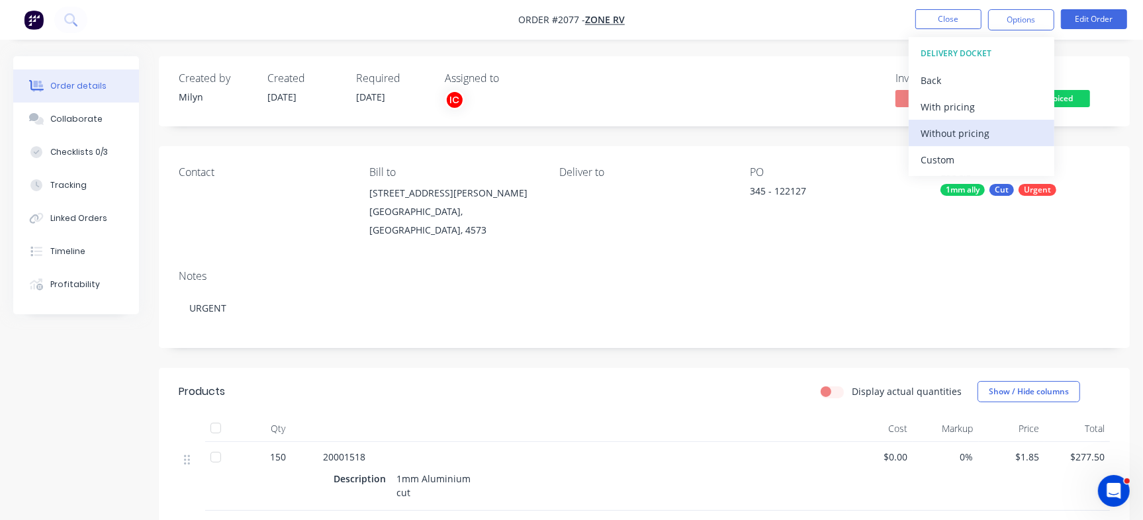
click at [959, 133] on div "Without pricing" at bounding box center [981, 133] width 122 height 19
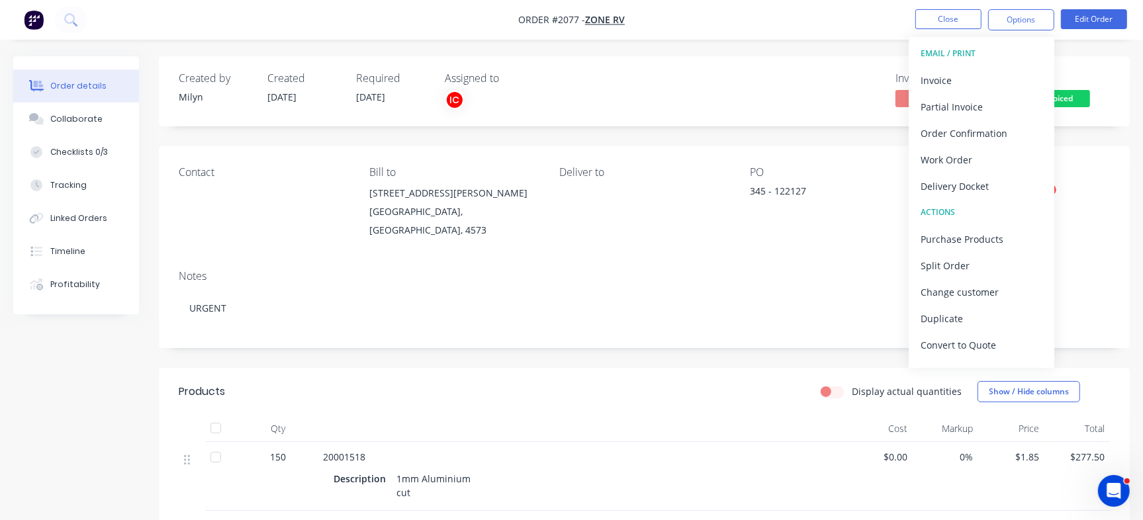
click at [711, 17] on nav "Order #2077 - Zone RV Close Options EMAIL / PRINT Invoice Partial Invoice Order…" at bounding box center [571, 20] width 1143 height 40
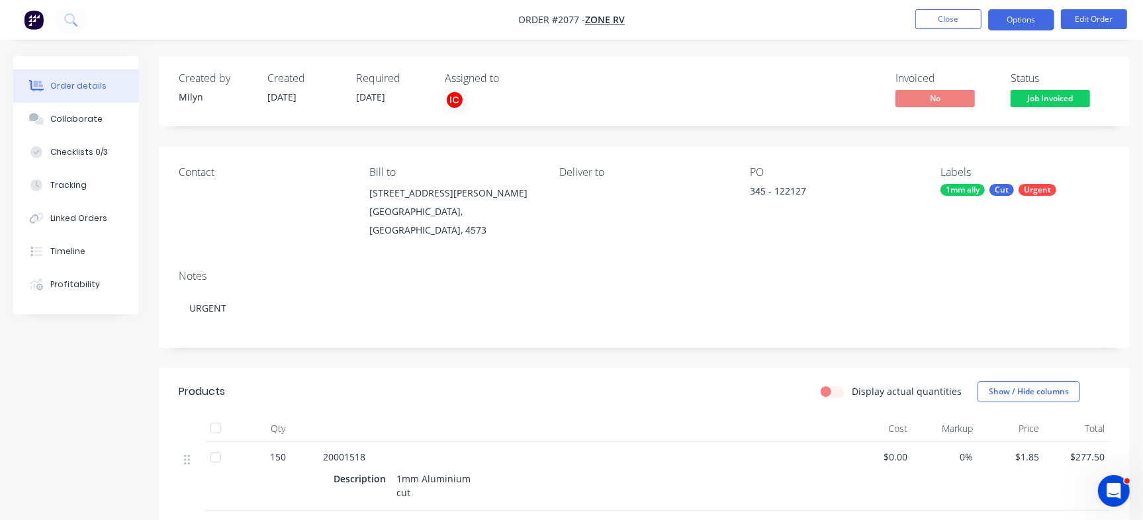
click at [1007, 17] on button "Options" at bounding box center [1021, 19] width 66 height 21
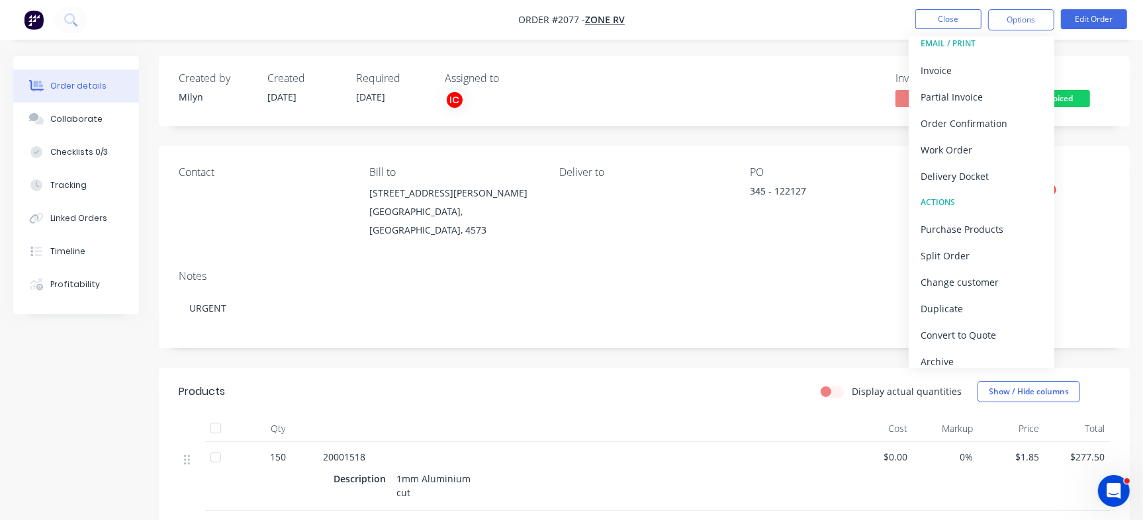
scroll to position [20, 0]
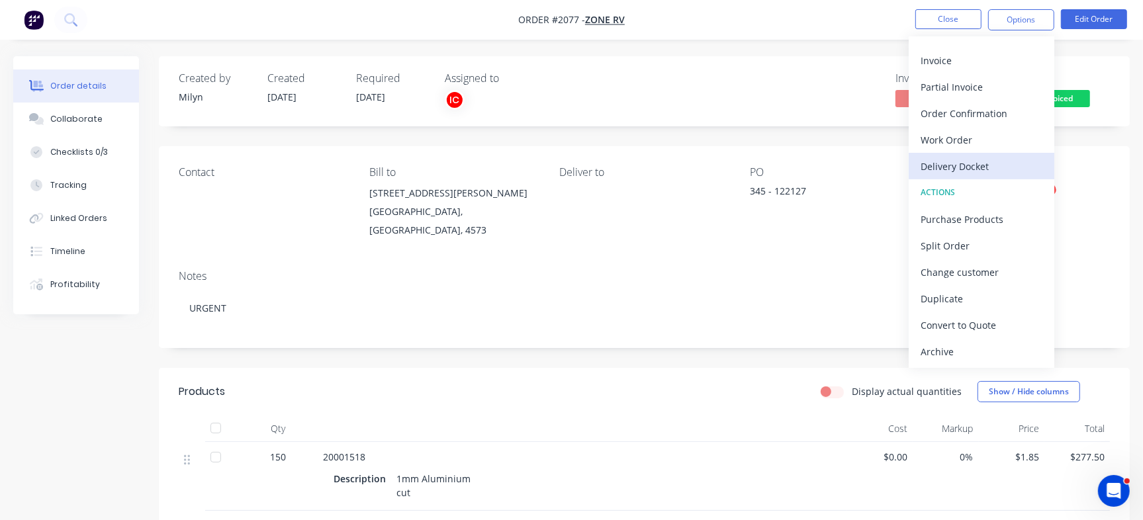
click at [1006, 164] on div "Delivery Docket" at bounding box center [981, 166] width 122 height 19
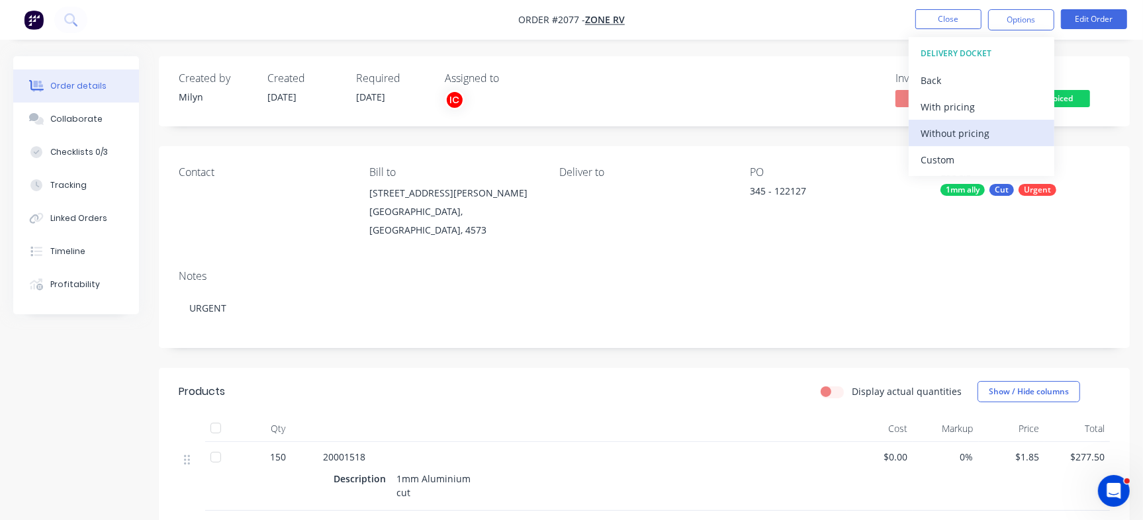
click at [959, 136] on div "Without pricing" at bounding box center [981, 133] width 122 height 19
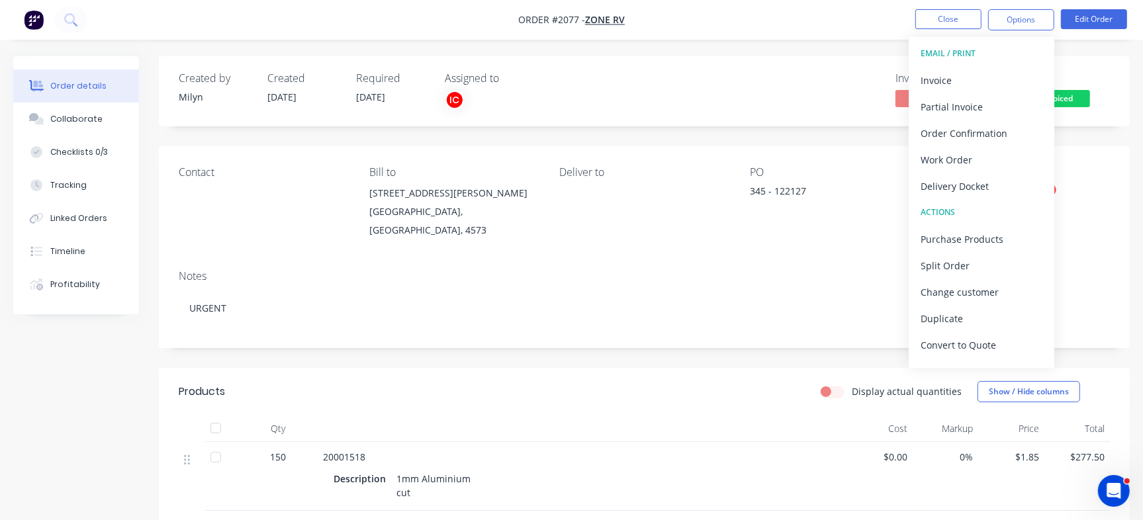
click at [973, 183] on div "Delivery Docket" at bounding box center [981, 186] width 122 height 19
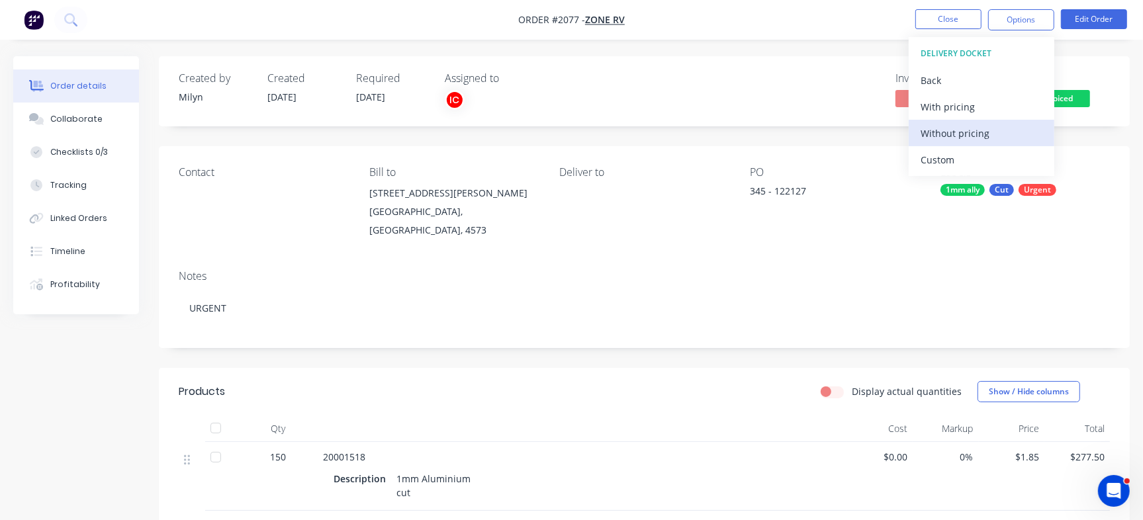
click at [939, 132] on div "Without pricing" at bounding box center [981, 133] width 122 height 19
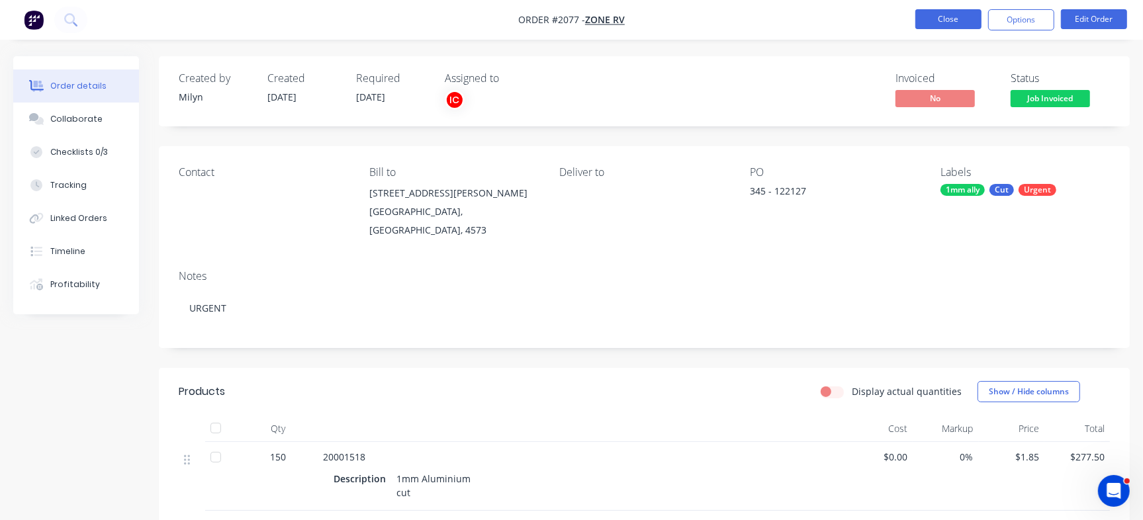
click at [955, 23] on button "Close" at bounding box center [948, 19] width 66 height 20
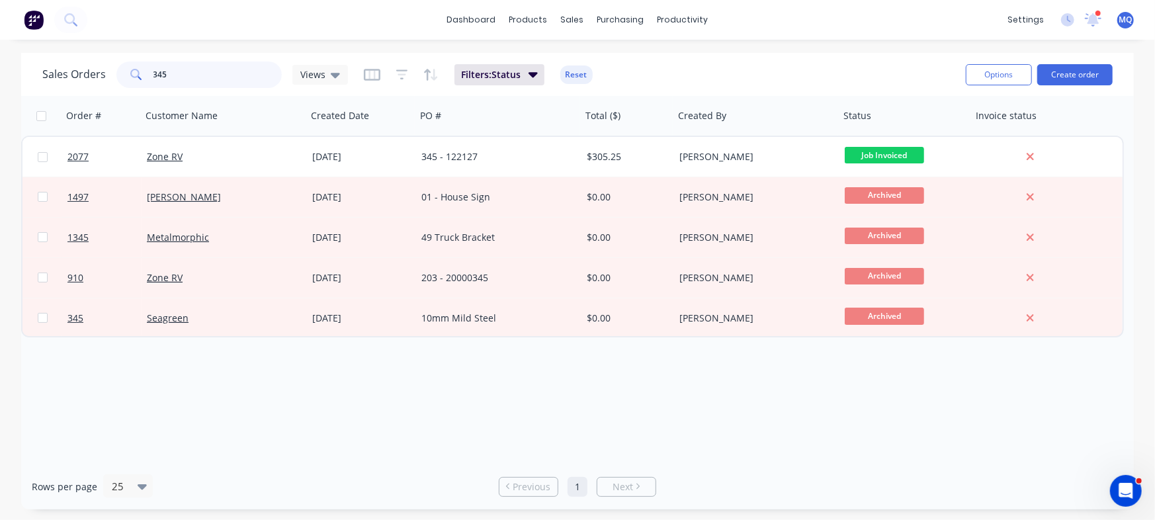
click at [236, 75] on input "345" at bounding box center [217, 75] width 129 height 26
type input "122056"
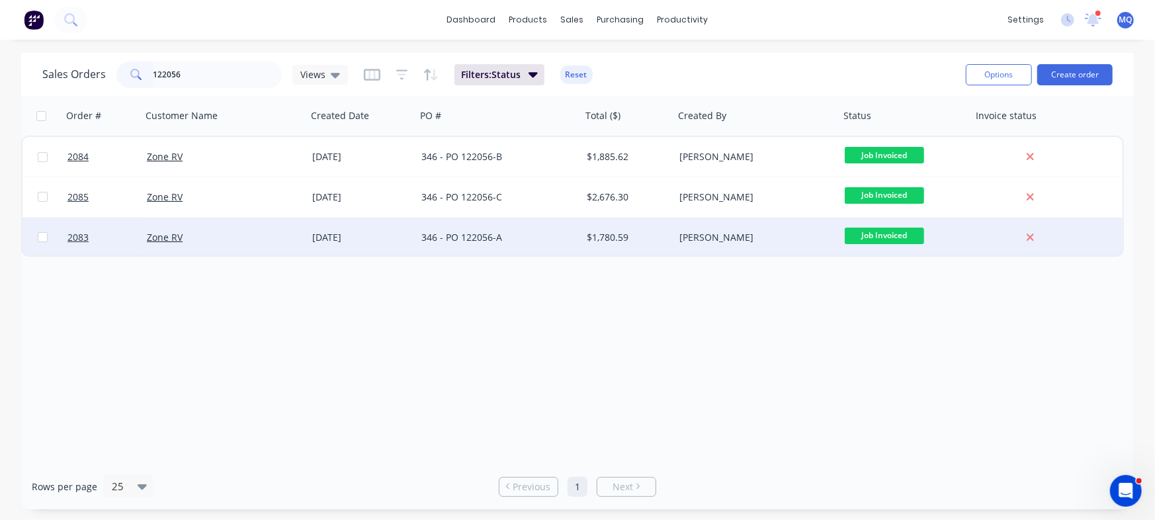
click at [509, 240] on div "346 - PO 122056-A" at bounding box center [494, 237] width 147 height 13
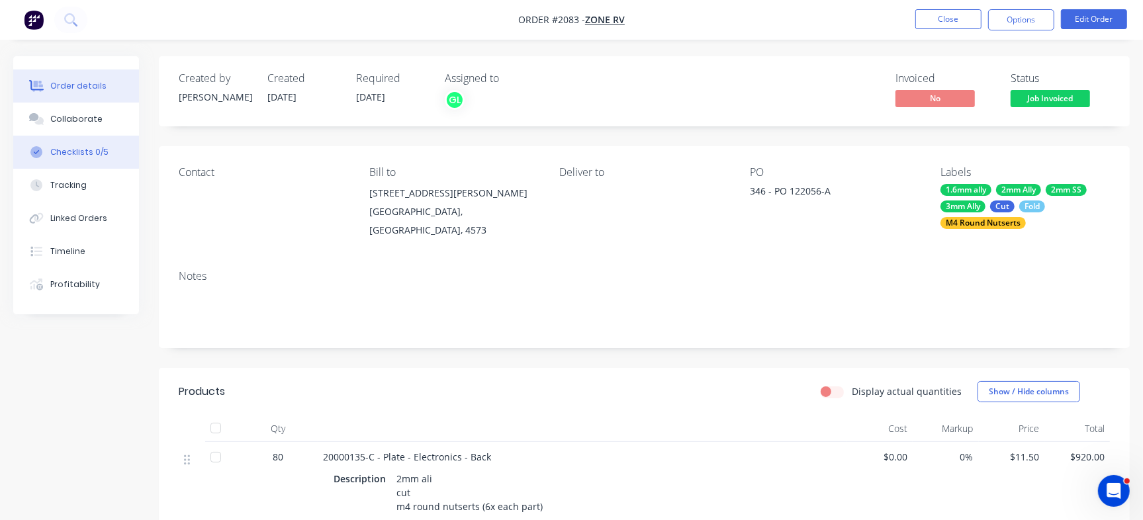
click at [103, 157] on div "Checklists 0/5" at bounding box center [79, 152] width 58 height 12
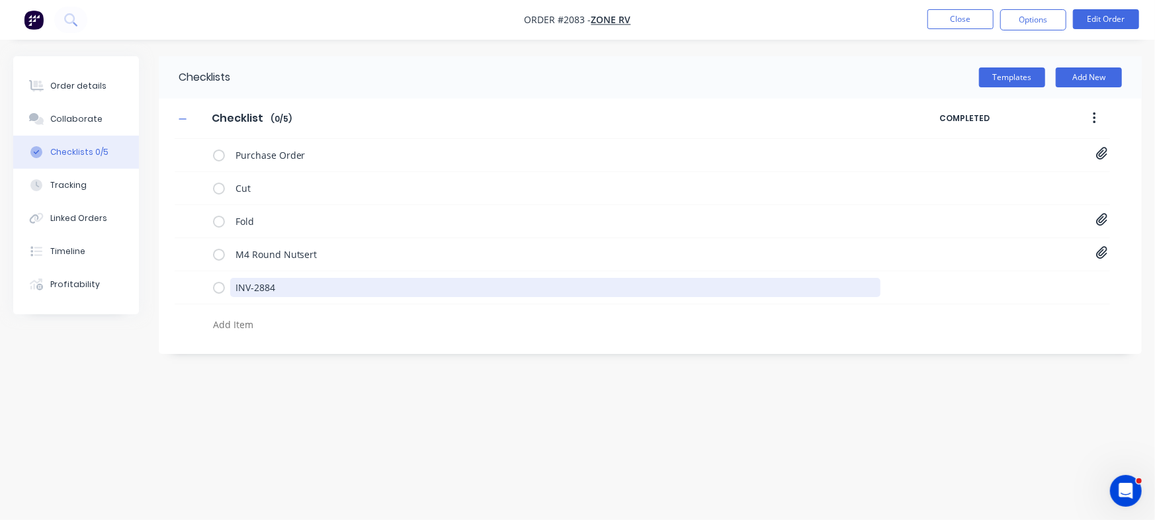
click at [85, 253] on div "Order details Collaborate Checklists 0/5 Tracking Linked Orders Timeline Profit…" at bounding box center [577, 234] width 1155 height 357
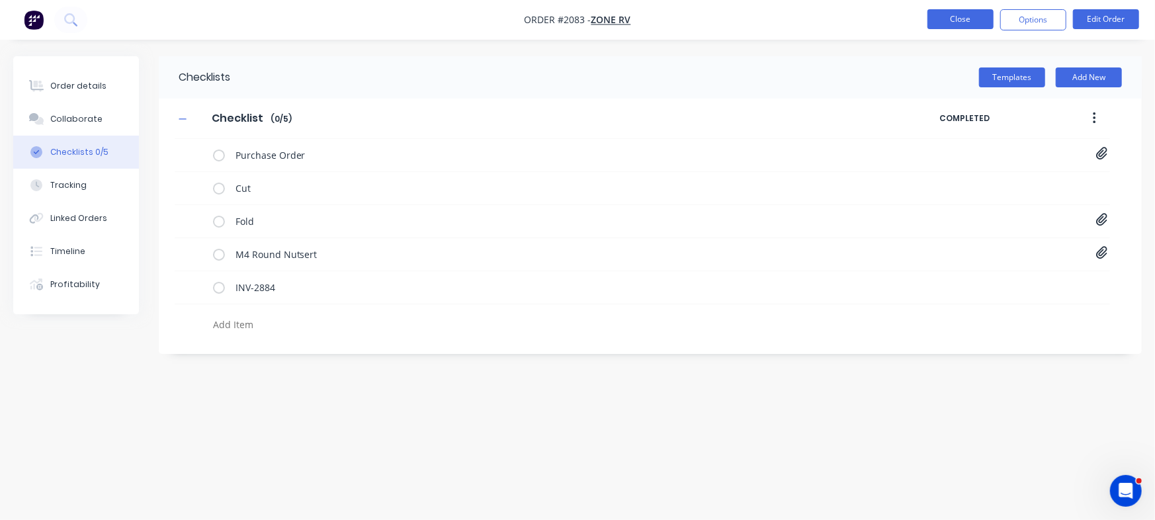
click at [965, 13] on button "Close" at bounding box center [961, 19] width 66 height 20
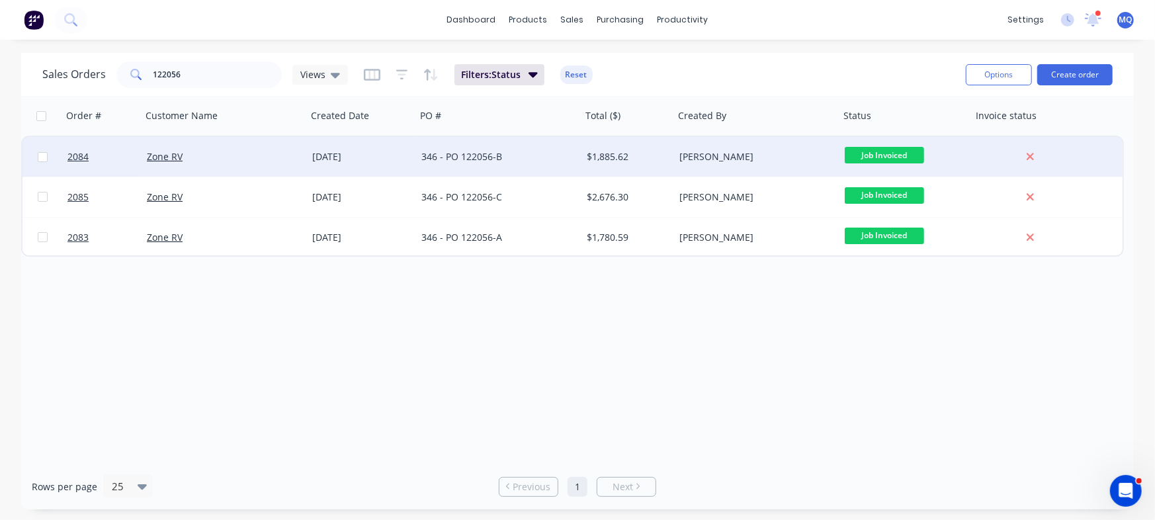
click at [484, 157] on div "346 - PO 122056-B" at bounding box center [494, 156] width 147 height 13
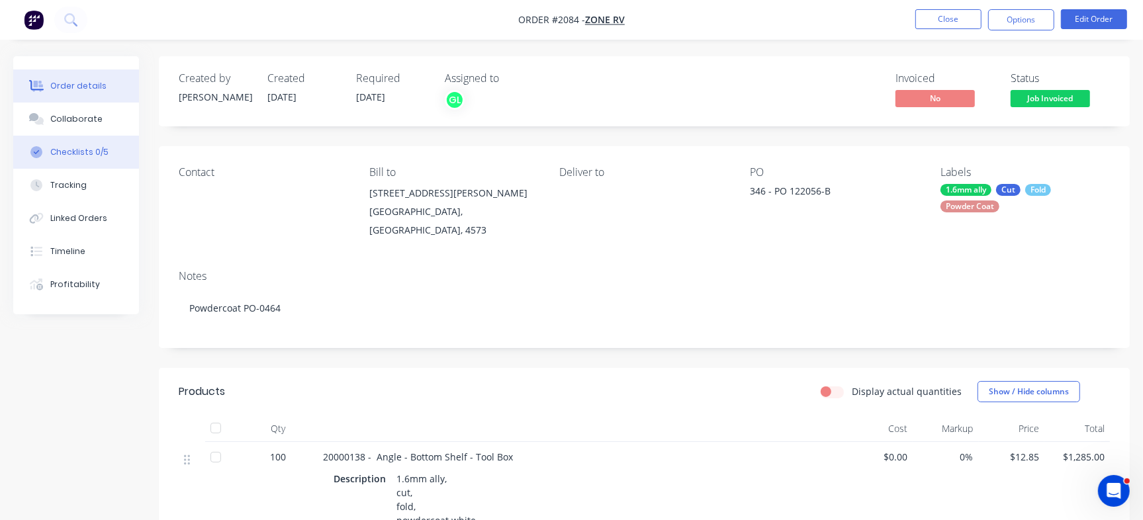
click at [118, 155] on button "Checklists 0/5" at bounding box center [76, 152] width 126 height 33
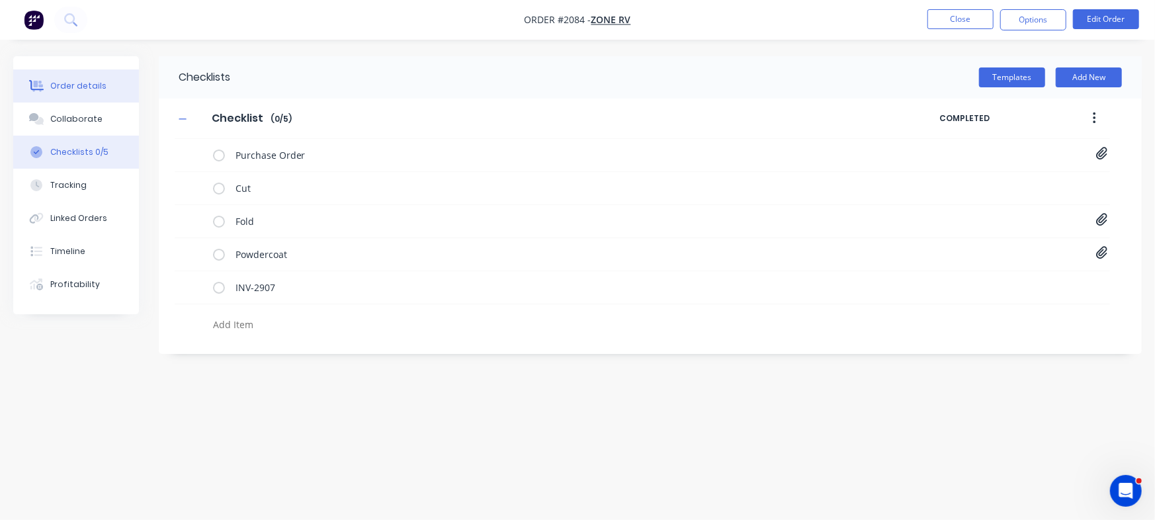
click at [106, 85] on button "Order details" at bounding box center [76, 85] width 126 height 33
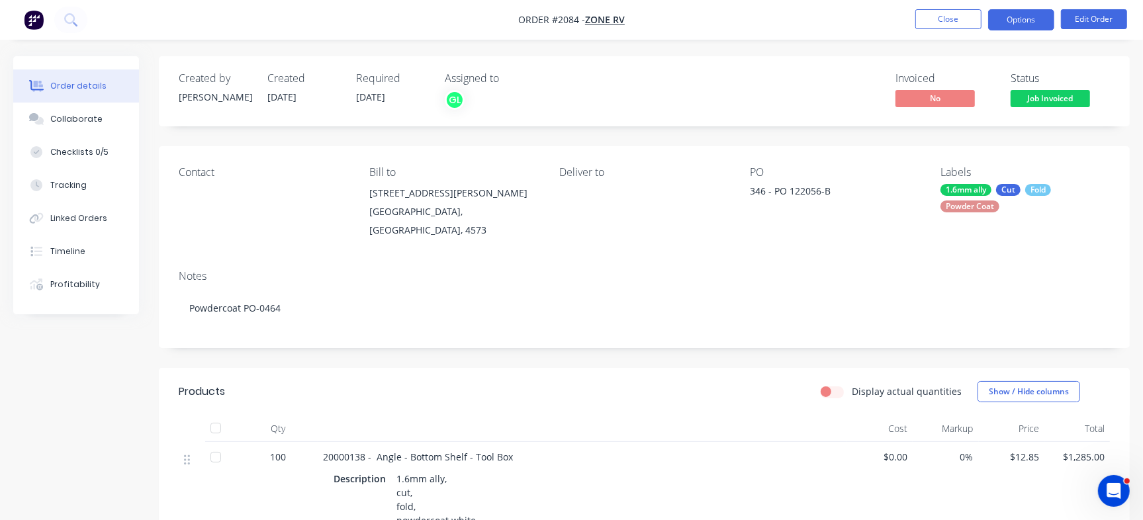
click at [1015, 21] on button "Options" at bounding box center [1021, 19] width 66 height 21
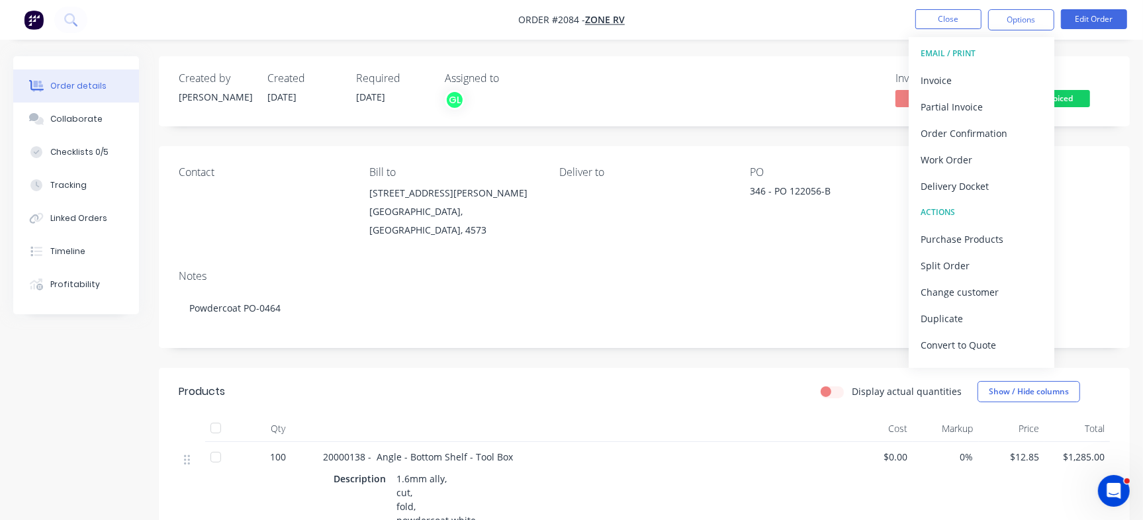
click at [957, 185] on div "Delivery Docket" at bounding box center [981, 186] width 122 height 19
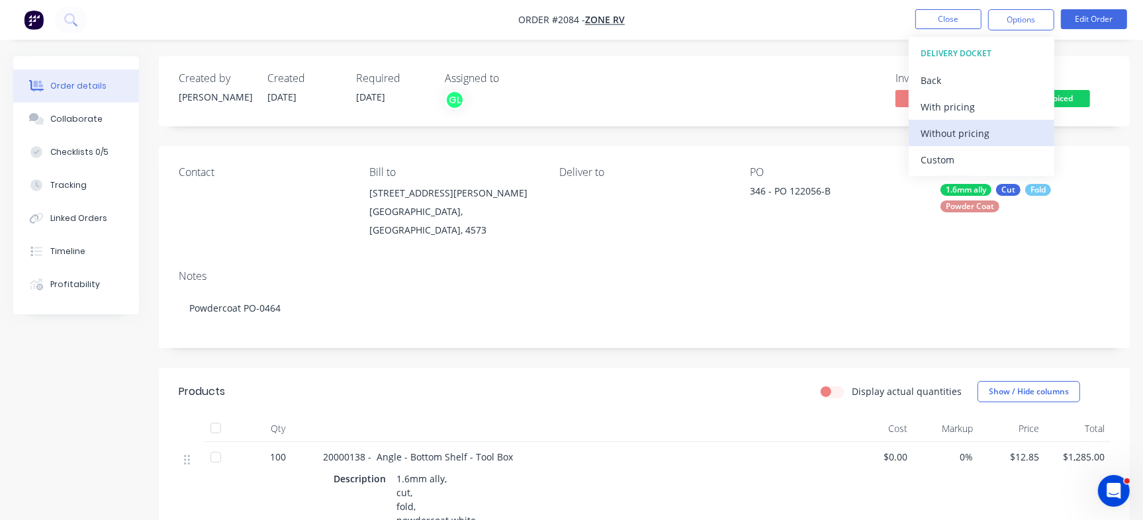
click at [978, 132] on div "Without pricing" at bounding box center [981, 133] width 122 height 19
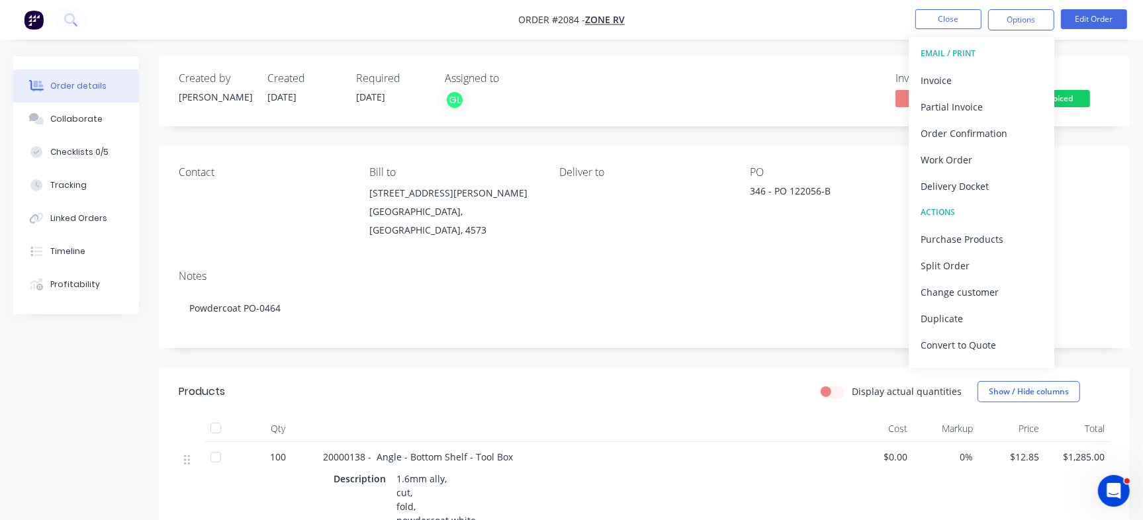
click at [791, 70] on div "Created by [PERSON_NAME] Created [DATE] Required [DATE] Assigned to GL Invoiced…" at bounding box center [644, 91] width 971 height 70
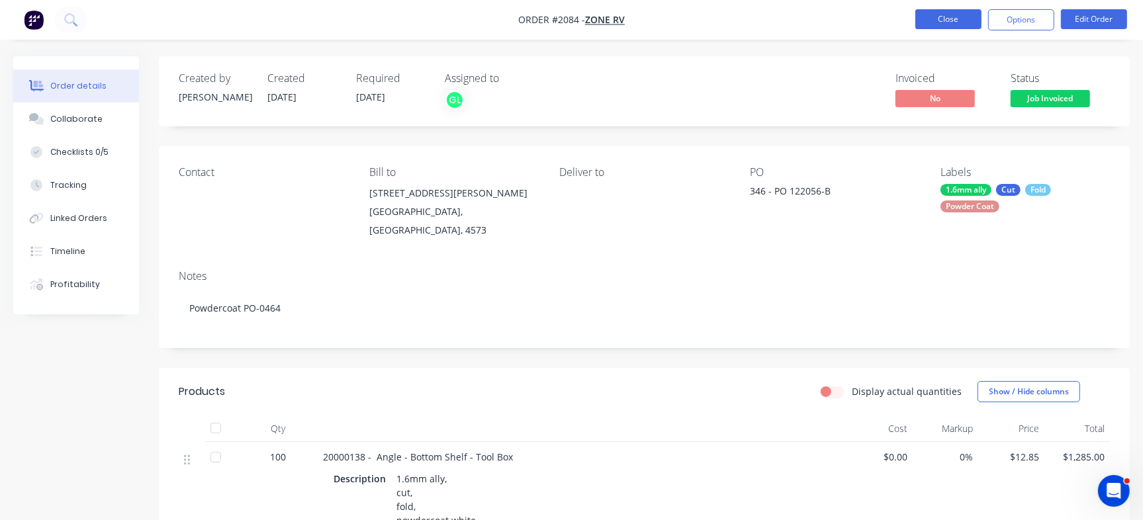
click at [935, 15] on button "Close" at bounding box center [948, 19] width 66 height 20
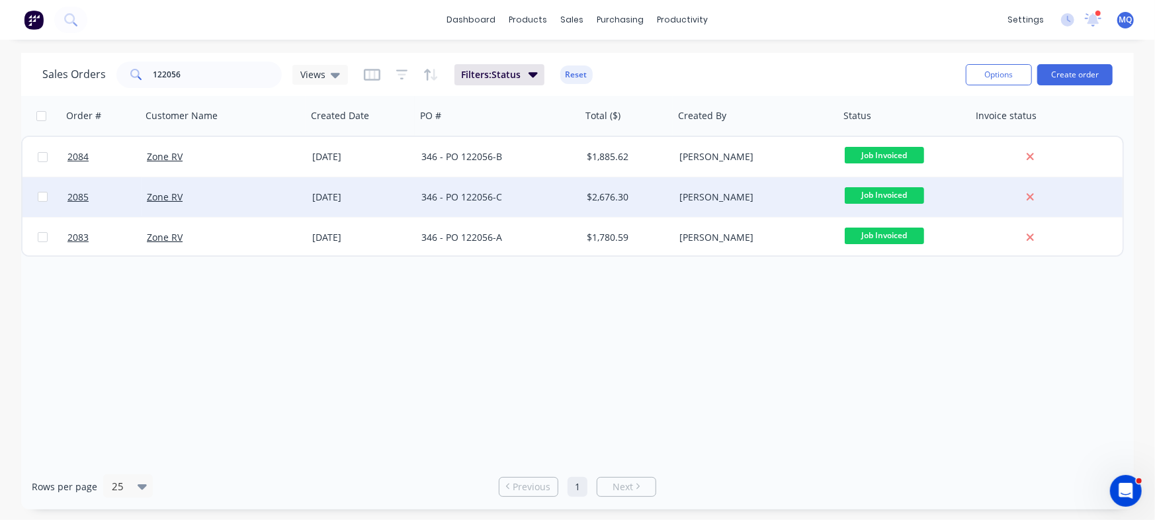
click at [457, 203] on div "346 - PO 122056-C" at bounding box center [494, 197] width 147 height 13
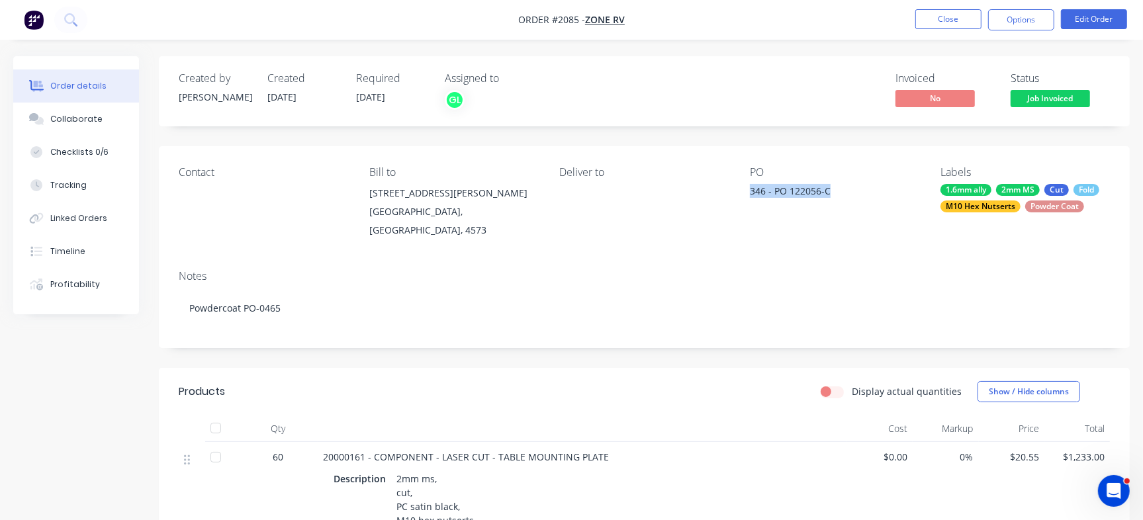
drag, startPoint x: 744, startPoint y: 190, endPoint x: 839, endPoint y: 190, distance: 95.3
click at [839, 190] on div "Contact Bill to [STREET_ADDRESS][PERSON_NAME] Deliver to PO 346 - PO 122056-C L…" at bounding box center [644, 202] width 971 height 113
copy div "346 - PO 122056-C"
click at [1033, 18] on button "Options" at bounding box center [1021, 19] width 66 height 21
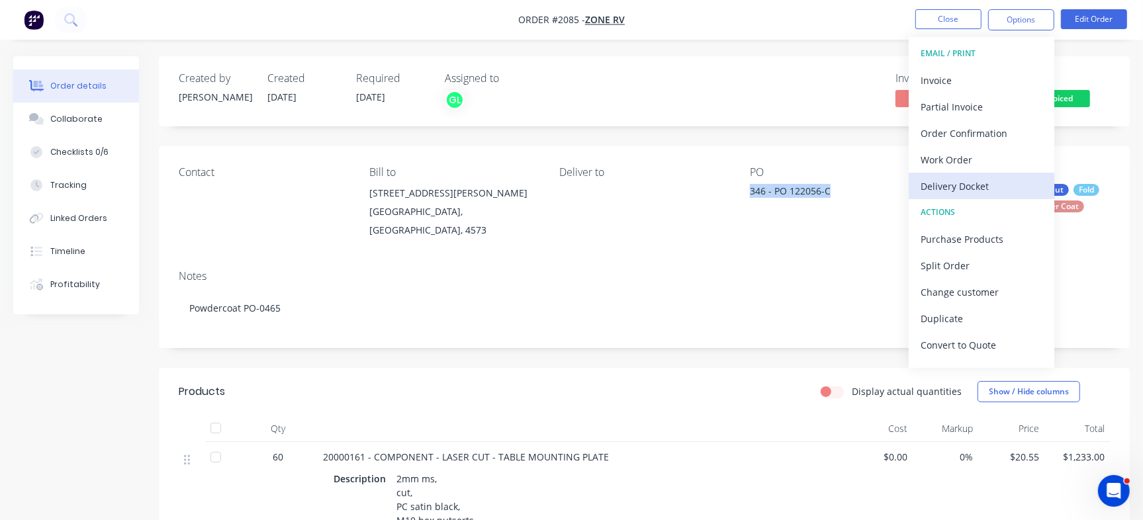
click at [1004, 179] on div "Delivery Docket" at bounding box center [981, 186] width 122 height 19
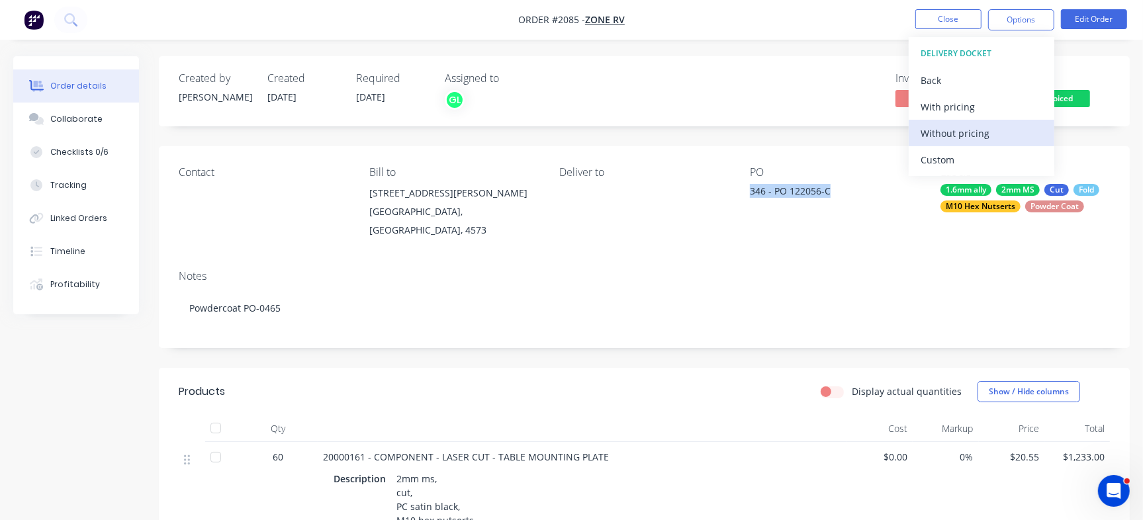
click at [955, 141] on div "Without pricing" at bounding box center [981, 133] width 122 height 19
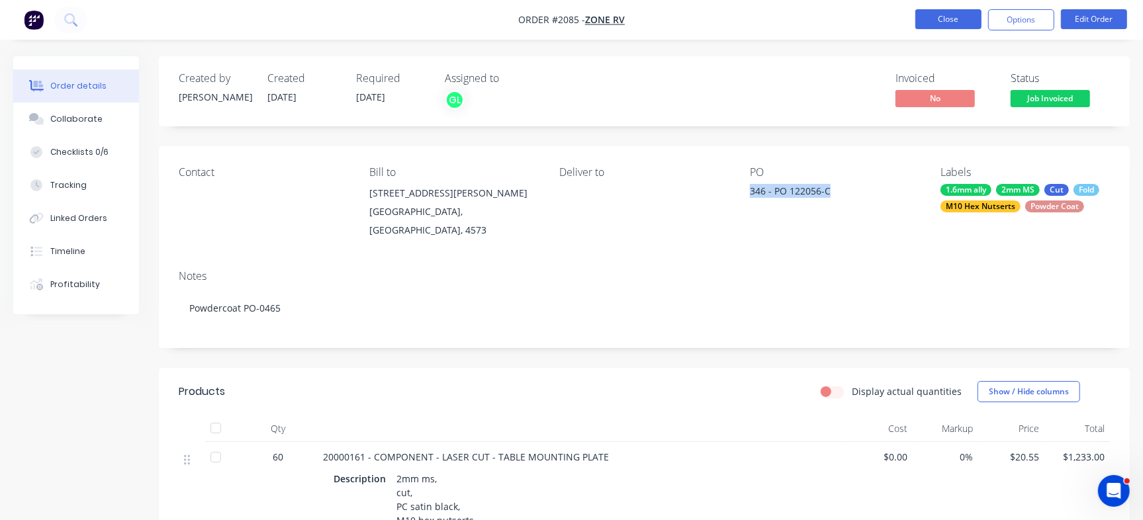
click at [947, 17] on button "Close" at bounding box center [948, 19] width 66 height 20
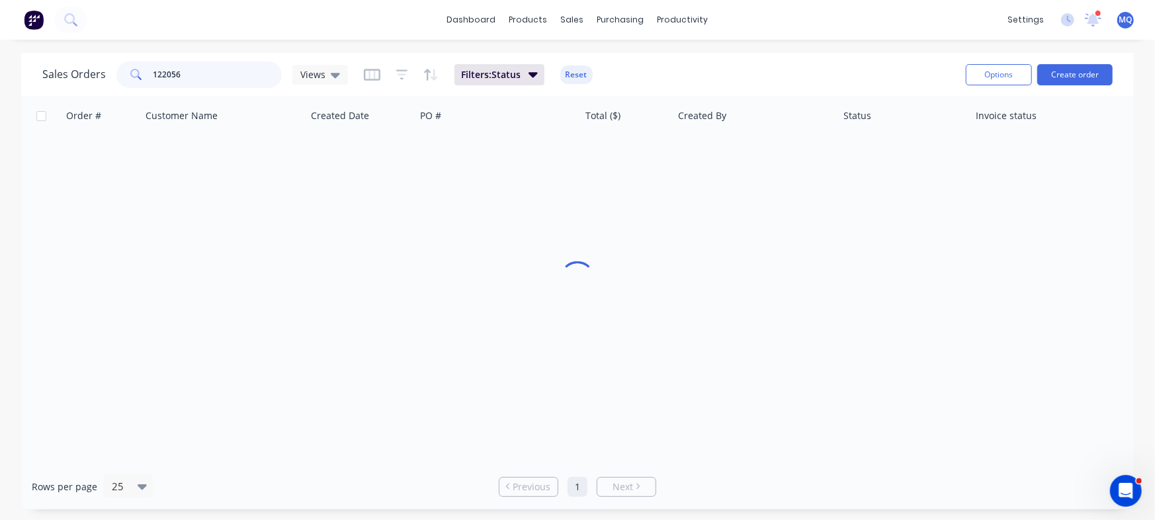
click at [194, 73] on input "122056" at bounding box center [217, 75] width 129 height 26
drag, startPoint x: 193, startPoint y: 74, endPoint x: 126, endPoint y: 70, distance: 67.6
click at [126, 70] on div "122056" at bounding box center [198, 75] width 165 height 26
type input "121138"
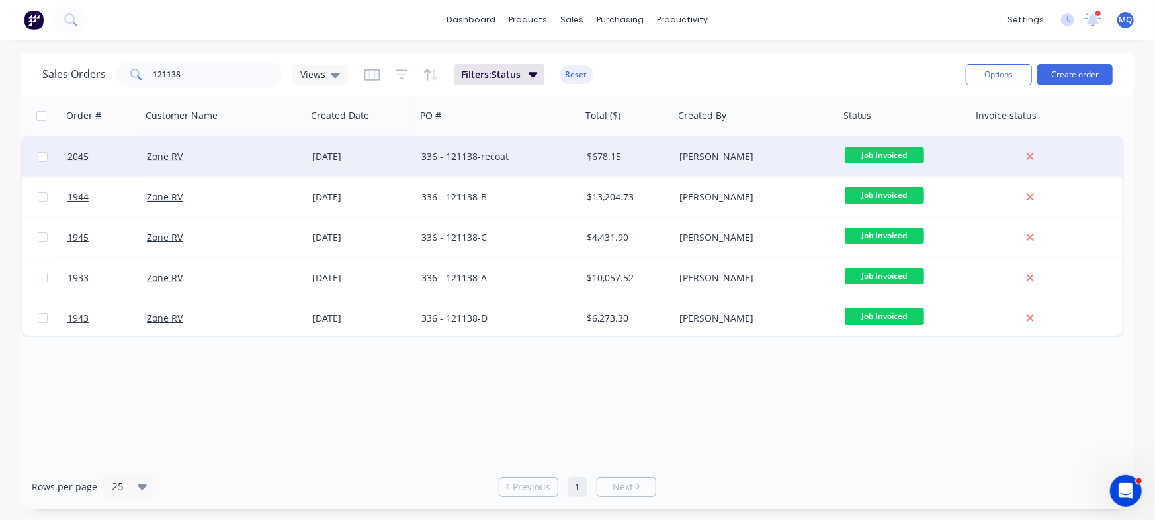
click at [402, 150] on div "[DATE]" at bounding box center [361, 157] width 109 height 40
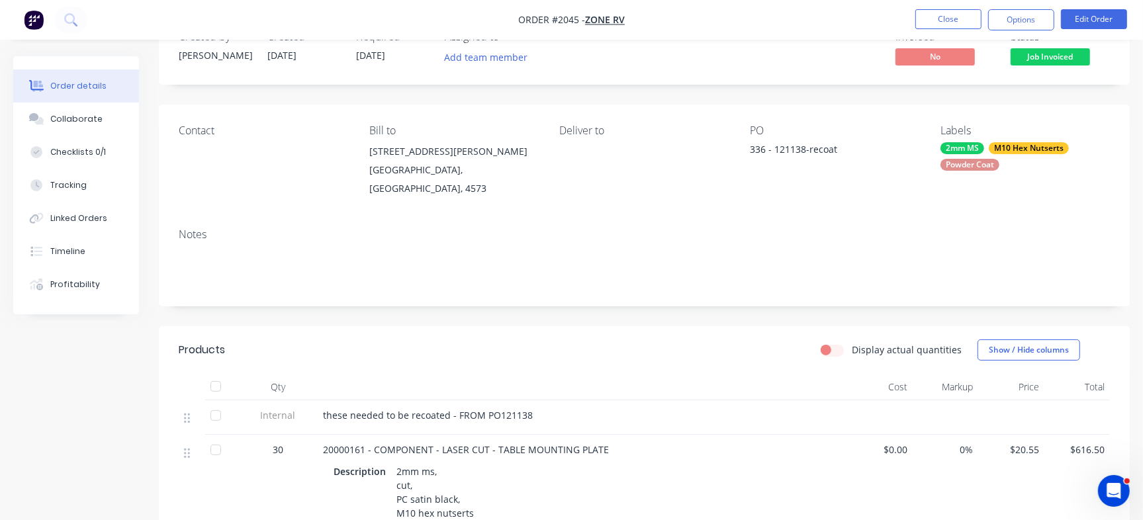
scroll to position [52, 0]
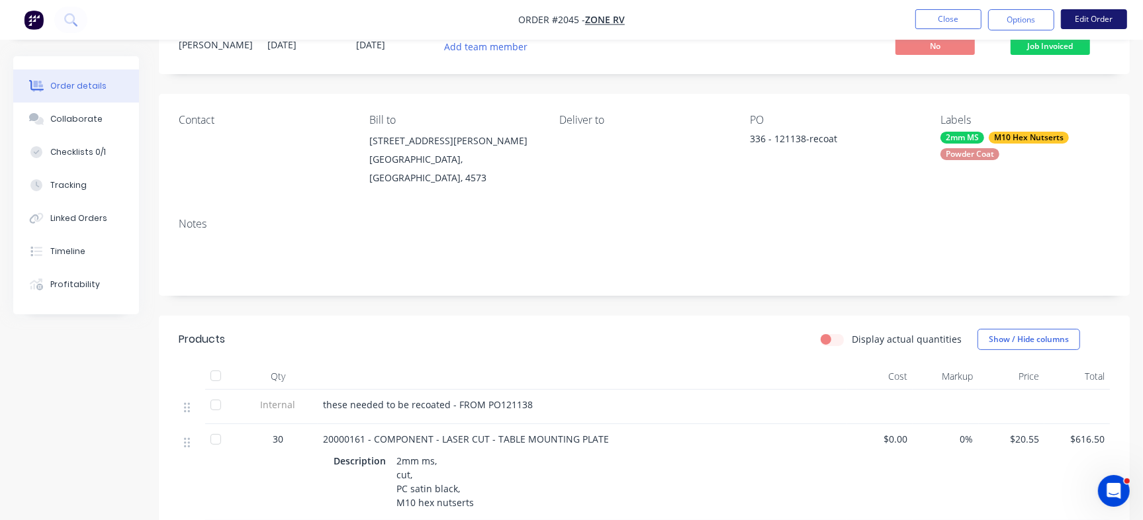
click at [1115, 28] on button "Edit Order" at bounding box center [1094, 19] width 66 height 20
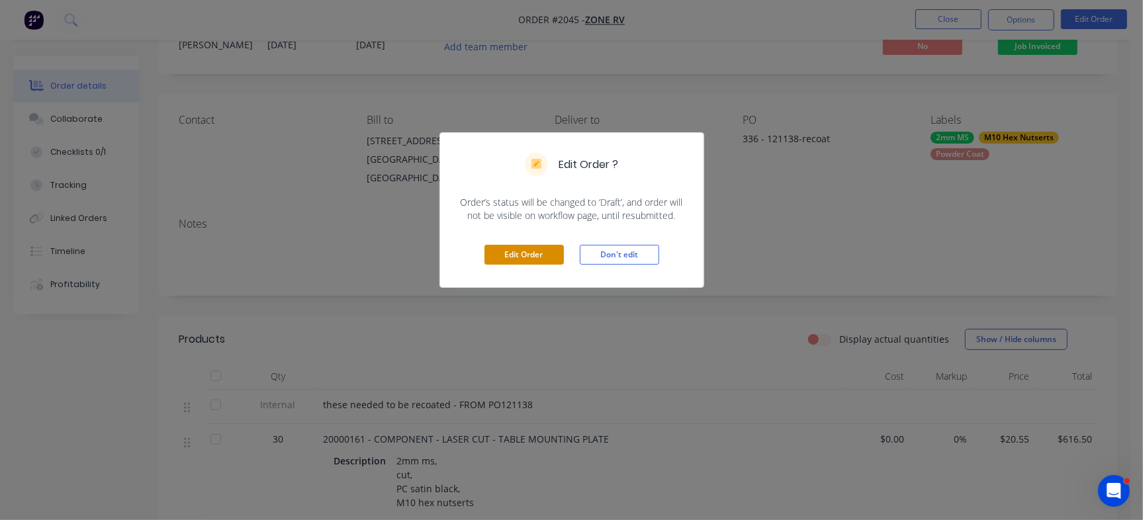
click at [532, 262] on button "Edit Order" at bounding box center [523, 255] width 79 height 20
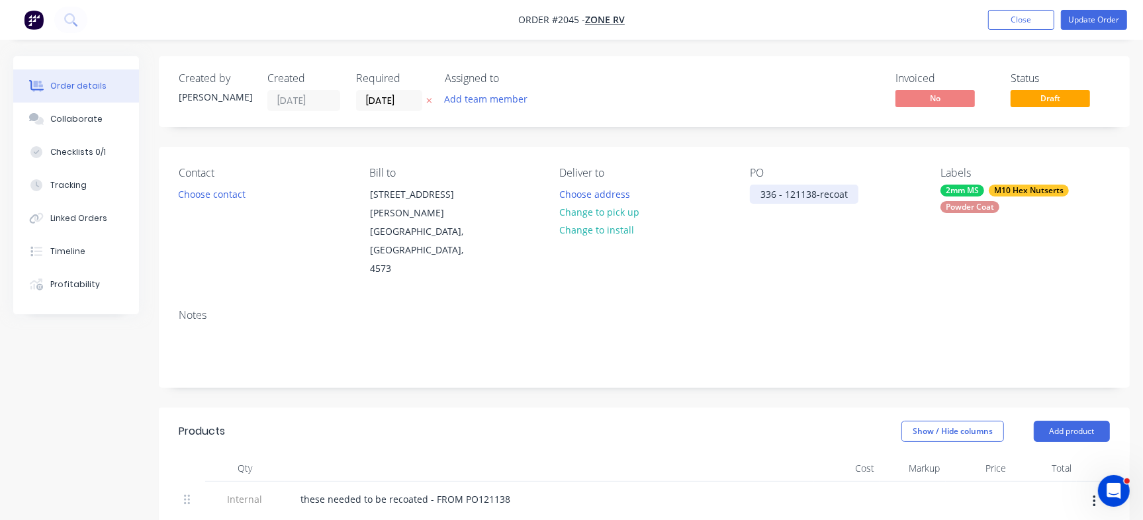
click at [832, 189] on div "336 - 121138-recoat" at bounding box center [804, 194] width 109 height 19
click at [870, 245] on div "Contact Choose contact [PERSON_NAME] to [STREET_ADDRESS][PERSON_NAME] Deliver t…" at bounding box center [644, 223] width 971 height 152
click at [1083, 22] on button "Update Order" at bounding box center [1094, 20] width 66 height 20
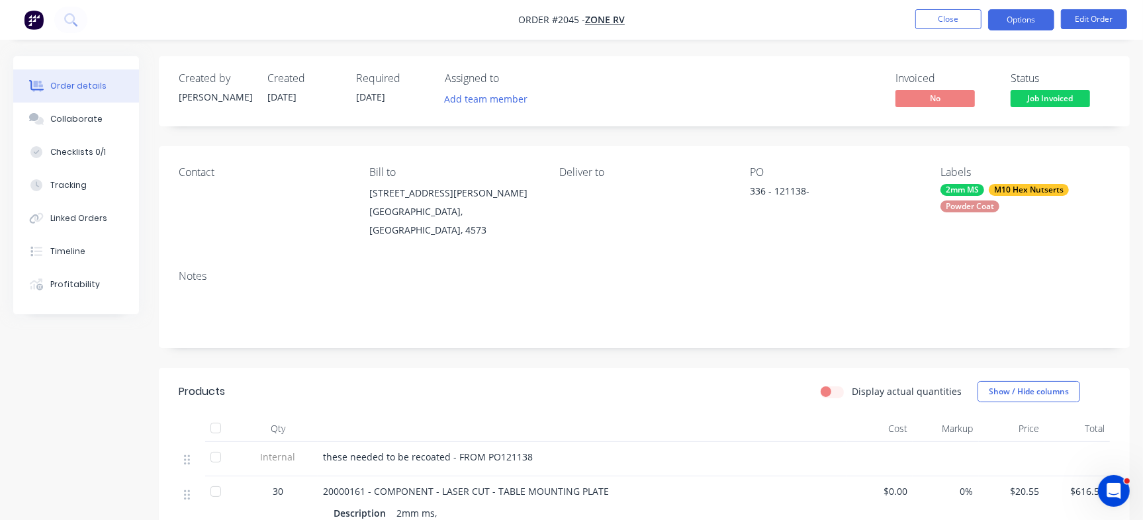
click at [1024, 21] on button "Options" at bounding box center [1021, 19] width 66 height 21
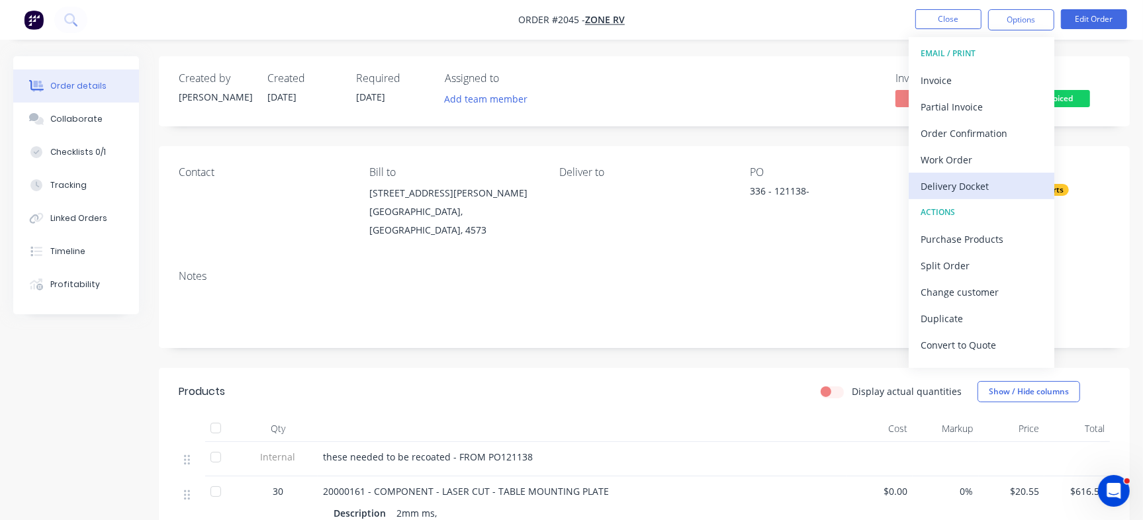
click at [966, 189] on div "Delivery Docket" at bounding box center [981, 186] width 122 height 19
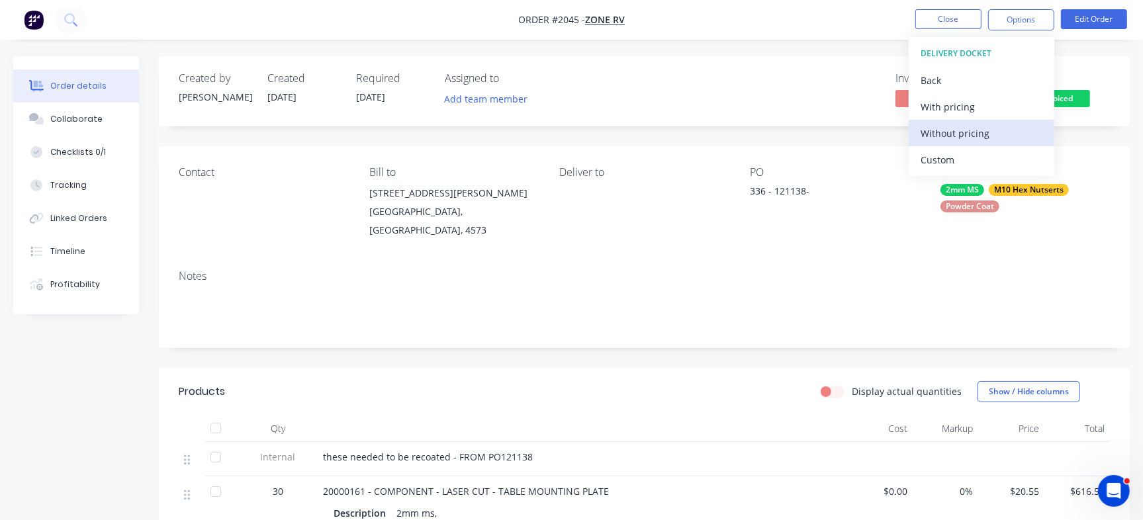
click at [957, 126] on div "Without pricing" at bounding box center [981, 133] width 122 height 19
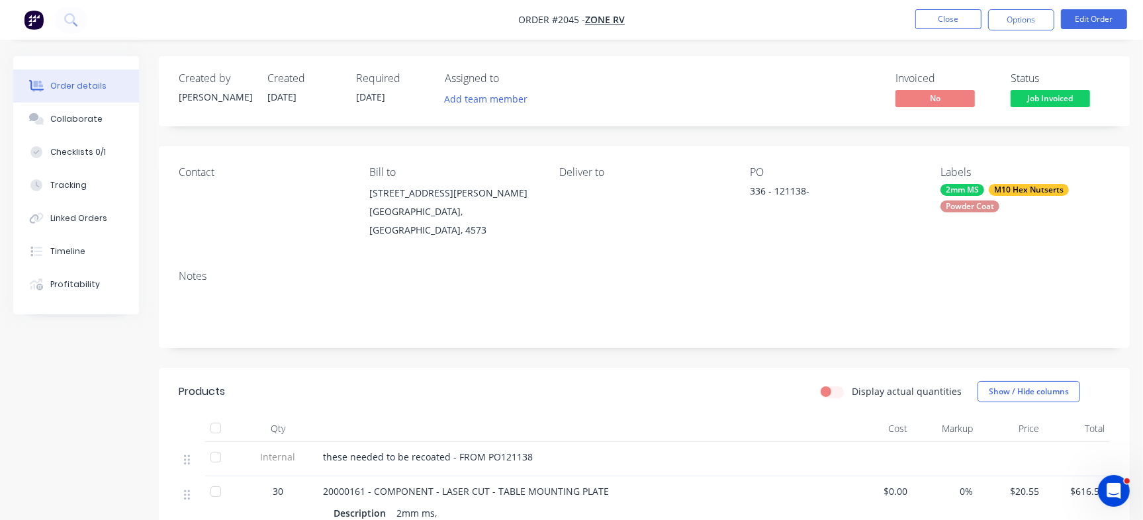
click at [784, 89] on div "Invoiced No Status Job Invoiced" at bounding box center [843, 91] width 533 height 38
click at [1090, 22] on button "Edit Order" at bounding box center [1094, 19] width 66 height 20
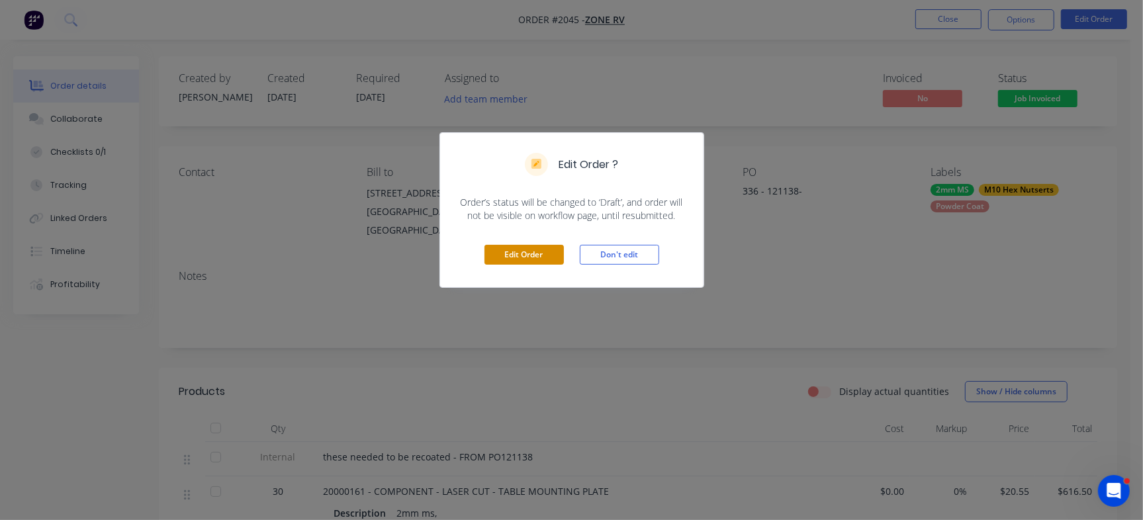
click at [535, 255] on button "Edit Order" at bounding box center [523, 255] width 79 height 20
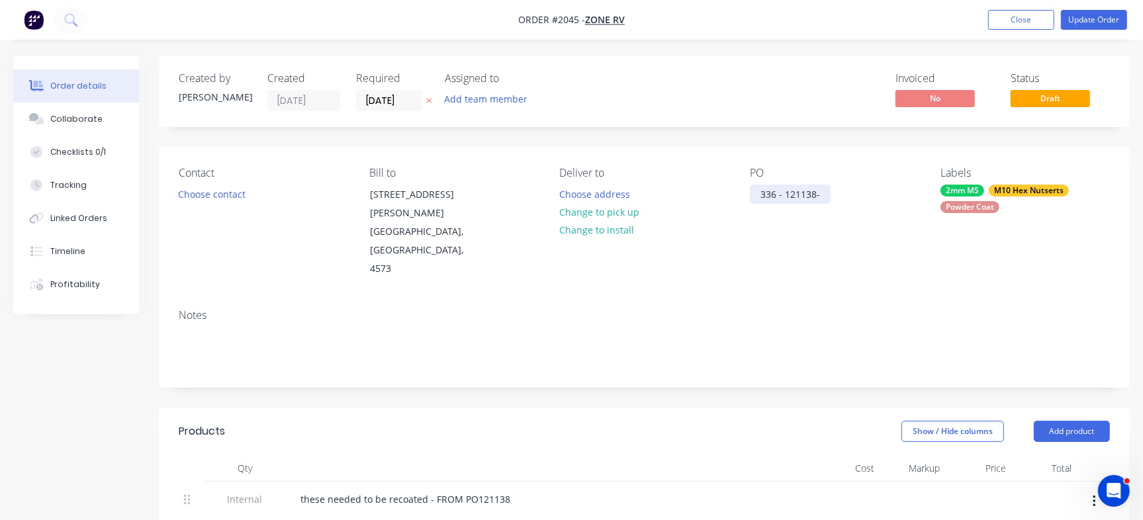
click at [829, 190] on div "336 - 121138-" at bounding box center [790, 194] width 81 height 19
click at [1111, 13] on button "Update Order" at bounding box center [1094, 20] width 66 height 20
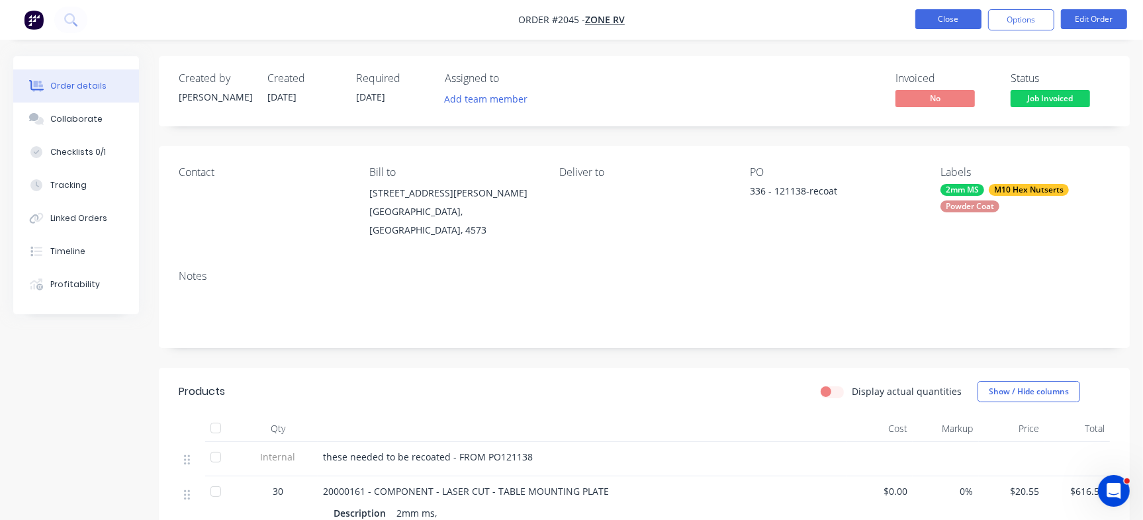
click at [949, 11] on button "Close" at bounding box center [948, 19] width 66 height 20
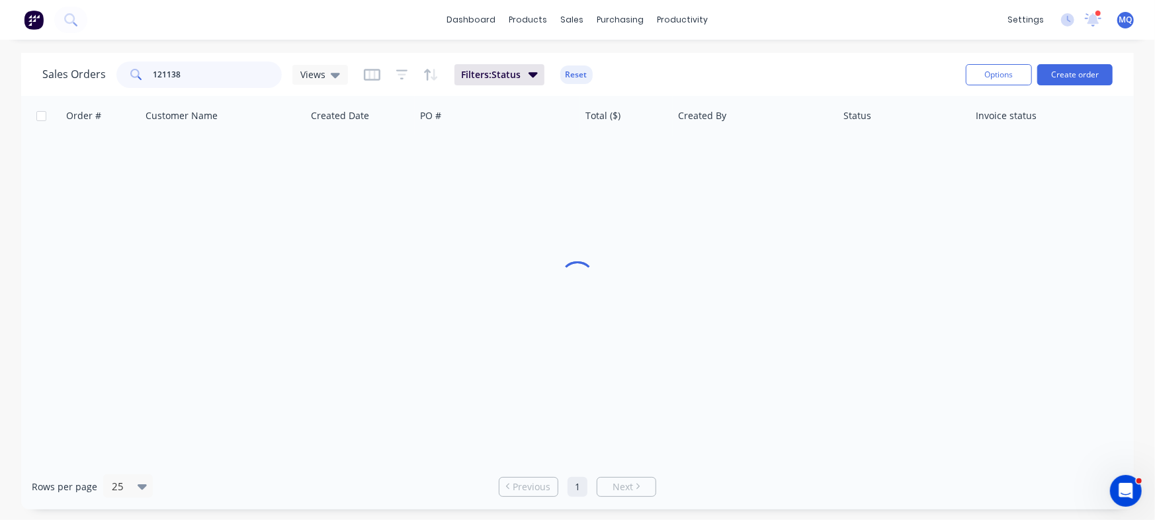
click at [193, 81] on input "121138" at bounding box center [217, 75] width 129 height 26
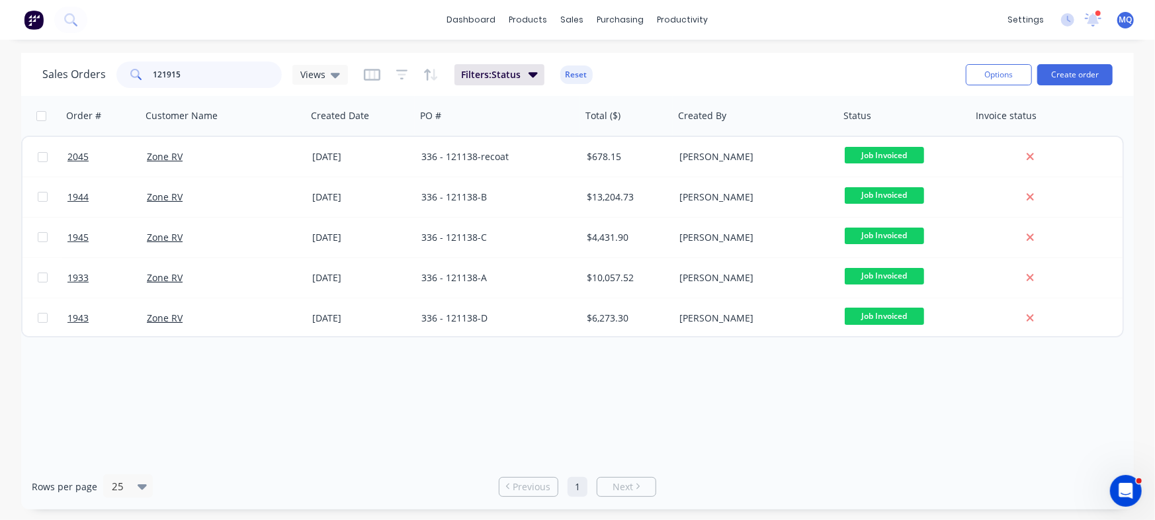
type input "121915"
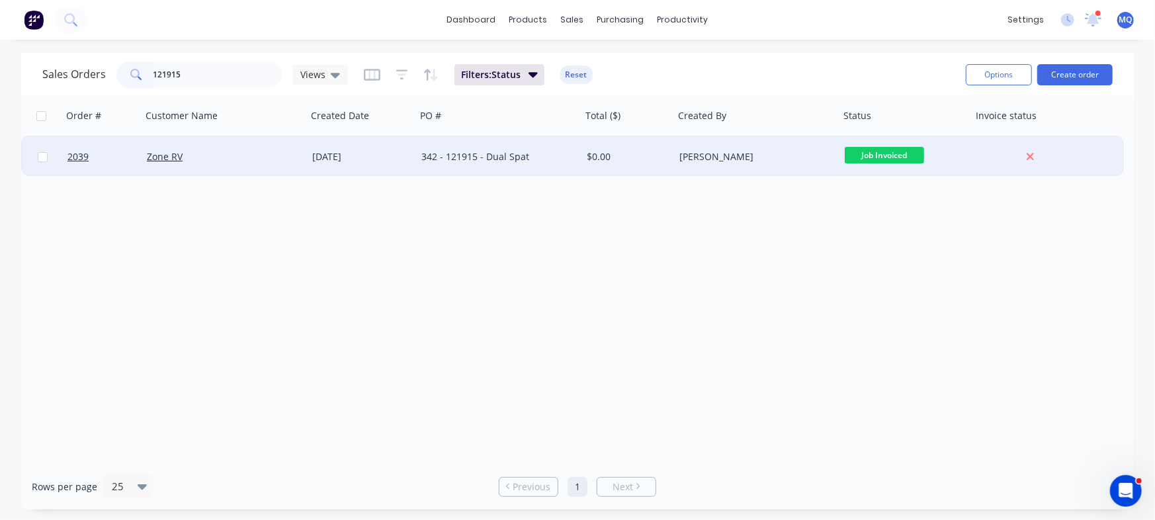
click at [195, 161] on div "Zone RV" at bounding box center [220, 156] width 147 height 13
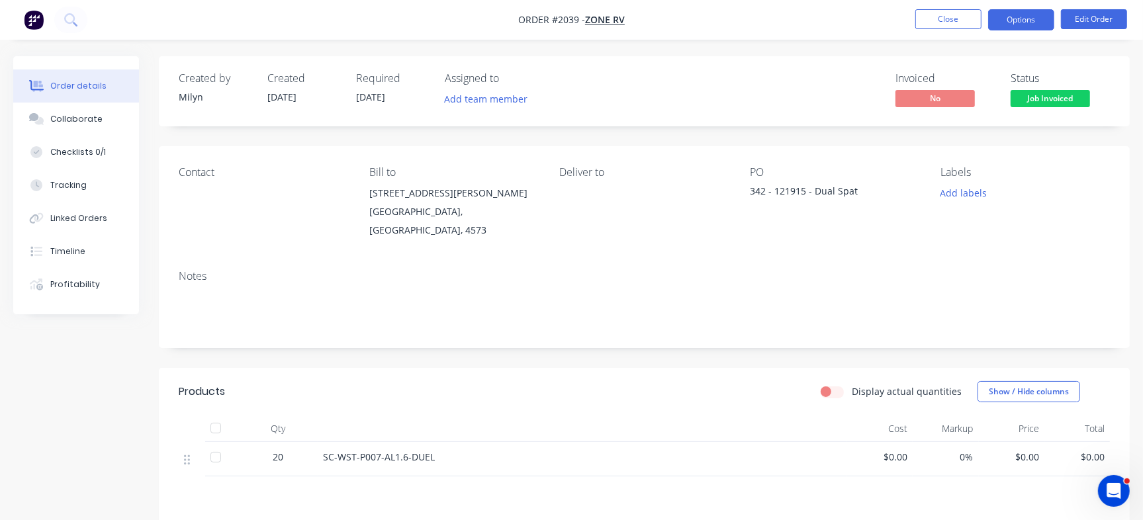
click at [1014, 13] on button "Options" at bounding box center [1021, 19] width 66 height 21
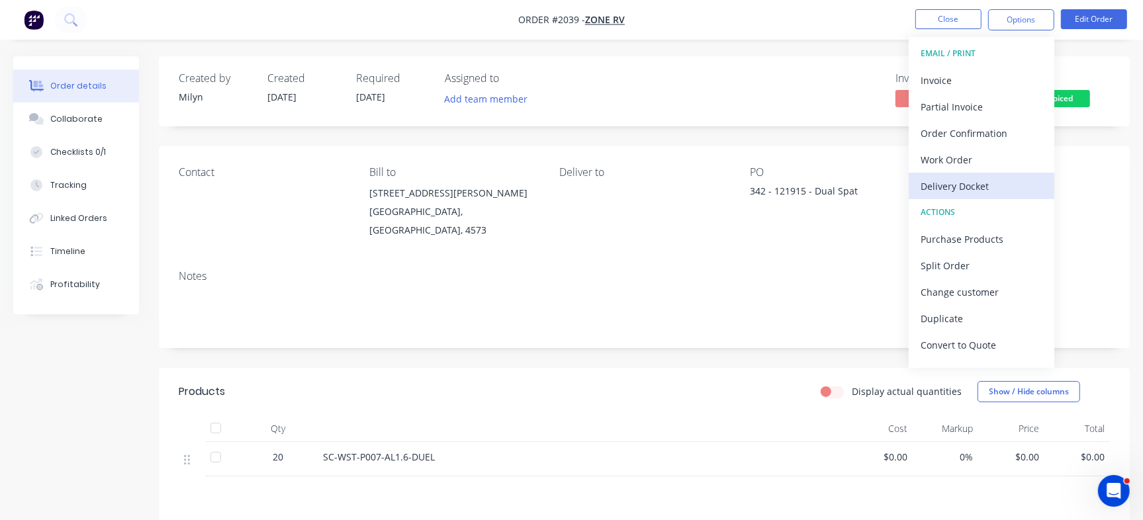
click at [972, 191] on div "Delivery Docket" at bounding box center [981, 186] width 122 height 19
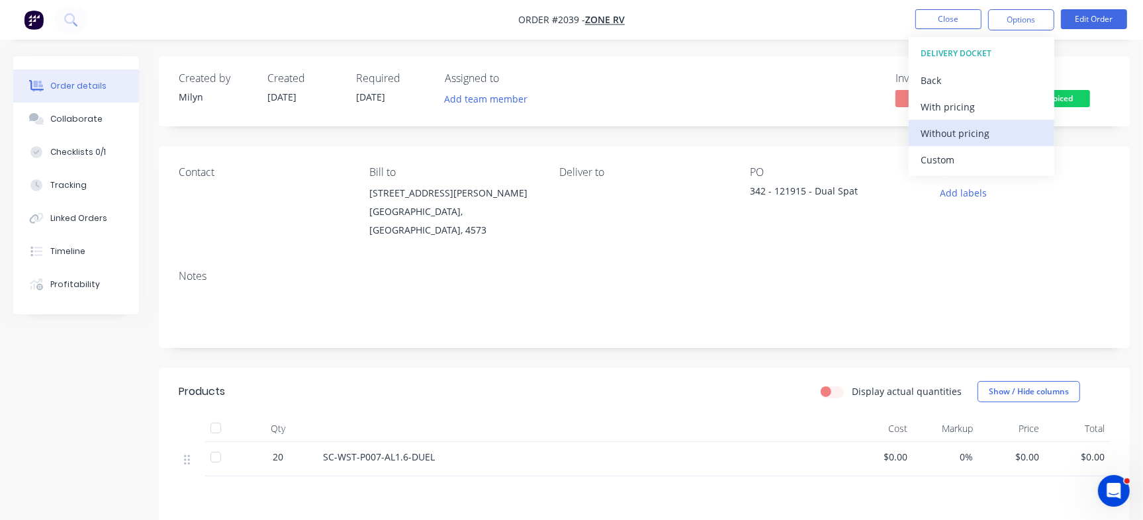
click at [1039, 132] on div "Without pricing" at bounding box center [981, 133] width 122 height 19
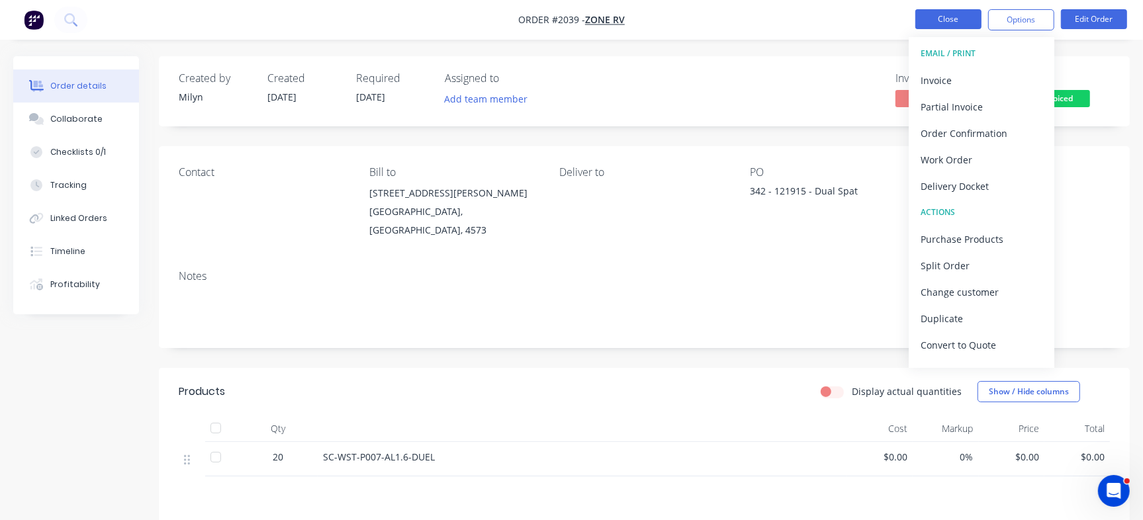
click at [933, 9] on button "Close" at bounding box center [948, 19] width 66 height 20
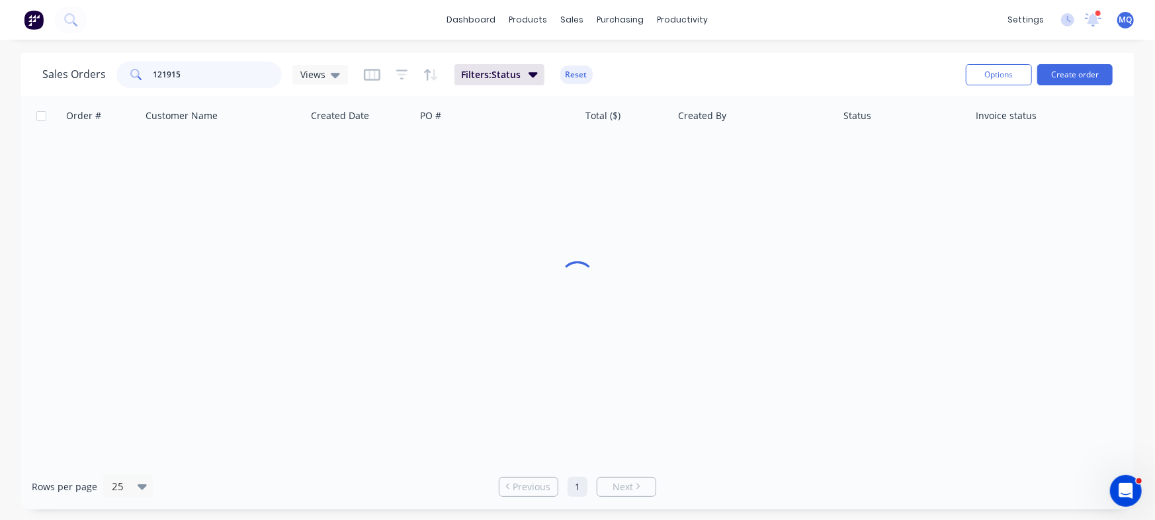
click at [205, 75] on input "121915" at bounding box center [217, 75] width 129 height 26
type input "122349"
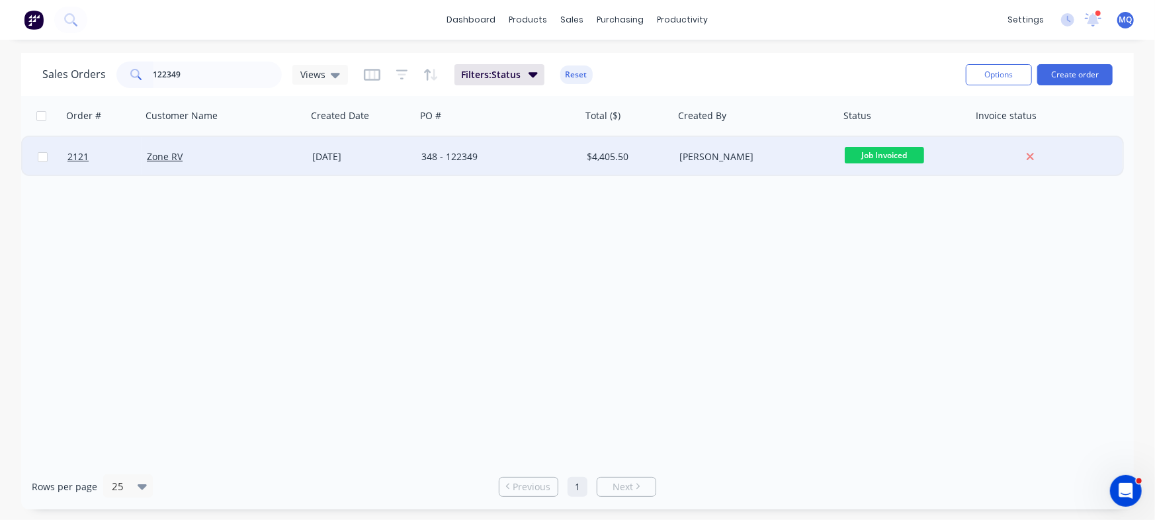
click at [446, 153] on div "348 - 122349" at bounding box center [494, 156] width 147 height 13
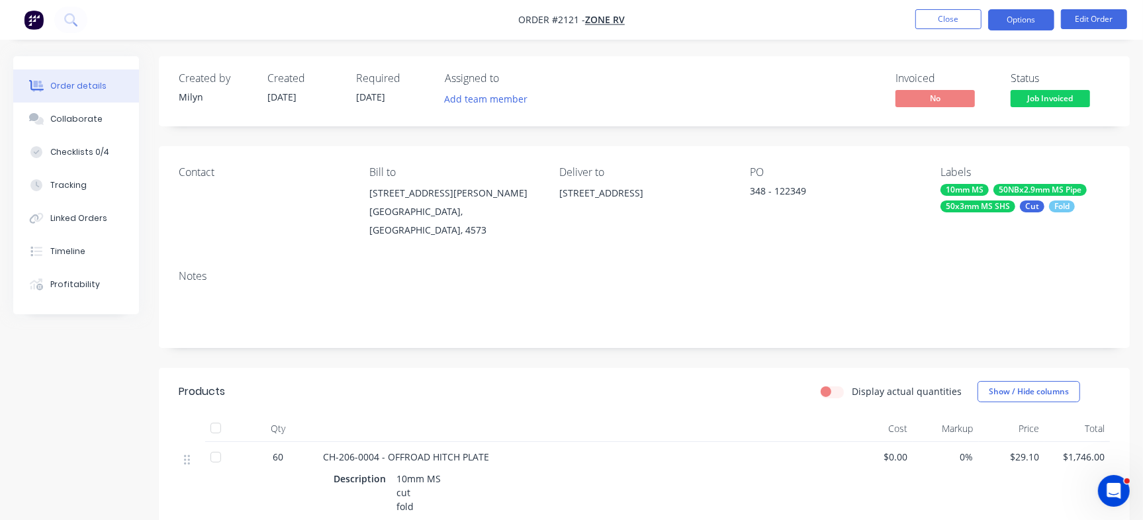
click at [1010, 13] on button "Options" at bounding box center [1021, 19] width 66 height 21
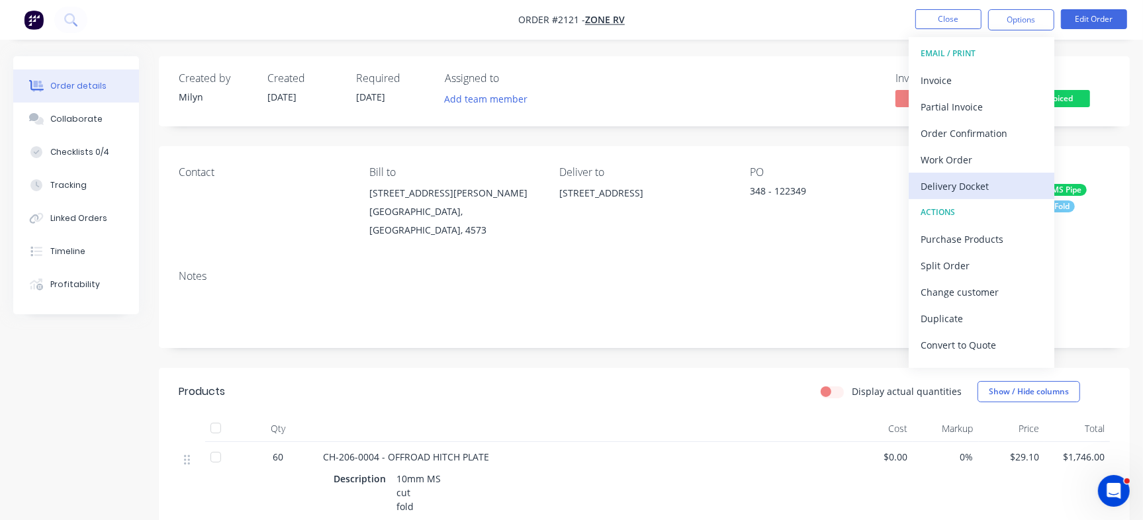
click at [955, 185] on div "Delivery Docket" at bounding box center [981, 186] width 122 height 19
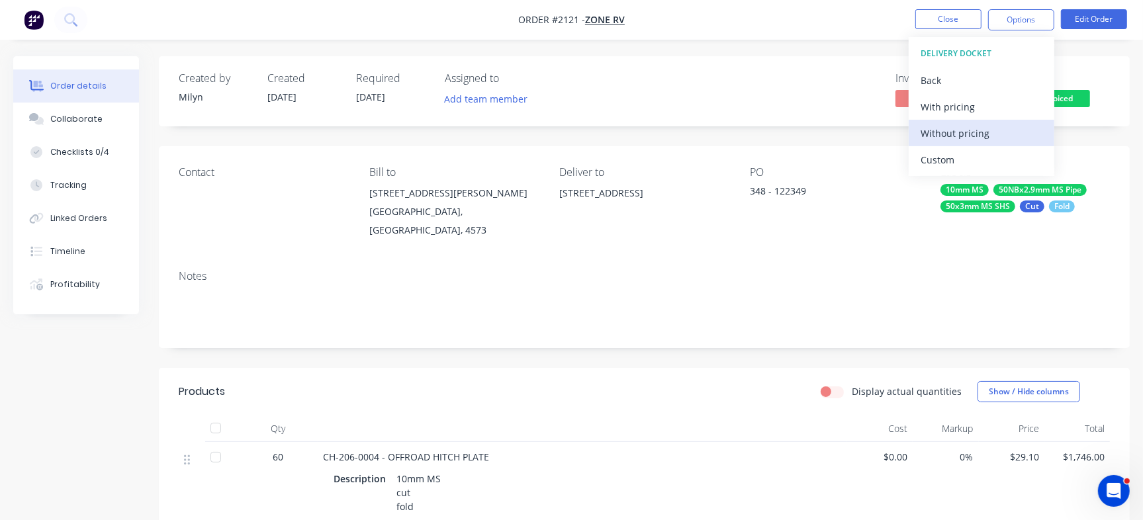
click at [975, 137] on div "Without pricing" at bounding box center [981, 133] width 122 height 19
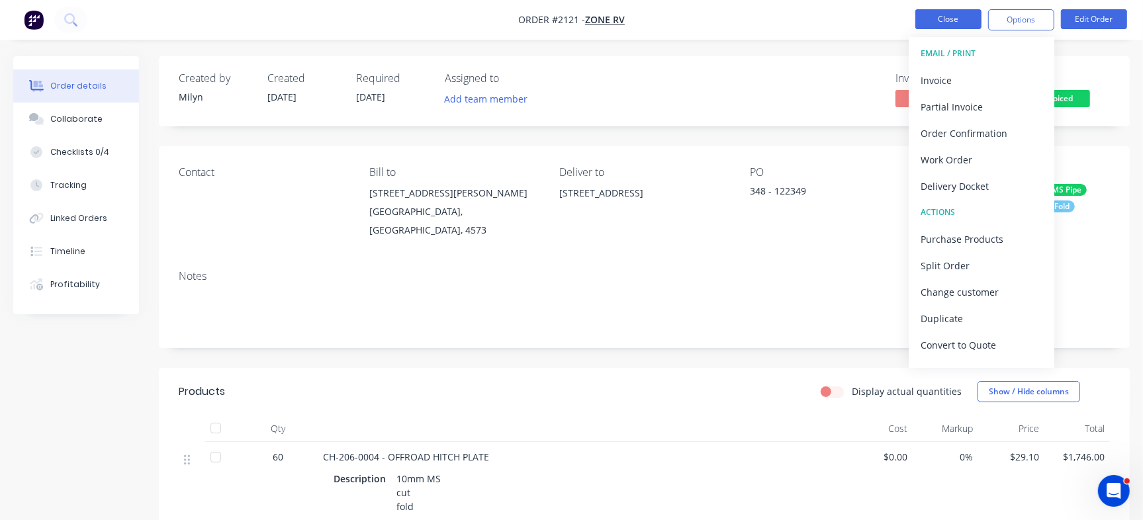
click at [953, 16] on button "Close" at bounding box center [948, 19] width 66 height 20
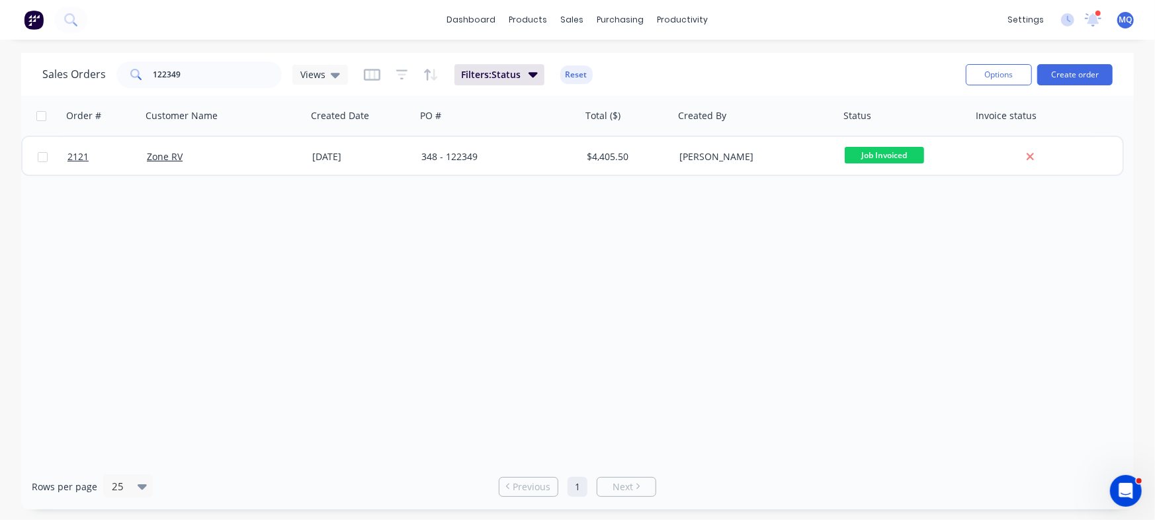
click at [146, 279] on div "Order # Customer Name Created Date PO # Total ($) Created By Status Invoice sta…" at bounding box center [577, 280] width 1113 height 368
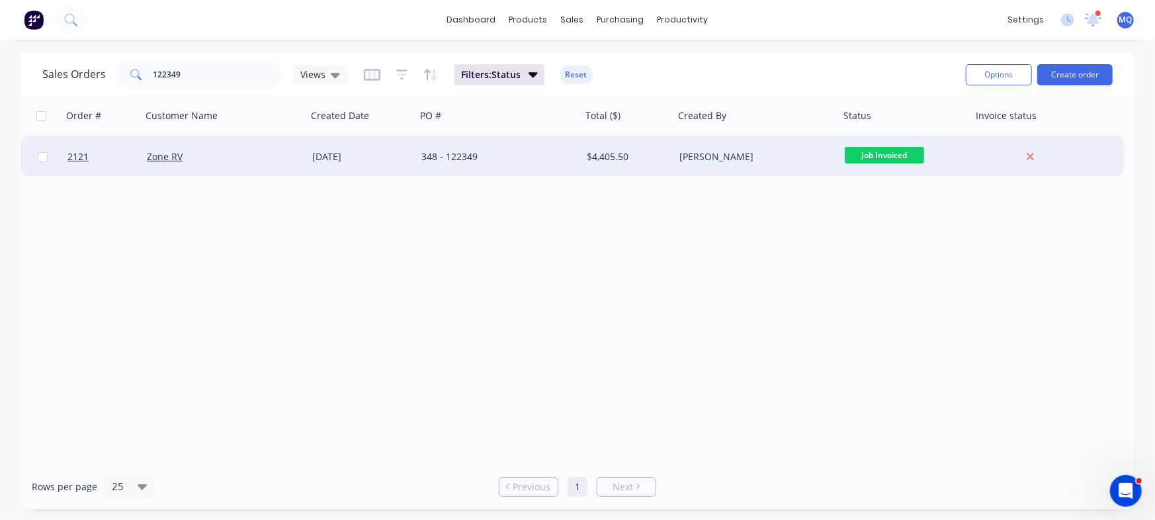
click at [467, 150] on div "348 - 122349" at bounding box center [494, 156] width 147 height 13
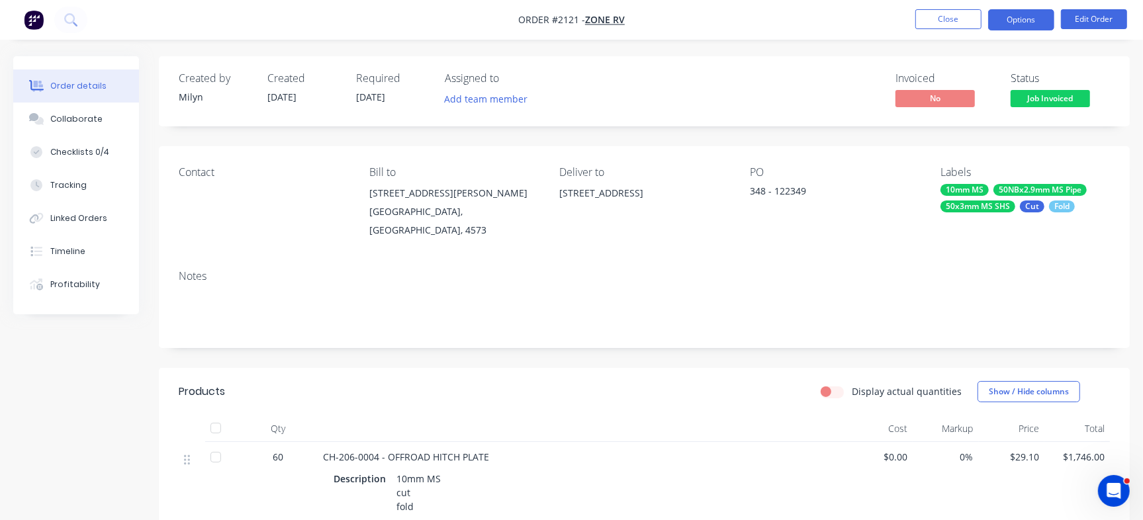
click at [1024, 17] on button "Options" at bounding box center [1021, 19] width 66 height 21
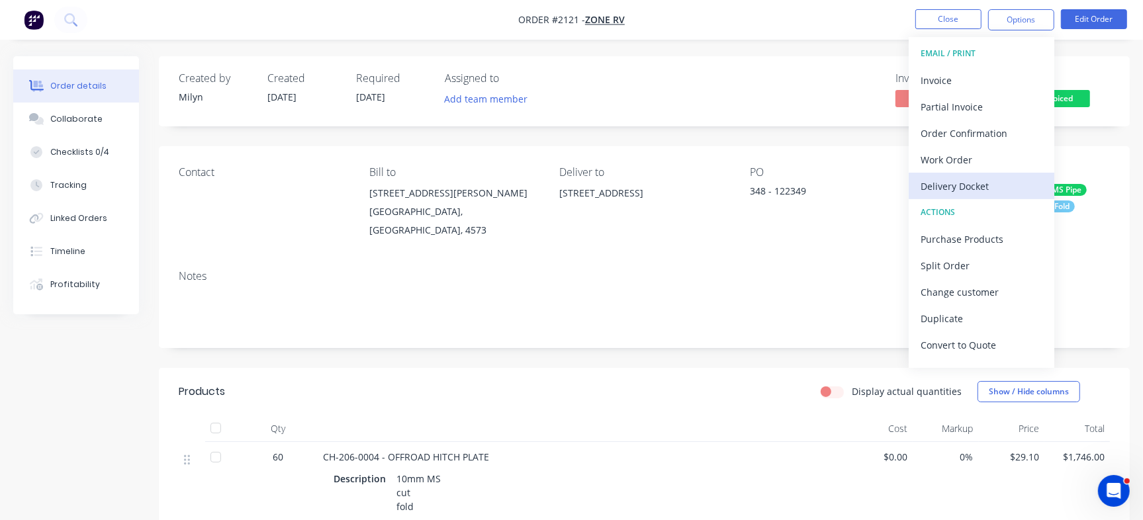
click at [971, 187] on div "Delivery Docket" at bounding box center [981, 186] width 122 height 19
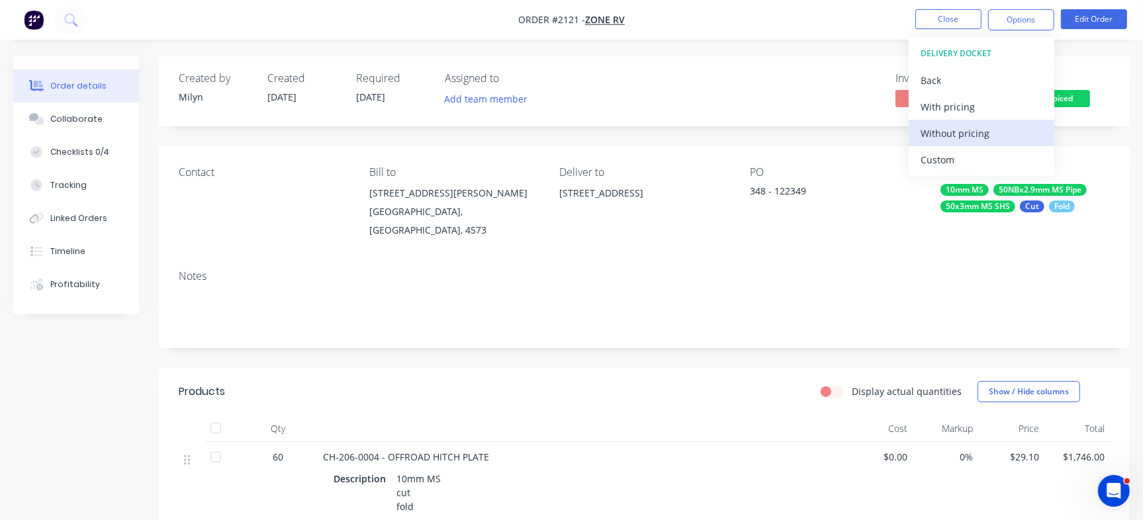
click at [954, 133] on div "Without pricing" at bounding box center [981, 133] width 122 height 19
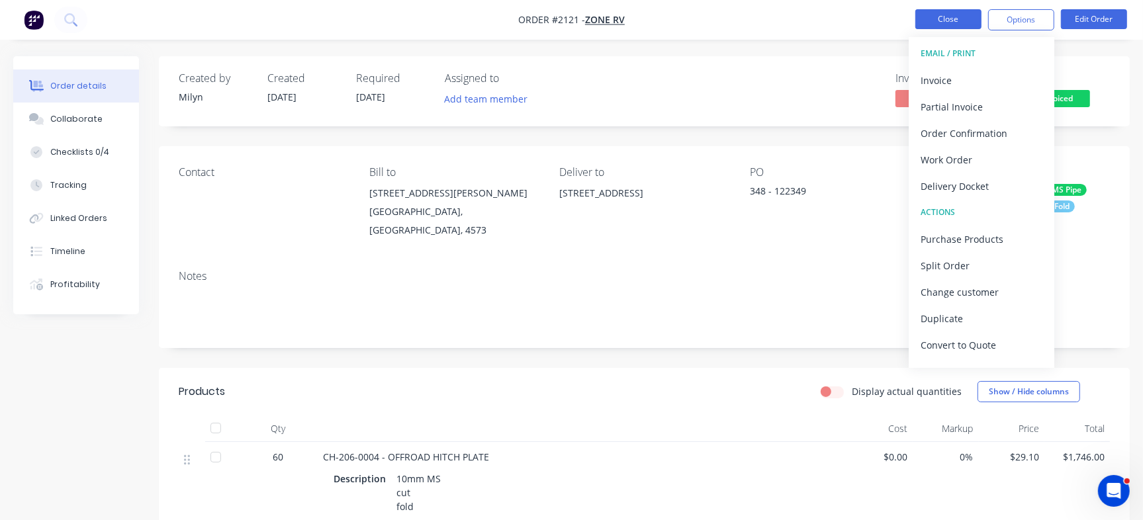
click at [953, 13] on button "Close" at bounding box center [948, 19] width 66 height 20
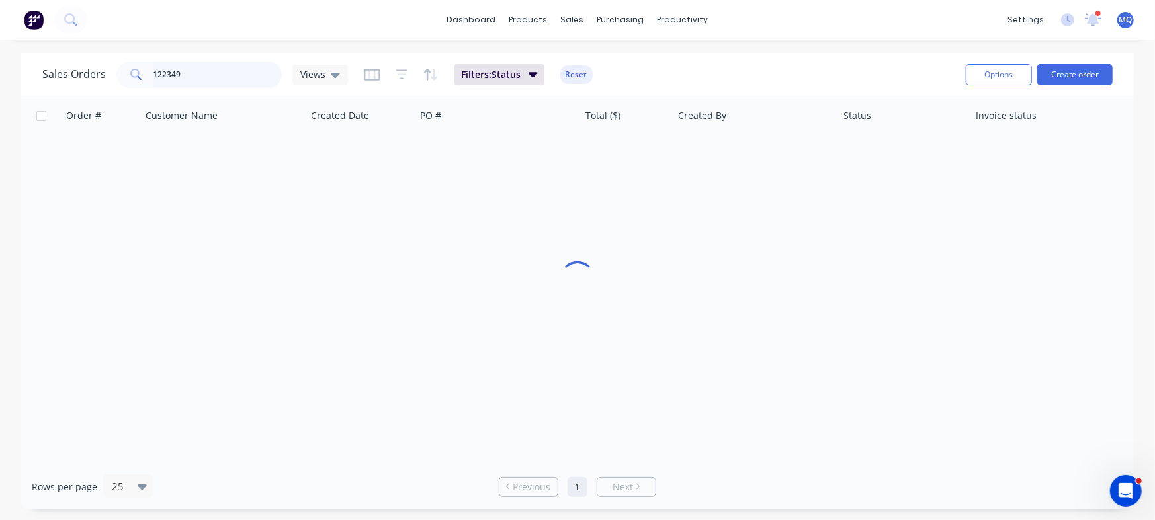
click at [193, 79] on input "122349" at bounding box center [217, 75] width 129 height 26
type input "122363"
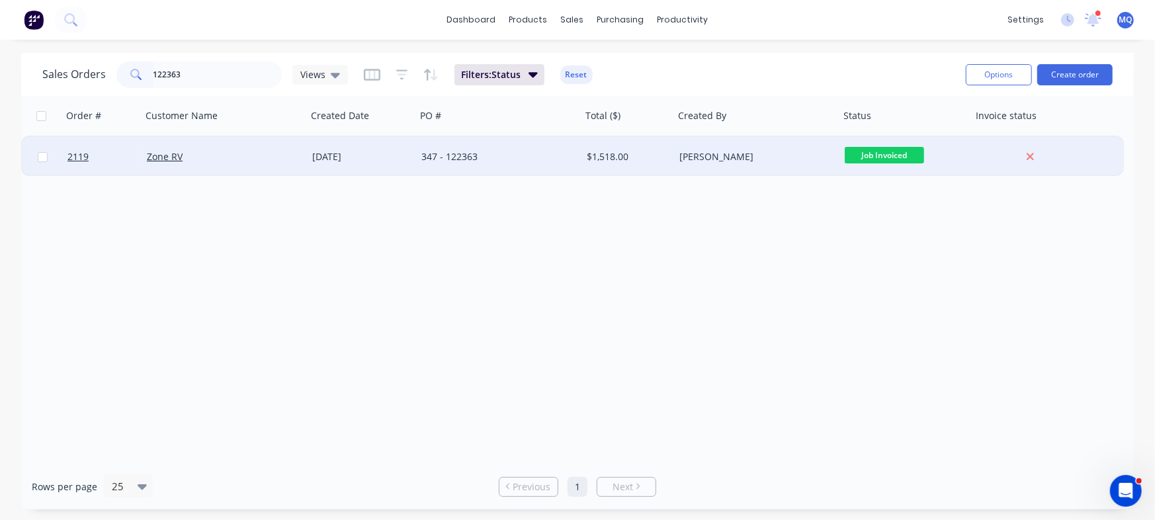
click at [290, 161] on div "Zone RV" at bounding box center [220, 156] width 147 height 13
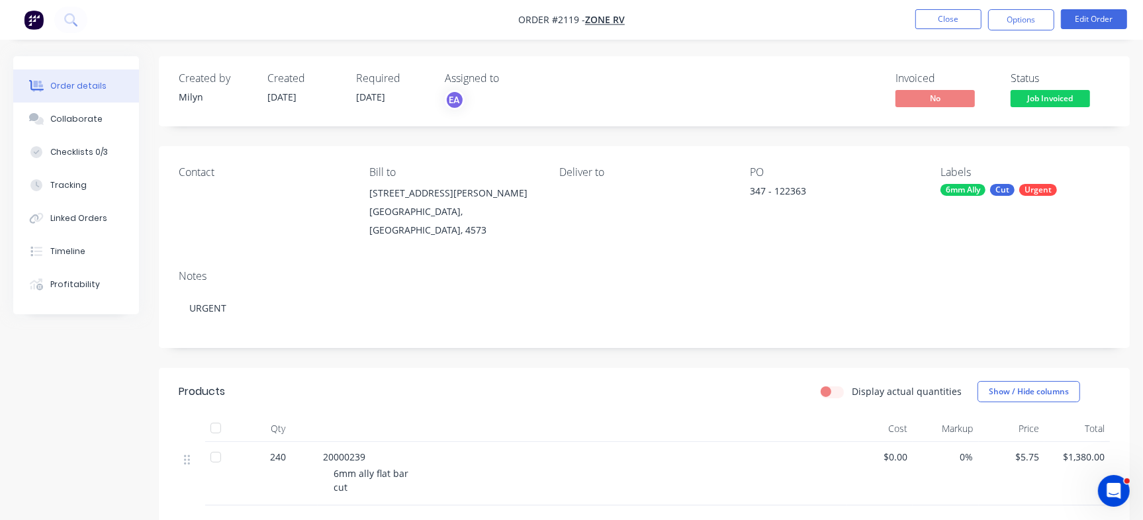
click at [1012, 30] on nav "Order #2119 - Zone RV Close Options Edit Order" at bounding box center [571, 20] width 1143 height 40
click at [1012, 11] on button "Options" at bounding box center [1021, 19] width 66 height 21
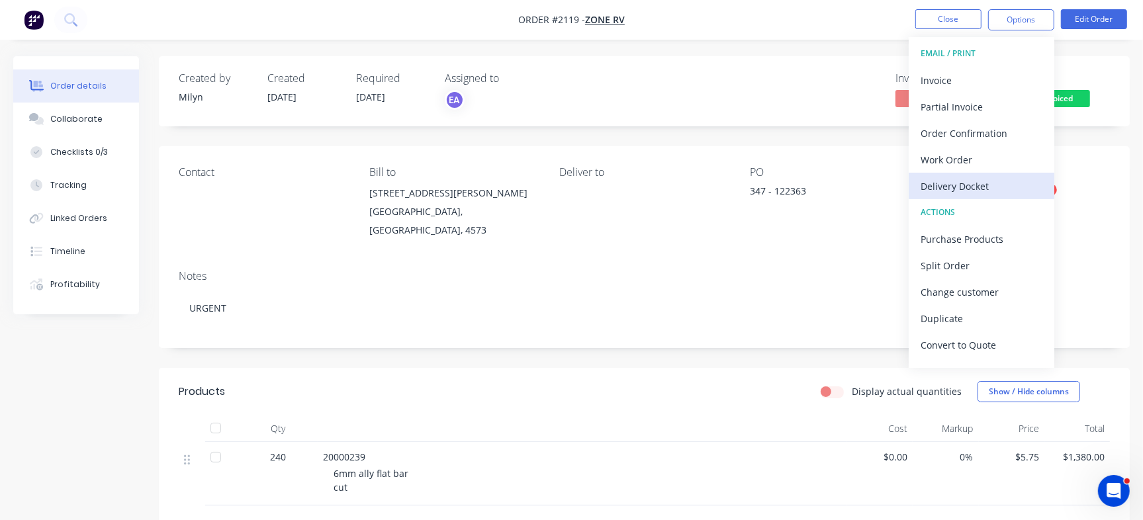
click at [959, 189] on div "Delivery Docket" at bounding box center [981, 186] width 122 height 19
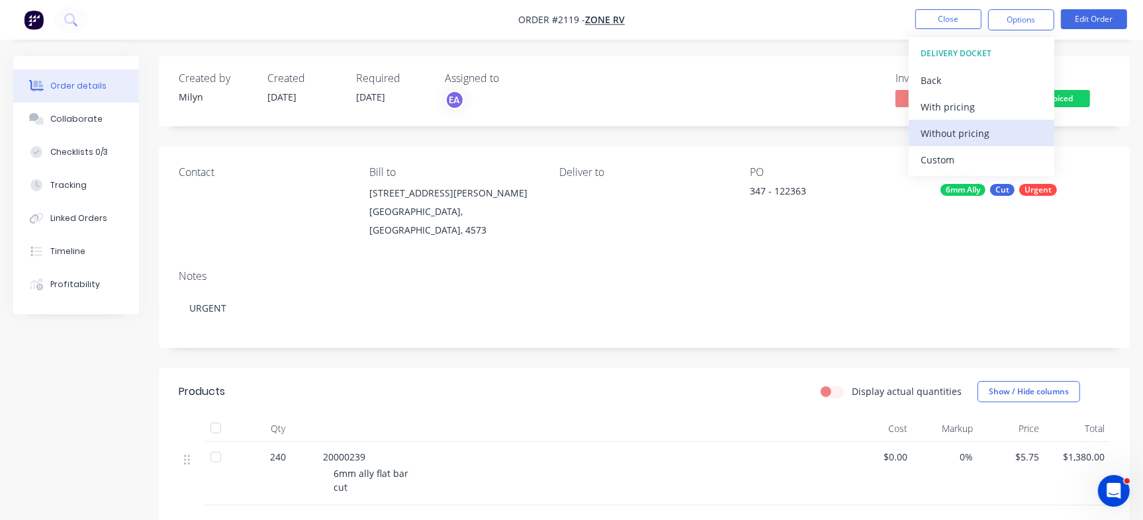
click at [980, 135] on div "Without pricing" at bounding box center [981, 133] width 122 height 19
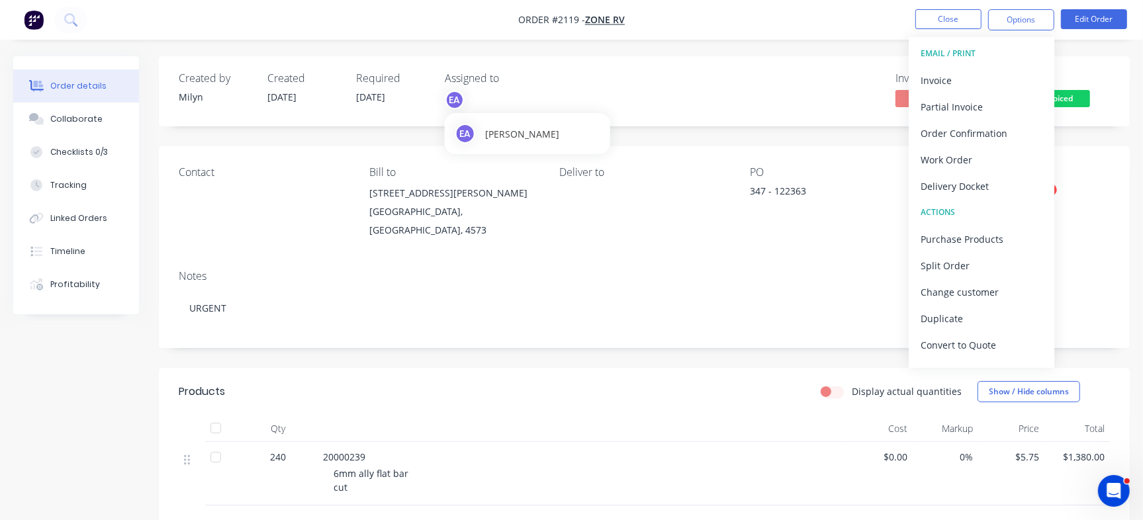
click at [710, 82] on div "Invoiced No Status Job Invoiced" at bounding box center [843, 91] width 533 height 38
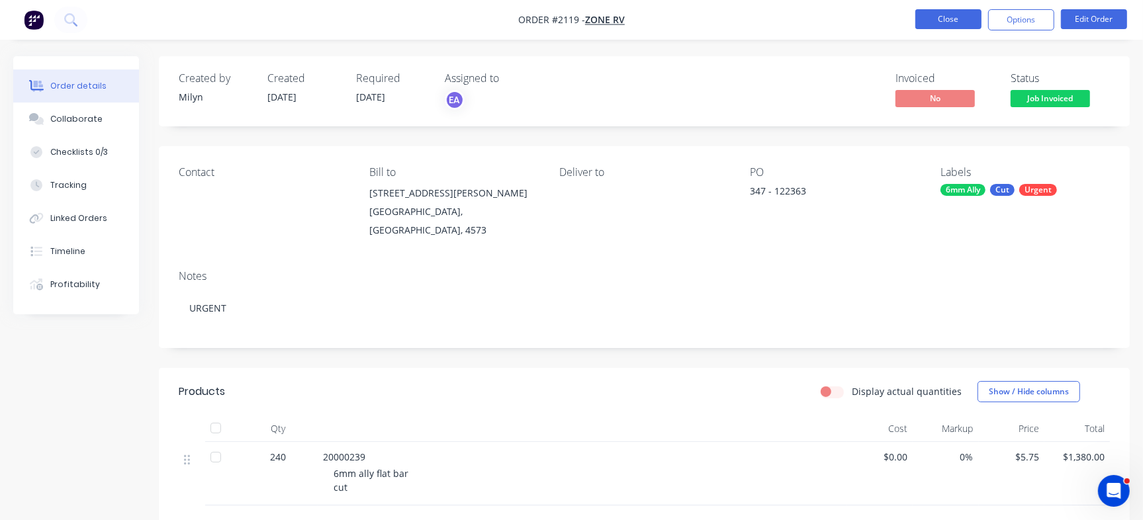
click at [955, 24] on button "Close" at bounding box center [948, 19] width 66 height 20
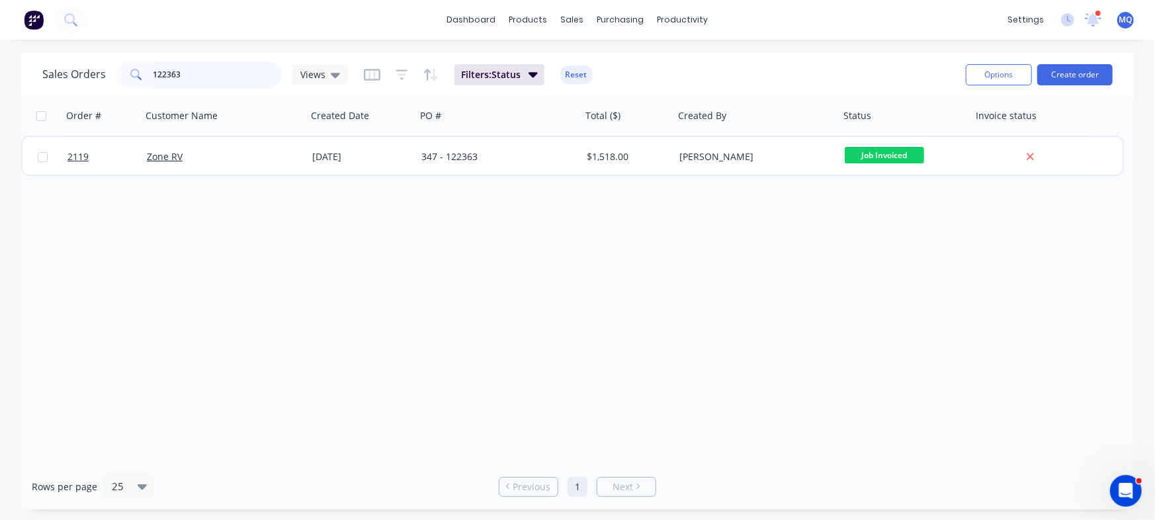
click at [183, 83] on input "122363" at bounding box center [217, 75] width 129 height 26
type input "121491"
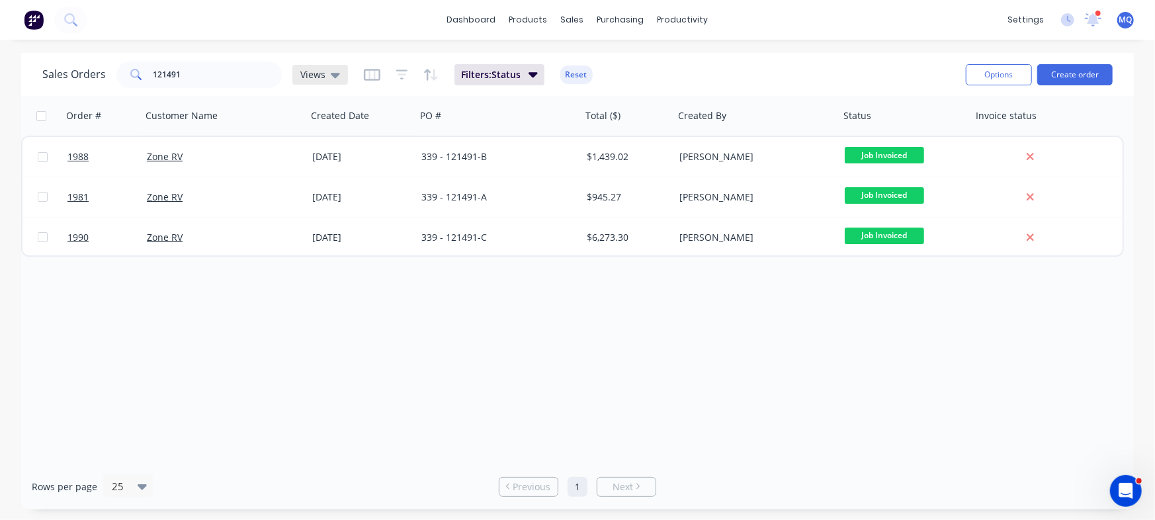
click at [326, 69] on div "Views" at bounding box center [320, 75] width 40 height 12
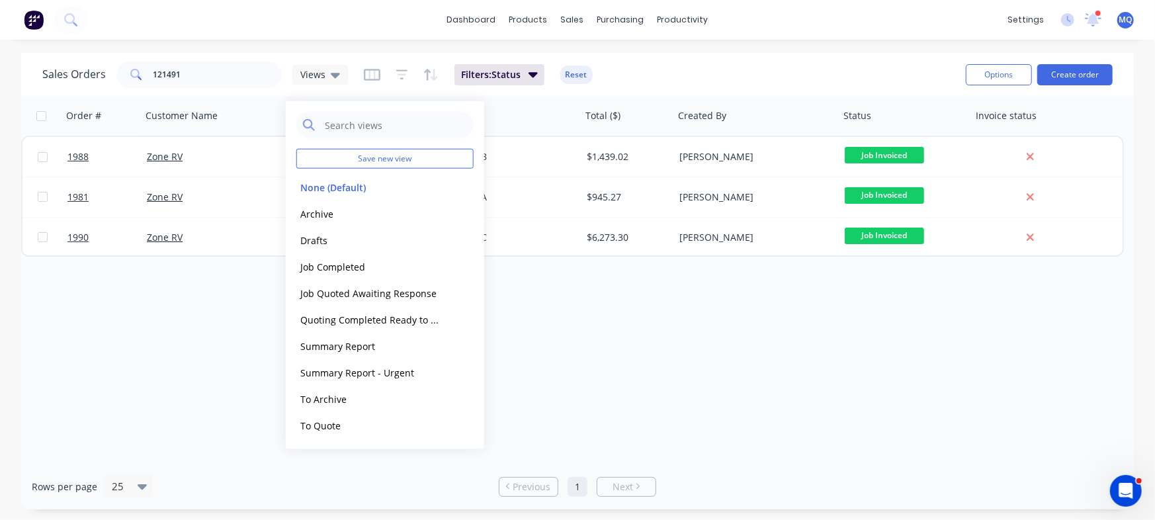
click at [755, 353] on div "Order # Customer Name Created Date PO # Total ($) Created By Status Invoice sta…" at bounding box center [577, 280] width 1113 height 368
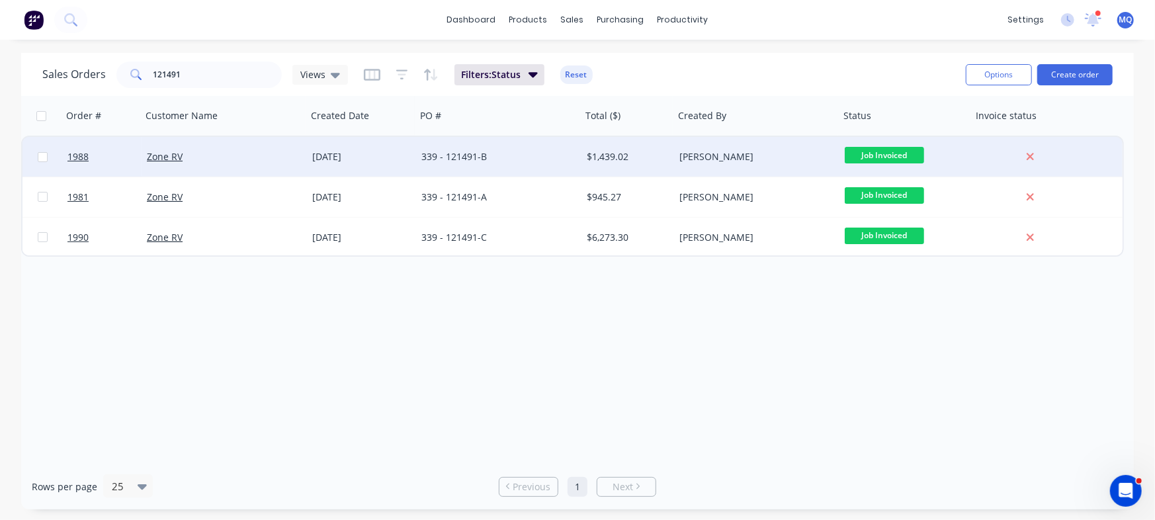
click at [497, 157] on div "339 - 121491-B" at bounding box center [494, 156] width 147 height 13
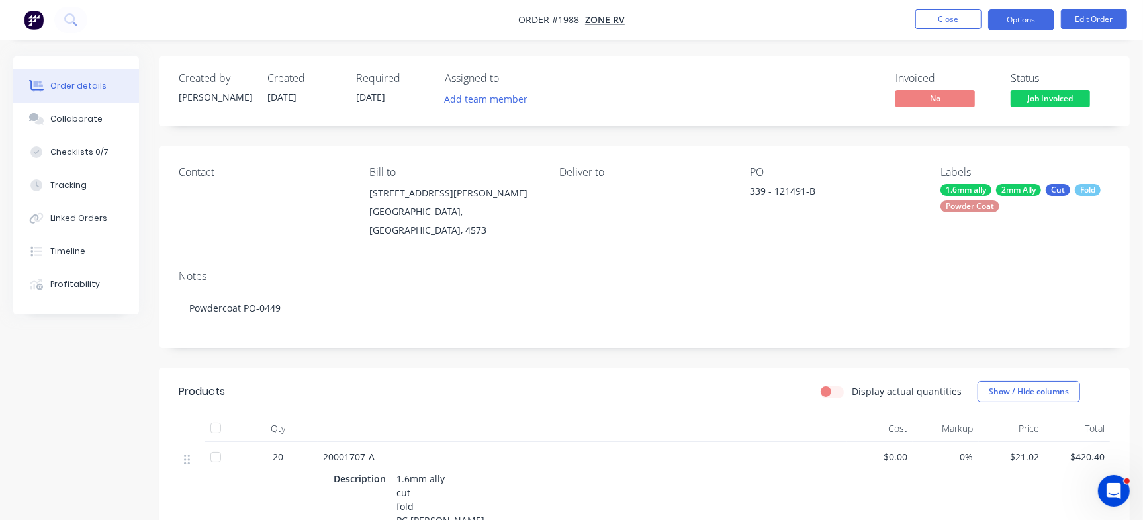
click at [1019, 14] on button "Options" at bounding box center [1021, 19] width 66 height 21
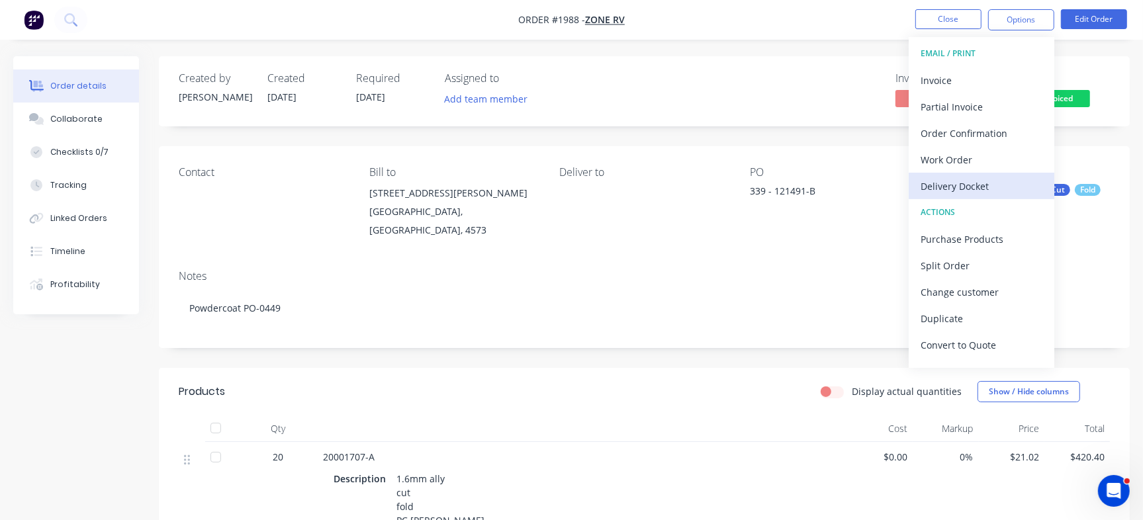
click at [977, 187] on div "Delivery Docket" at bounding box center [981, 186] width 122 height 19
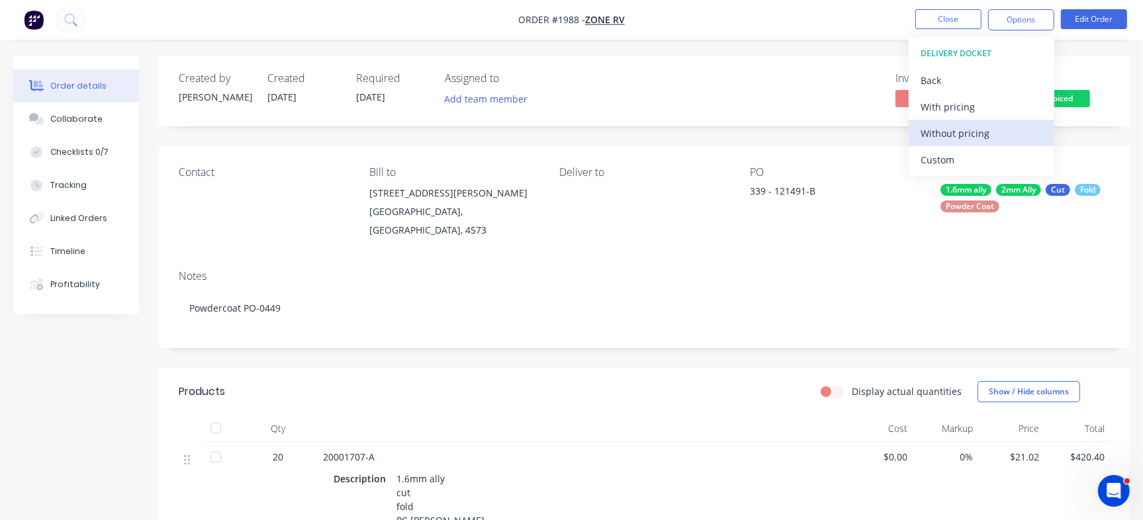
click at [1023, 144] on button "Without pricing" at bounding box center [981, 133] width 146 height 26
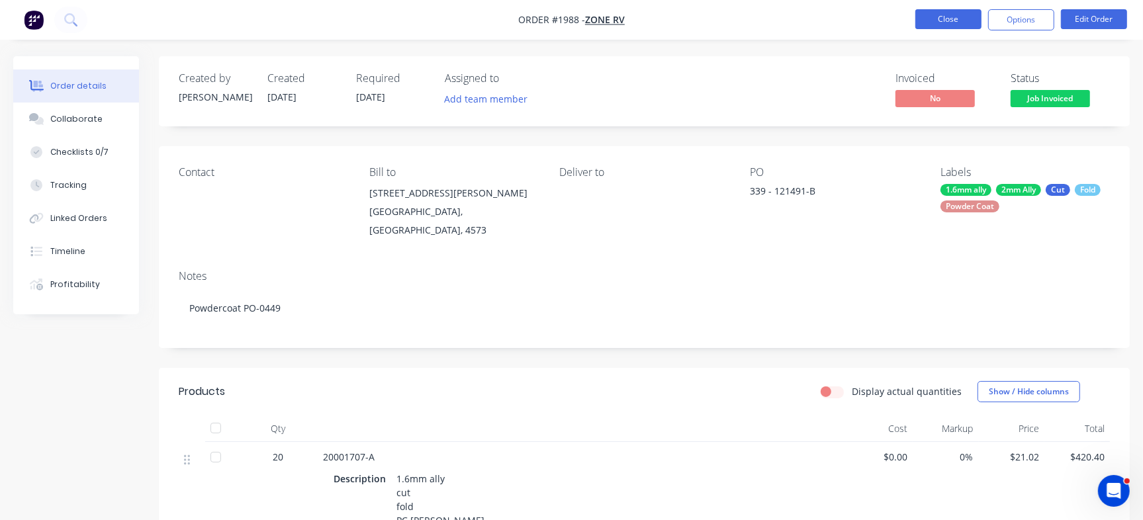
click at [938, 17] on button "Close" at bounding box center [948, 19] width 66 height 20
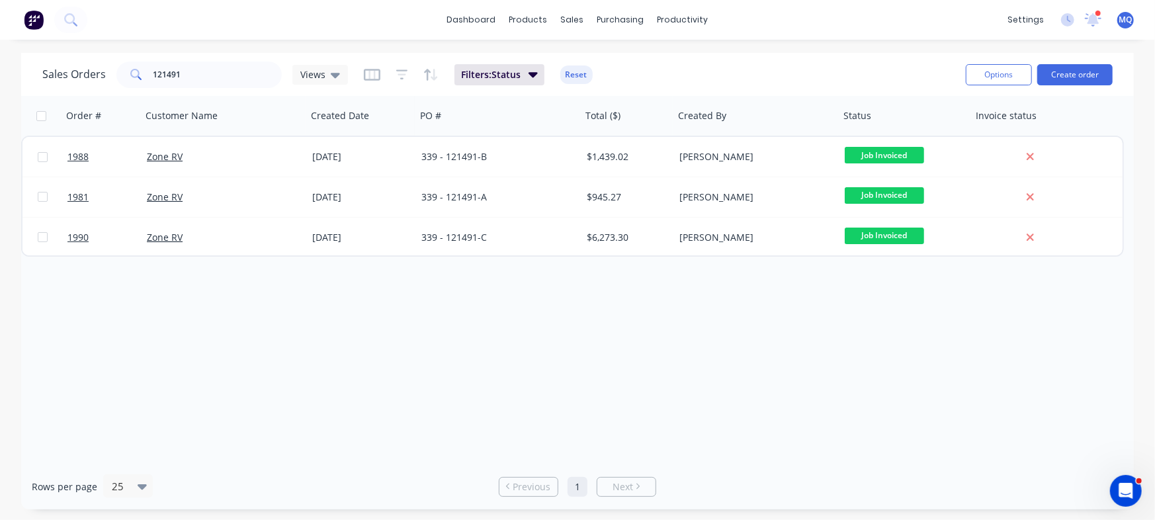
drag, startPoint x: 601, startPoint y: 377, endPoint x: 589, endPoint y: 372, distance: 12.8
click at [600, 377] on div "Order # Customer Name Created Date PO # Total ($) Created By Status Invoice sta…" at bounding box center [577, 280] width 1113 height 368
click at [907, 439] on div "Order # Customer Name Created Date PO # Total ($) Created By Status Invoice sta…" at bounding box center [577, 280] width 1113 height 368
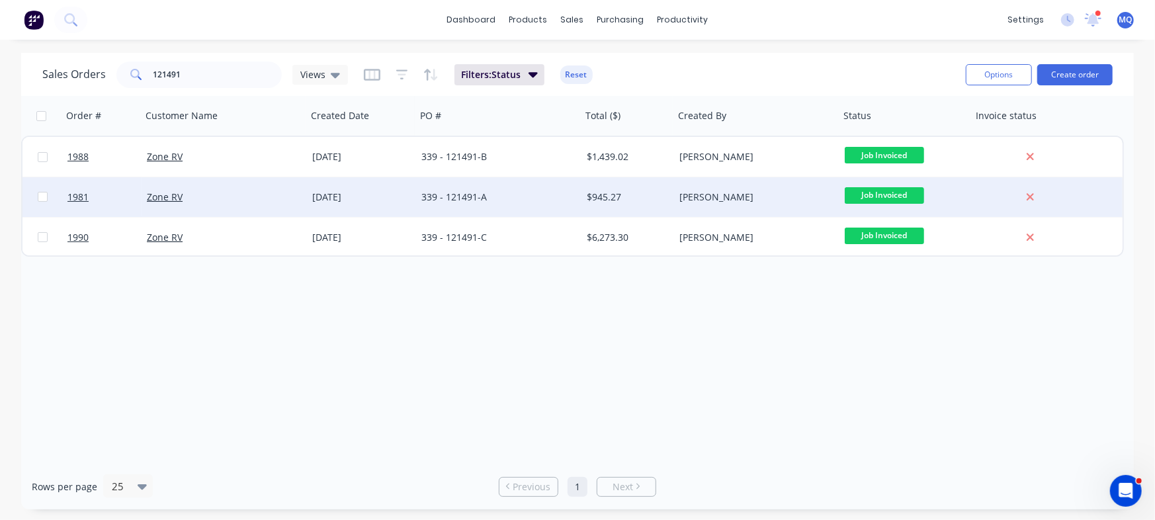
click at [429, 202] on div "339 - 121491-A" at bounding box center [494, 197] width 147 height 13
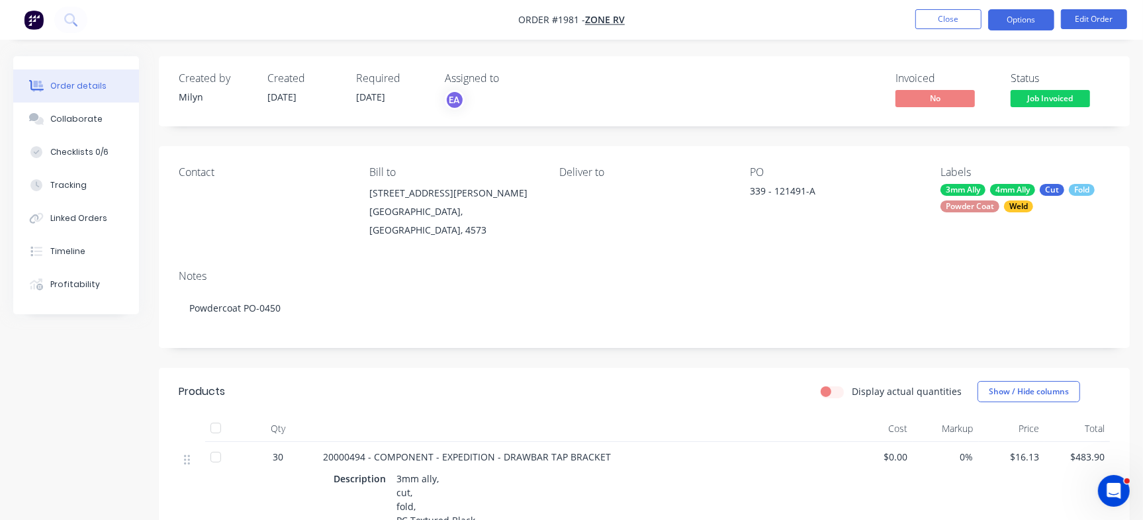
click at [1040, 10] on button "Options" at bounding box center [1021, 19] width 66 height 21
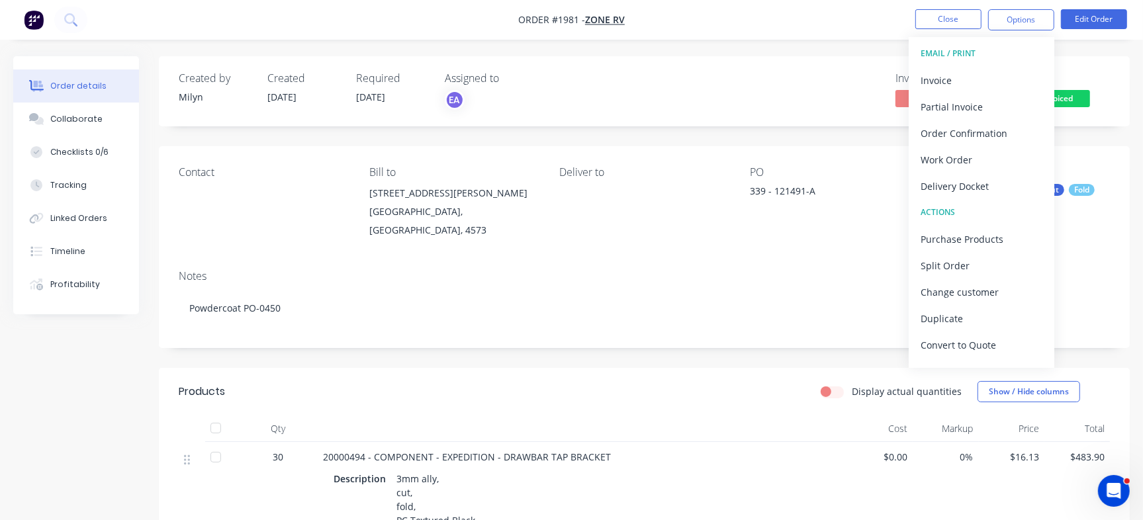
drag, startPoint x: 992, startPoint y: 185, endPoint x: 827, endPoint y: 160, distance: 167.3
click at [991, 185] on div "Delivery Docket" at bounding box center [981, 186] width 122 height 19
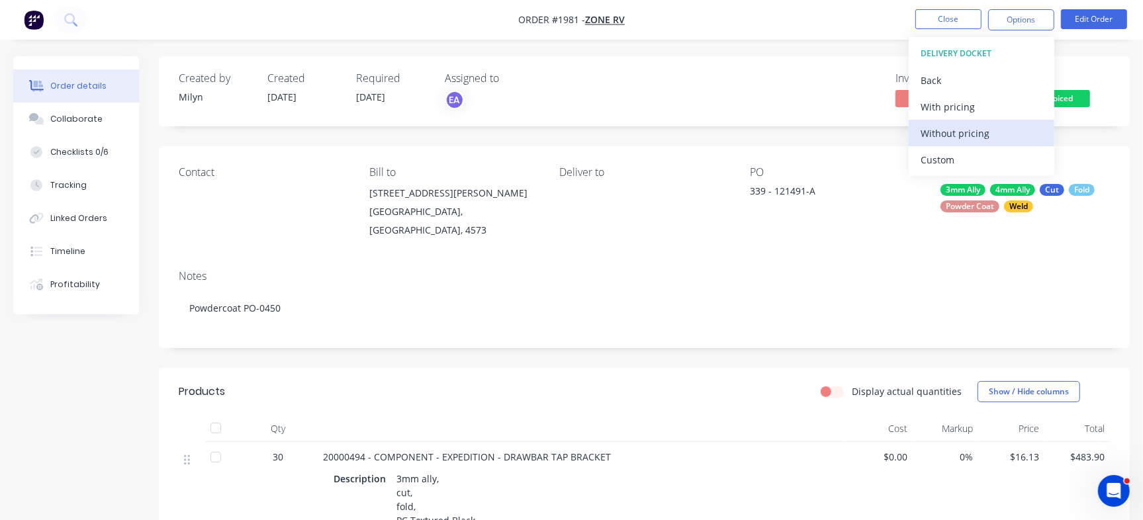
click at [977, 130] on div "Without pricing" at bounding box center [981, 133] width 122 height 19
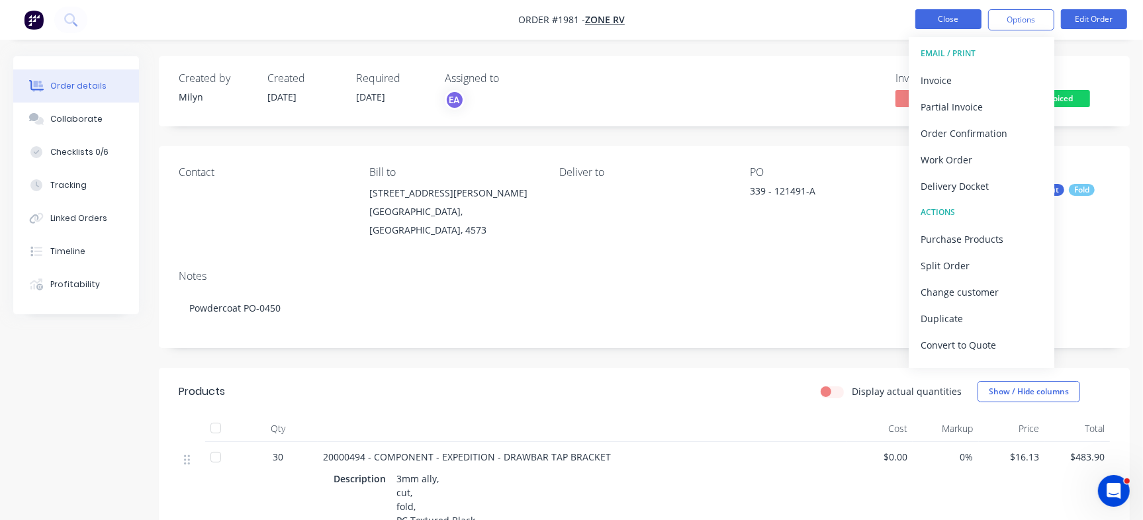
click at [931, 17] on button "Close" at bounding box center [948, 19] width 66 height 20
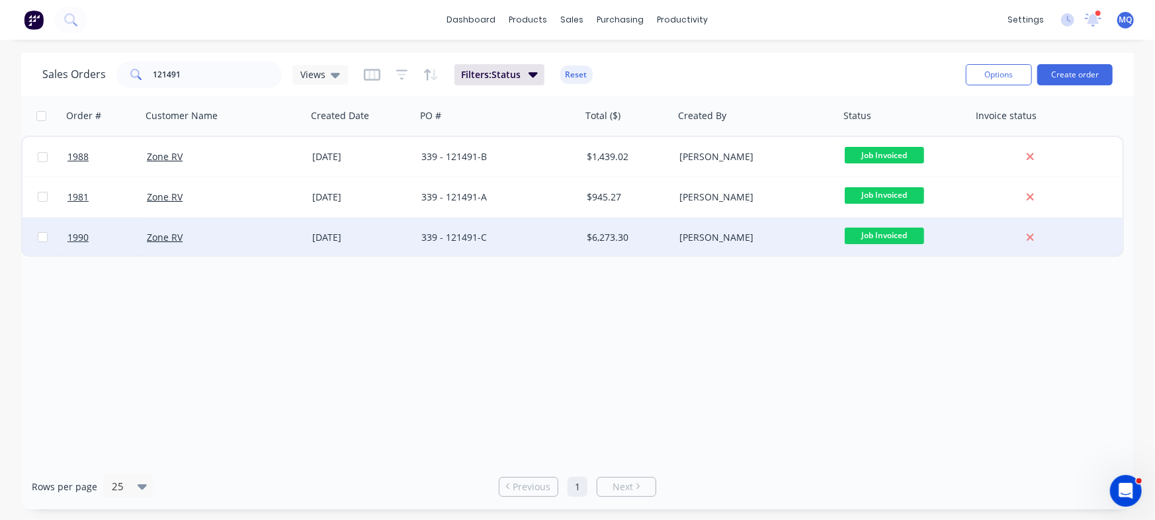
click at [443, 243] on div "339 - 121491-C" at bounding box center [494, 237] width 147 height 13
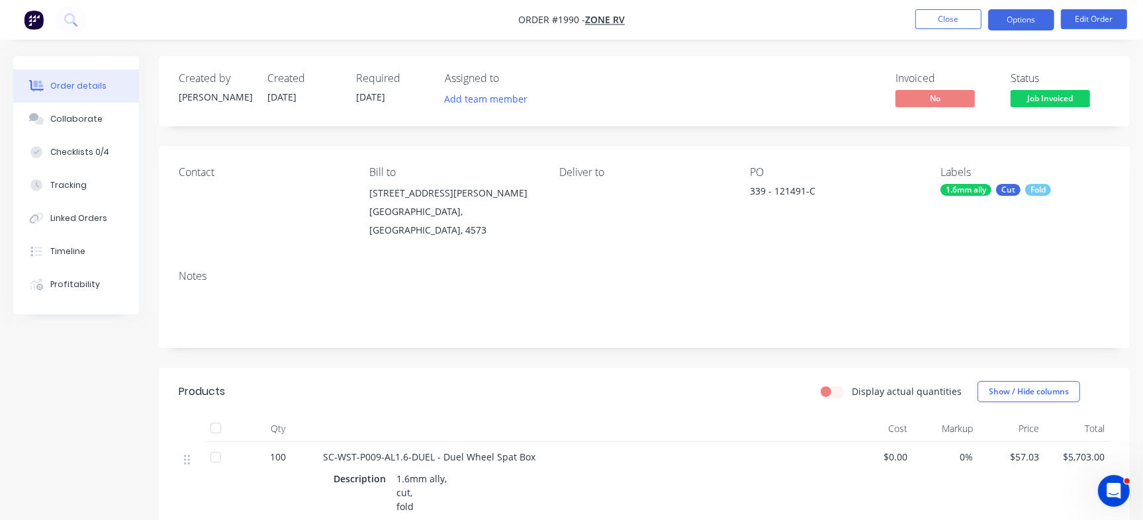
click at [1022, 18] on button "Options" at bounding box center [1021, 19] width 66 height 21
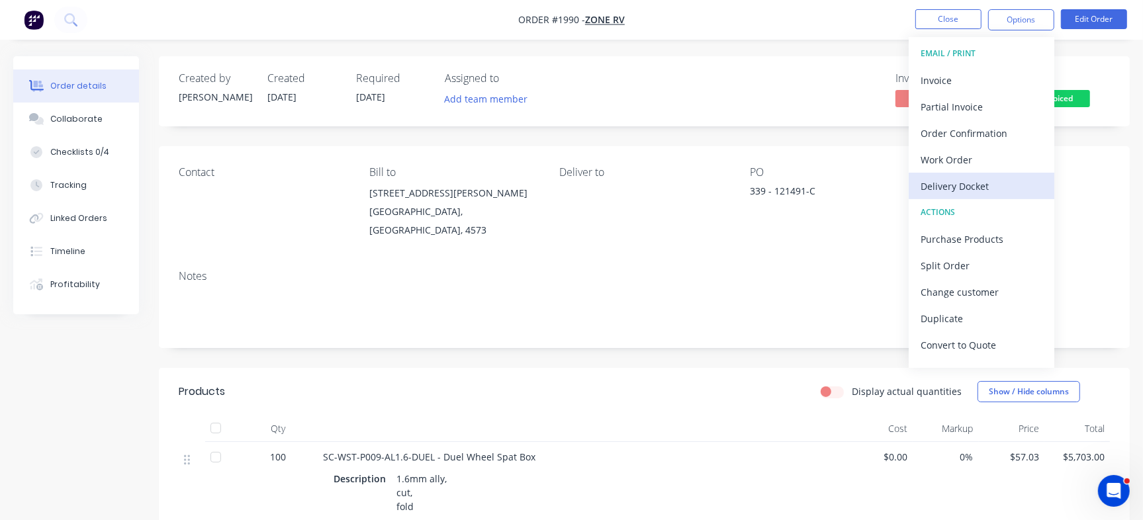
click at [969, 185] on div "Delivery Docket" at bounding box center [981, 186] width 122 height 19
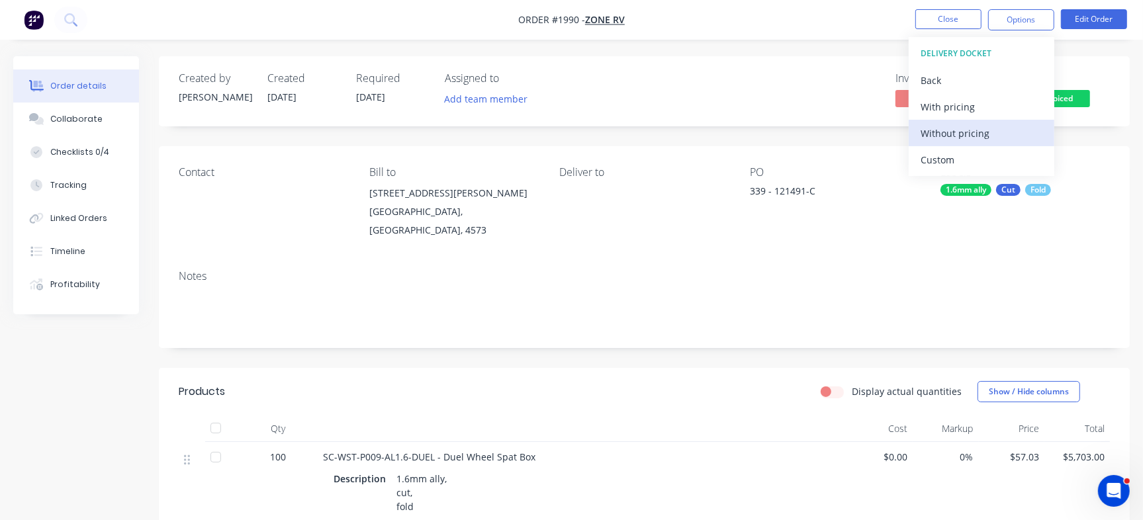
click at [982, 128] on div "Without pricing" at bounding box center [981, 133] width 122 height 19
